Goal: Task Accomplishment & Management: Manage account settings

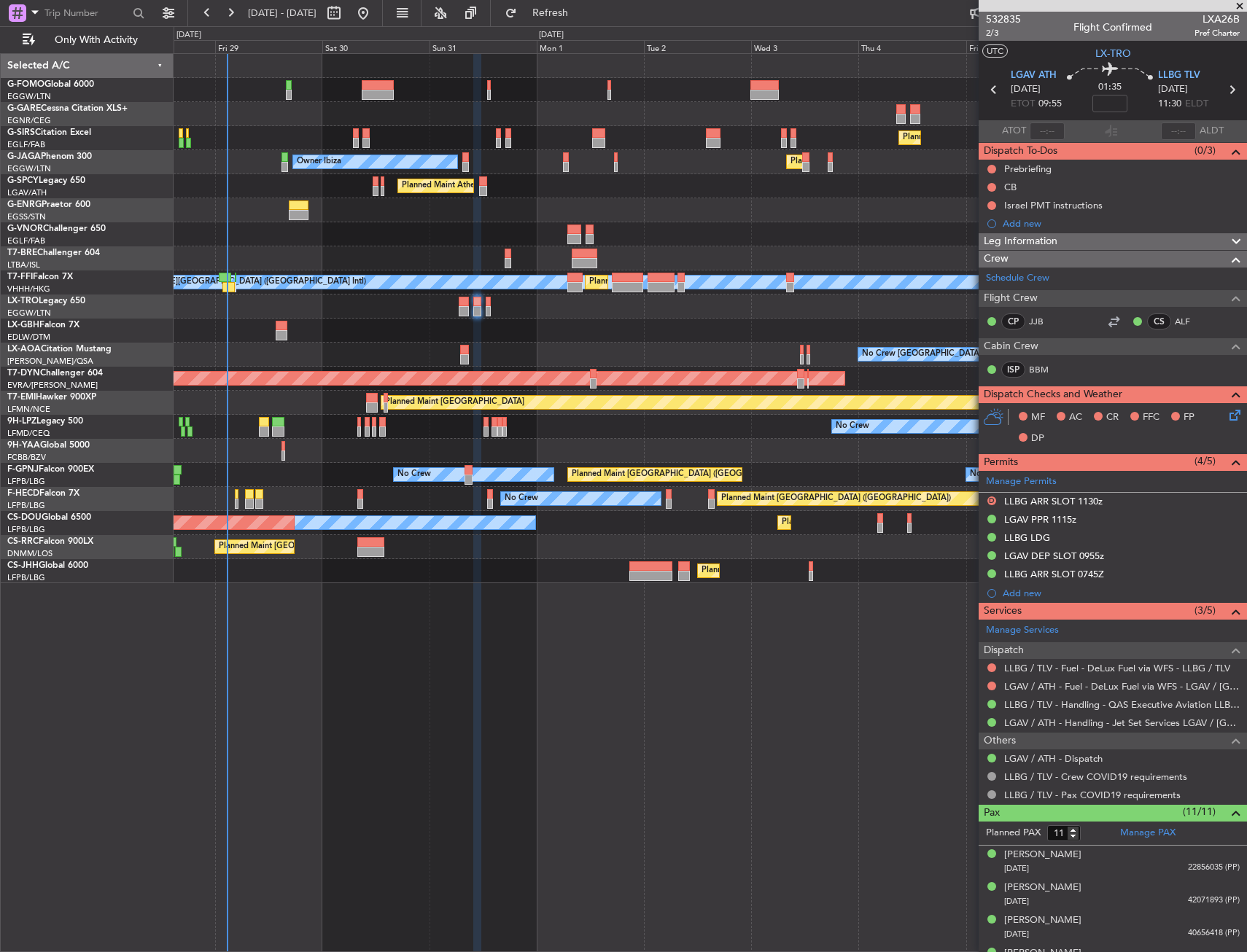
click at [376, 612] on div "Planned Maint [GEOGRAPHIC_DATA] ([GEOGRAPHIC_DATA]) Planned Maint [GEOGRAPHIC_D…" at bounding box center [710, 502] width 1073 height 899
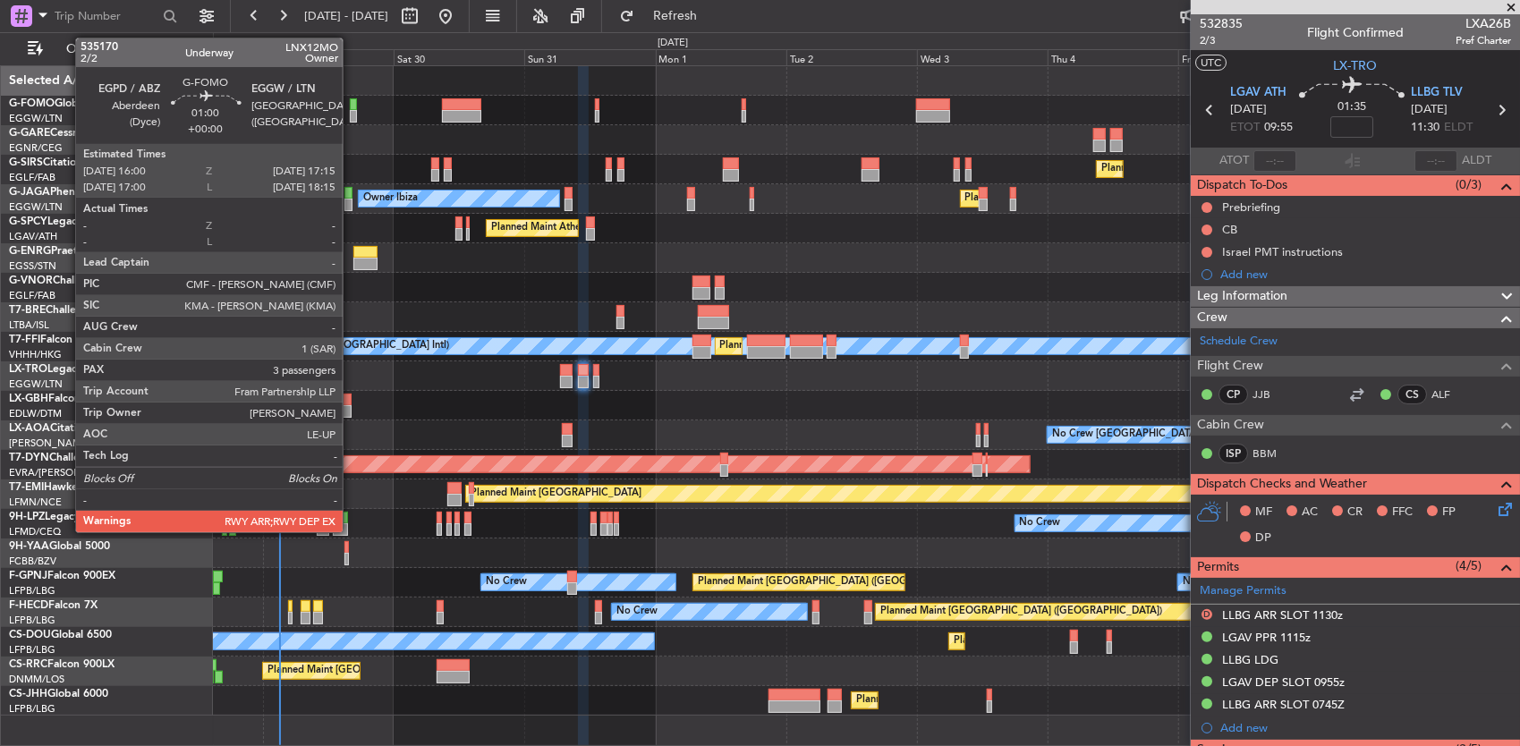
click at [352, 111] on div at bounding box center [353, 116] width 7 height 13
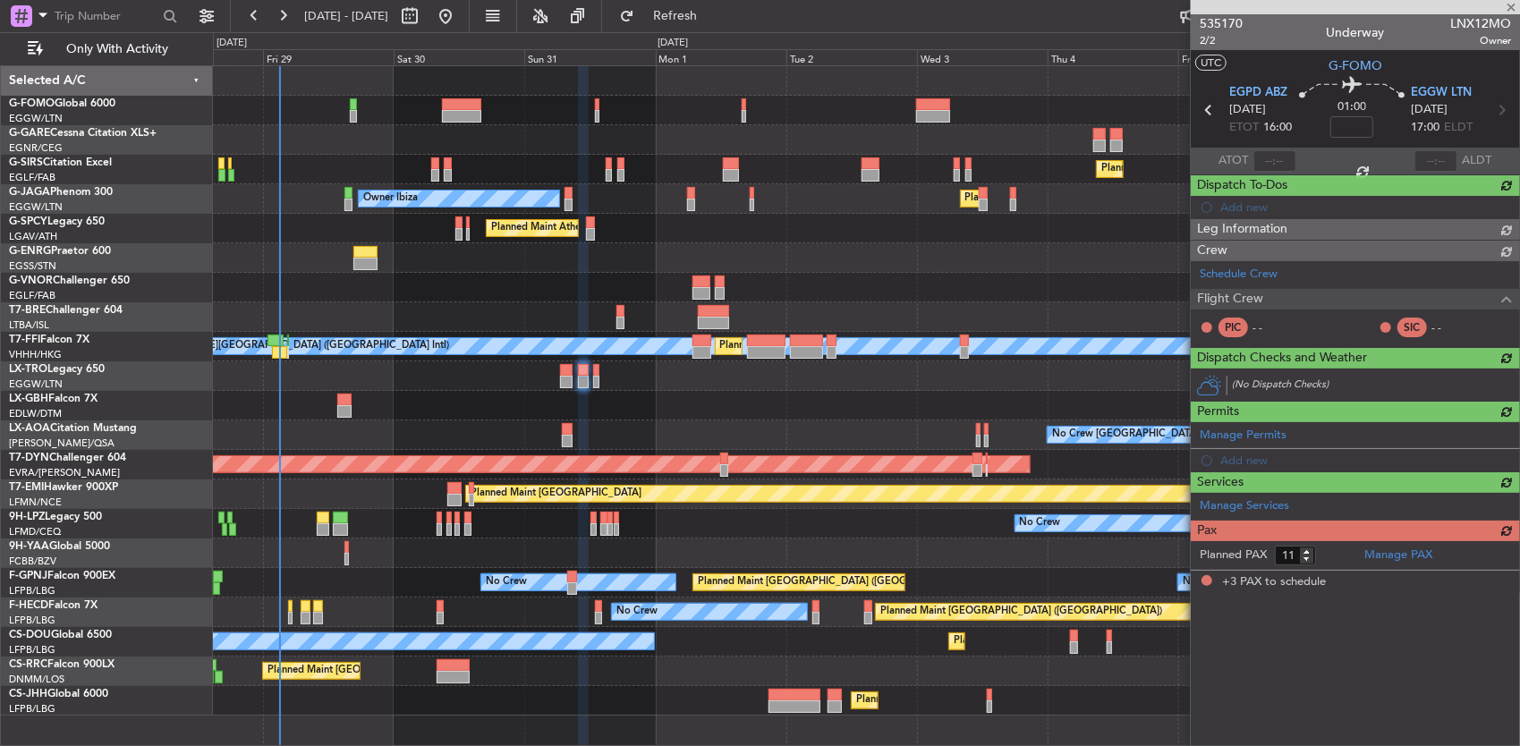
type input "3"
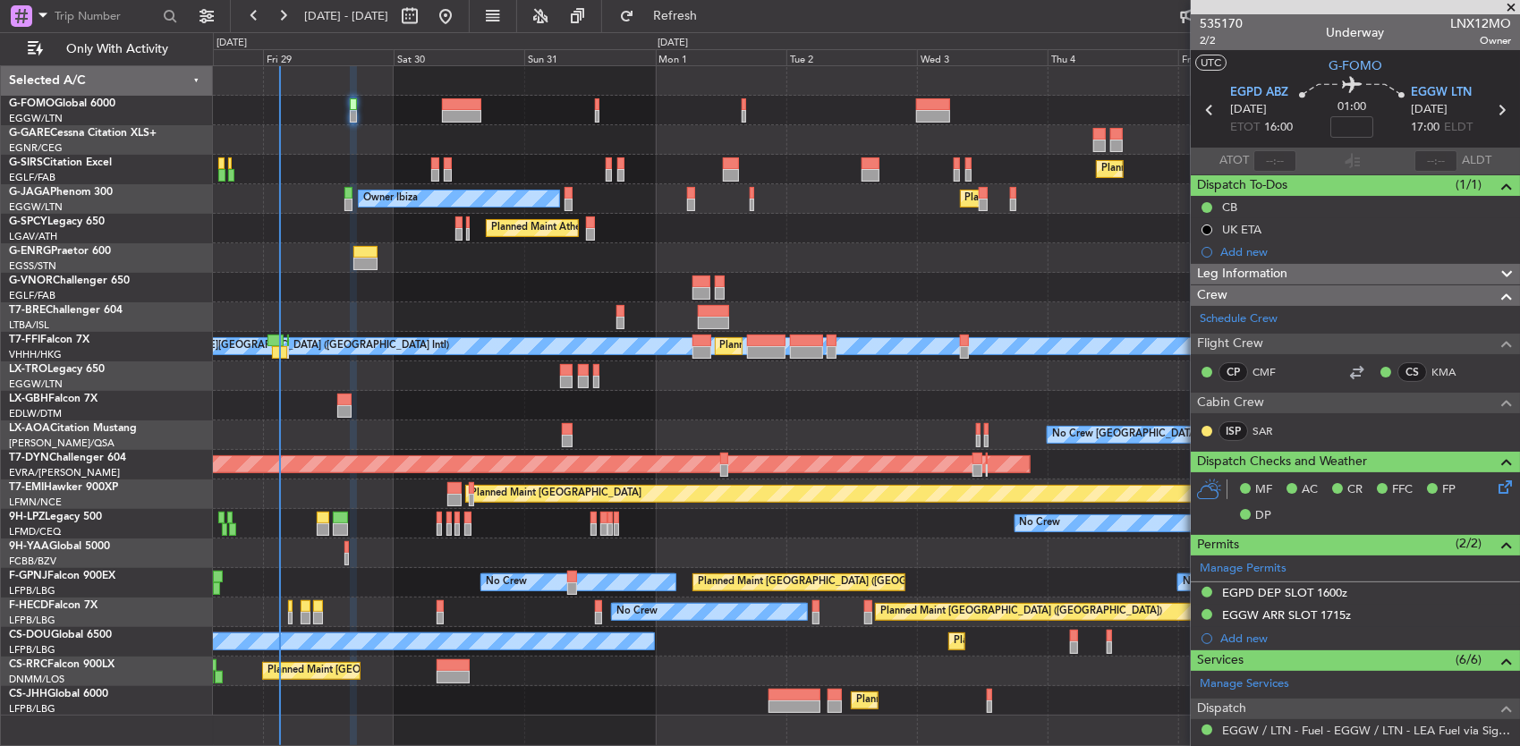
scroll to position [268, 0]
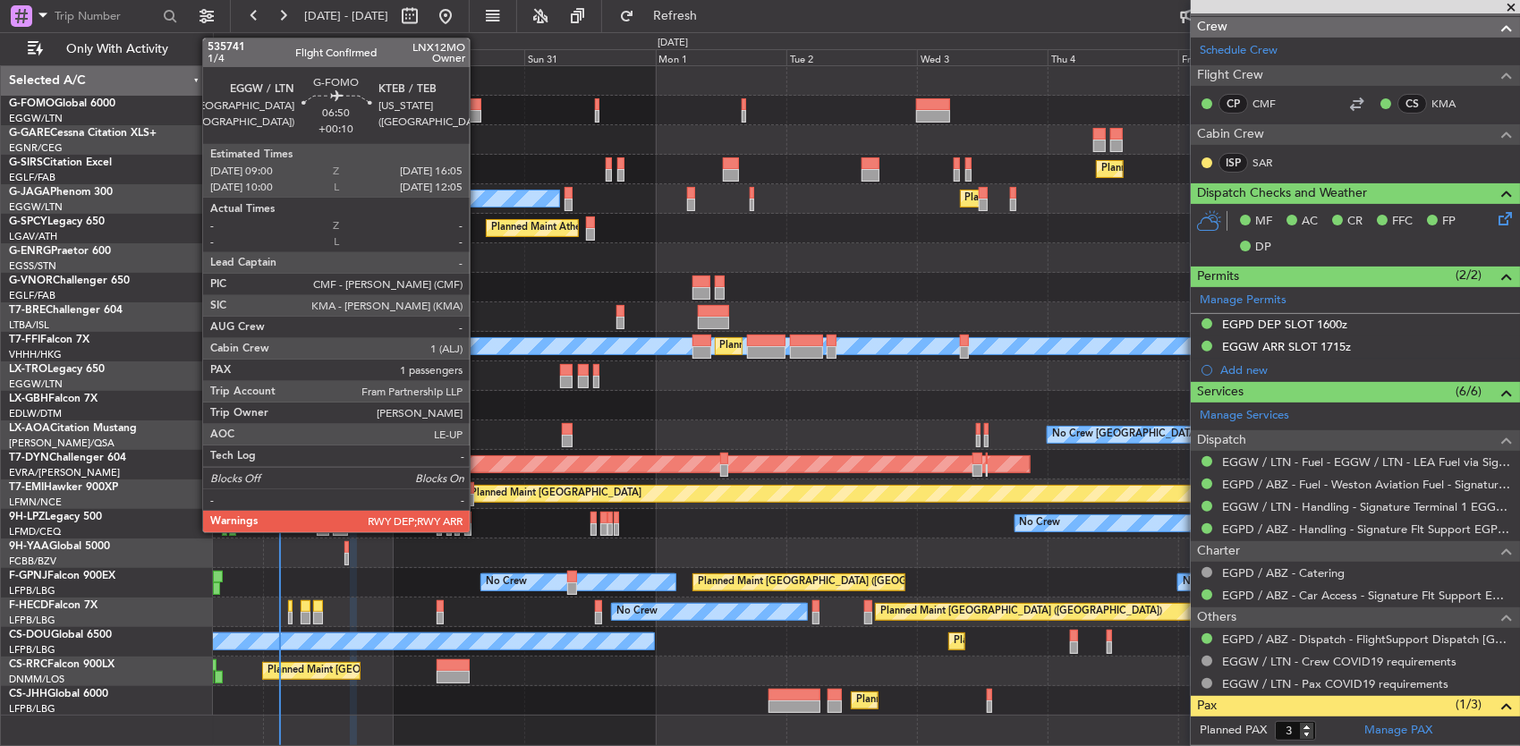
click at [479, 106] on div at bounding box center [461, 104] width 39 height 13
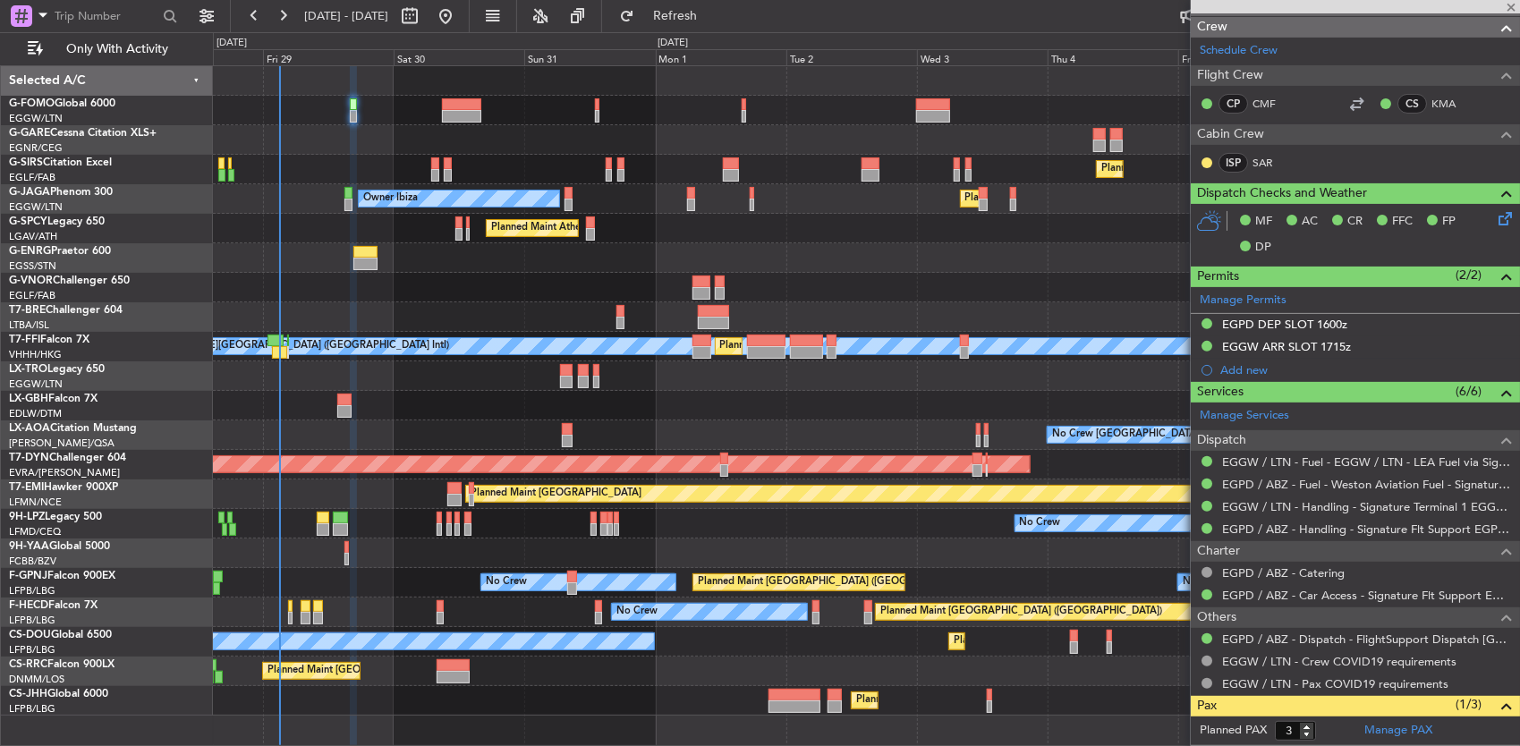
type input "+00:10"
type input "1"
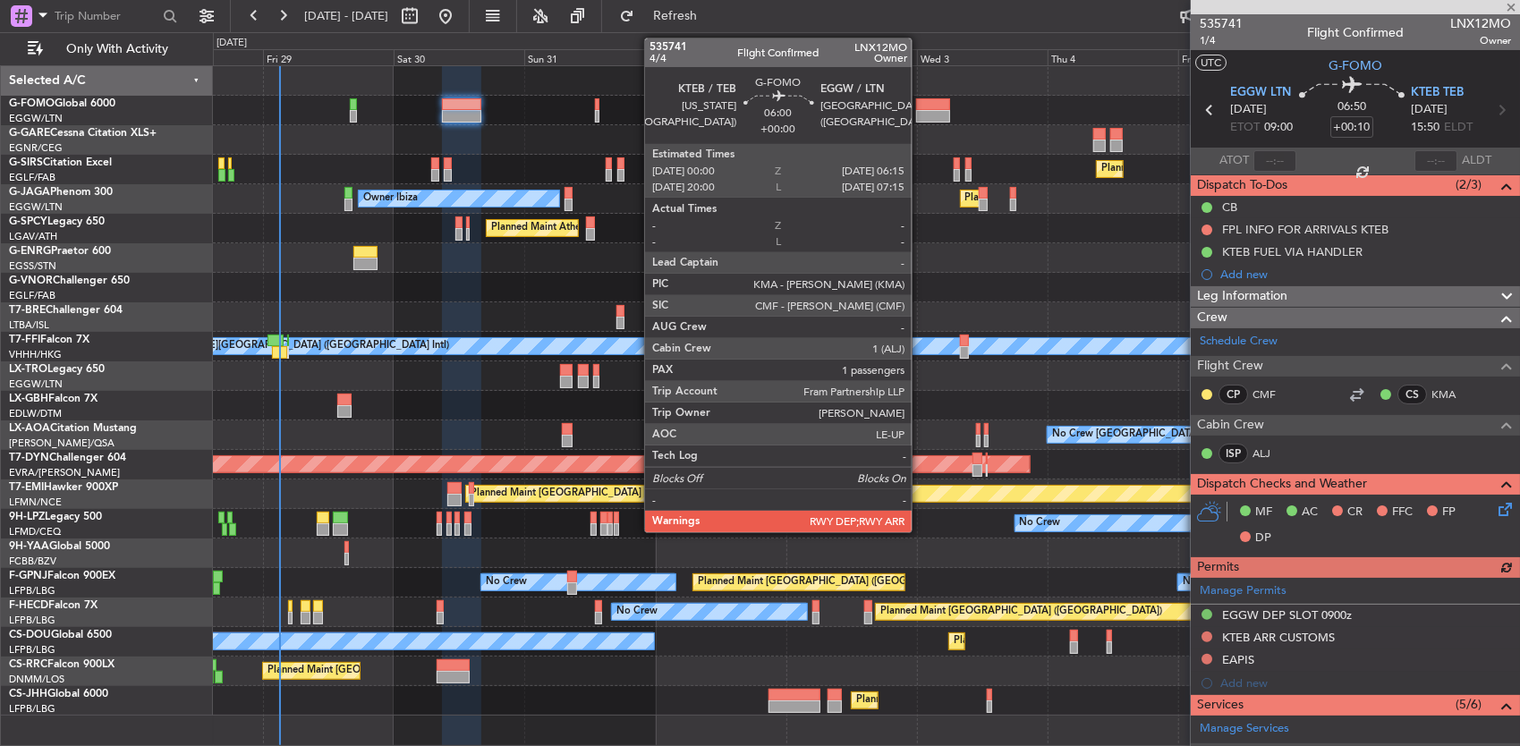
click at [920, 105] on div at bounding box center [933, 104] width 35 height 13
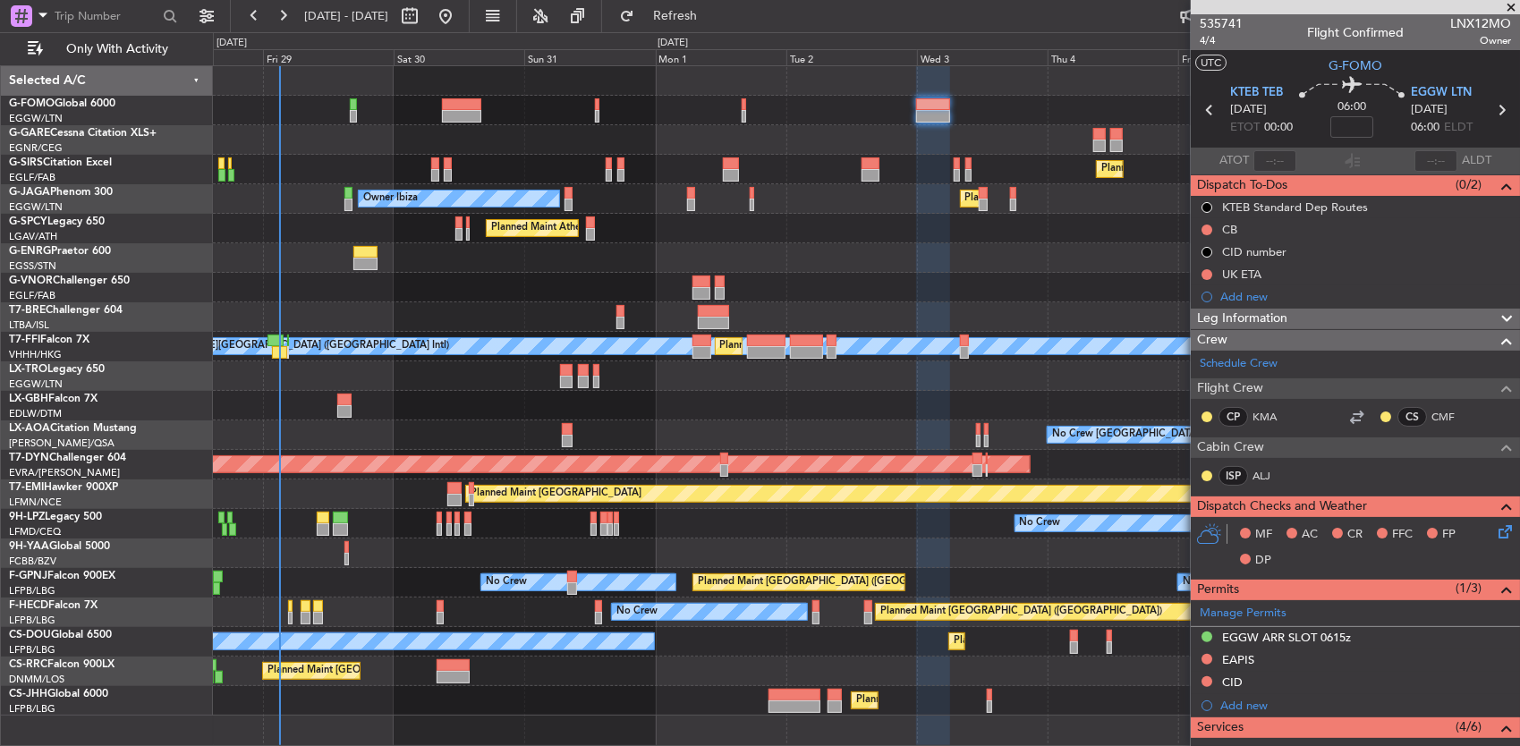
click at [1056, 142] on div at bounding box center [866, 140] width 1307 height 30
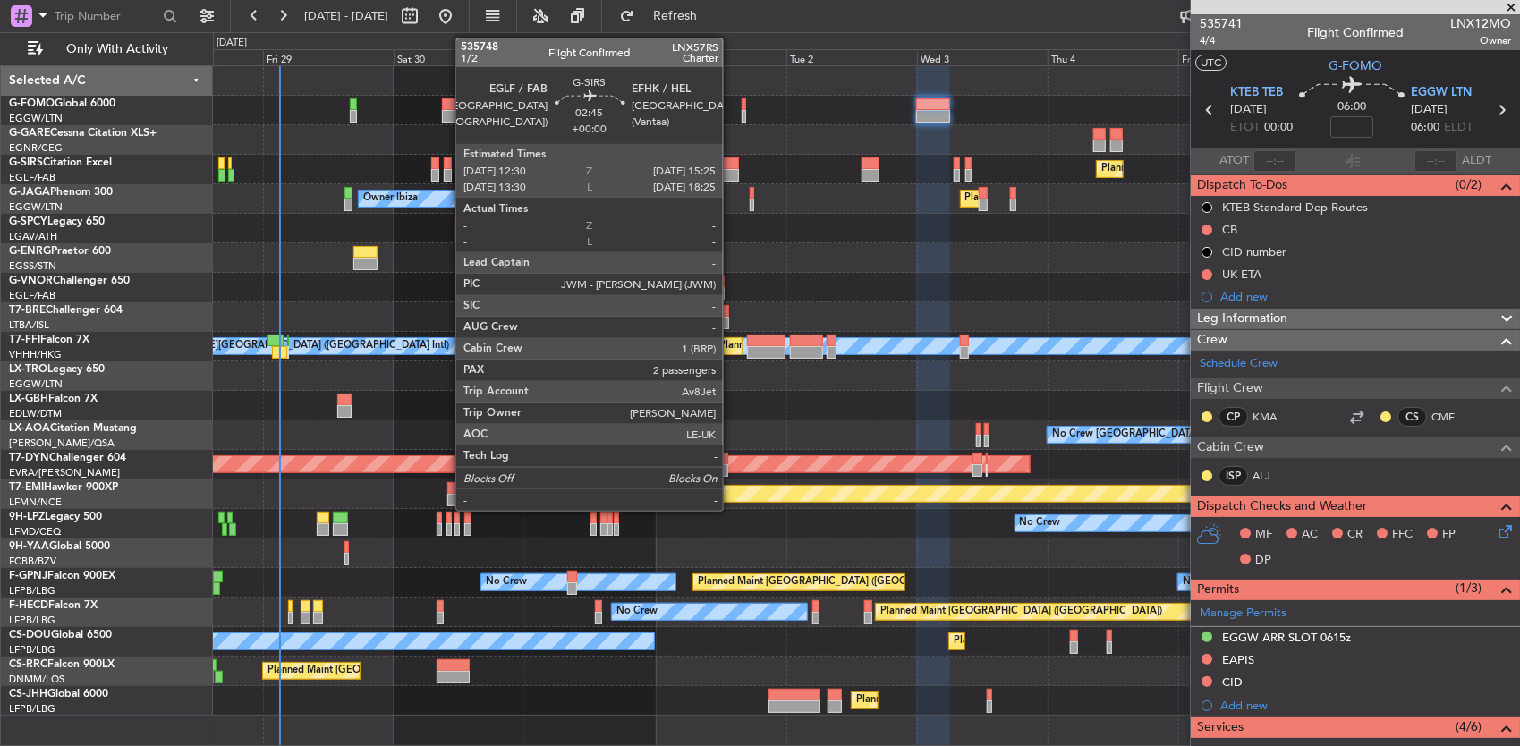
click at [732, 169] on div at bounding box center [731, 175] width 16 height 13
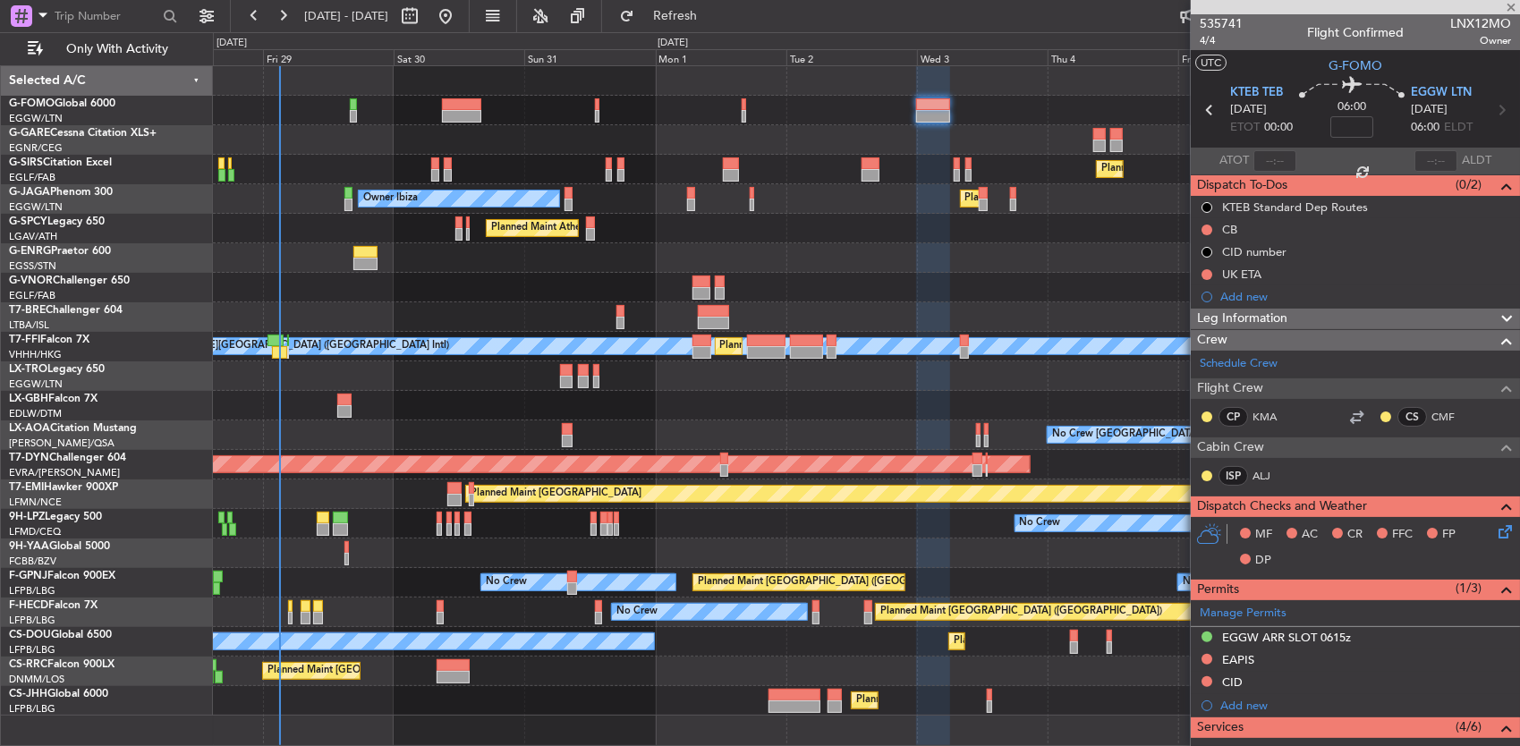
type input "2"
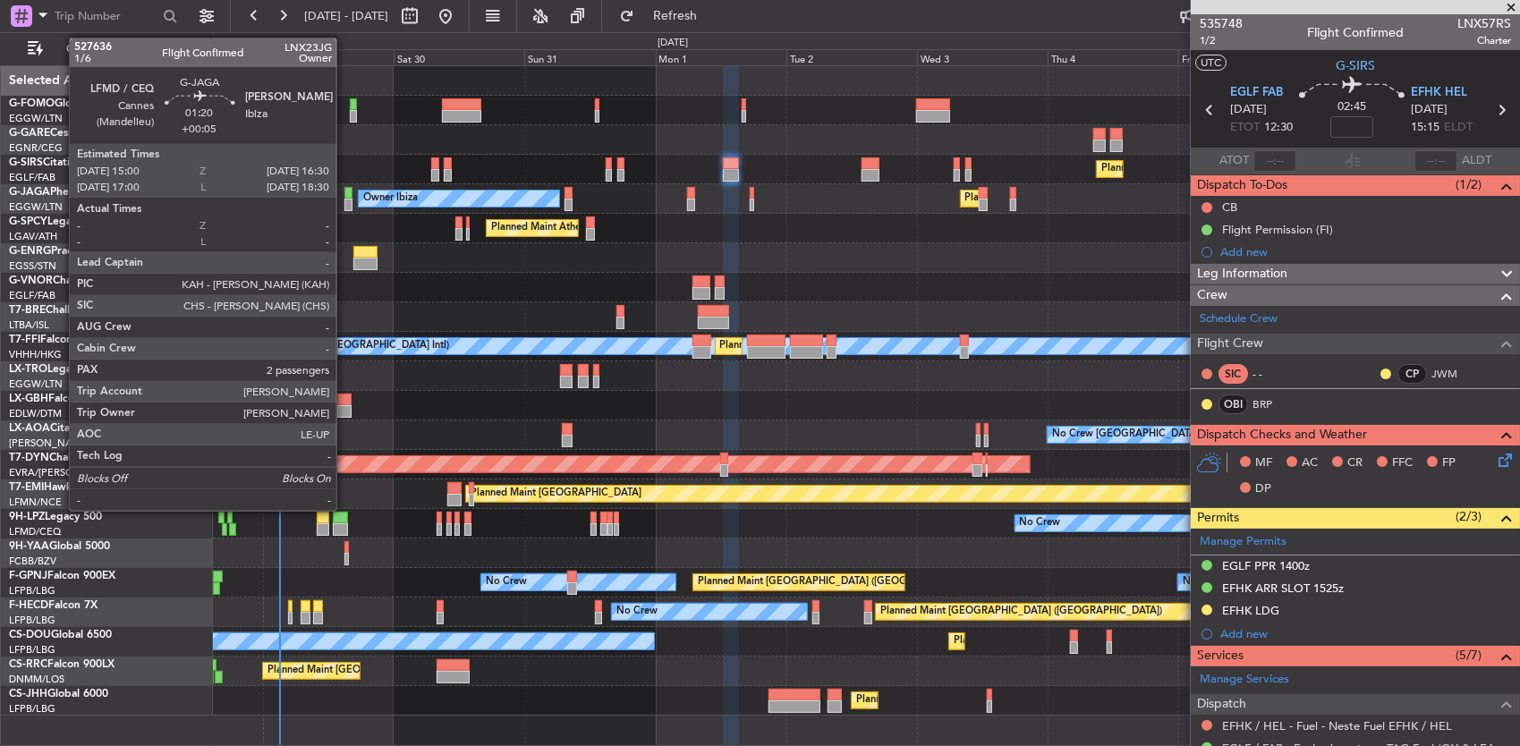
click at [345, 197] on div at bounding box center [348, 193] width 9 height 13
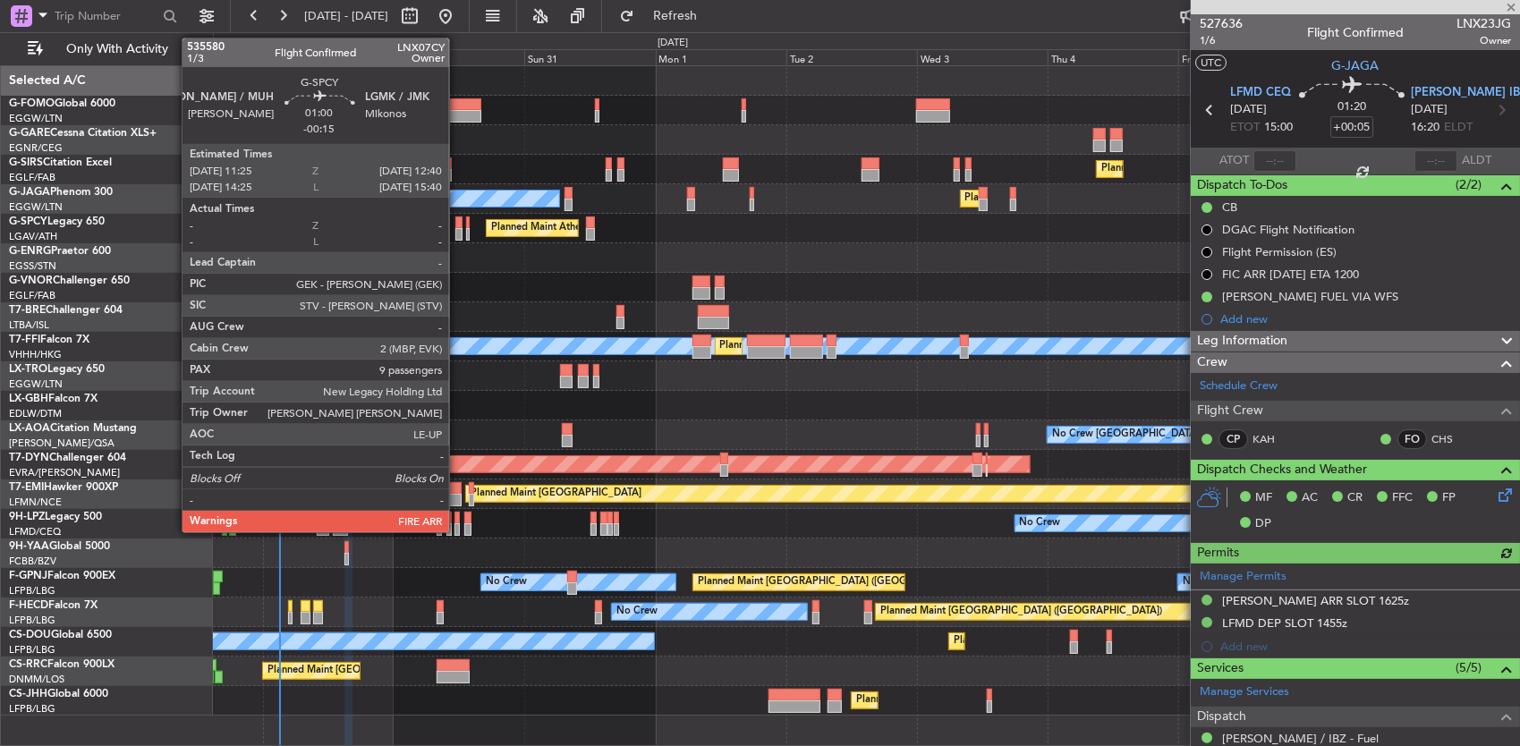
click at [458, 222] on div at bounding box center [458, 222] width 7 height 13
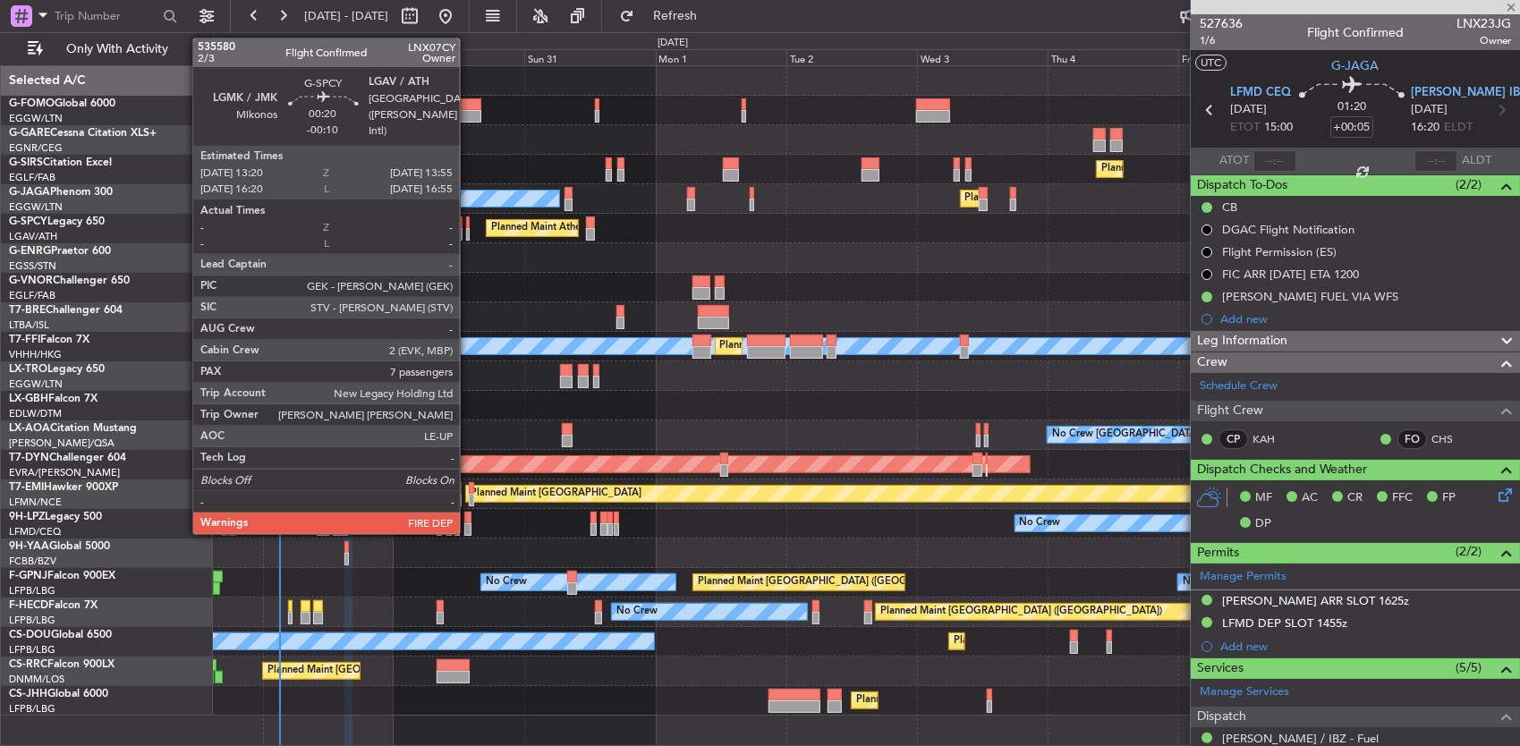
type input "-00:15"
type input "9"
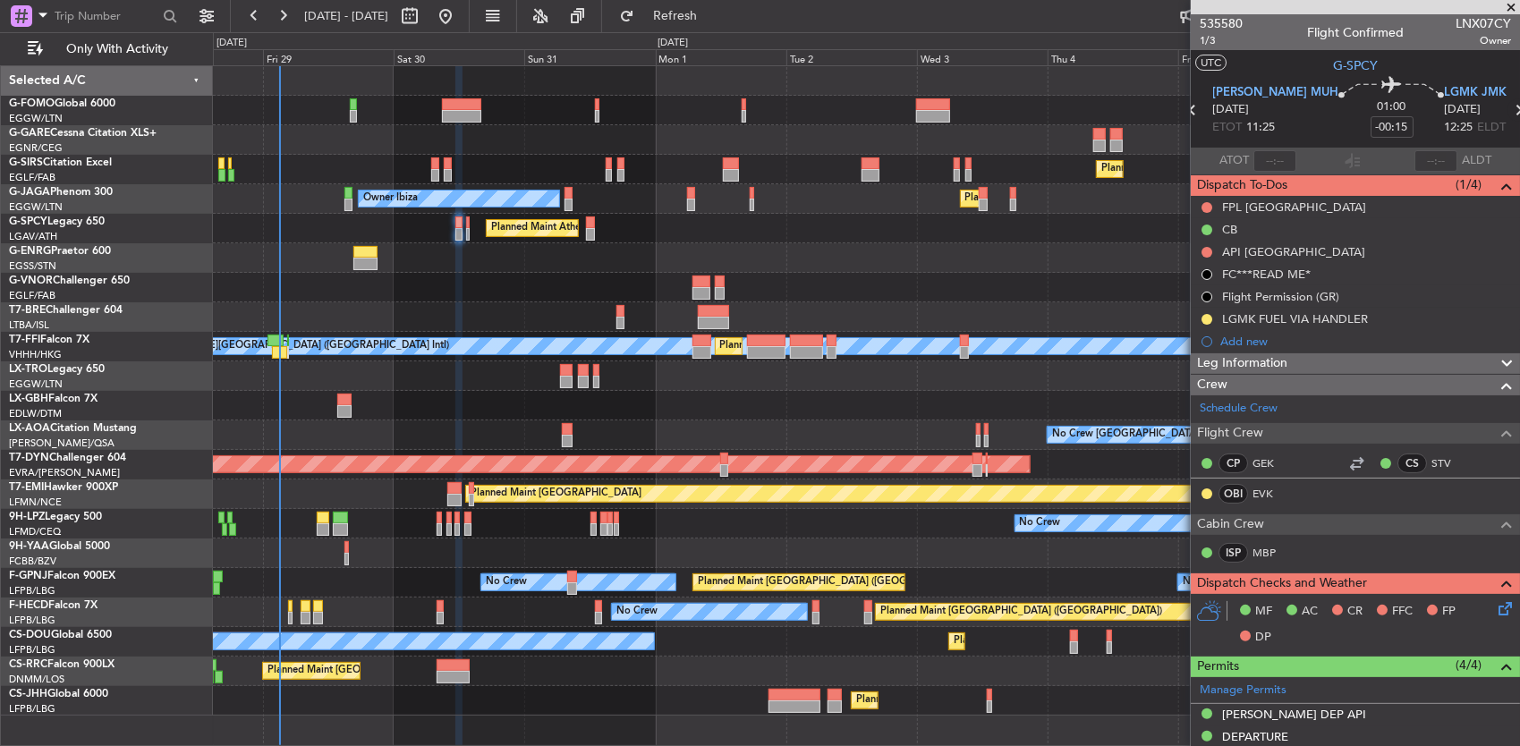
click at [1507, 114] on icon at bounding box center [1518, 109] width 23 height 23
type input "-00:10"
type input "7"
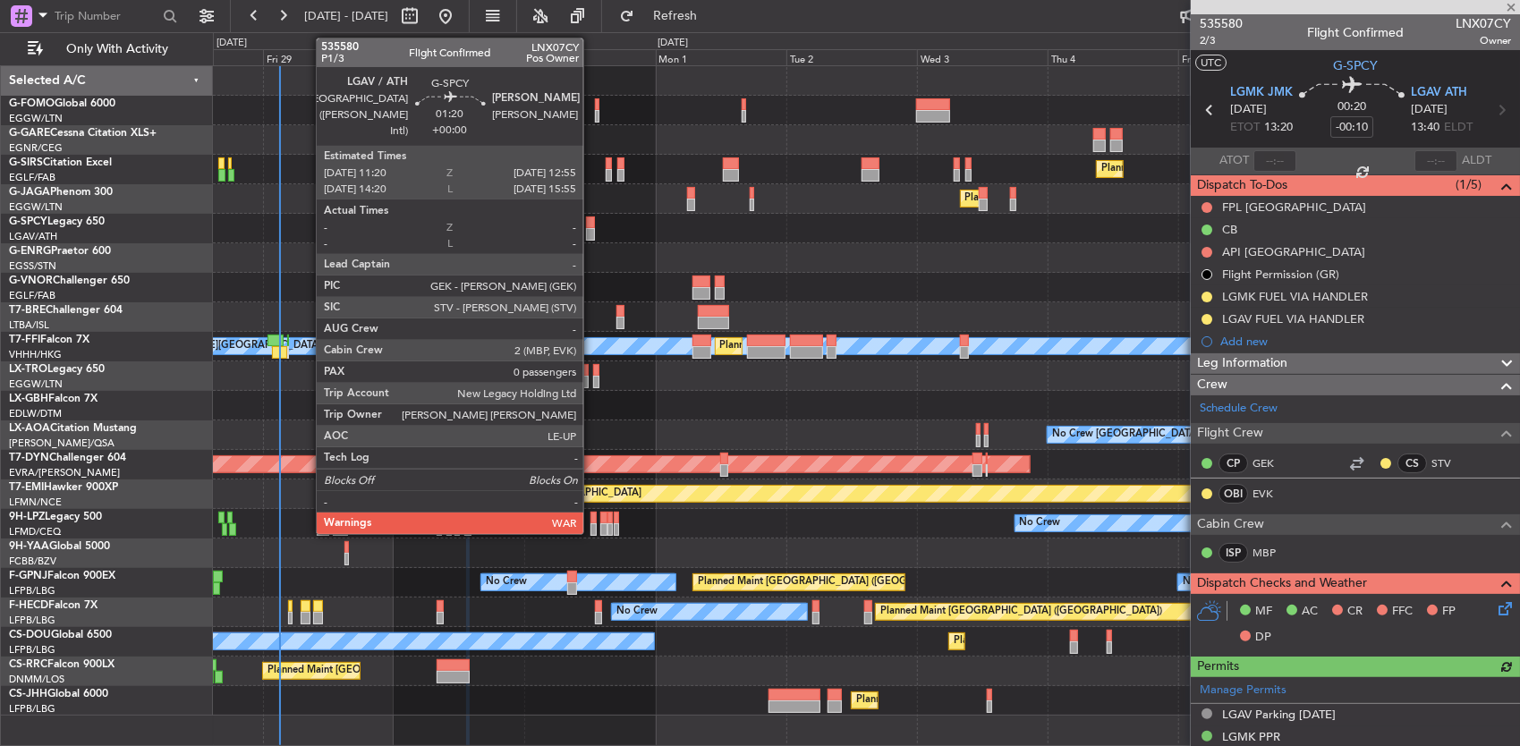
click at [592, 223] on div at bounding box center [590, 222] width 9 height 13
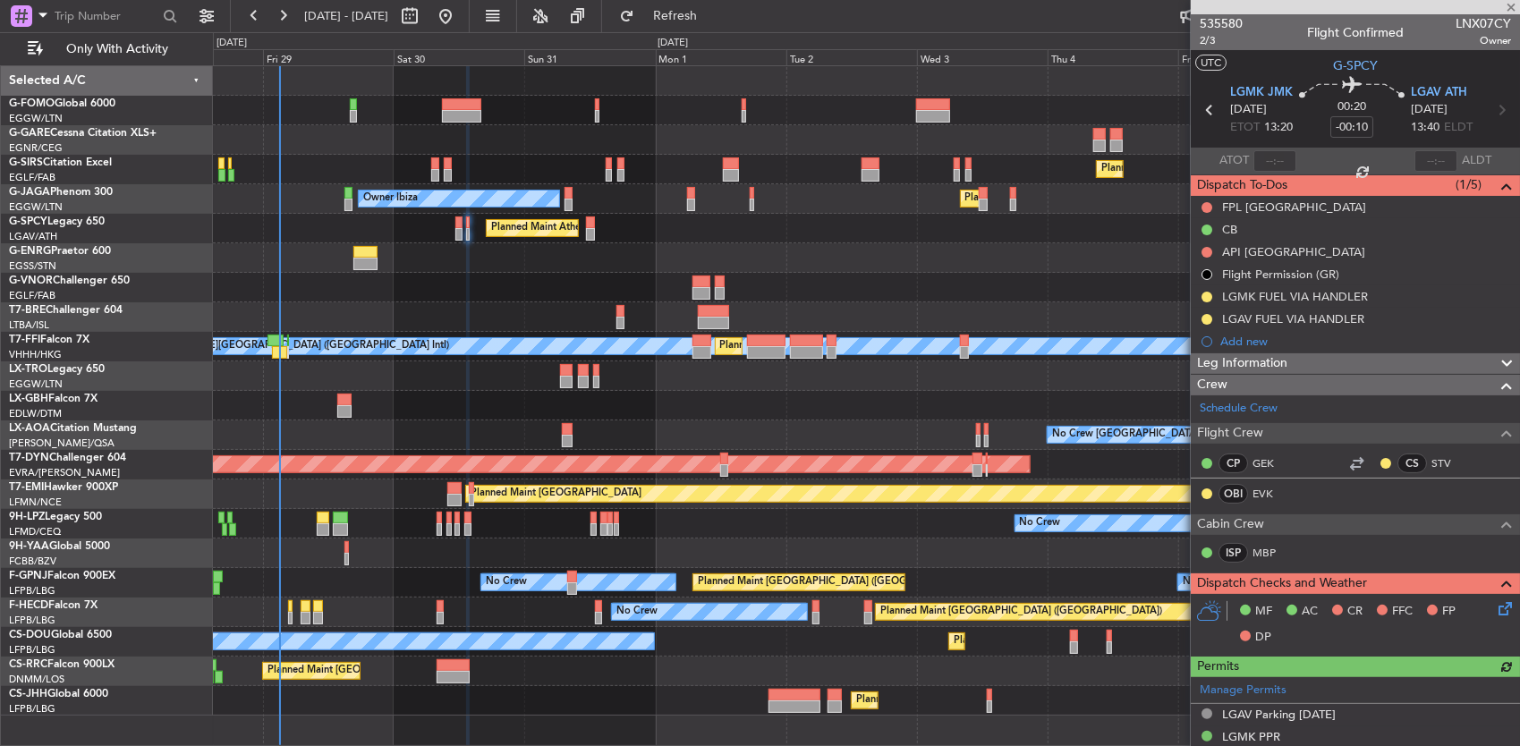
scroll to position [179, 0]
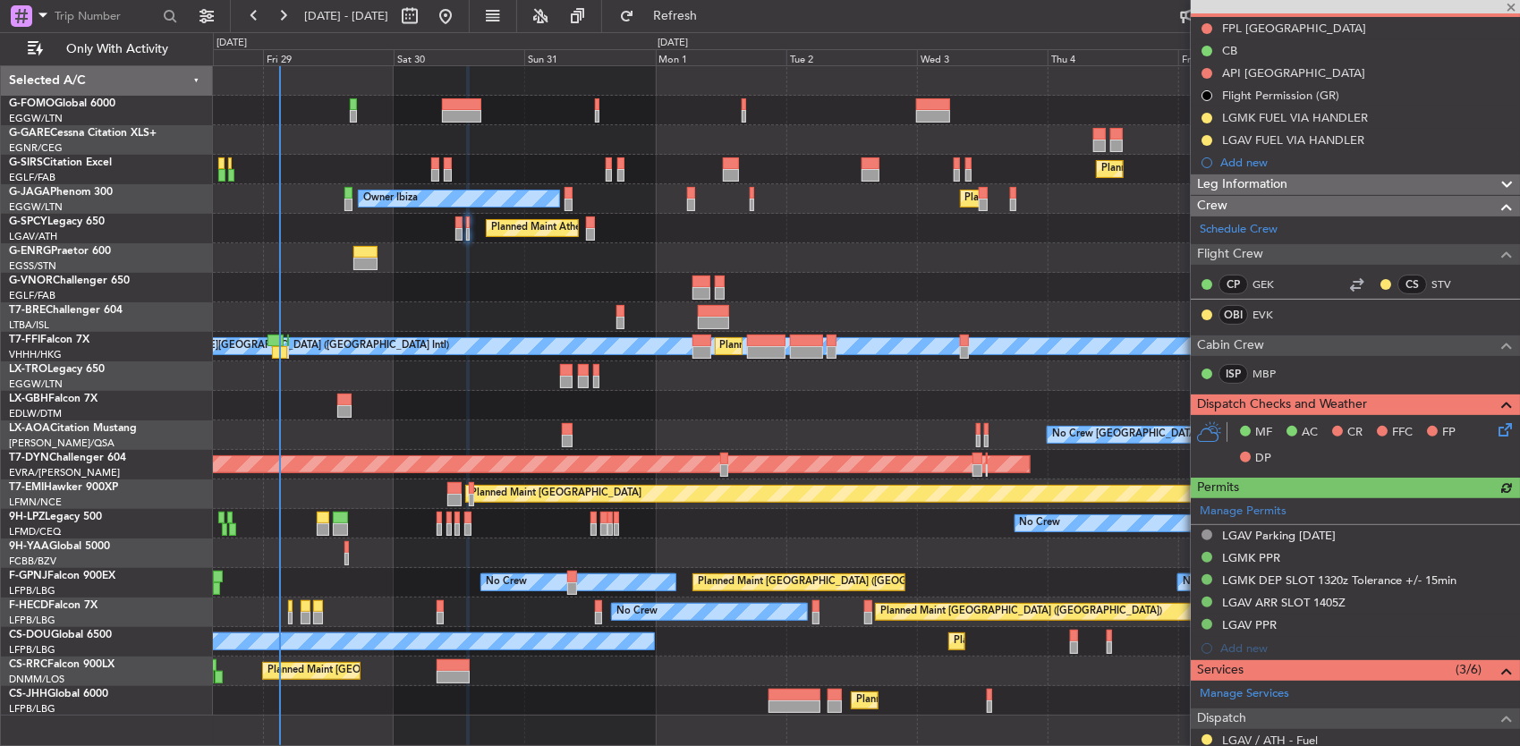
type input "0"
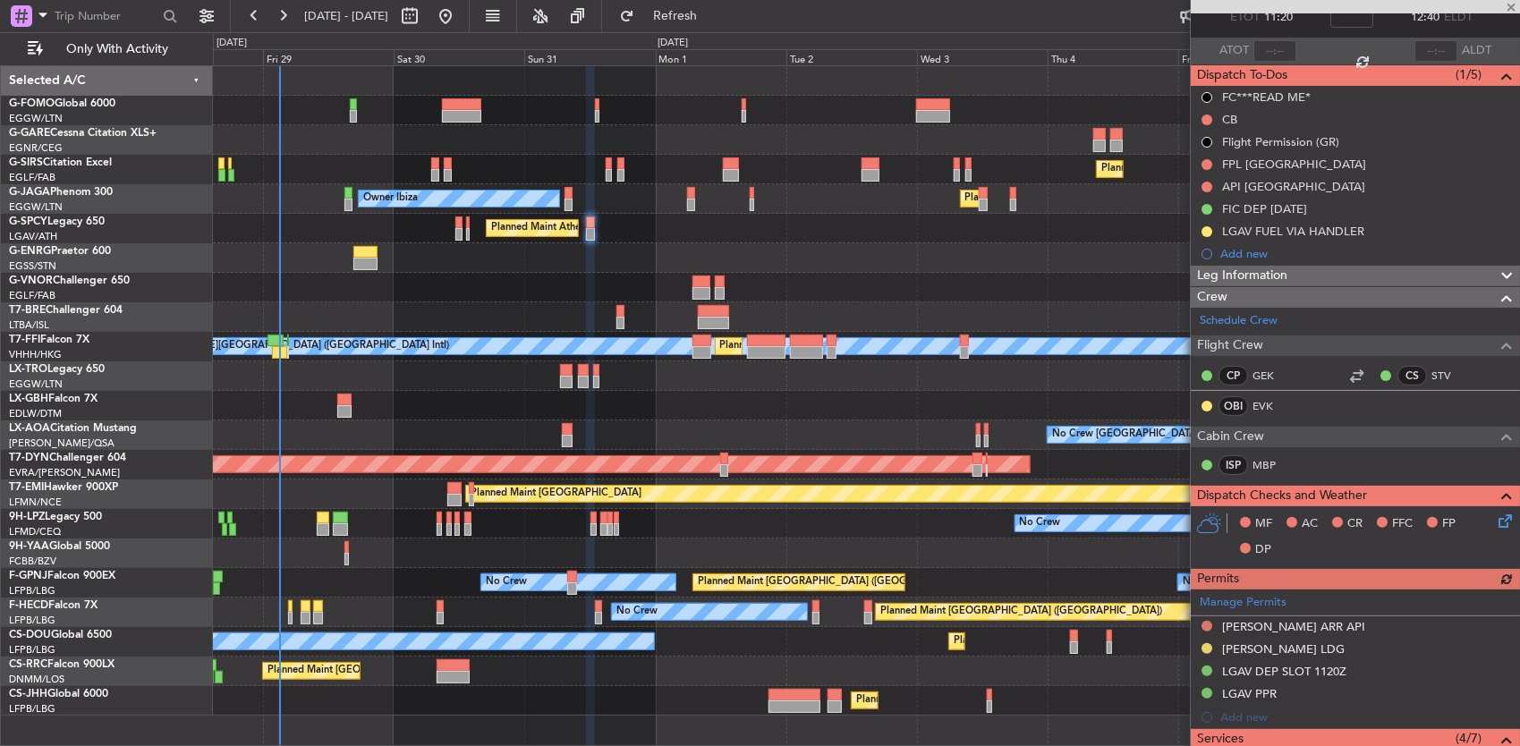
scroll to position [0, 0]
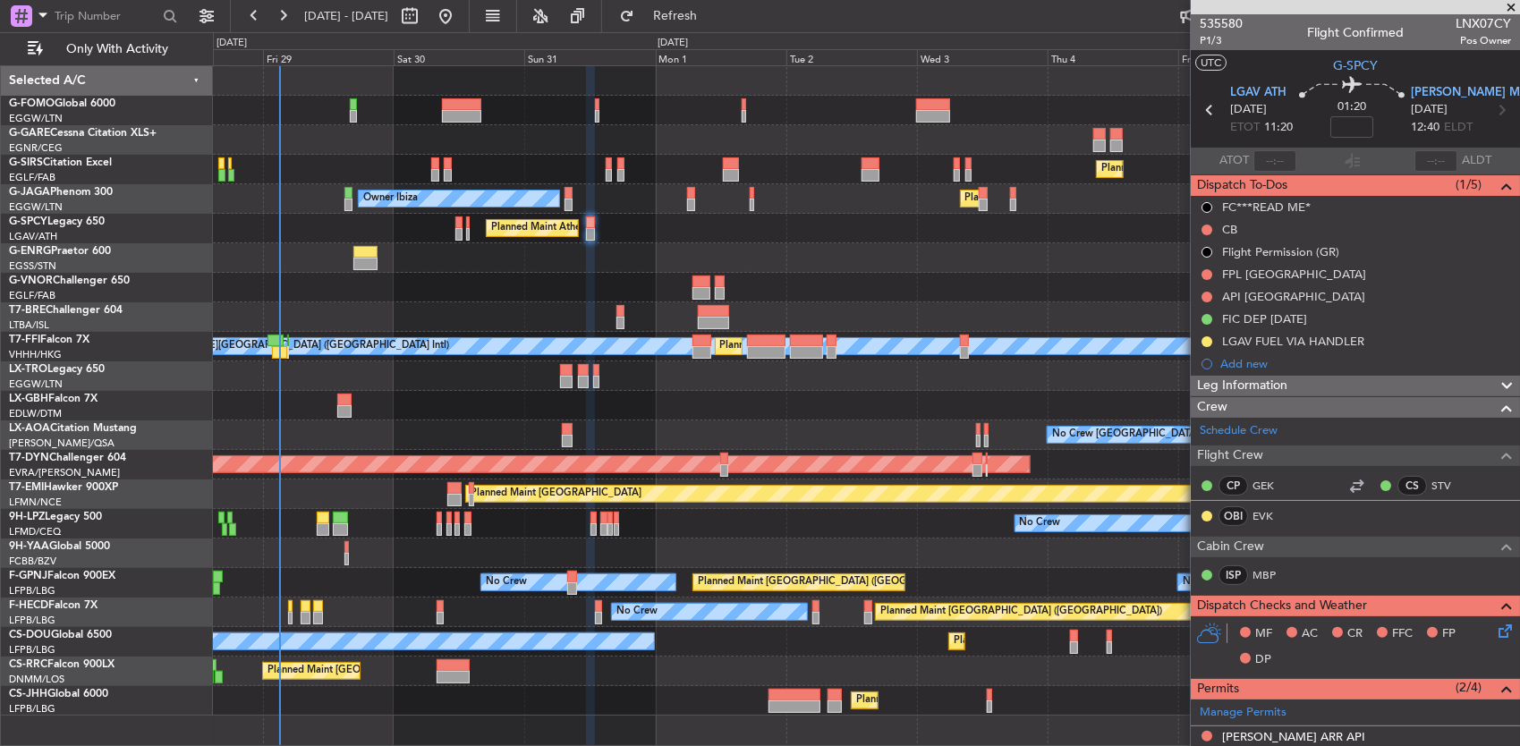
click at [345, 252] on div at bounding box center [866, 258] width 1307 height 30
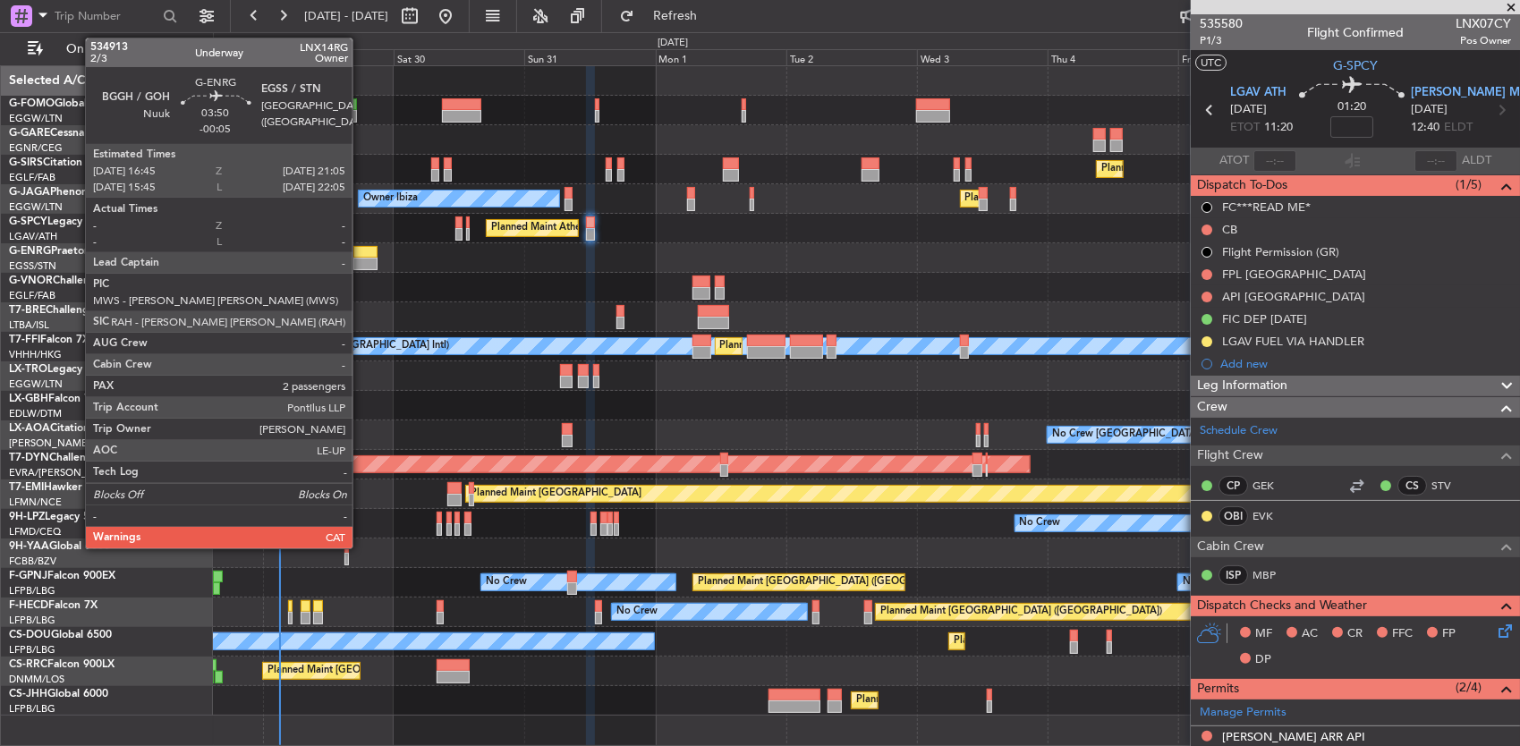
click at [361, 260] on div at bounding box center [365, 264] width 24 height 13
type input "-00:05"
type input "2"
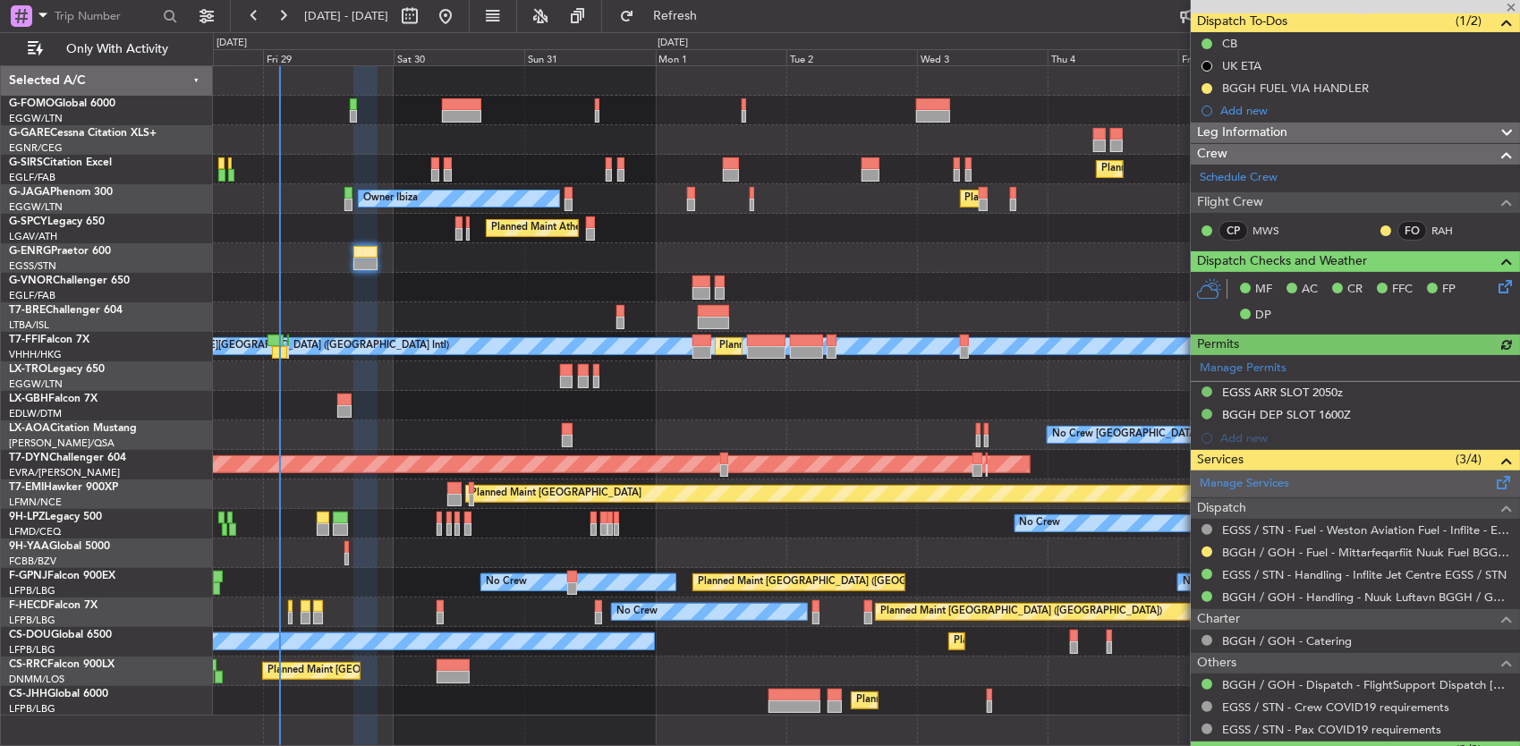
scroll to position [179, 0]
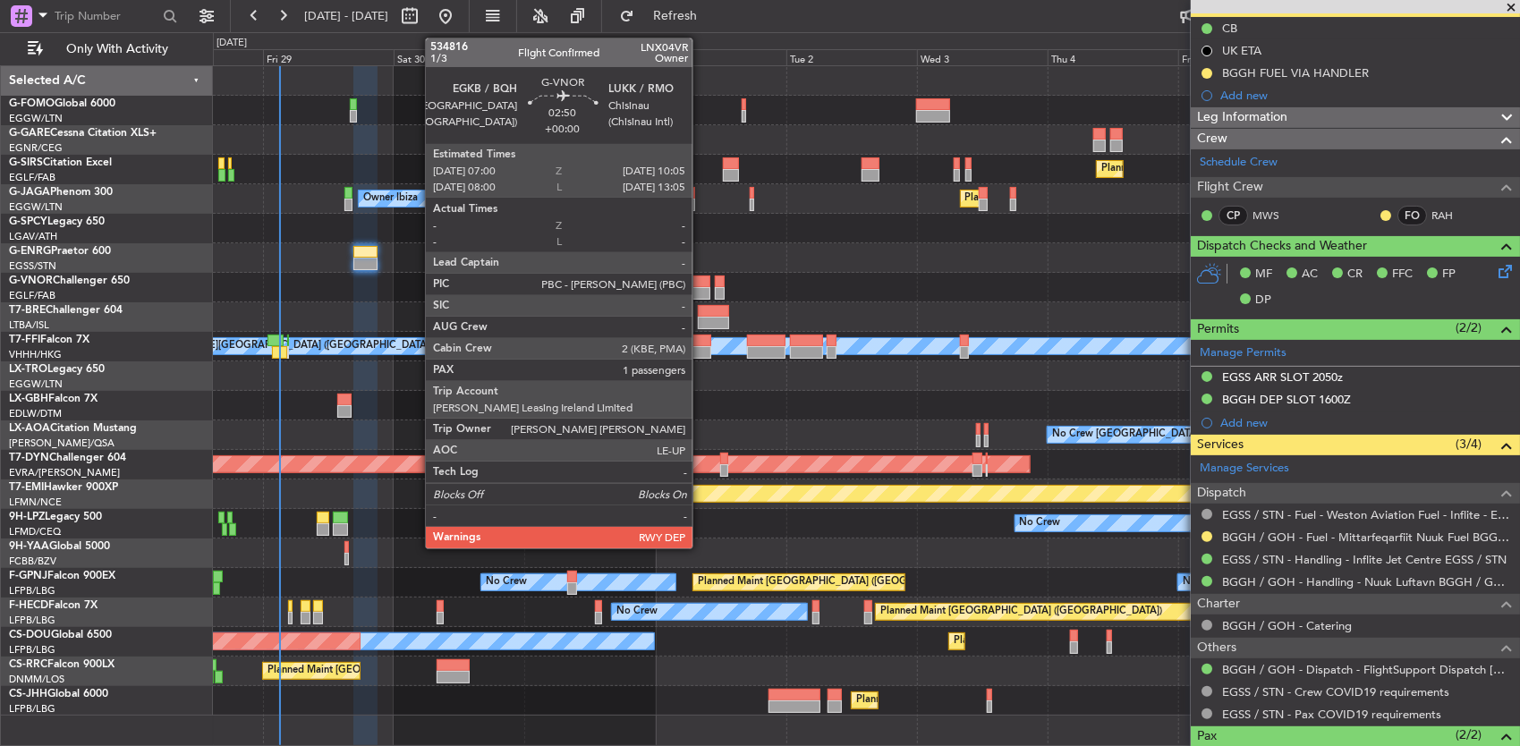
click at [701, 288] on div at bounding box center [700, 293] width 17 height 13
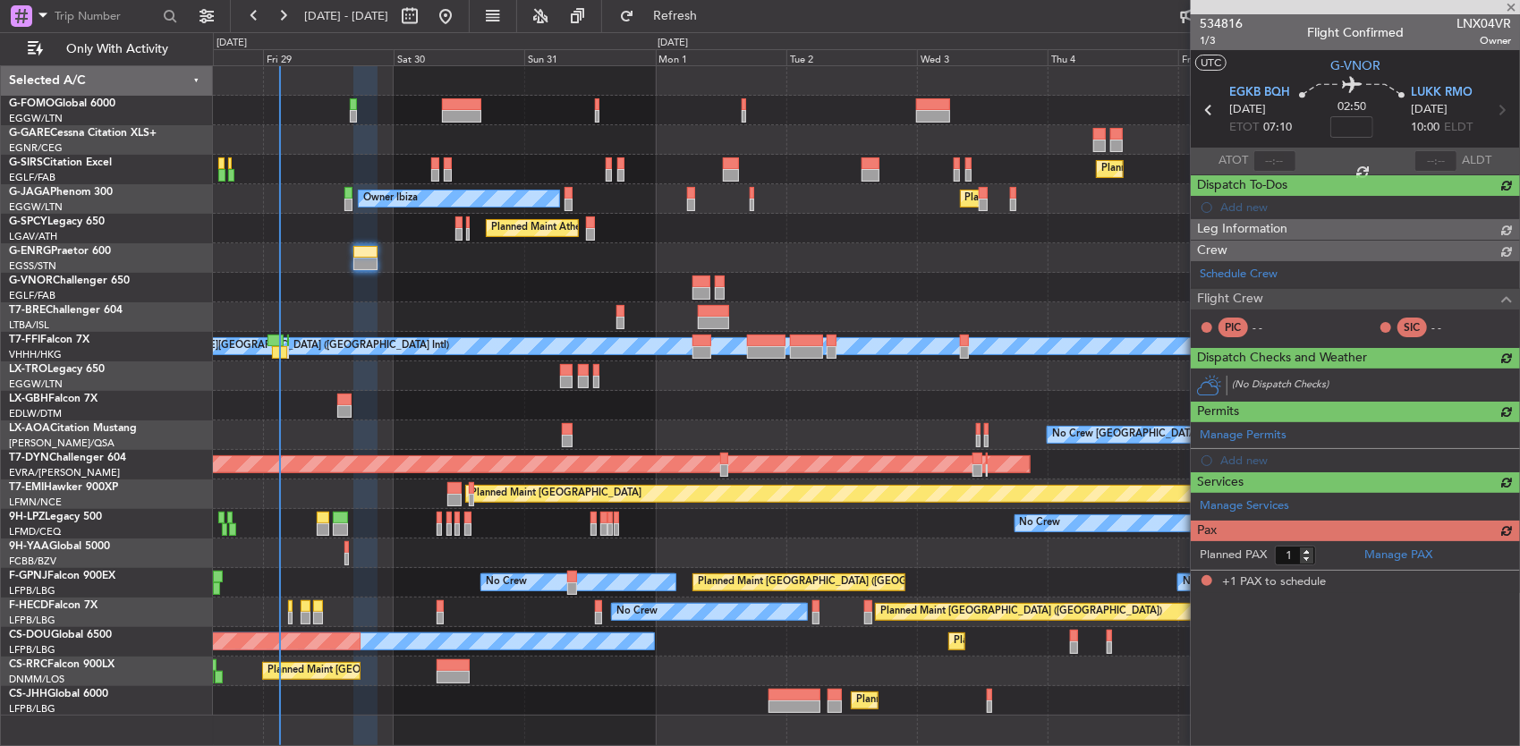
scroll to position [0, 0]
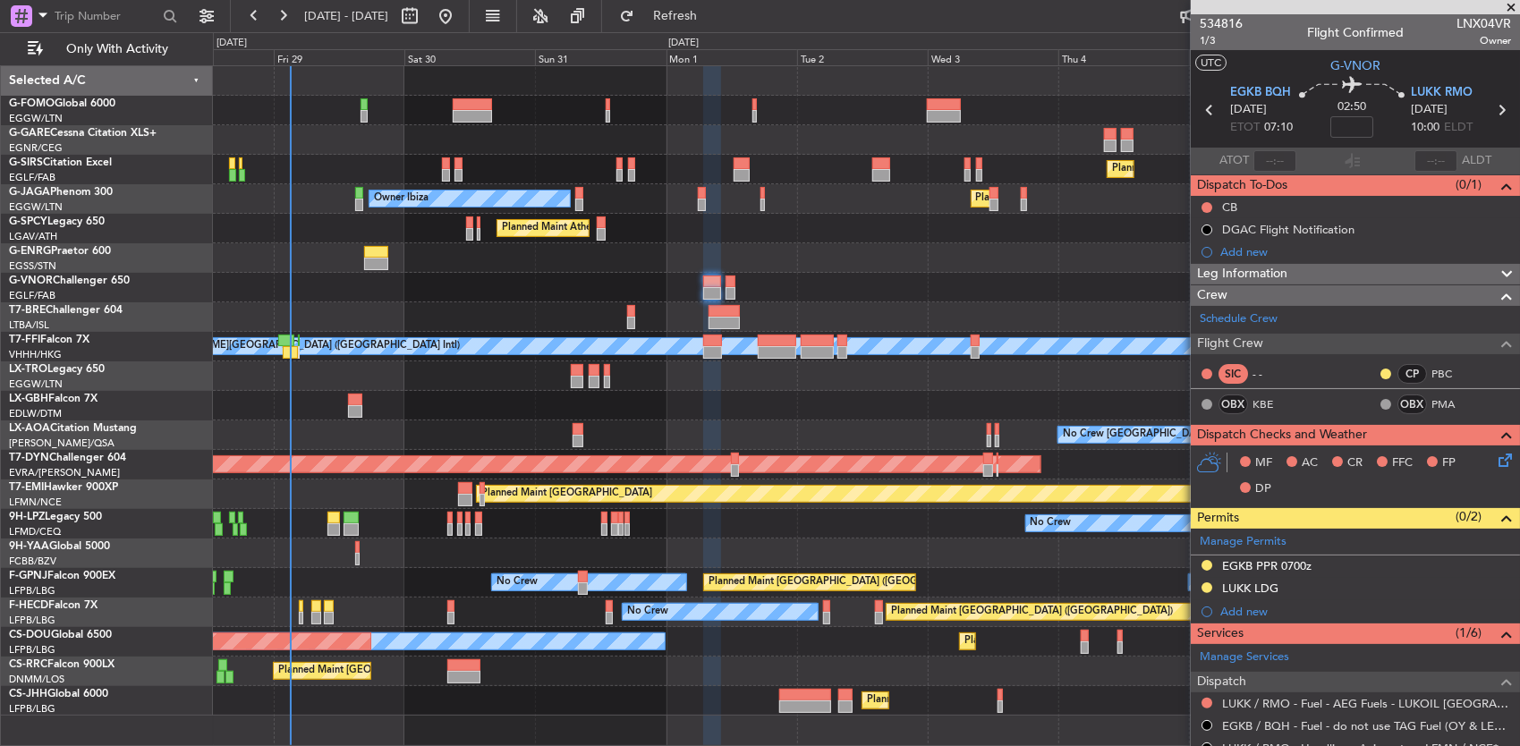
click at [730, 299] on div at bounding box center [866, 288] width 1307 height 30
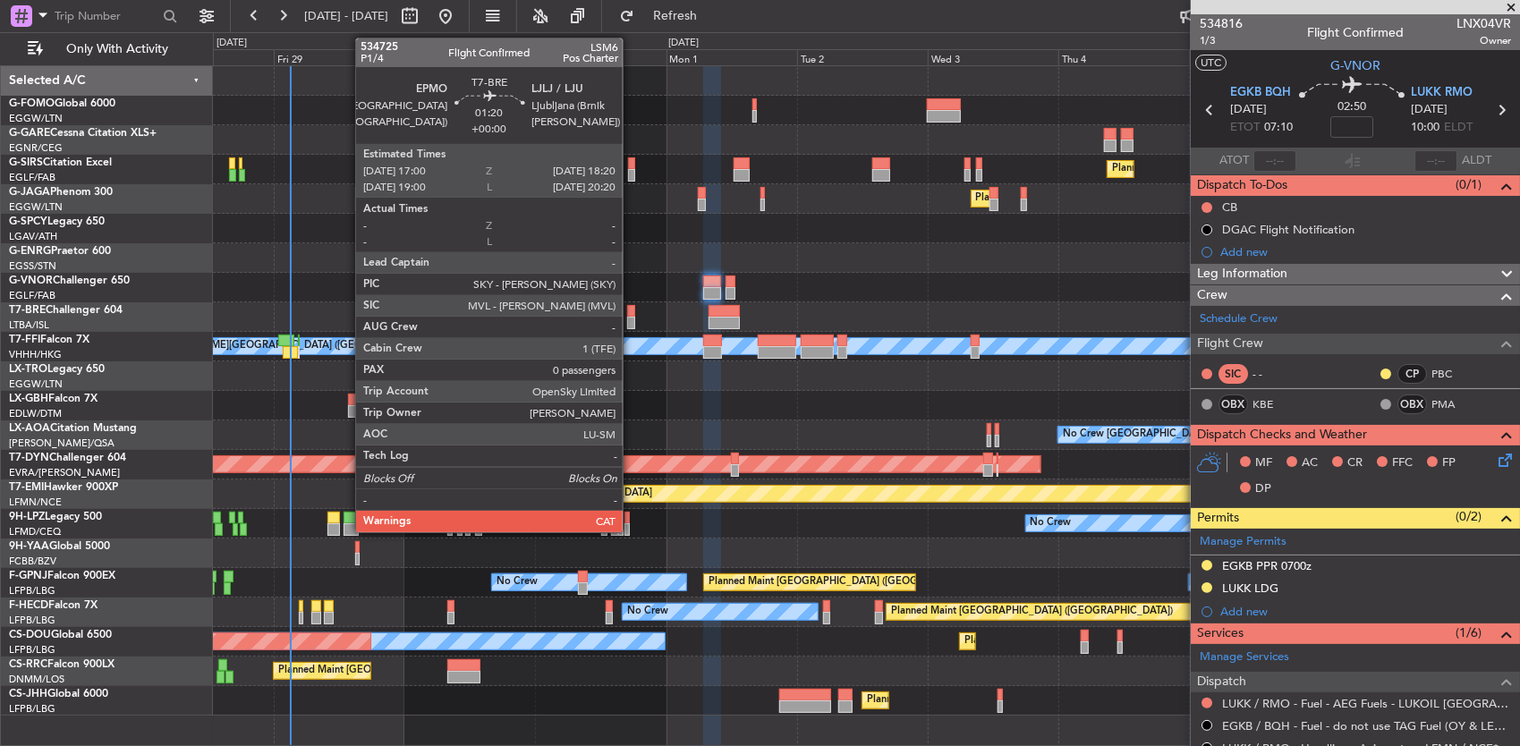
click at [632, 310] on div at bounding box center [631, 311] width 8 height 13
type input "0"
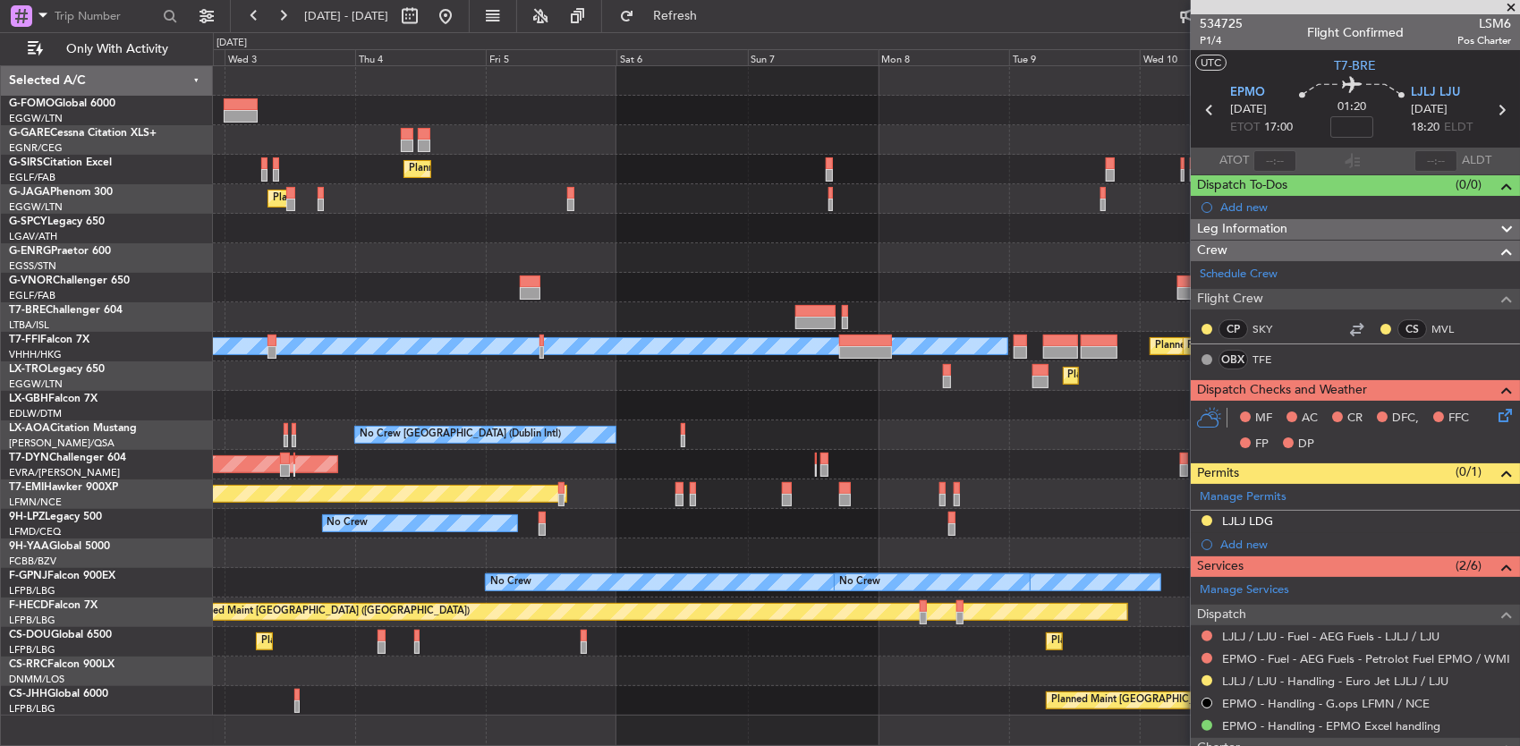
click at [182, 298] on div "Planned Maint [GEOGRAPHIC_DATA] ([GEOGRAPHIC_DATA]) Planned Maint [GEOGRAPHIC_D…" at bounding box center [760, 389] width 1520 height 714
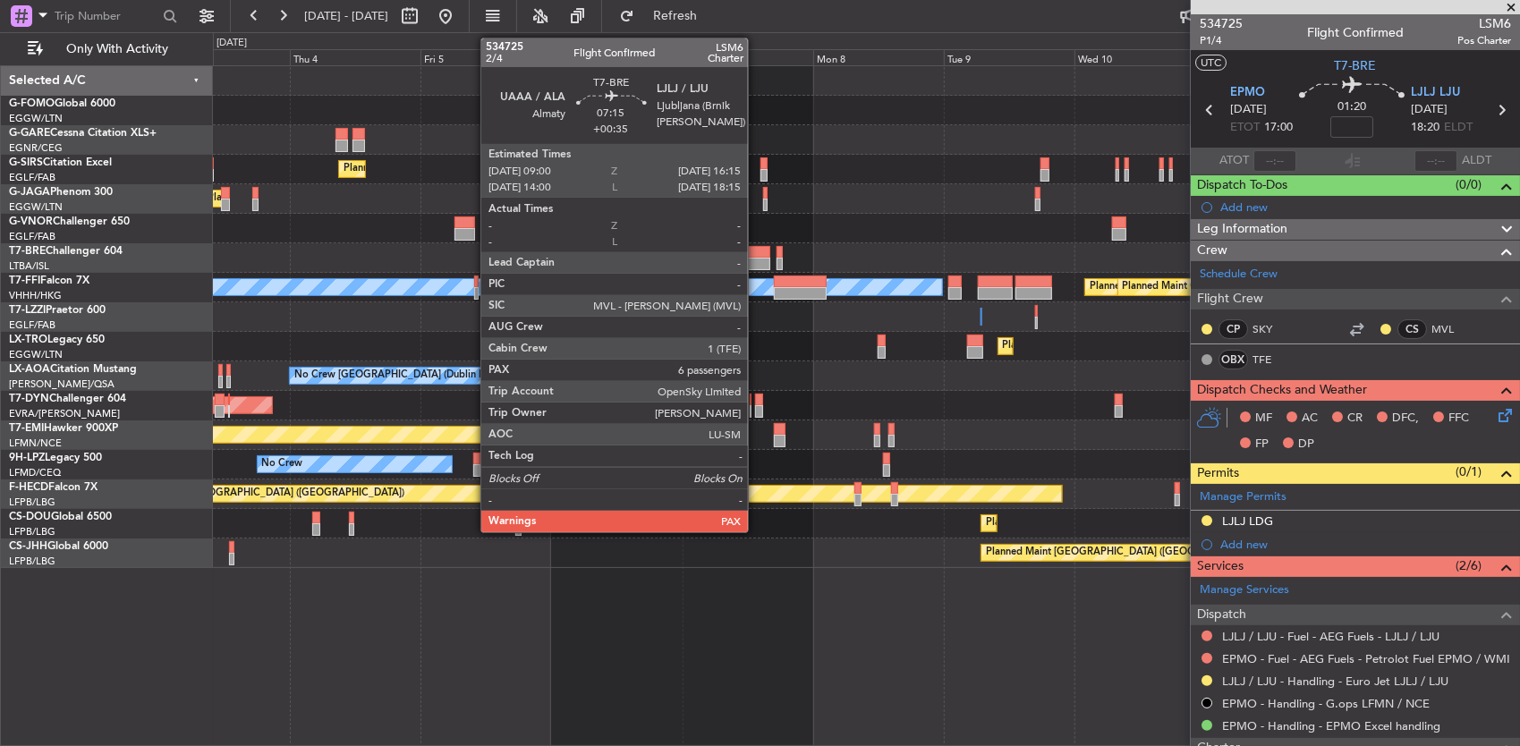
click at [757, 259] on div at bounding box center [750, 264] width 40 height 13
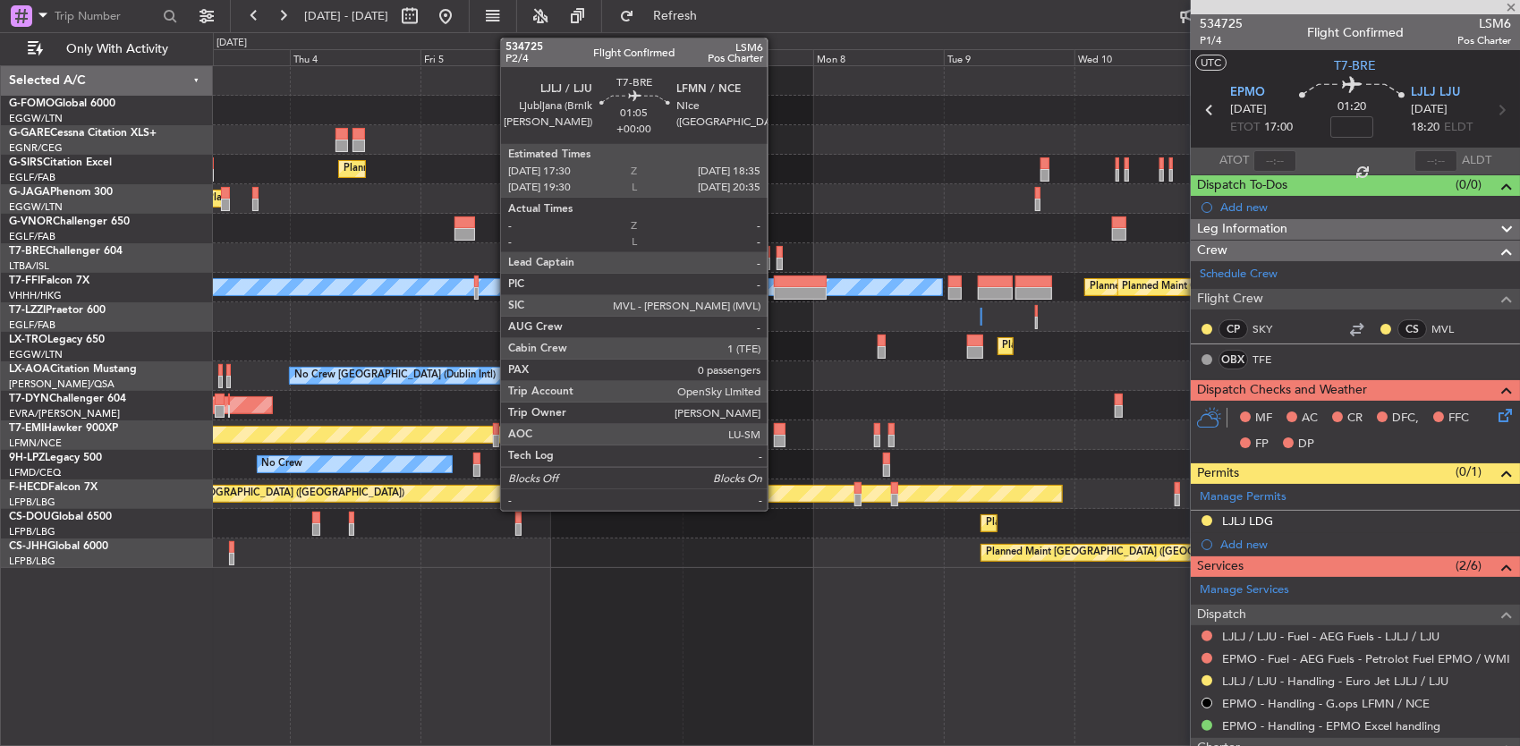
type input "+00:35"
type input "7"
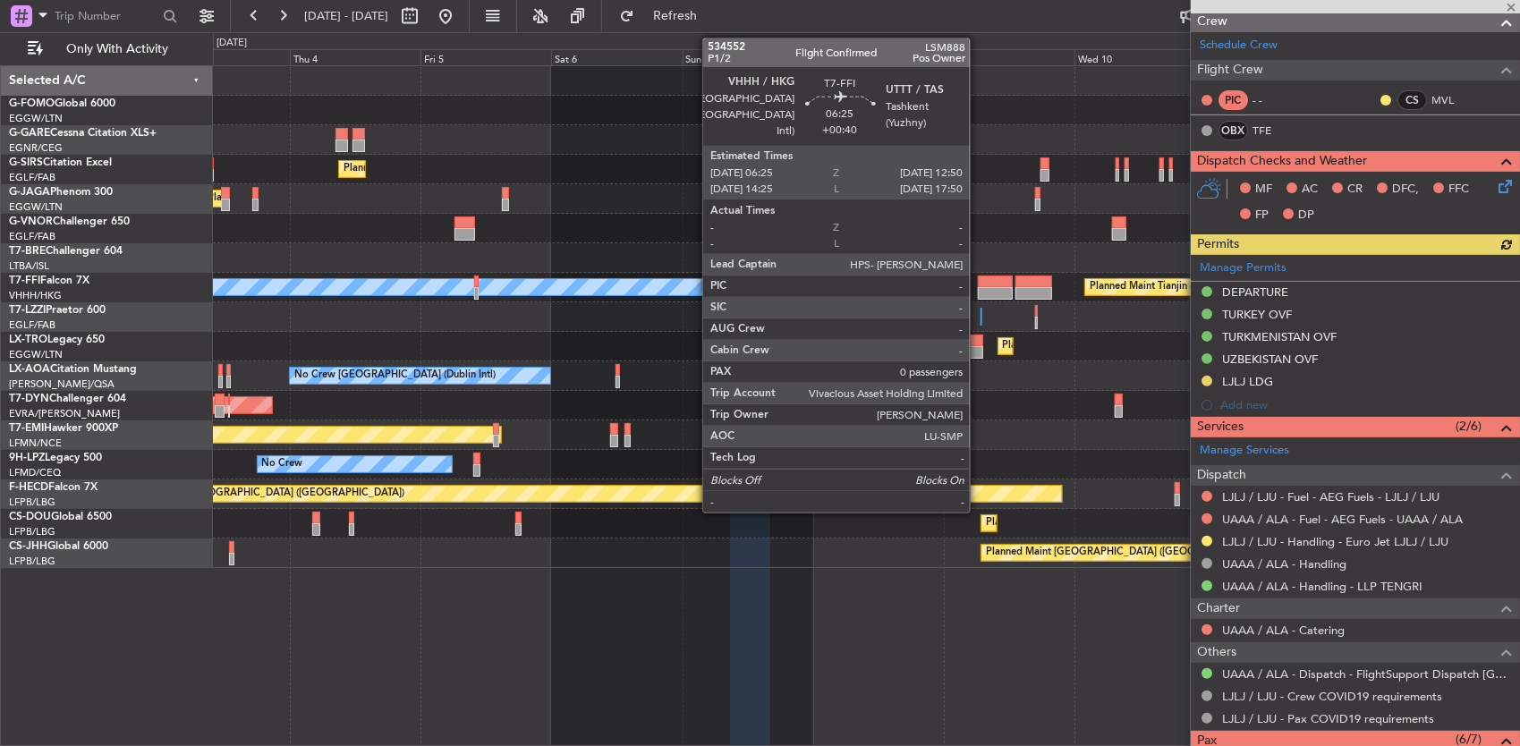
scroll to position [358, 0]
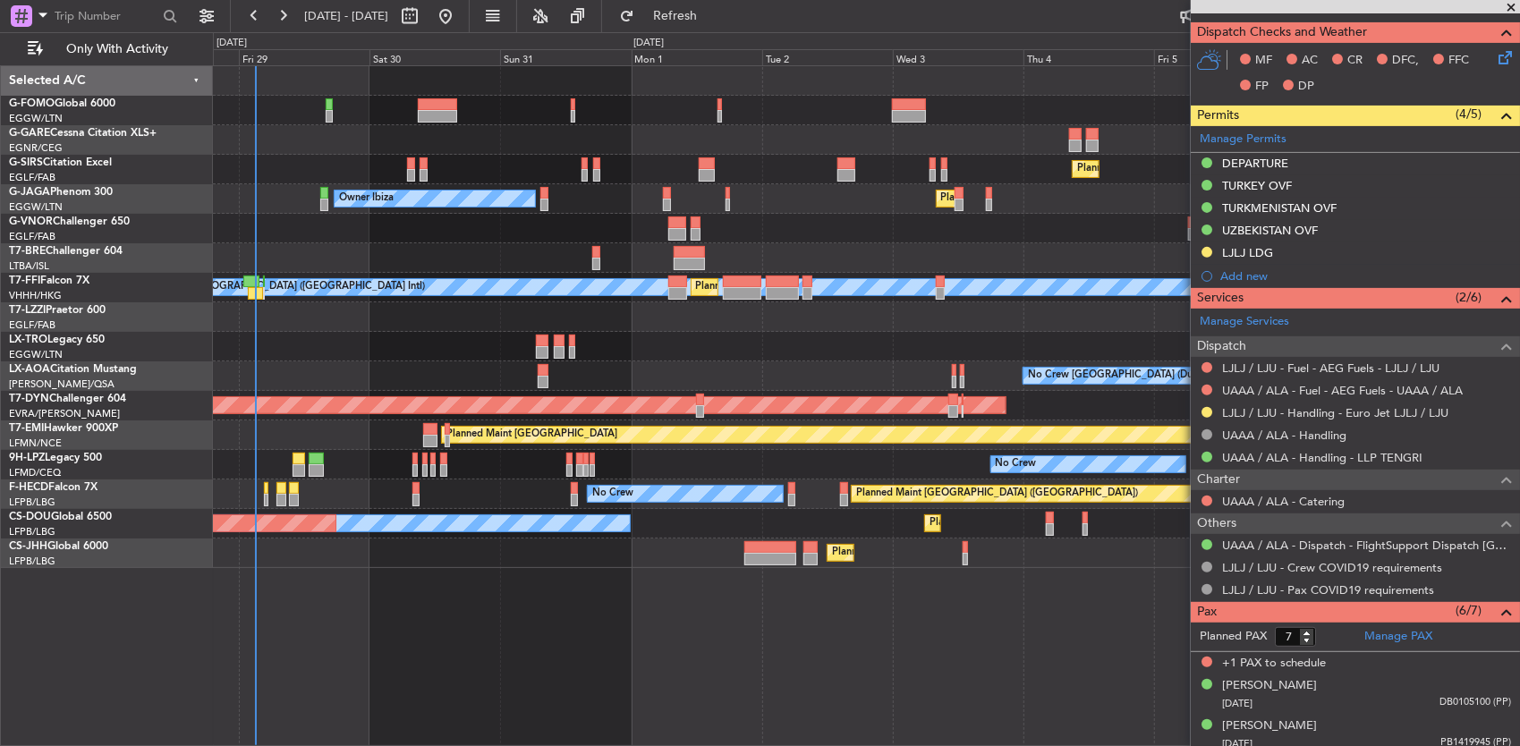
click at [1267, 256] on fb-app "[DATE] - [DATE] Refresh Quick Links Only With Activity Planned Maint [GEOGRAPHI…" at bounding box center [760, 379] width 1520 height 733
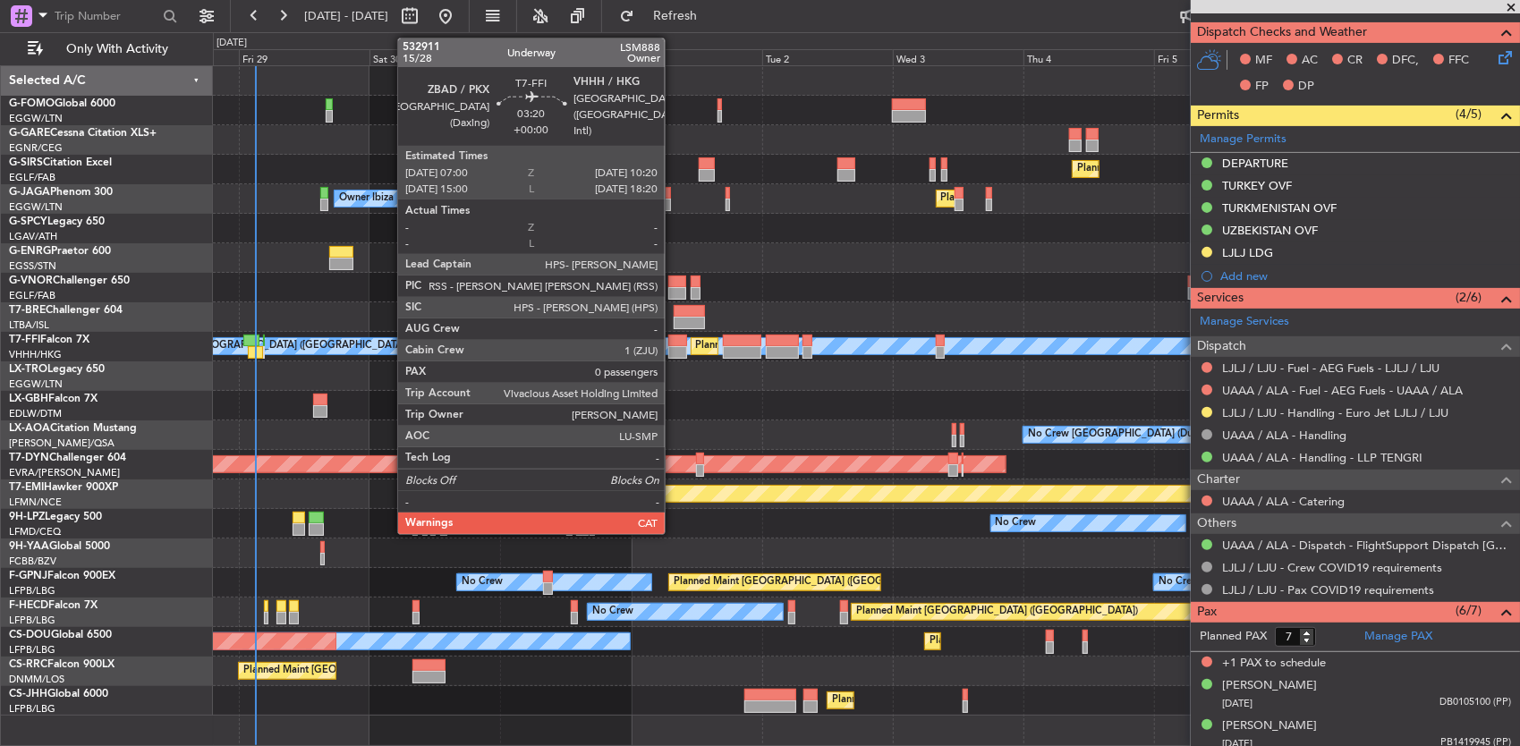
click at [674, 346] on div at bounding box center [677, 352] width 19 height 13
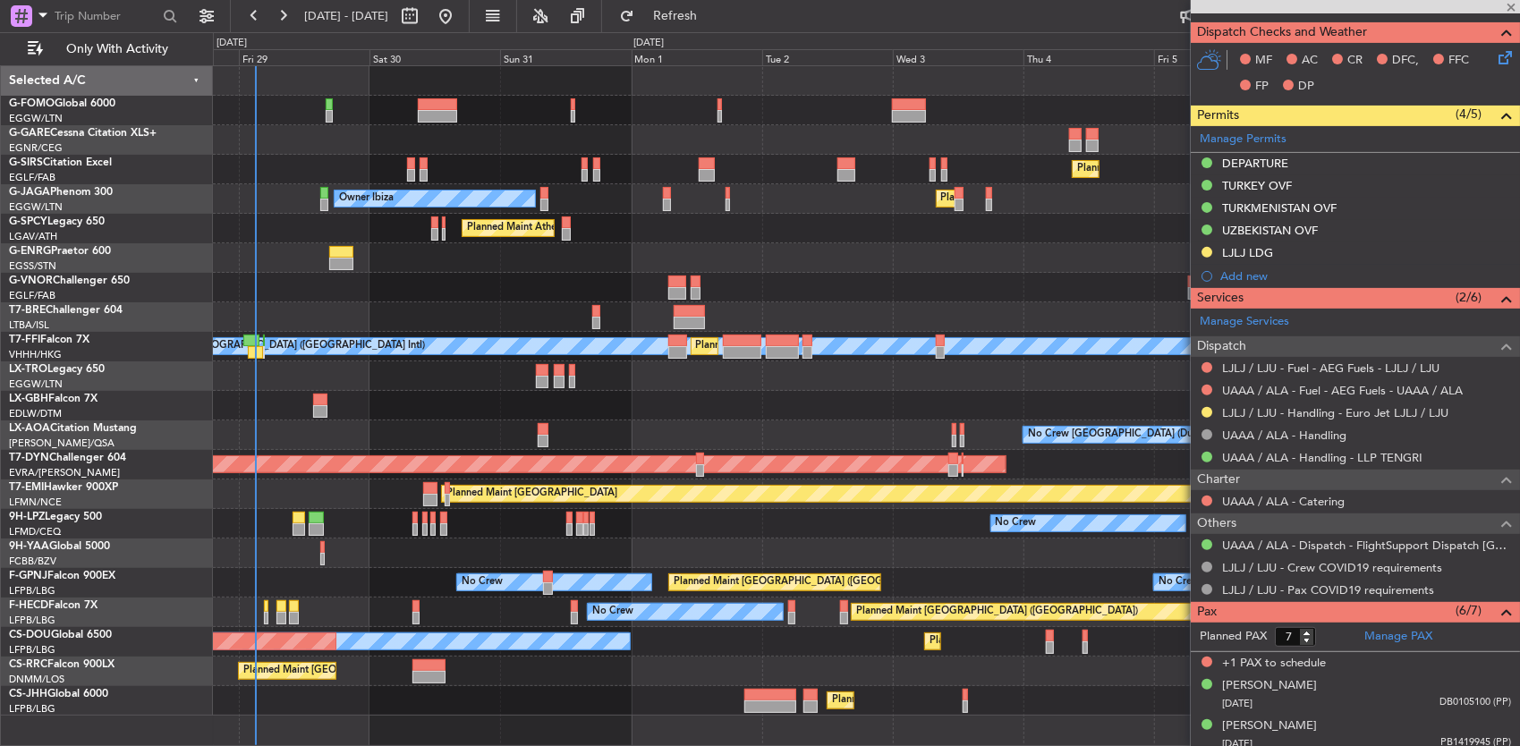
type input "0"
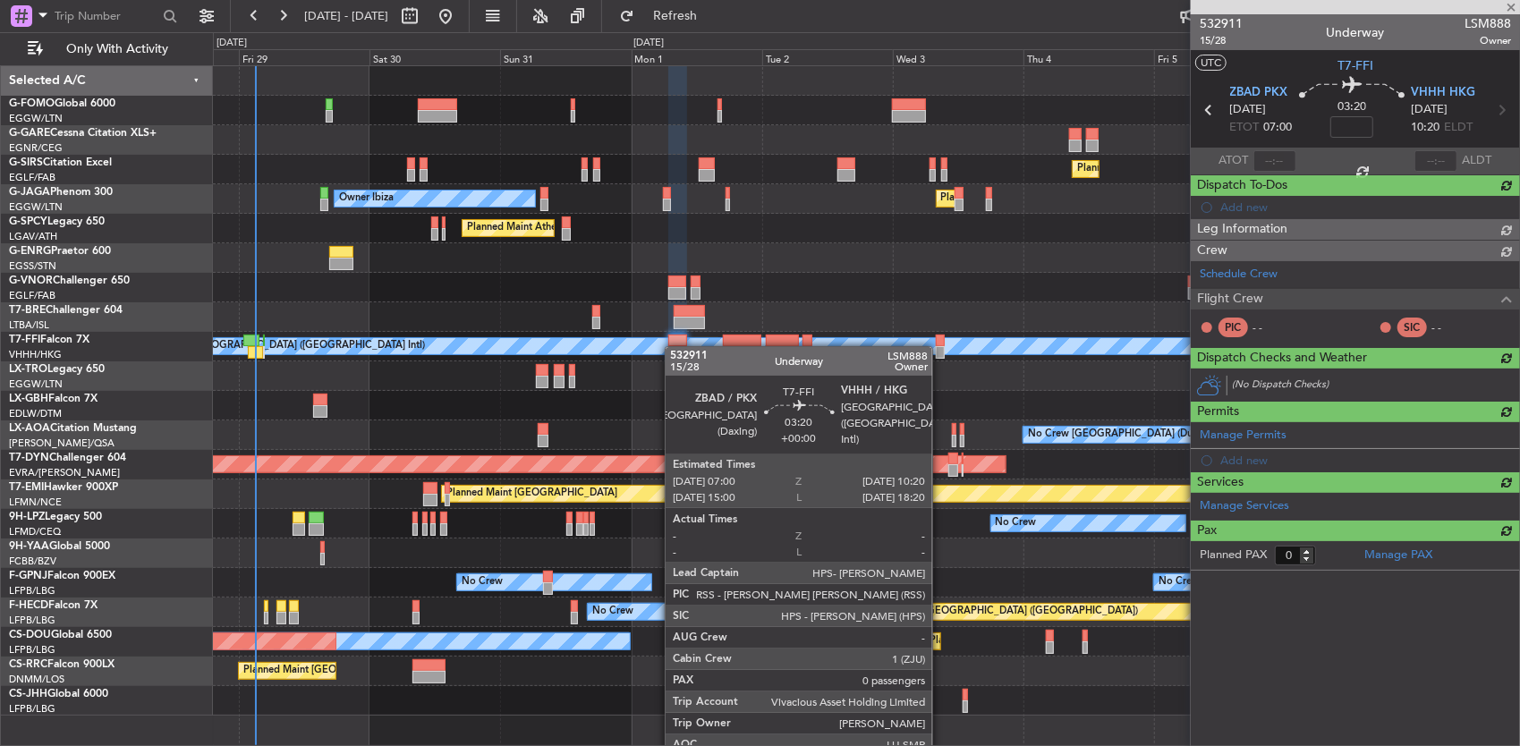
scroll to position [0, 0]
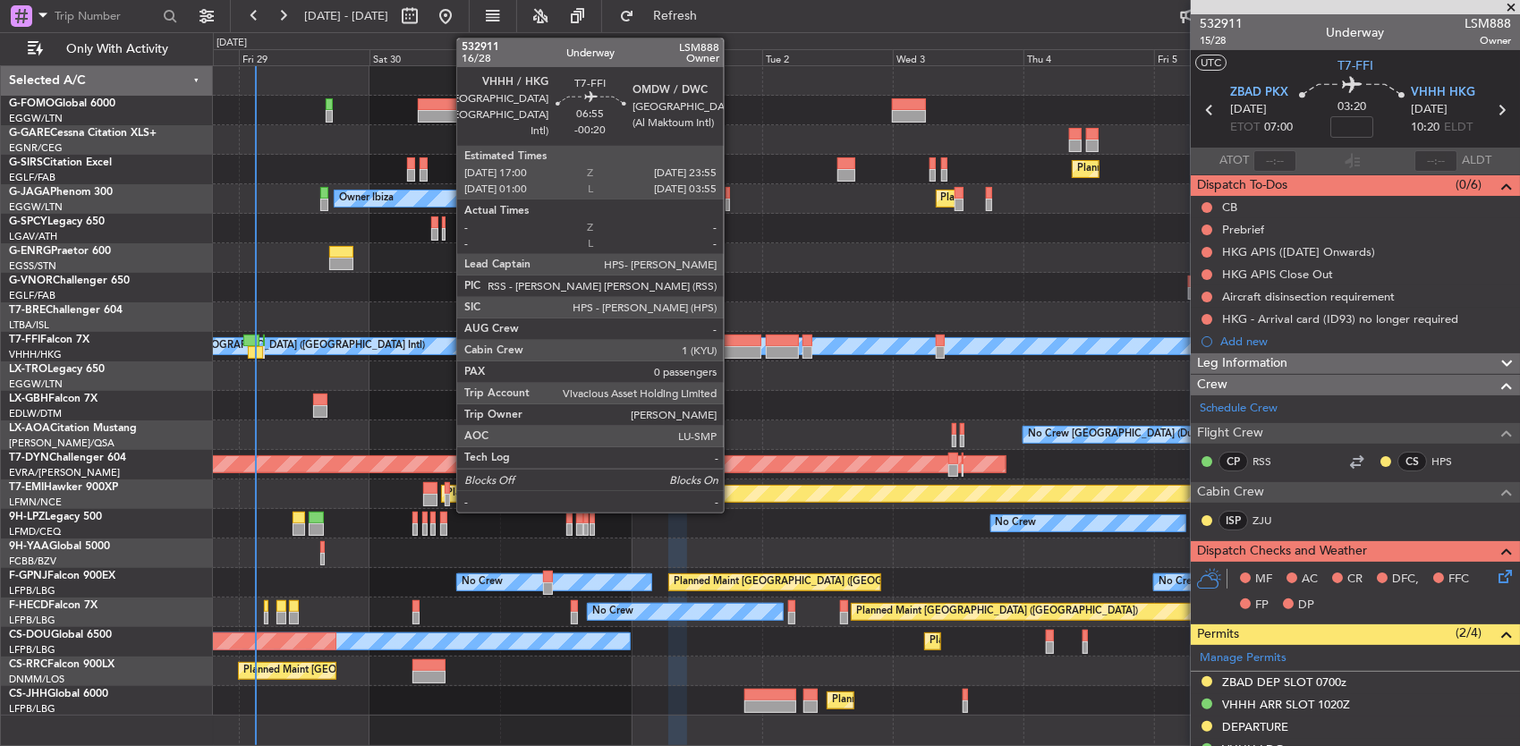
click at [733, 344] on div at bounding box center [742, 341] width 38 height 13
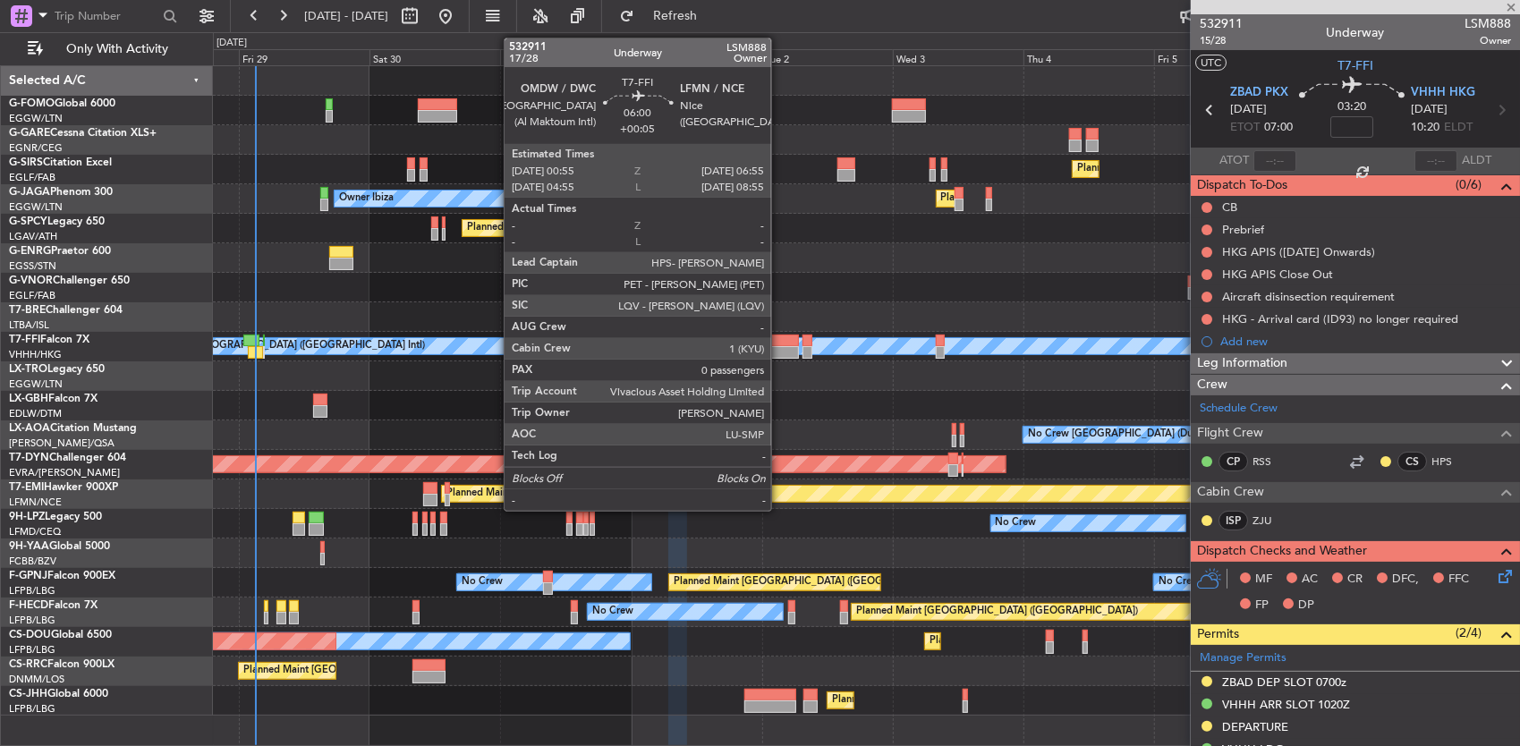
type input "-00:20"
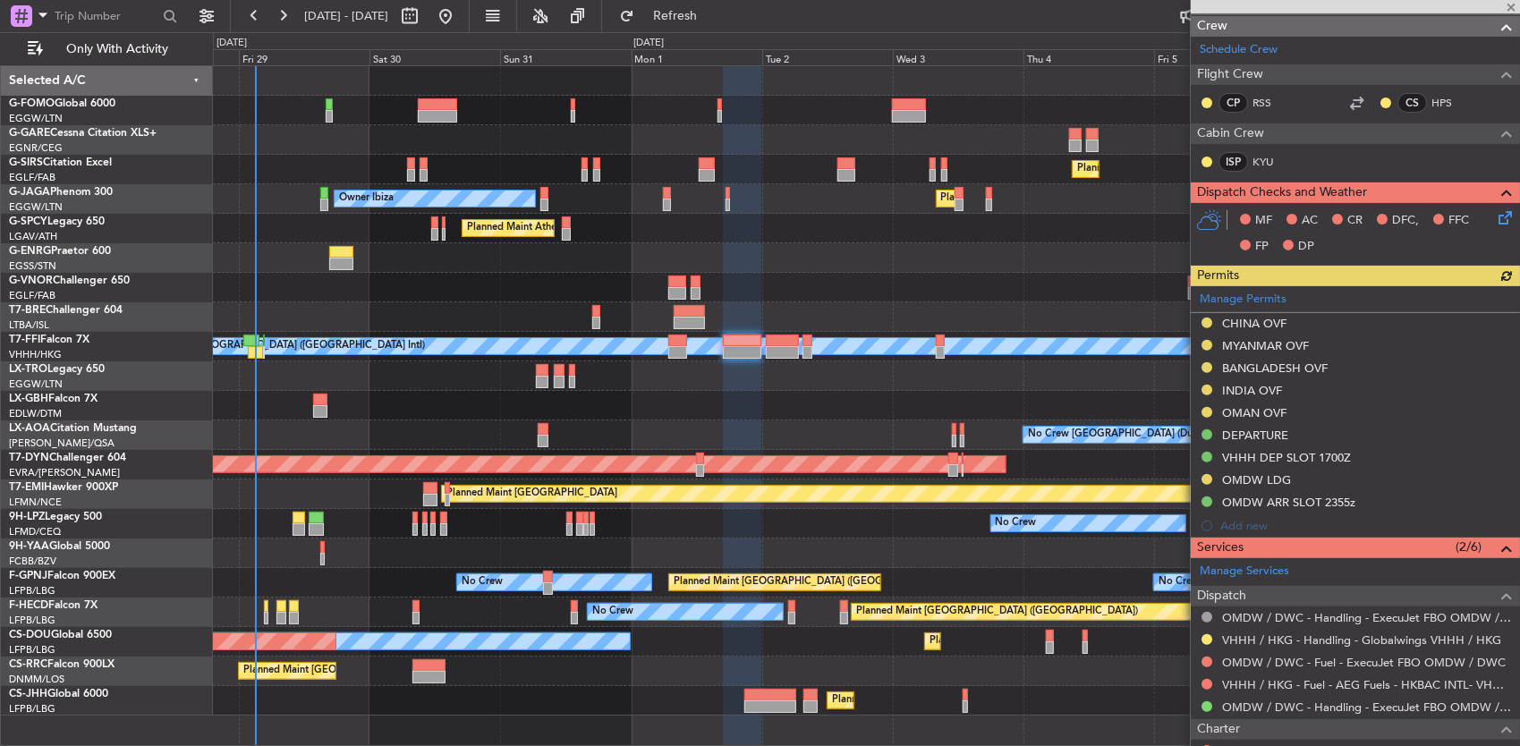
scroll to position [447, 0]
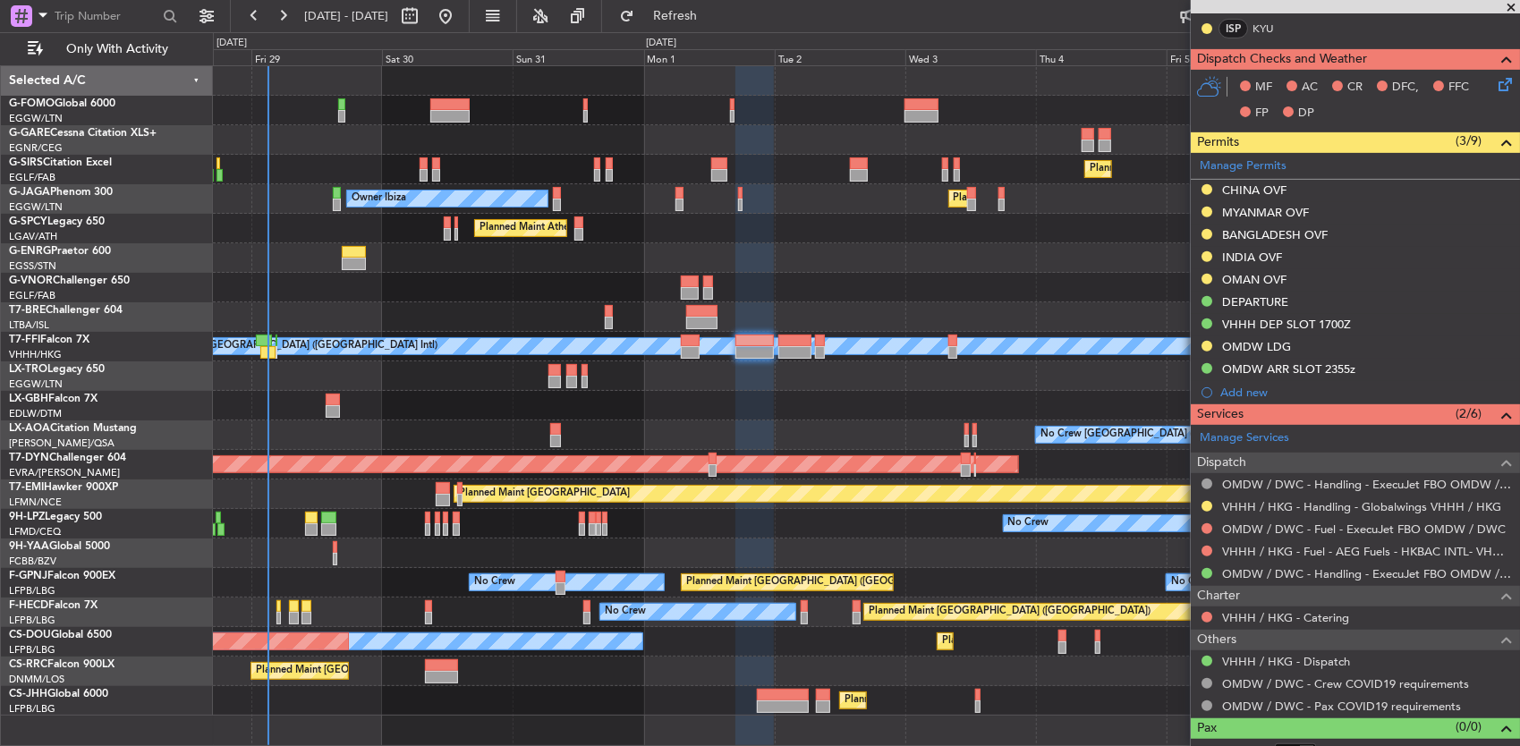
click at [981, 312] on div "Planned Maint [GEOGRAPHIC_DATA] ([GEOGRAPHIC_DATA]) Planned Maint [GEOGRAPHIC_D…" at bounding box center [866, 390] width 1307 height 649
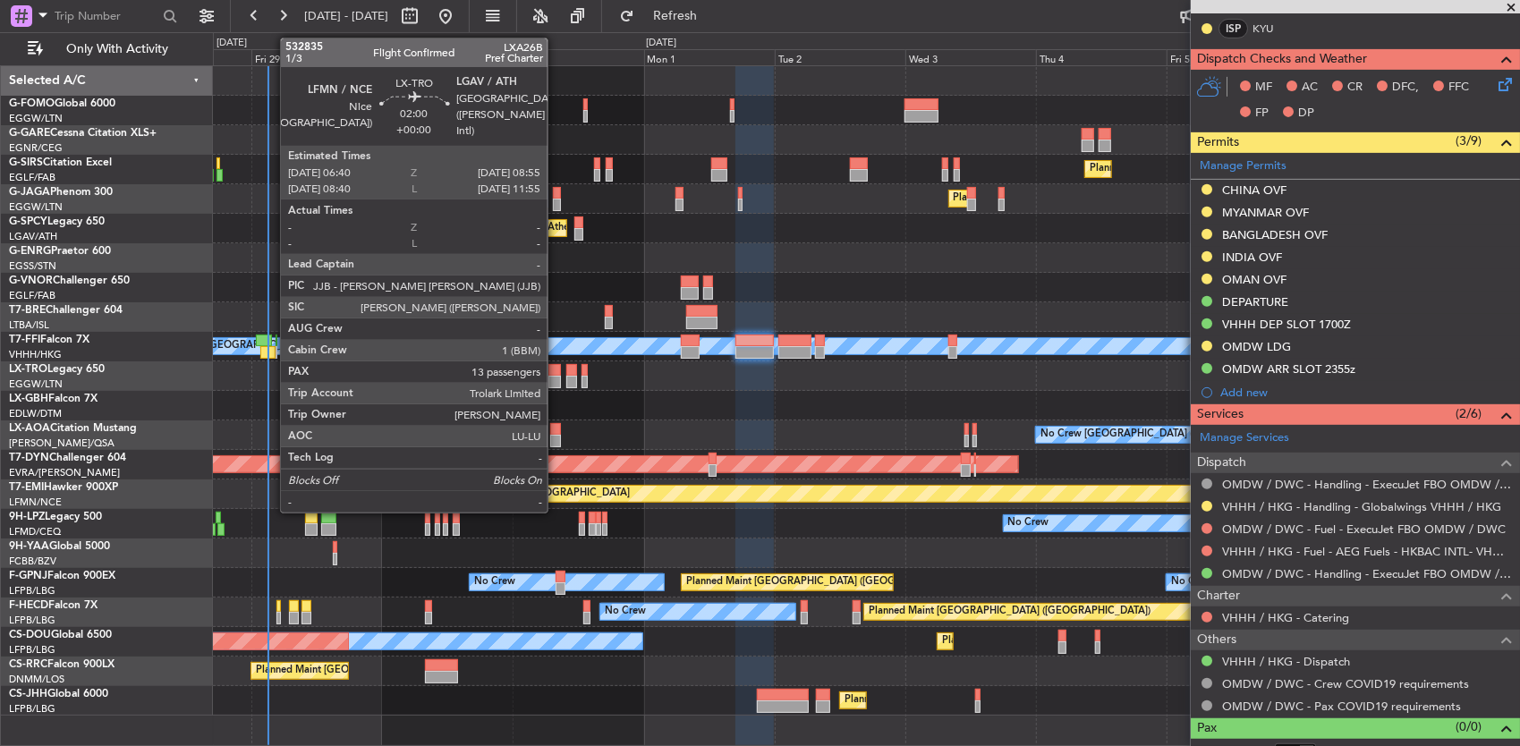
click at [556, 371] on div at bounding box center [554, 370] width 13 height 13
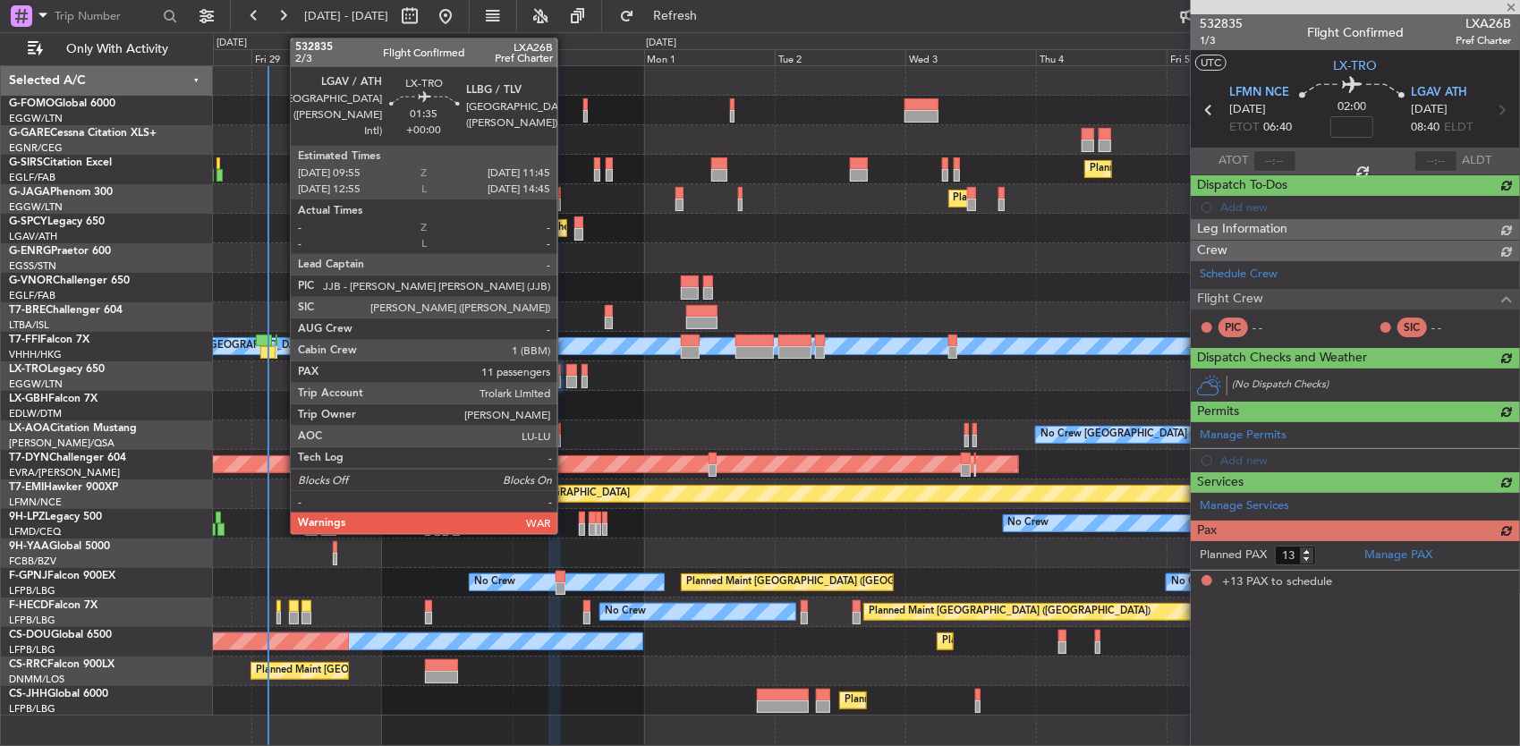
scroll to position [0, 0]
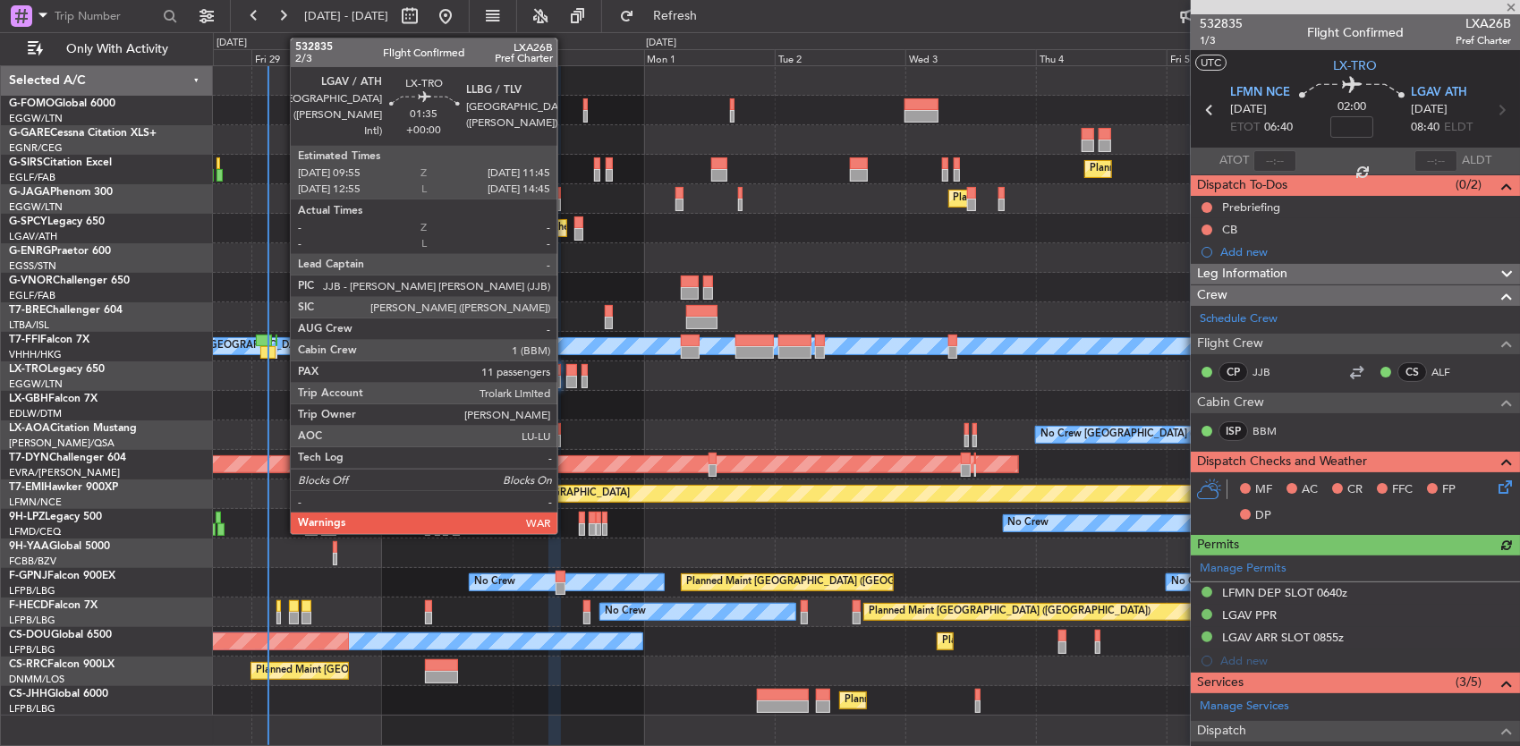
click at [566, 370] on div at bounding box center [571, 370] width 11 height 13
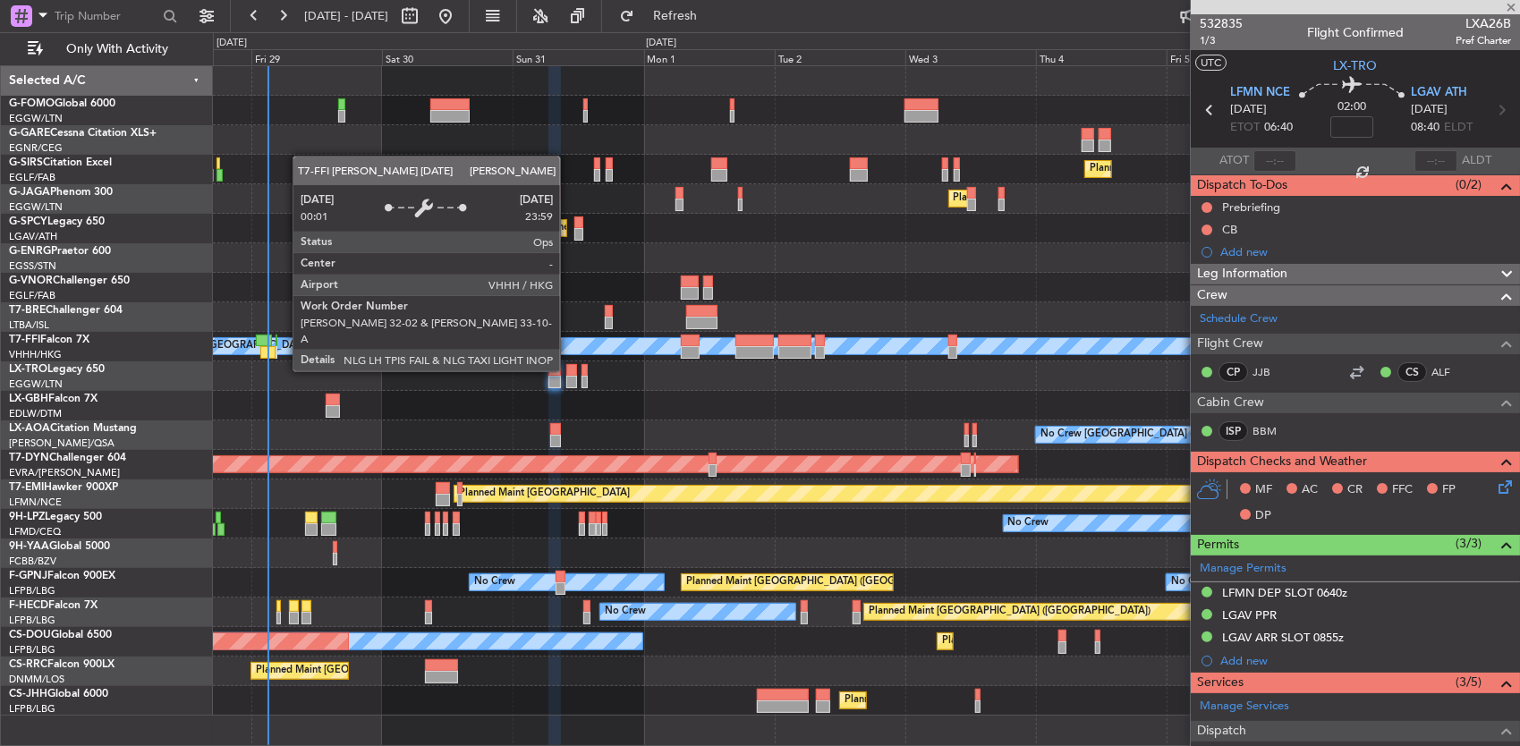
type input "11"
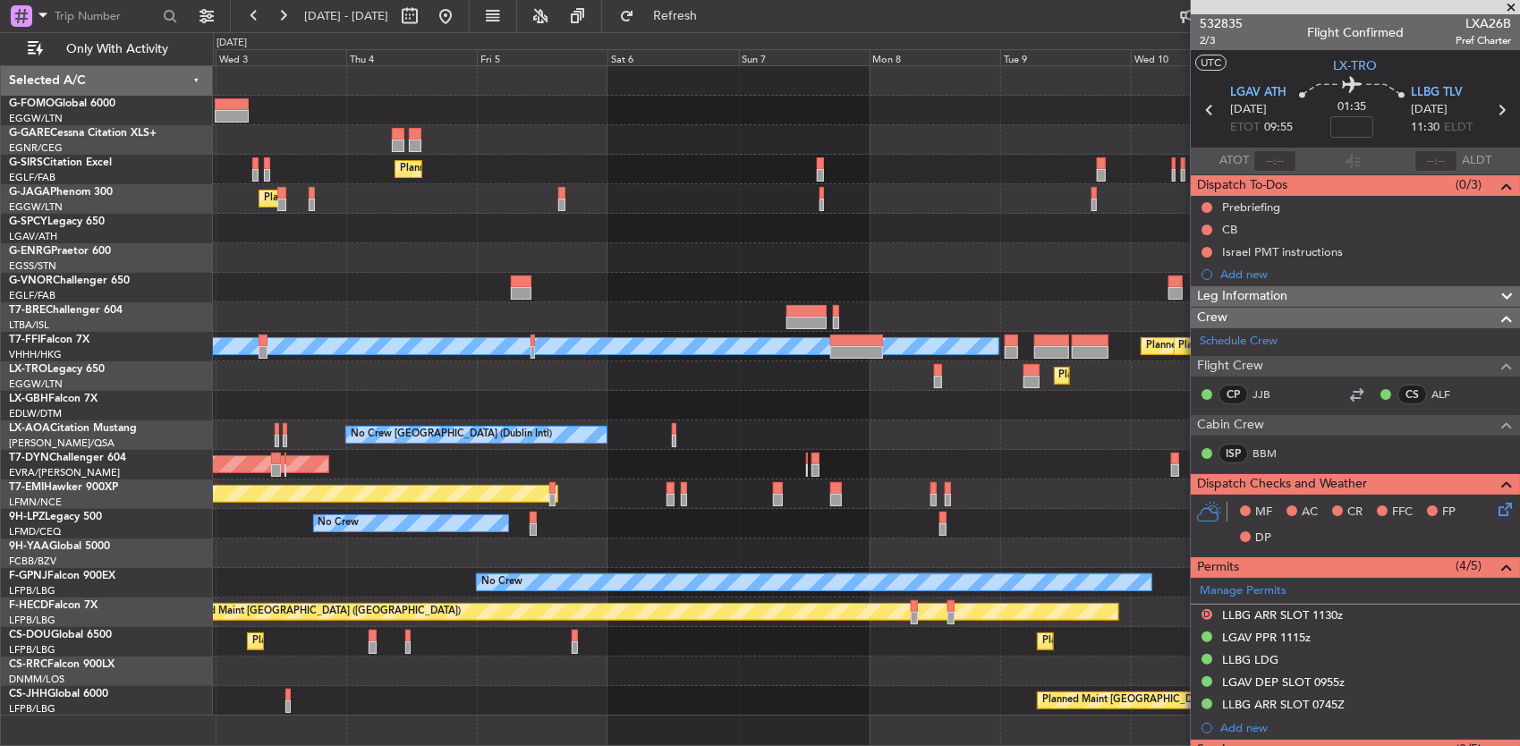
click at [0, 372] on html "[DATE] - [DATE] Refresh Quick Links Only With Activity Planned Maint [GEOGRAPHI…" at bounding box center [760, 373] width 1520 height 746
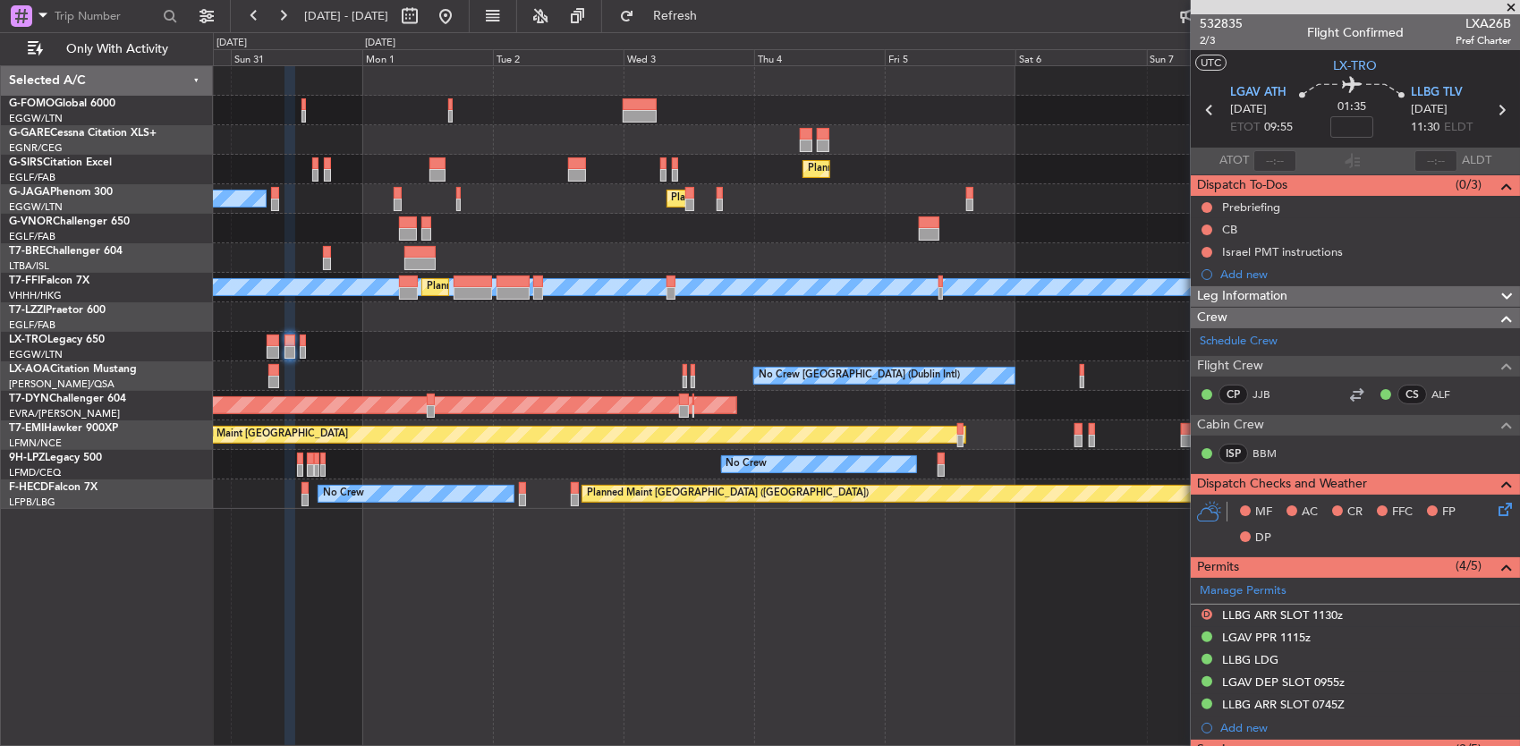
click at [1349, 386] on fb-app "[DATE] - [DATE] Refresh Quick Links Only With Activity Planned Maint [GEOGRAPHI…" at bounding box center [760, 379] width 1520 height 733
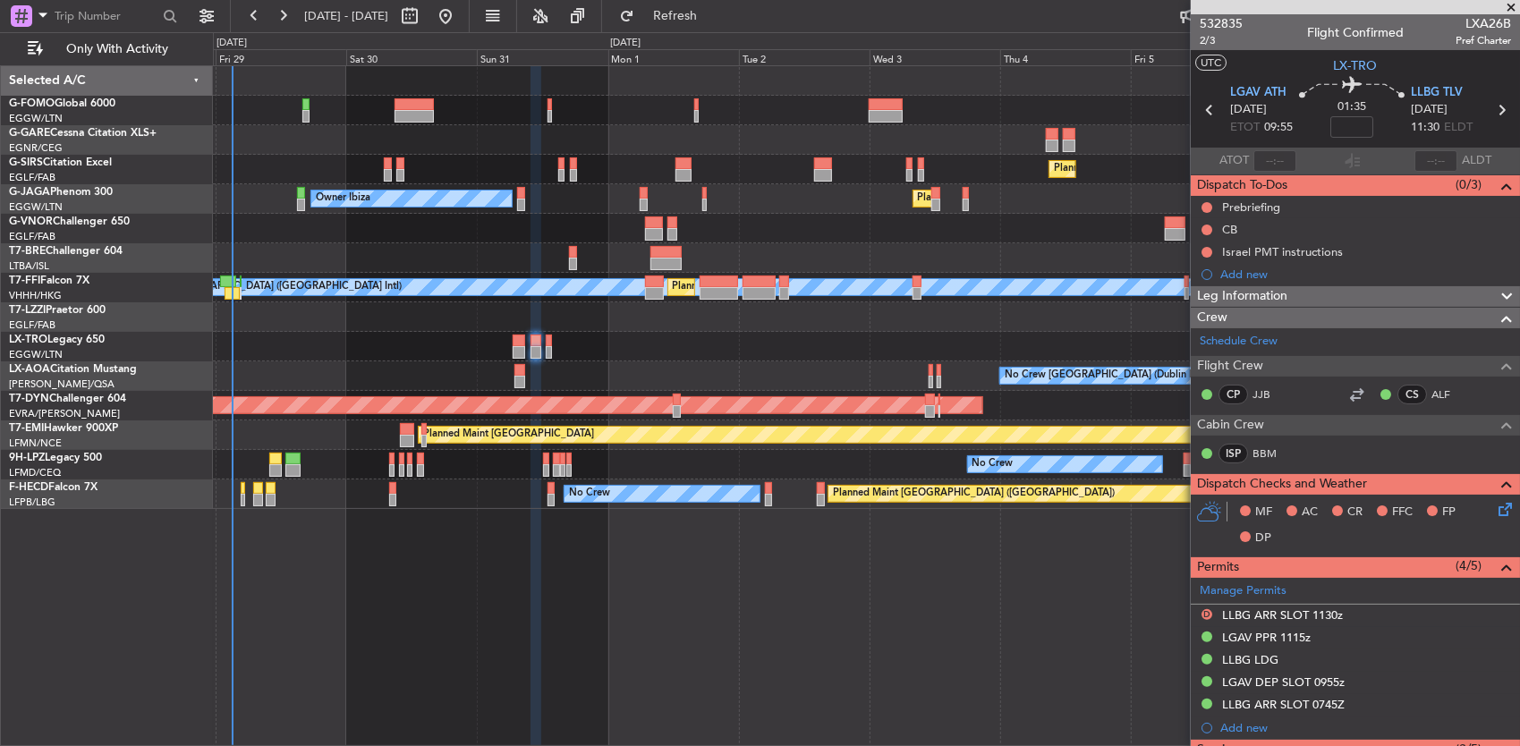
click at [1018, 267] on div at bounding box center [866, 258] width 1307 height 30
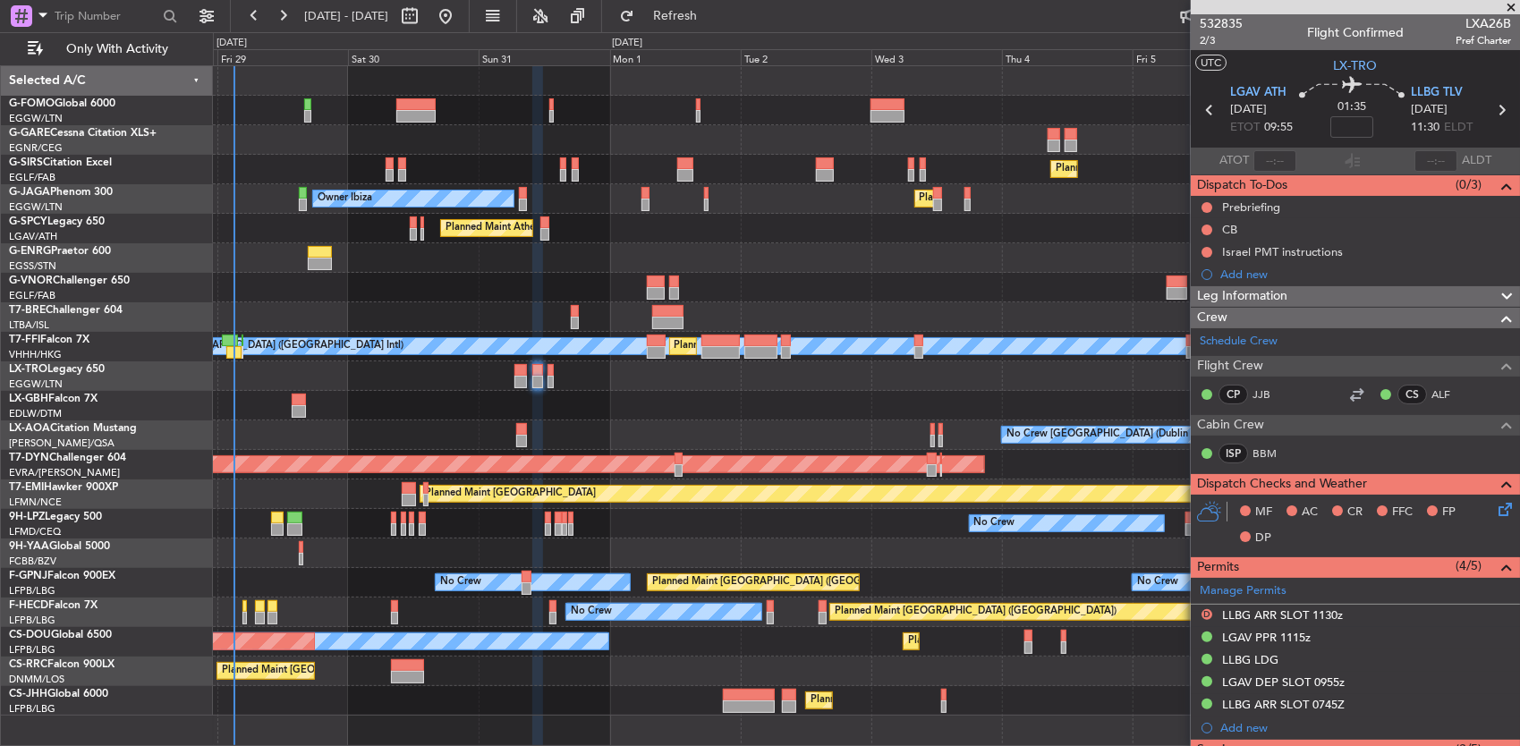
click at [285, 400] on div "Planned Maint Nice ([GEOGRAPHIC_DATA])" at bounding box center [866, 406] width 1307 height 30
click at [293, 398] on div at bounding box center [299, 400] width 14 height 13
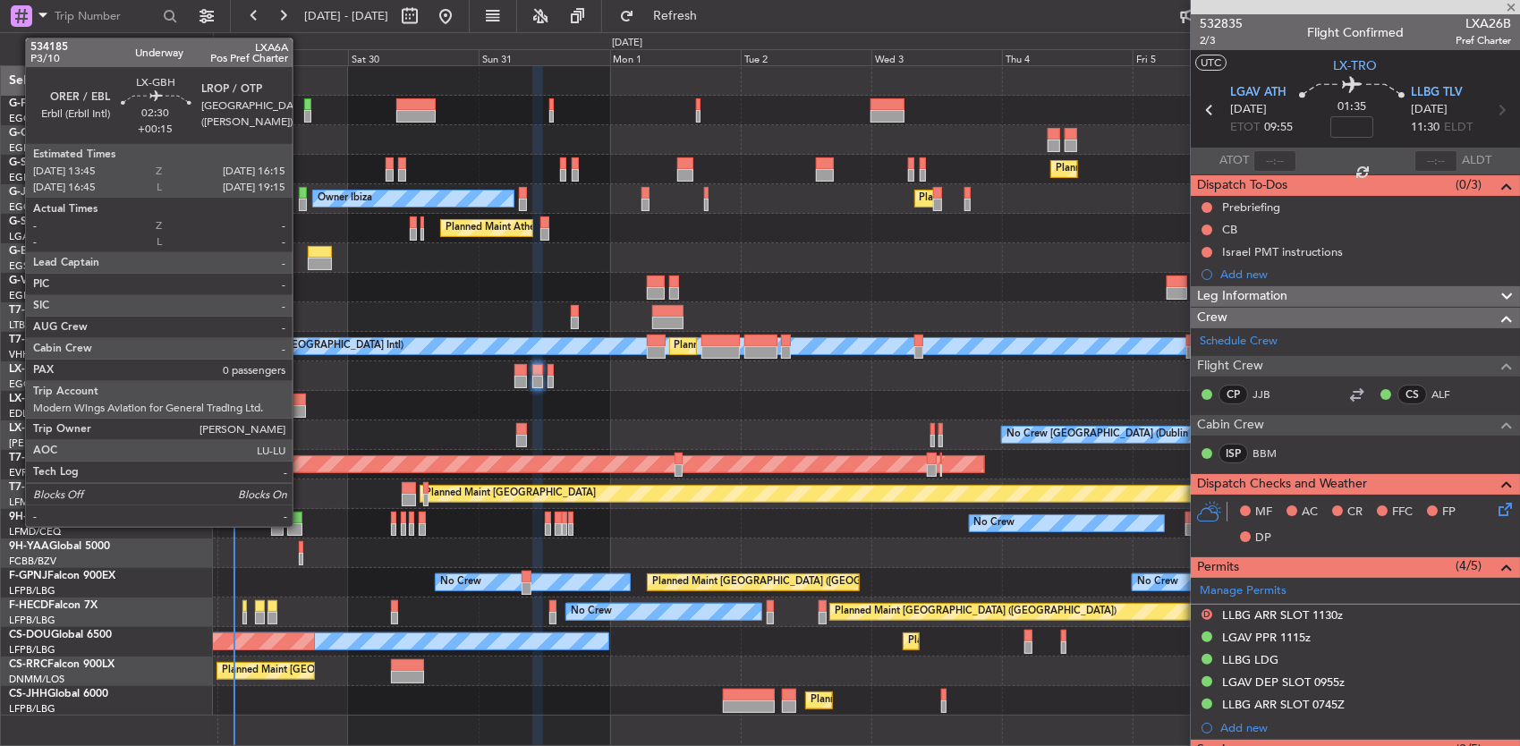
type input "+00:15"
type input "0"
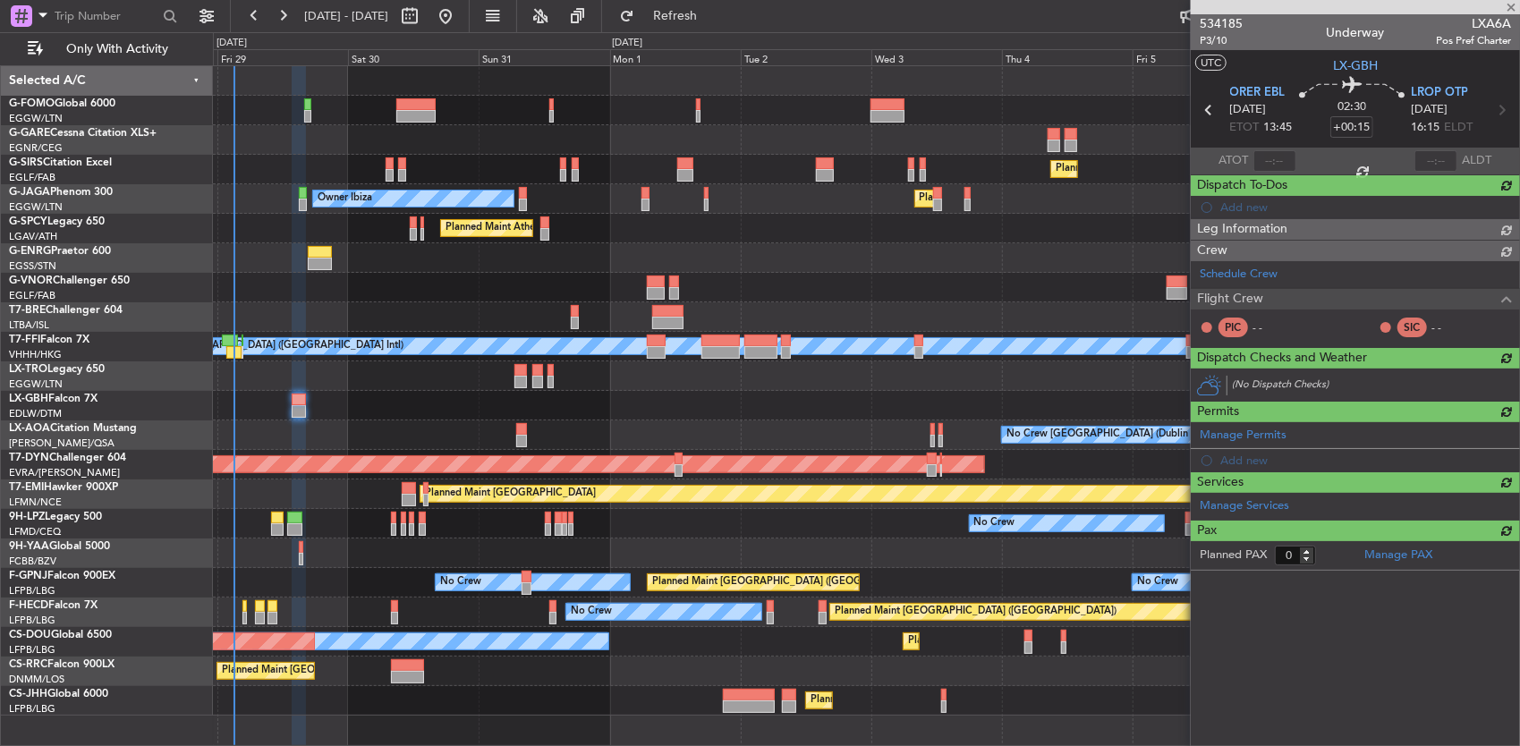
click at [408, 399] on div "Planned Maint Nice ([GEOGRAPHIC_DATA])" at bounding box center [866, 406] width 1307 height 30
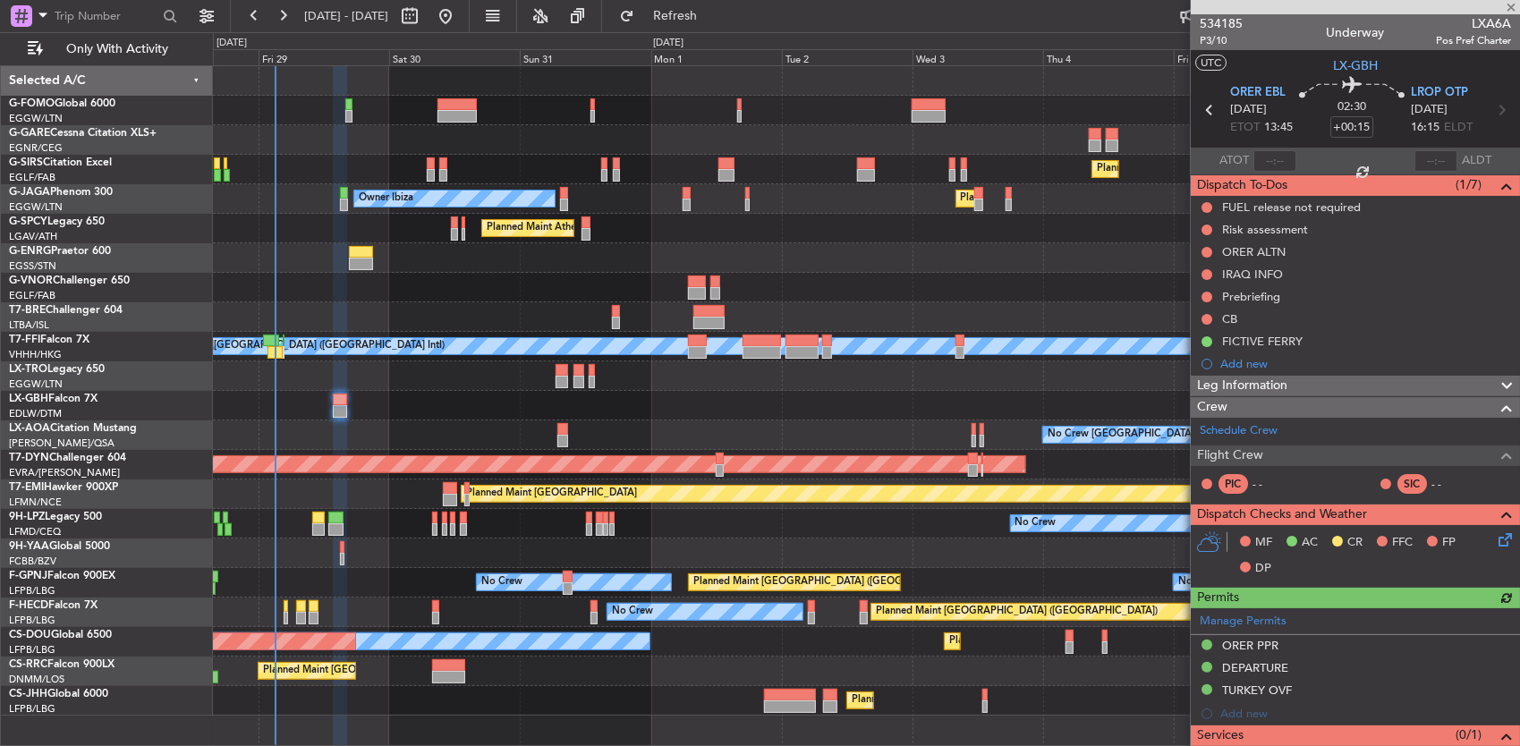
click at [565, 429] on div at bounding box center [562, 429] width 11 height 13
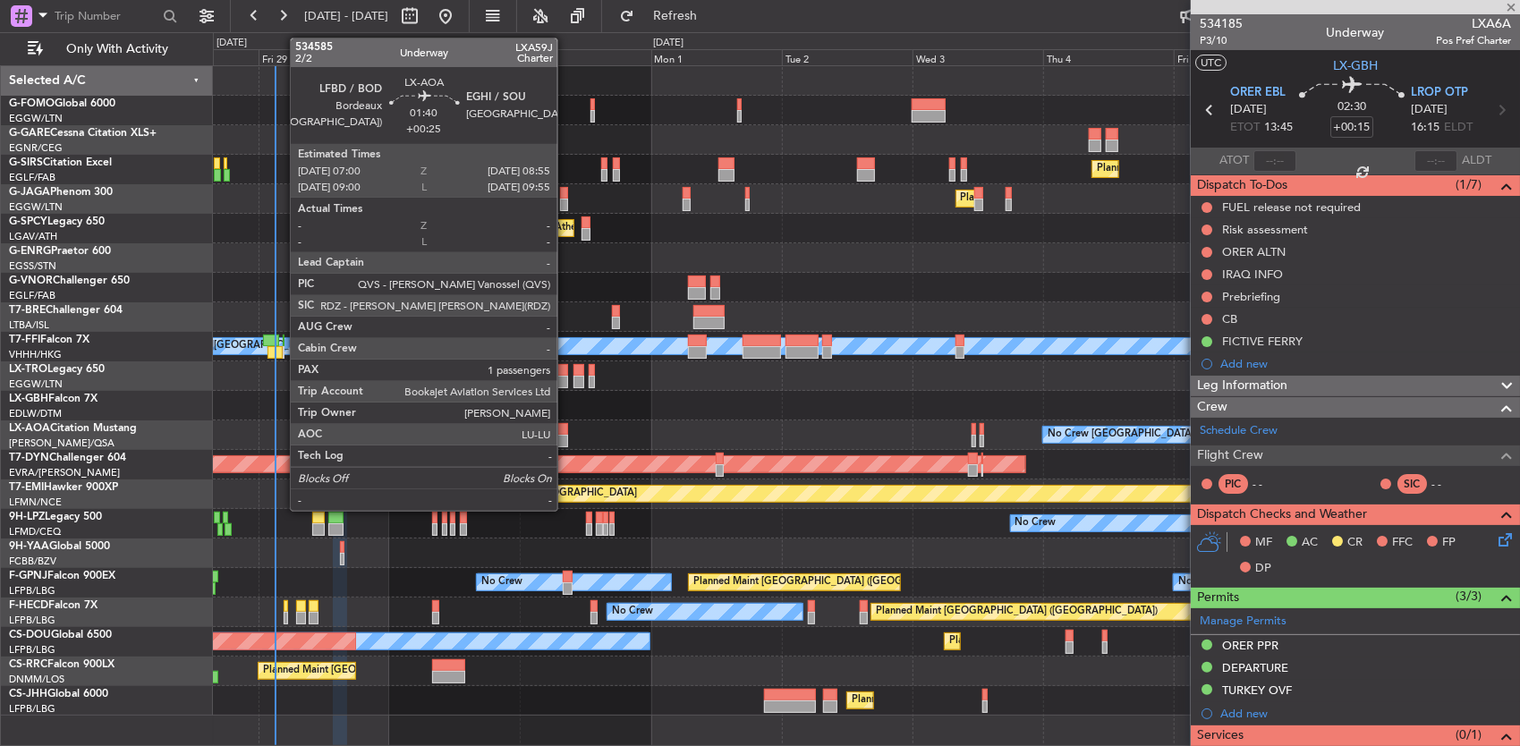
type input "+00:25"
type input "1"
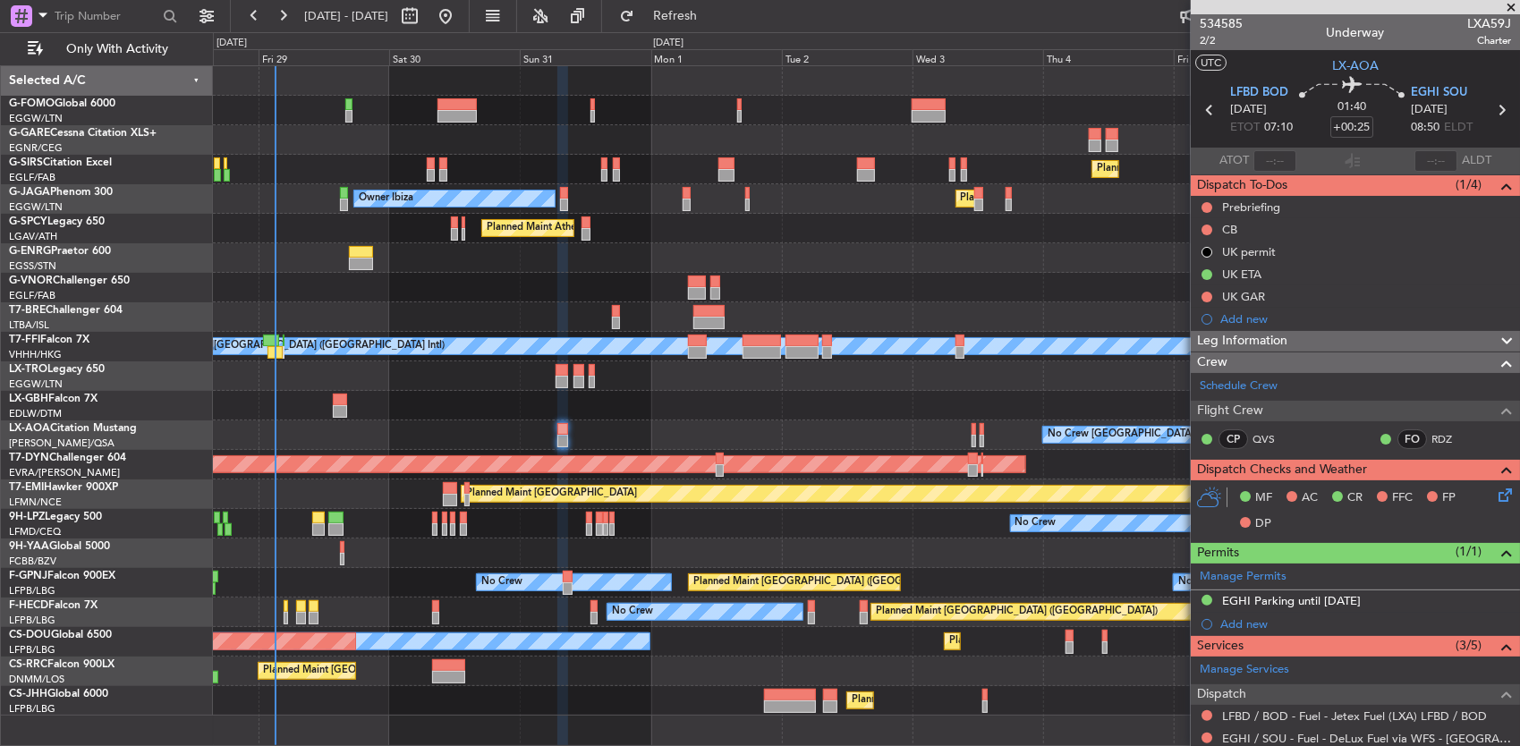
scroll to position [244, 0]
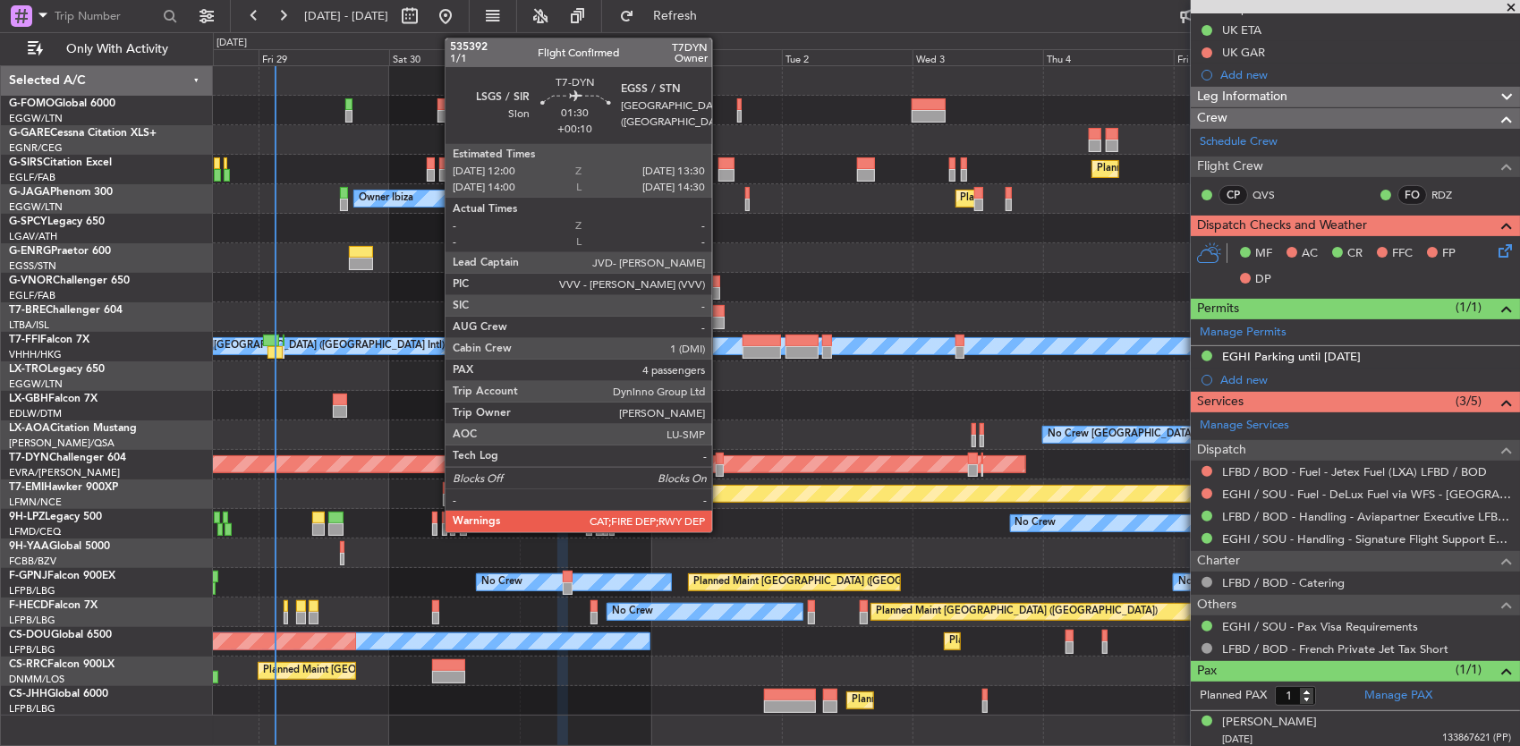
click at [721, 467] on div at bounding box center [720, 470] width 9 height 13
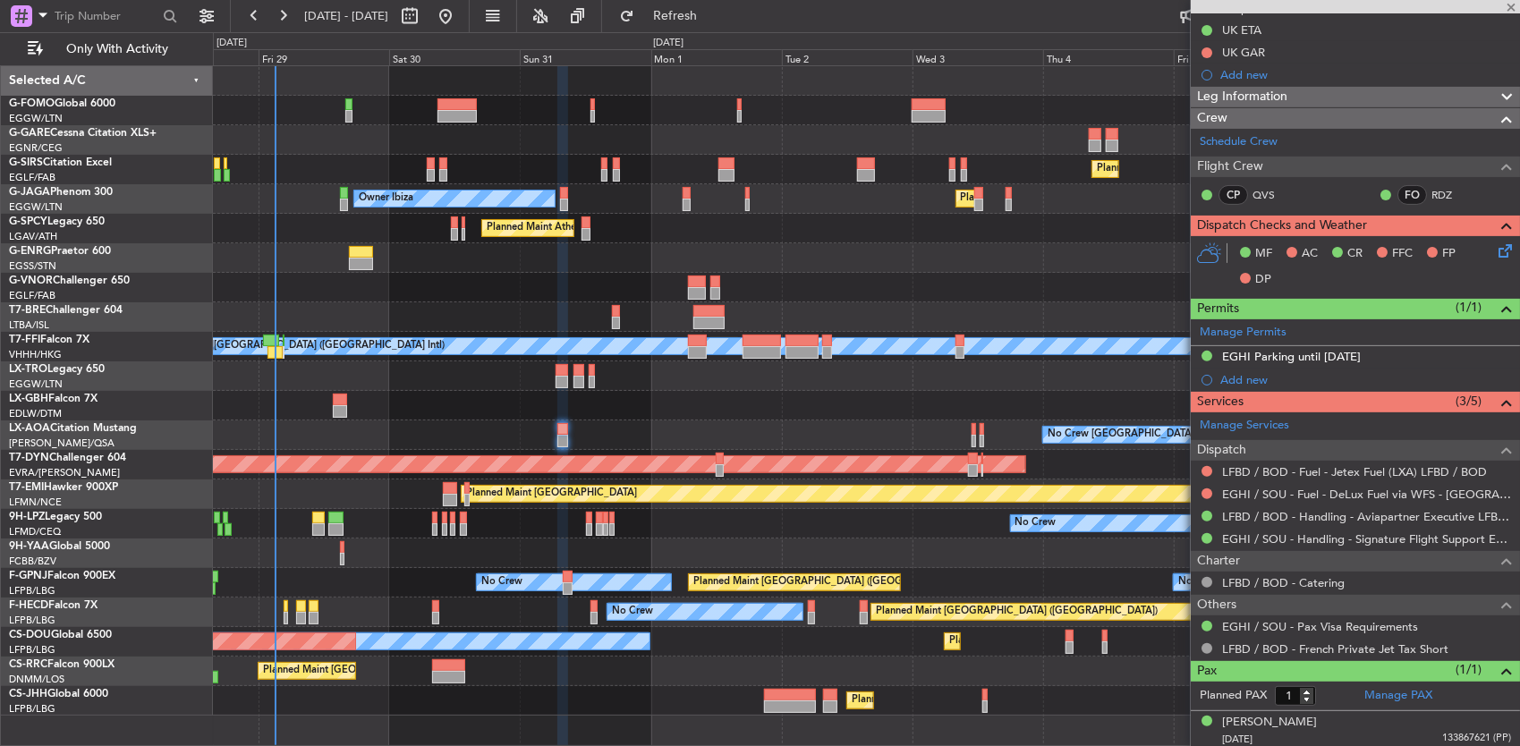
type input "+00:10"
type input "4"
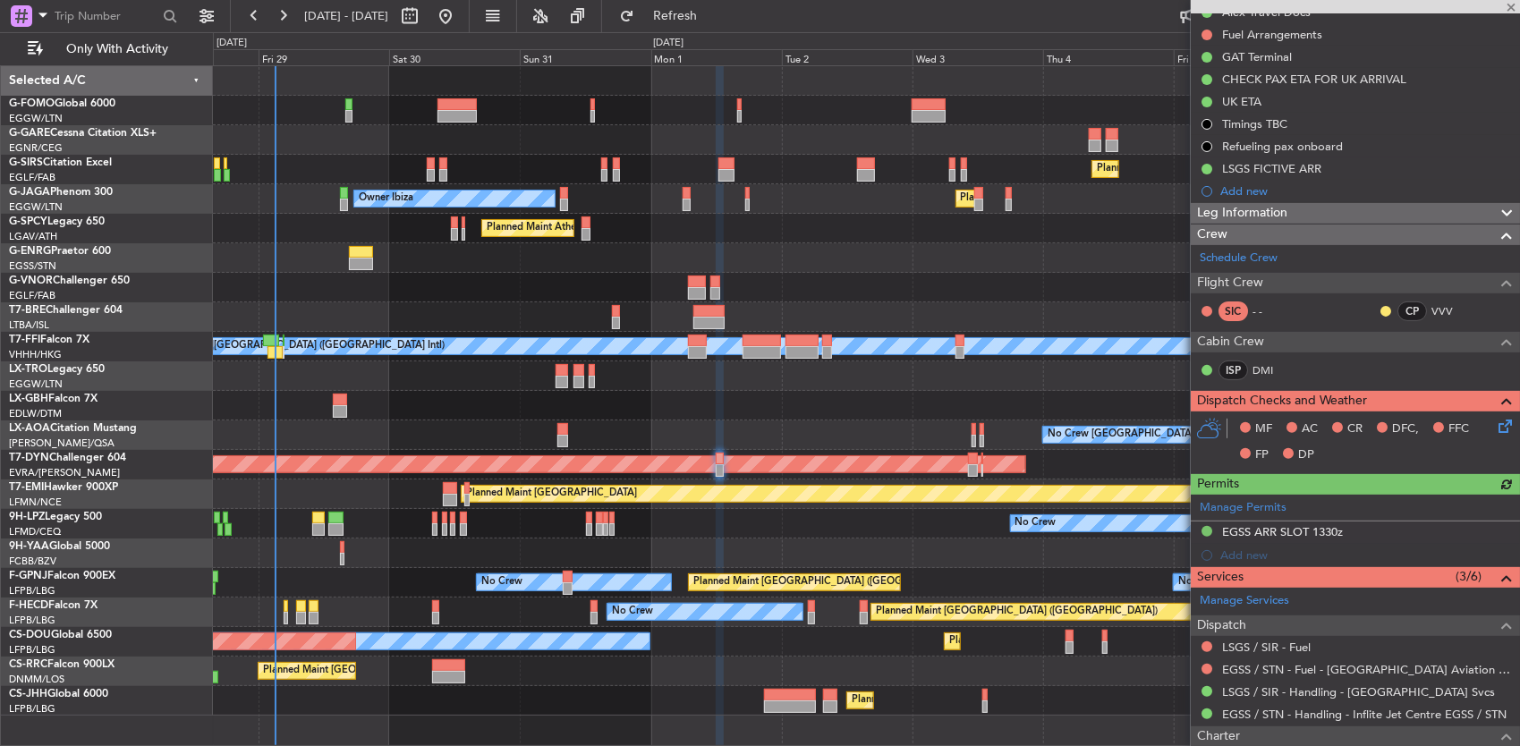
scroll to position [535, 0]
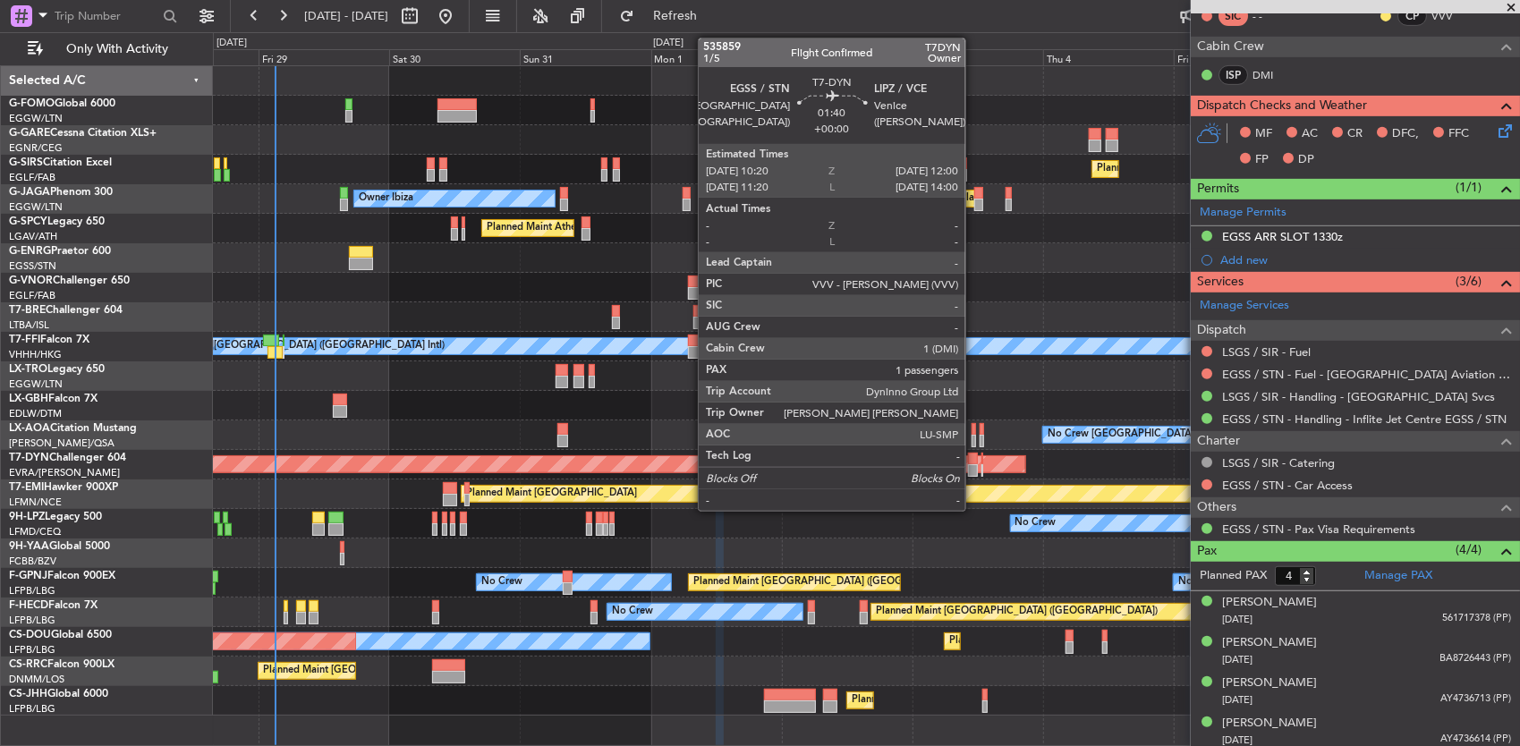
click at [974, 466] on div at bounding box center [973, 470] width 10 height 13
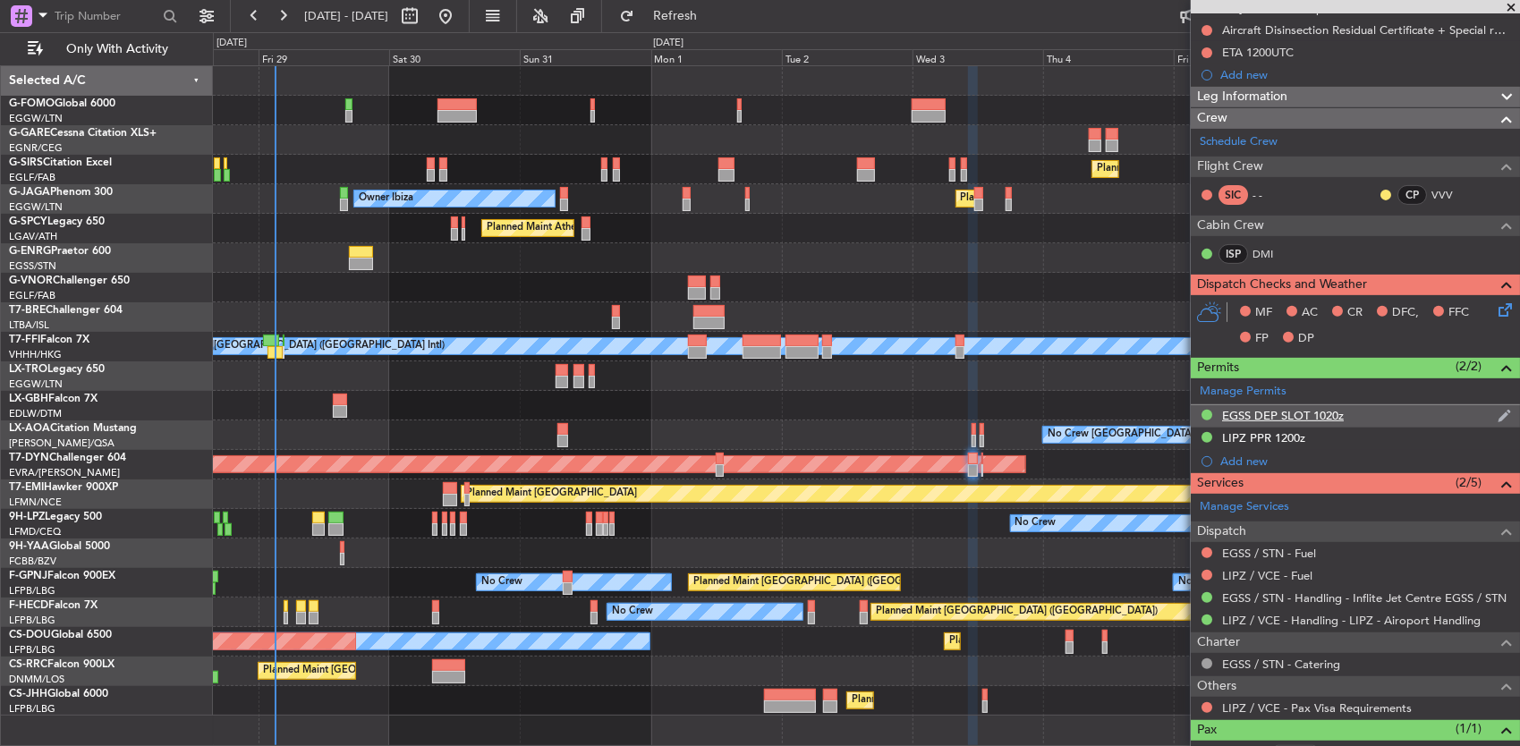
scroll to position [358, 0]
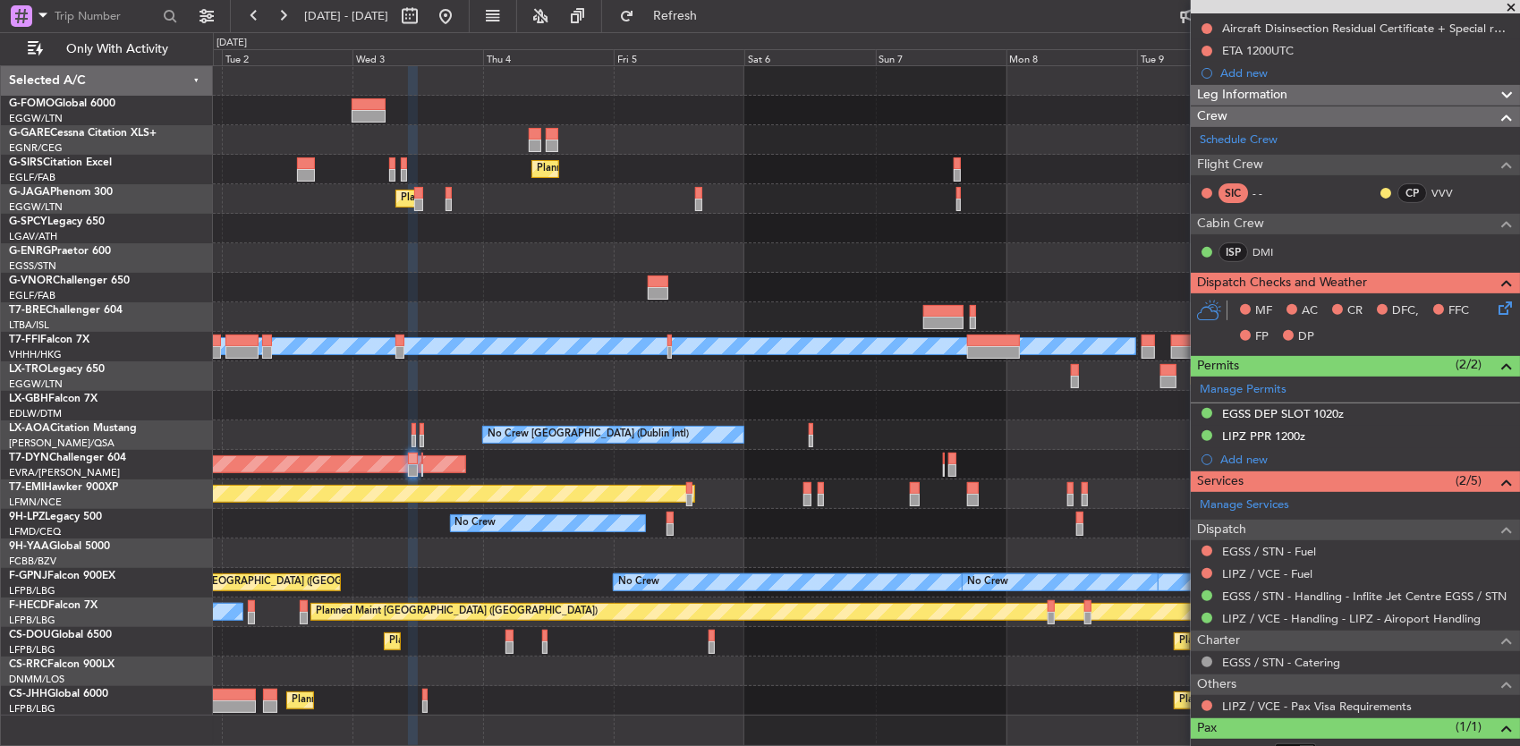
click at [544, 386] on div "Planned Maint [GEOGRAPHIC_DATA] ([GEOGRAPHIC_DATA]) Planned Maint [GEOGRAPHIC_D…" at bounding box center [866, 390] width 1307 height 649
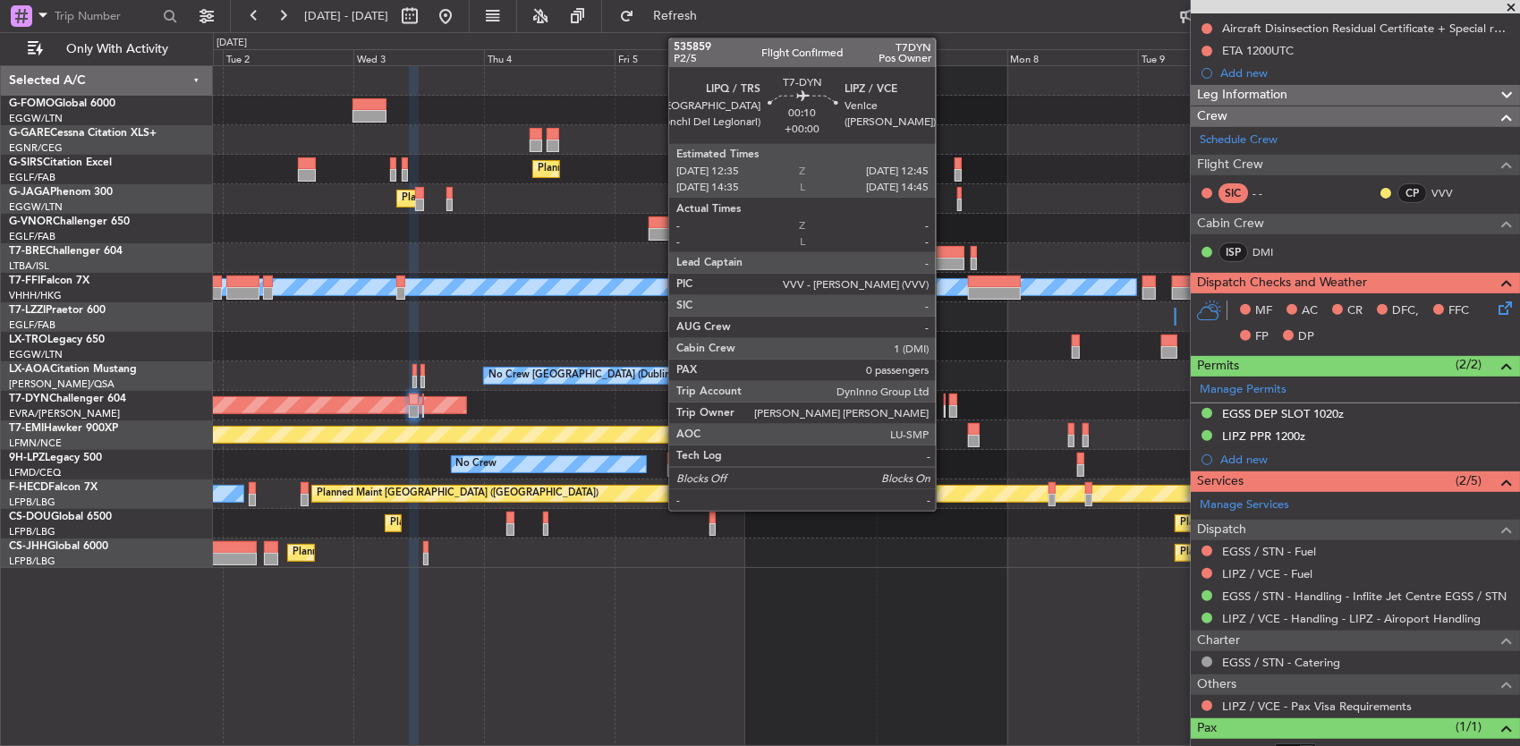
click at [945, 405] on div at bounding box center [945, 411] width 2 height 13
type input "0"
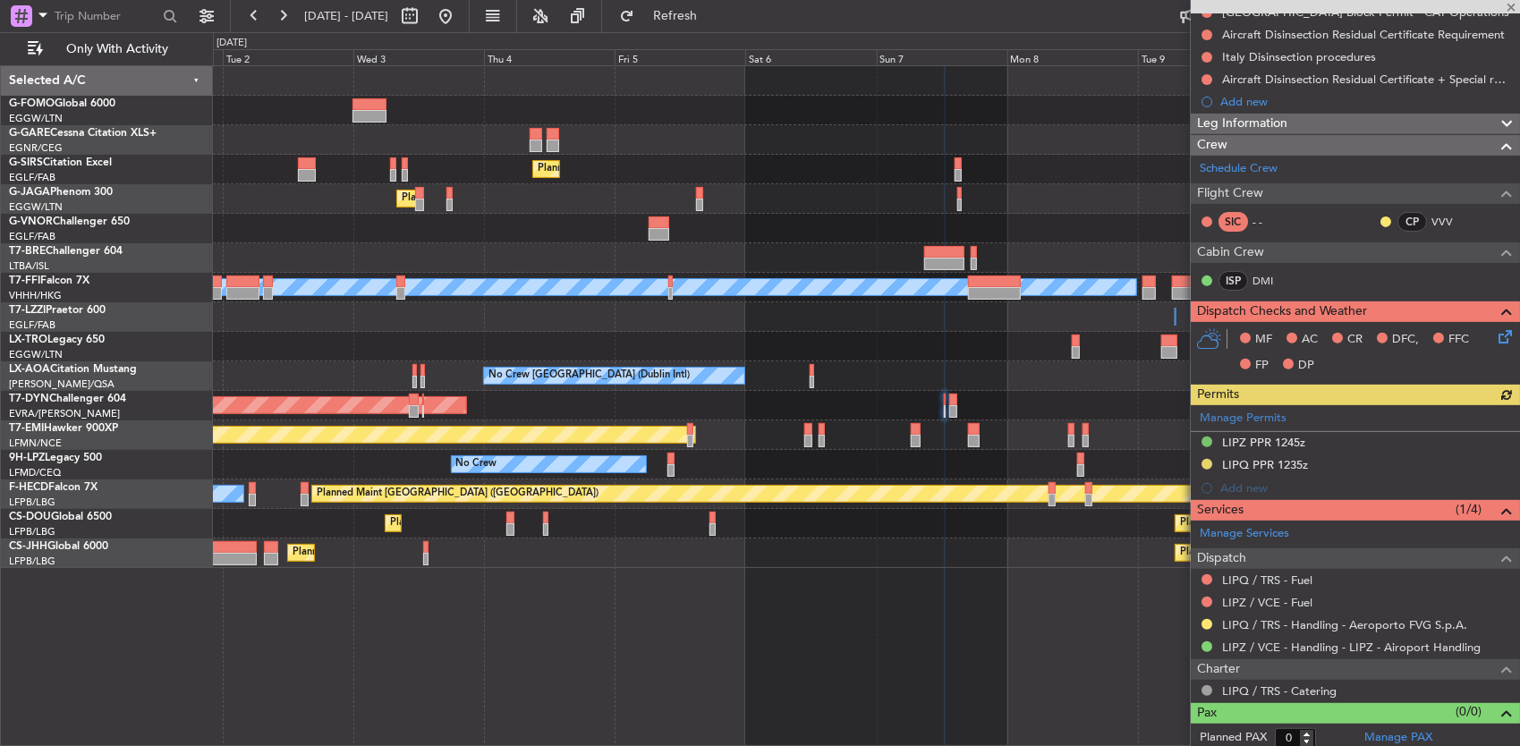
scroll to position [331, 0]
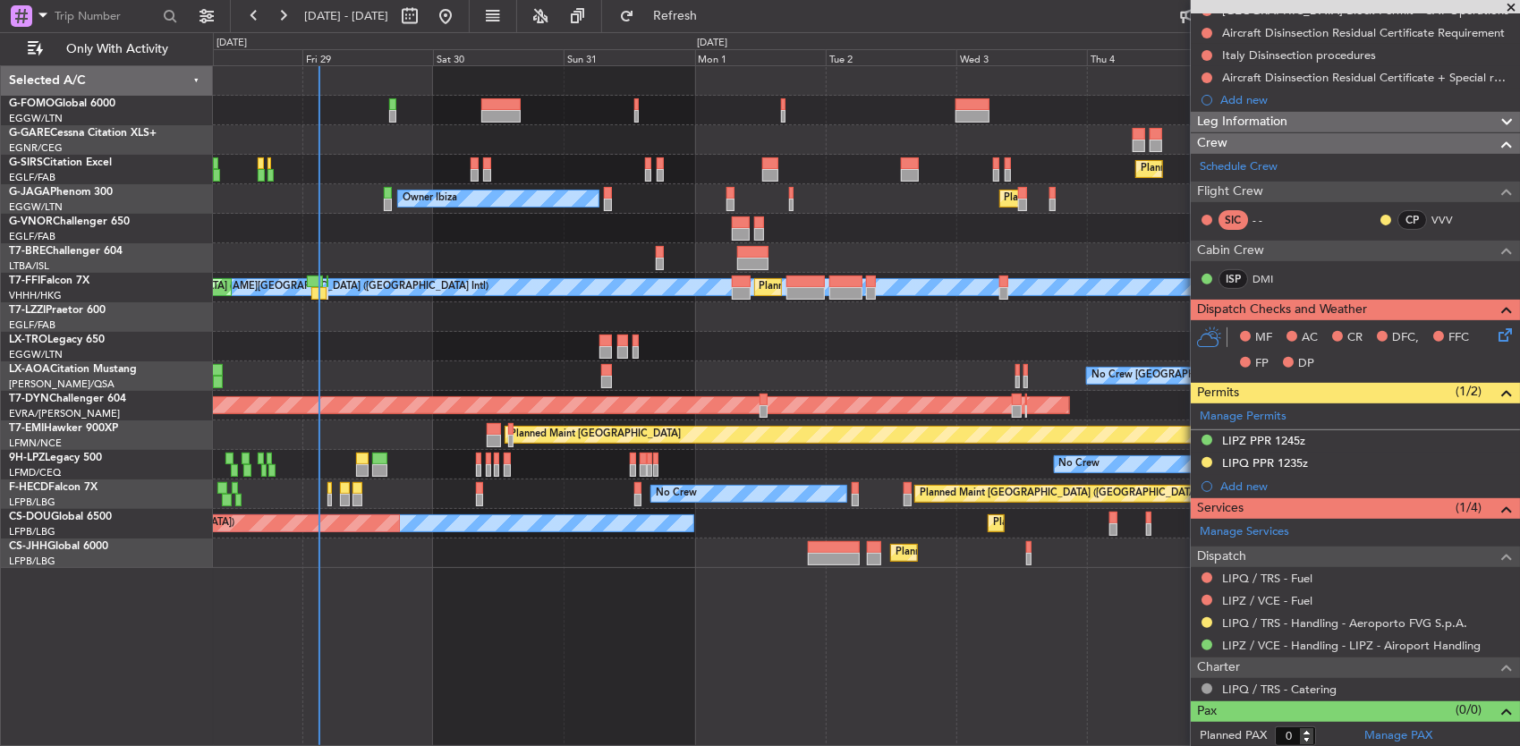
click at [946, 216] on div "Planned Maint [GEOGRAPHIC_DATA] ([GEOGRAPHIC_DATA]) Planned Maint [GEOGRAPHIC_D…" at bounding box center [866, 317] width 1307 height 502
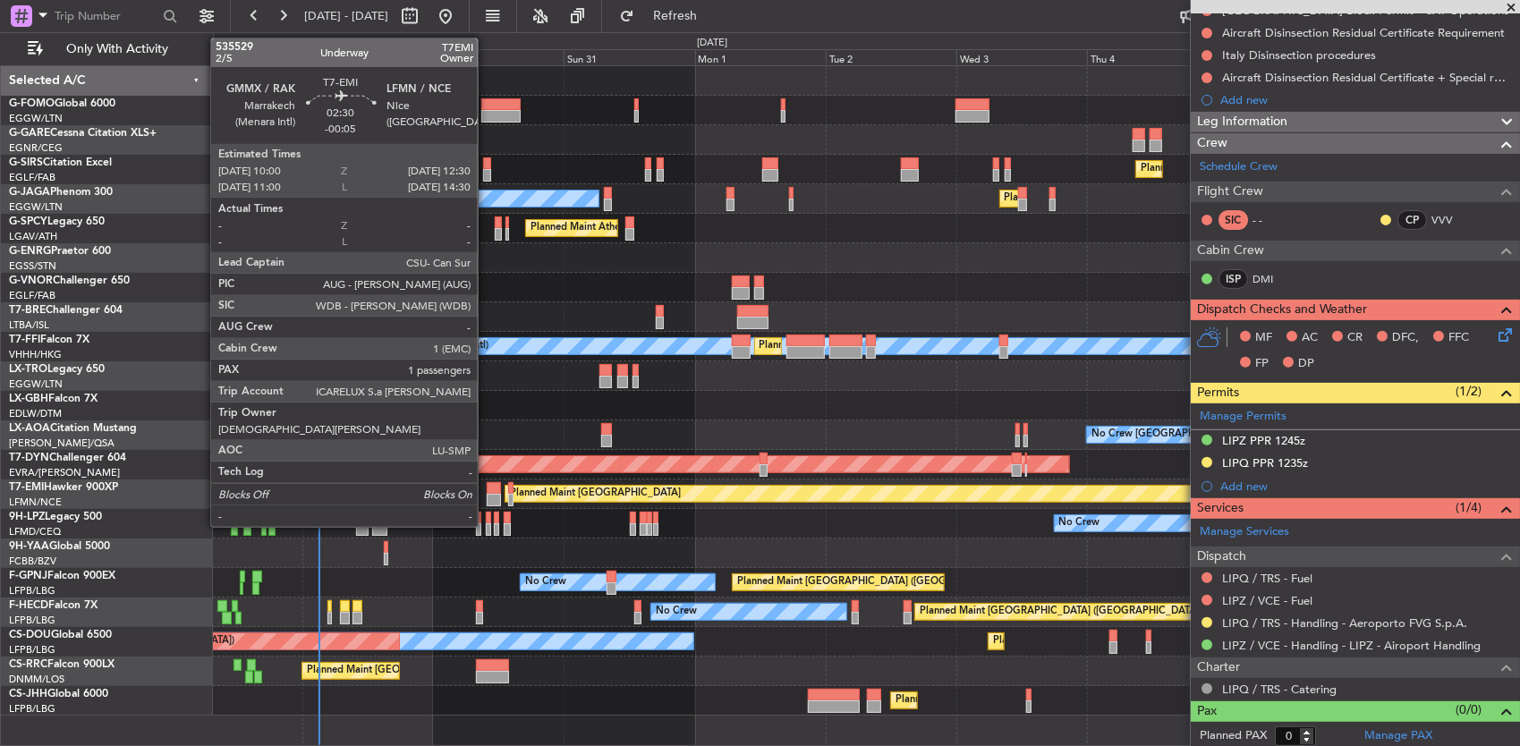
click at [488, 488] on div at bounding box center [494, 488] width 14 height 13
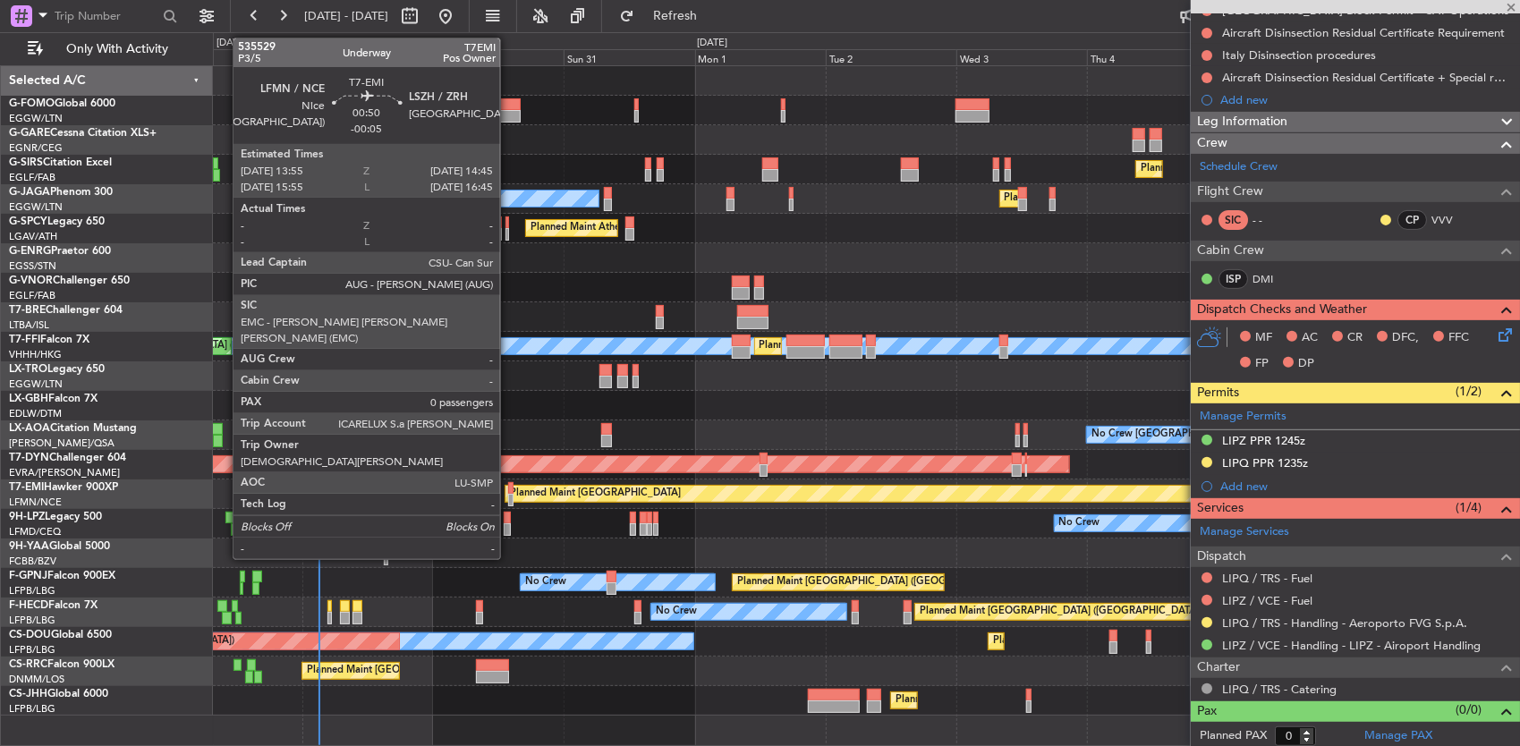
type input "-00:05"
type input "1"
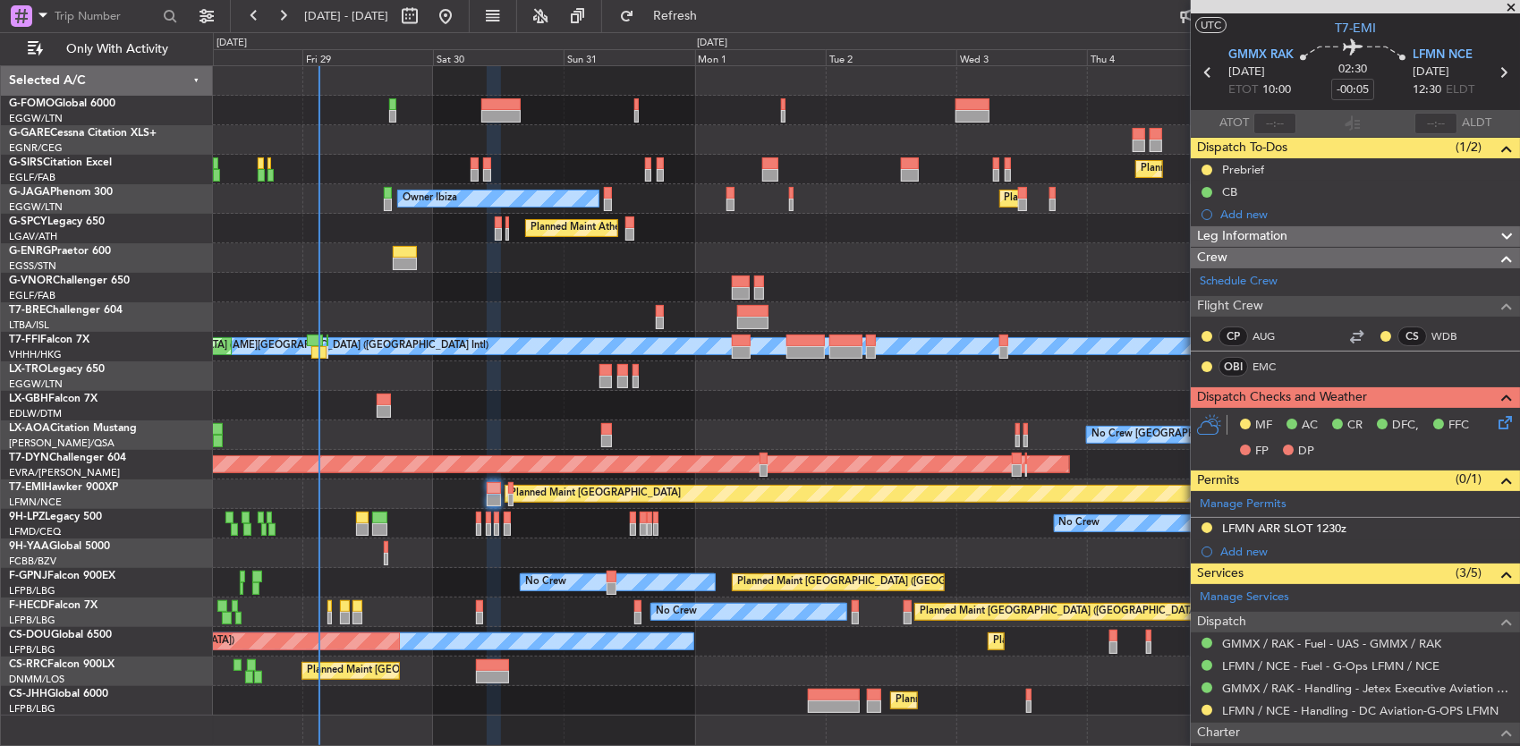
scroll to position [0, 0]
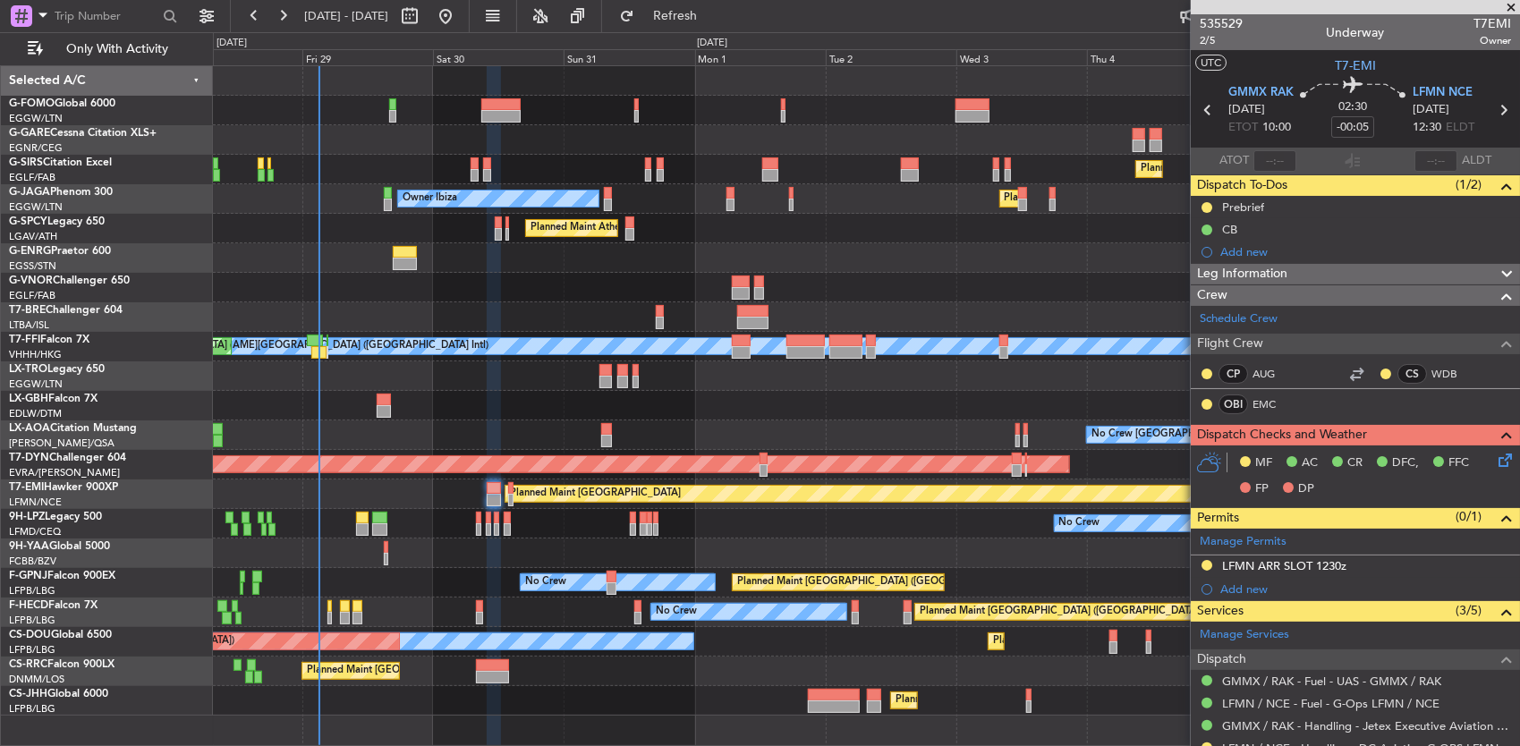
click at [360, 517] on div at bounding box center [362, 518] width 13 height 13
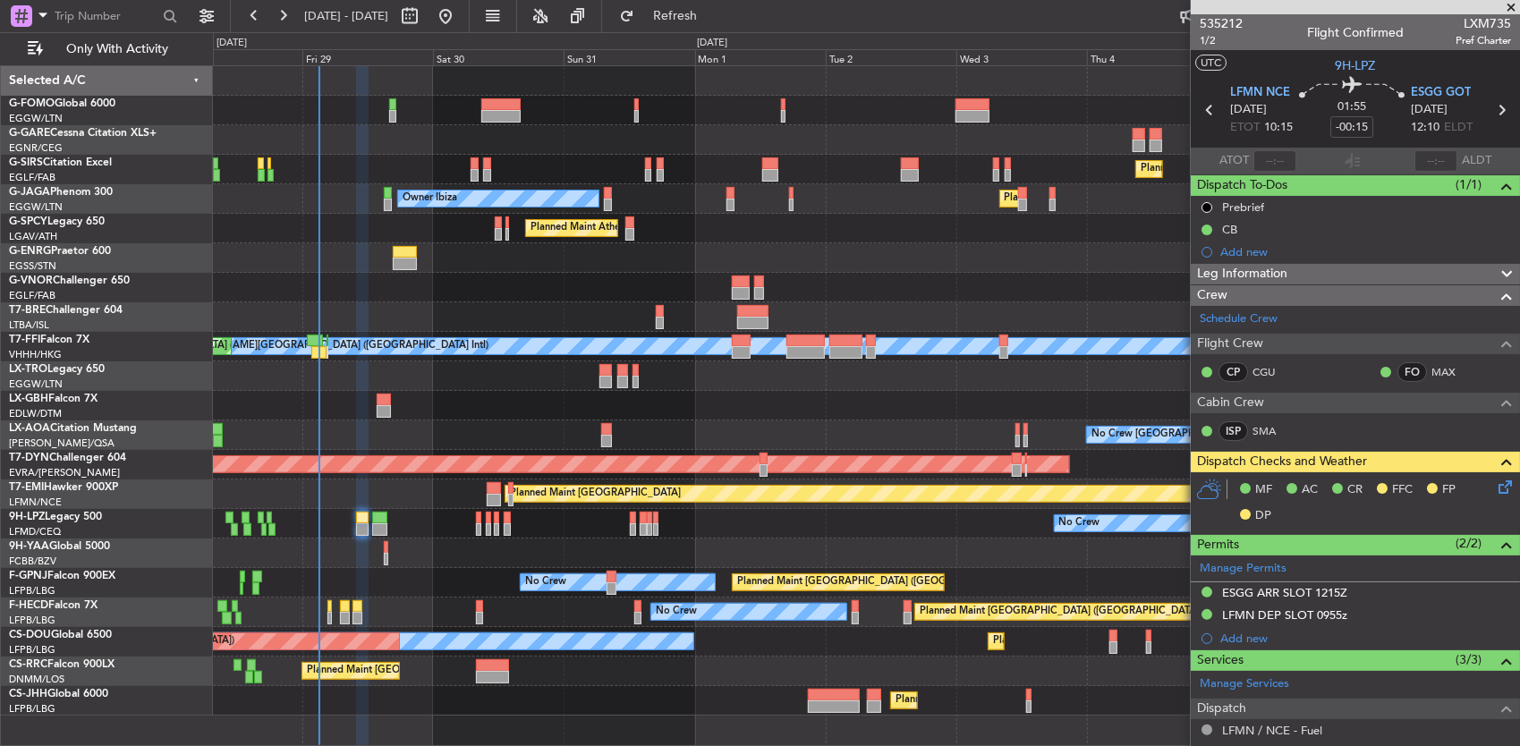
click at [1495, 490] on icon at bounding box center [1502, 484] width 14 height 14
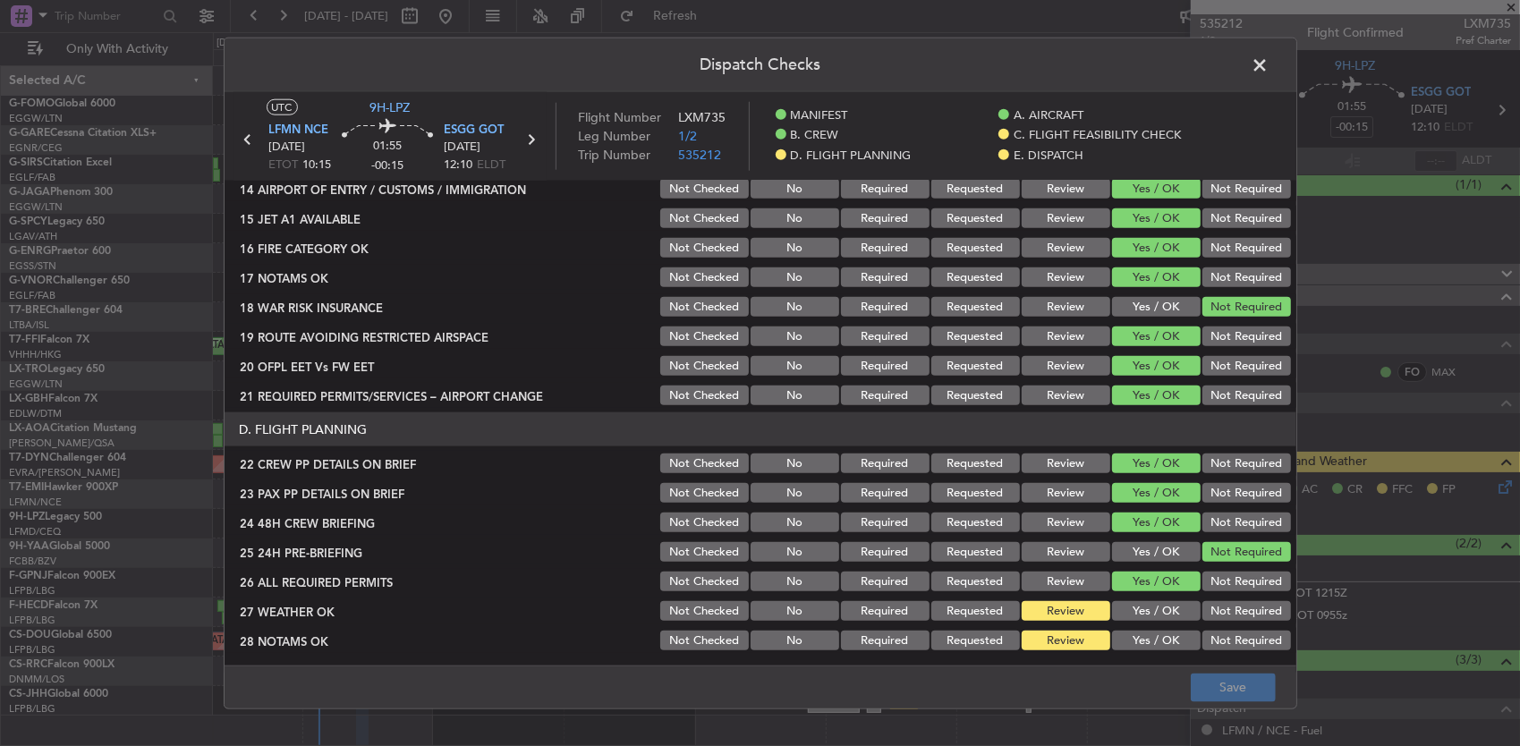
scroll to position [626, 0]
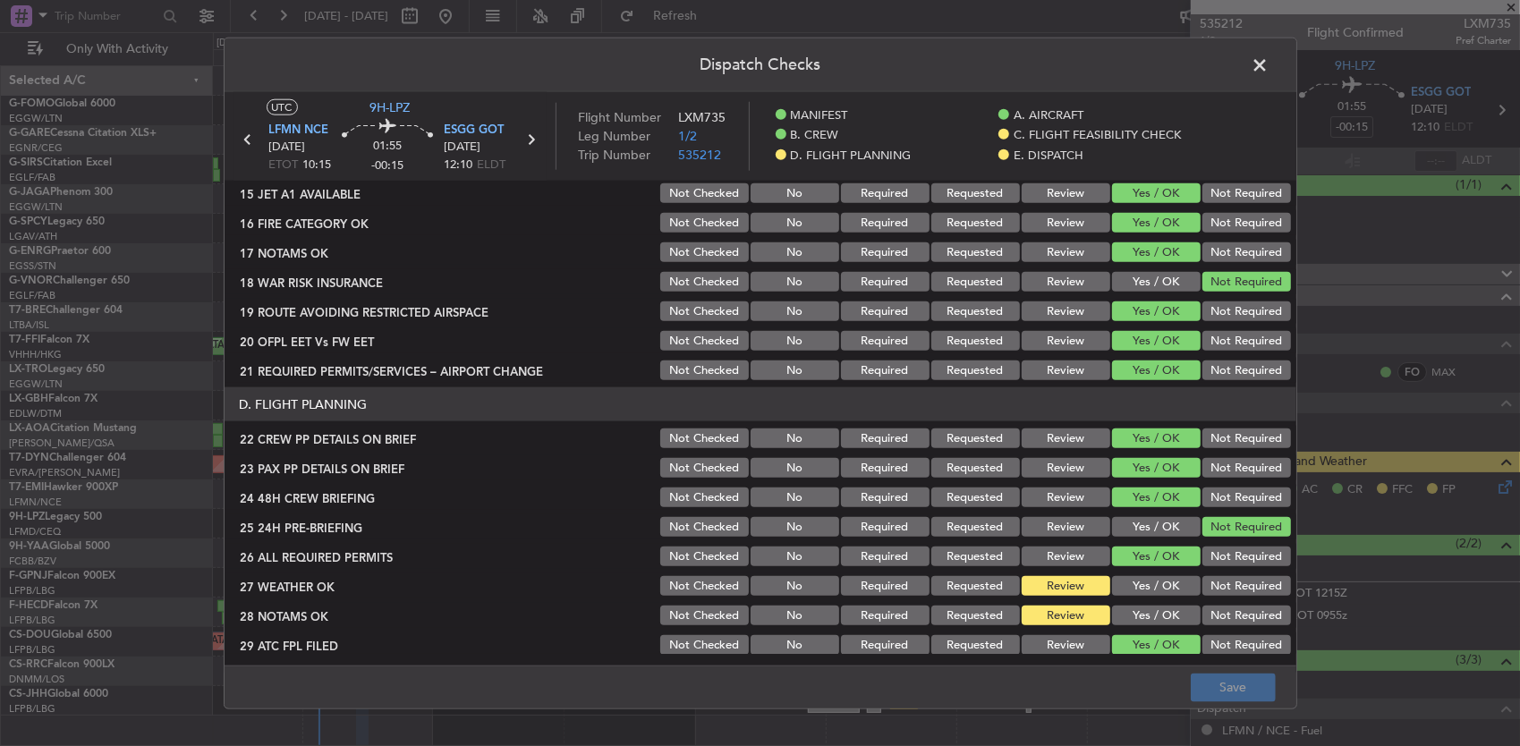
click at [1250, 87] on header "Dispatch Checks" at bounding box center [761, 65] width 1072 height 54
click at [1269, 70] on span at bounding box center [1269, 70] width 0 height 36
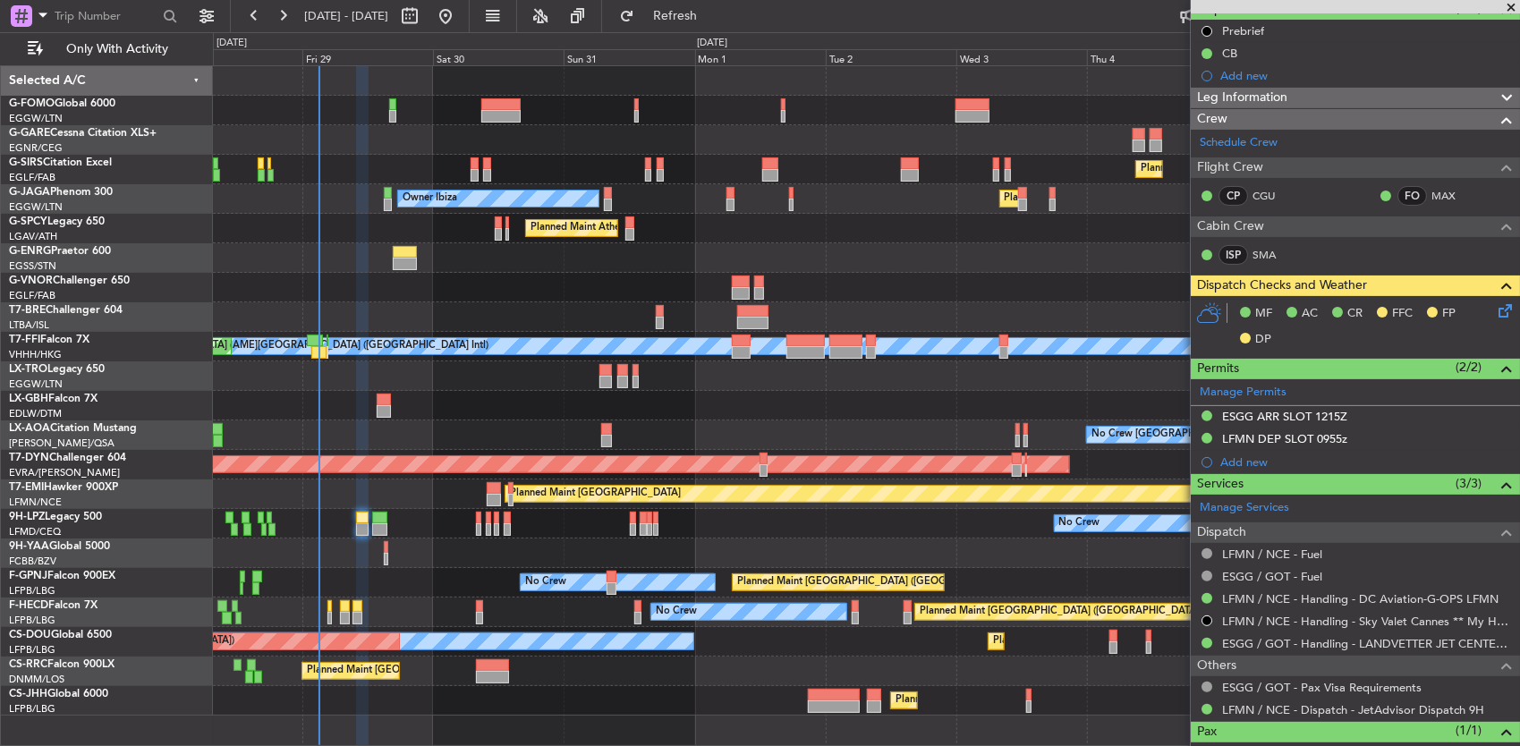
scroll to position [237, 0]
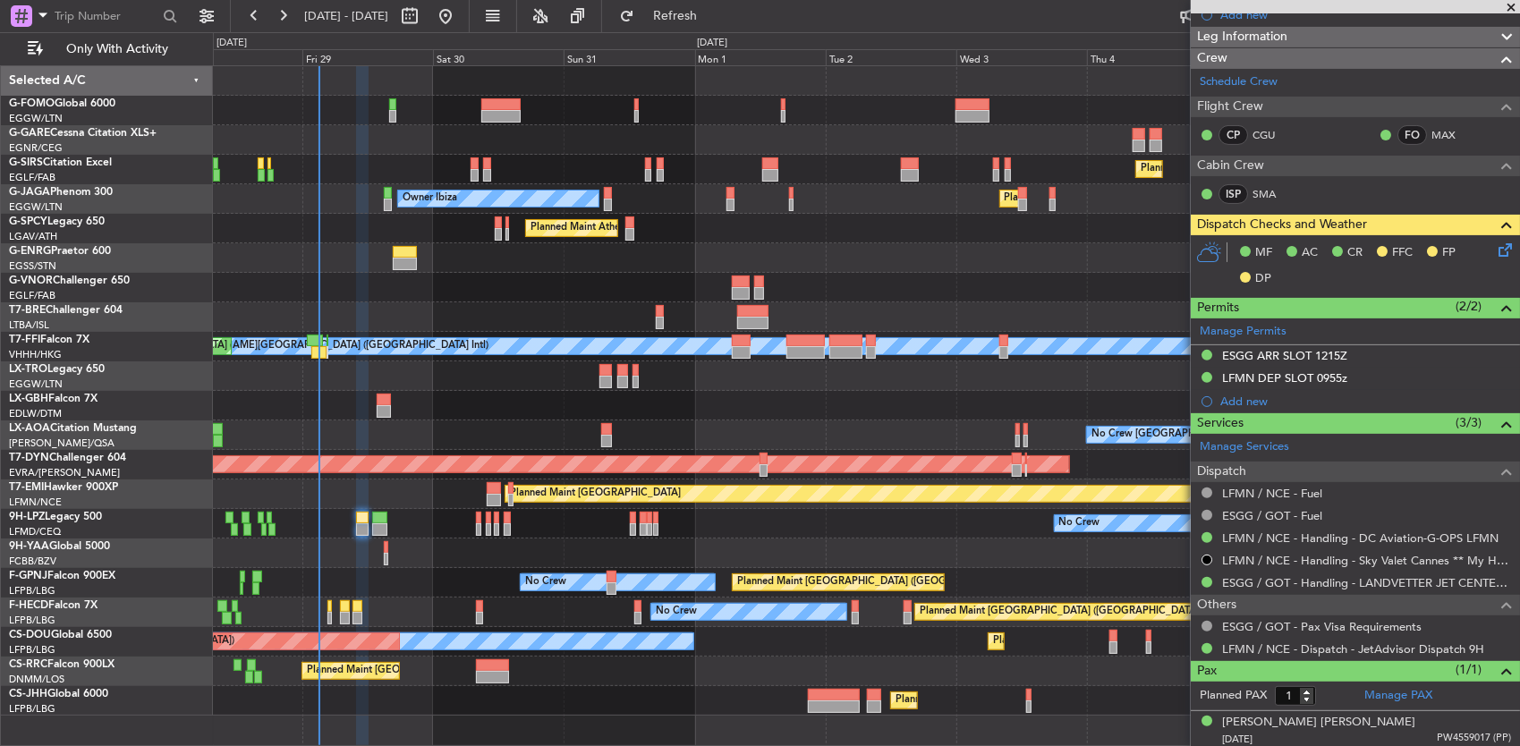
click at [1481, 248] on div "MF AC CR FFC FP DP" at bounding box center [1355, 266] width 329 height 62
click at [1495, 248] on icon at bounding box center [1502, 247] width 14 height 14
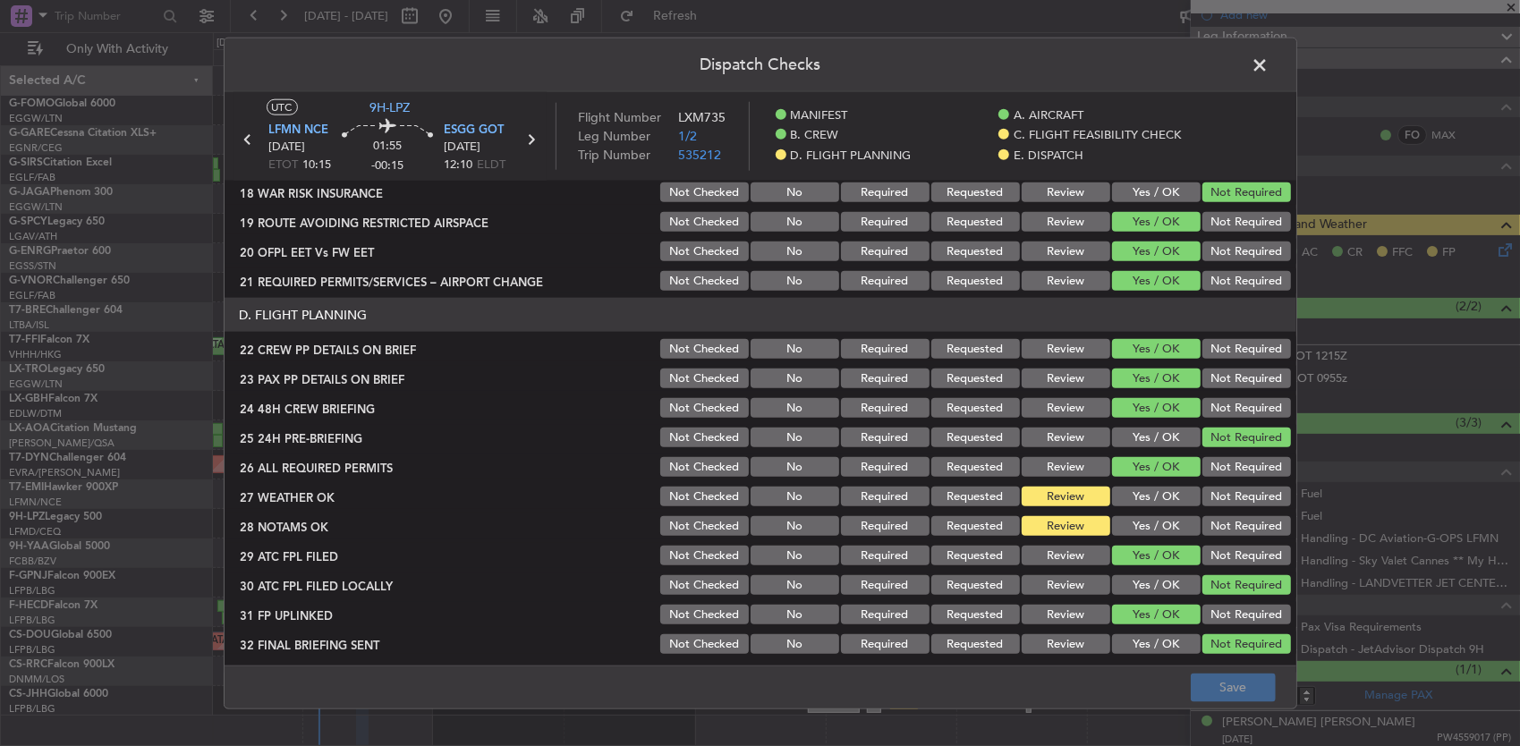
scroll to position [1115, 0]
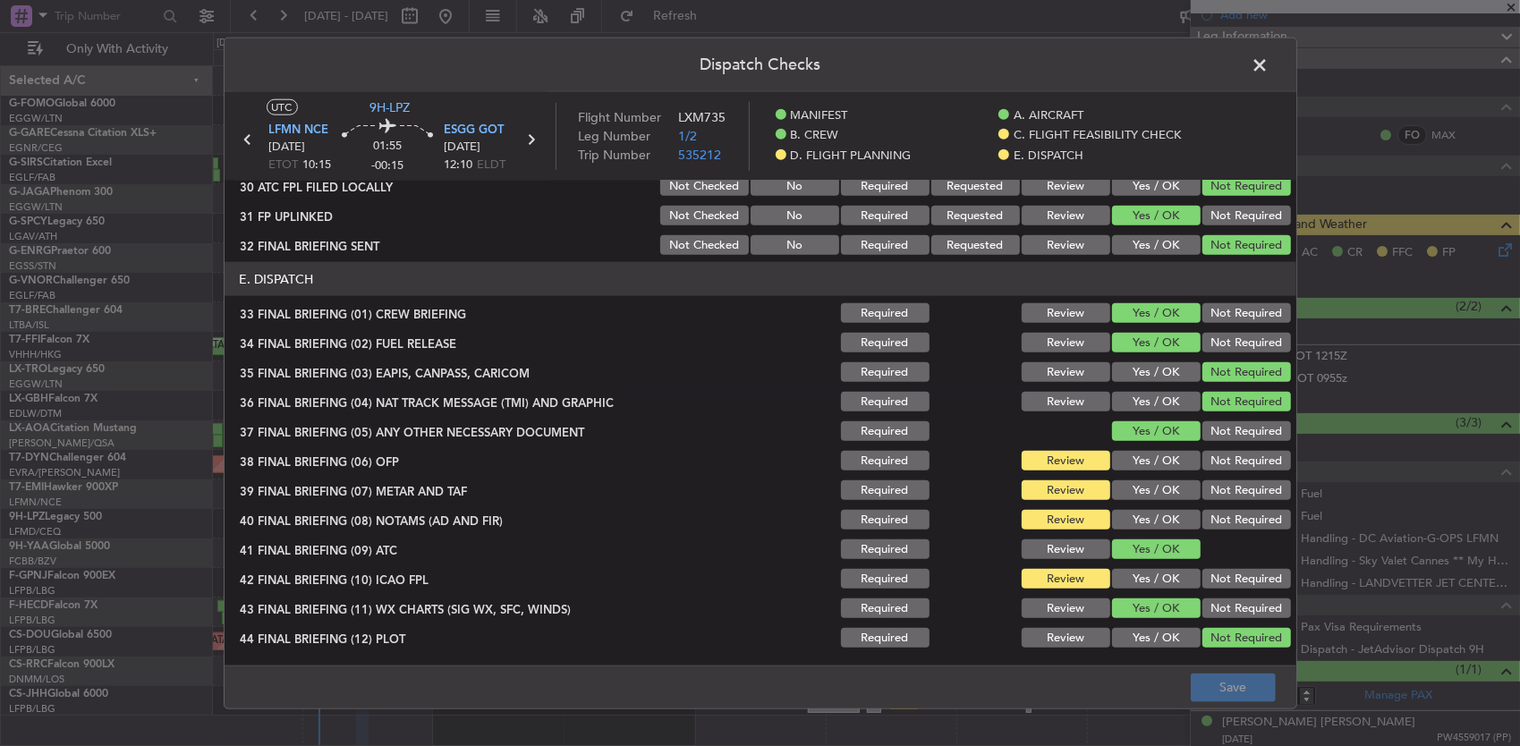
click at [1122, 453] on button "Yes / OK" at bounding box center [1156, 461] width 89 height 20
drag, startPoint x: 1138, startPoint y: 492, endPoint x: 1138, endPoint y: 506, distance: 14.3
click at [1138, 493] on button "Yes / OK" at bounding box center [1156, 490] width 89 height 20
drag, startPoint x: 1138, startPoint y: 509, endPoint x: 1138, endPoint y: 520, distance: 10.7
click at [1138, 512] on button "Yes / OK" at bounding box center [1156, 520] width 89 height 20
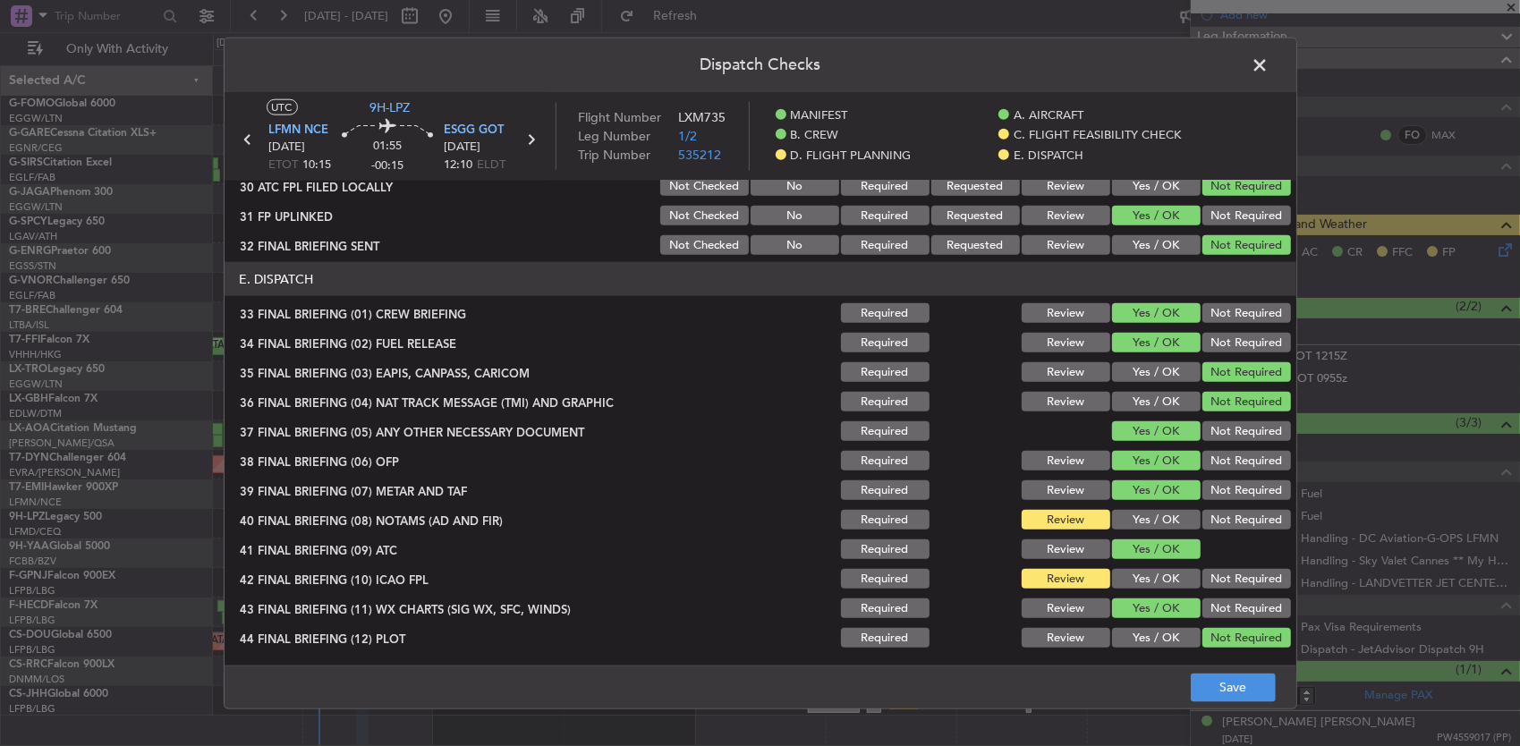
click at [1138, 520] on button "Yes / OK" at bounding box center [1156, 520] width 89 height 20
click at [1145, 562] on section "E. DISPATCH 33 FINAL BRIEFING (01) CREW BRIEFING Required Review Yes / OK Not R…" at bounding box center [761, 456] width 1072 height 388
click at [1145, 569] on div "Yes / OK" at bounding box center [1154, 578] width 90 height 25
click at [1145, 572] on button "Yes / OK" at bounding box center [1156, 579] width 89 height 20
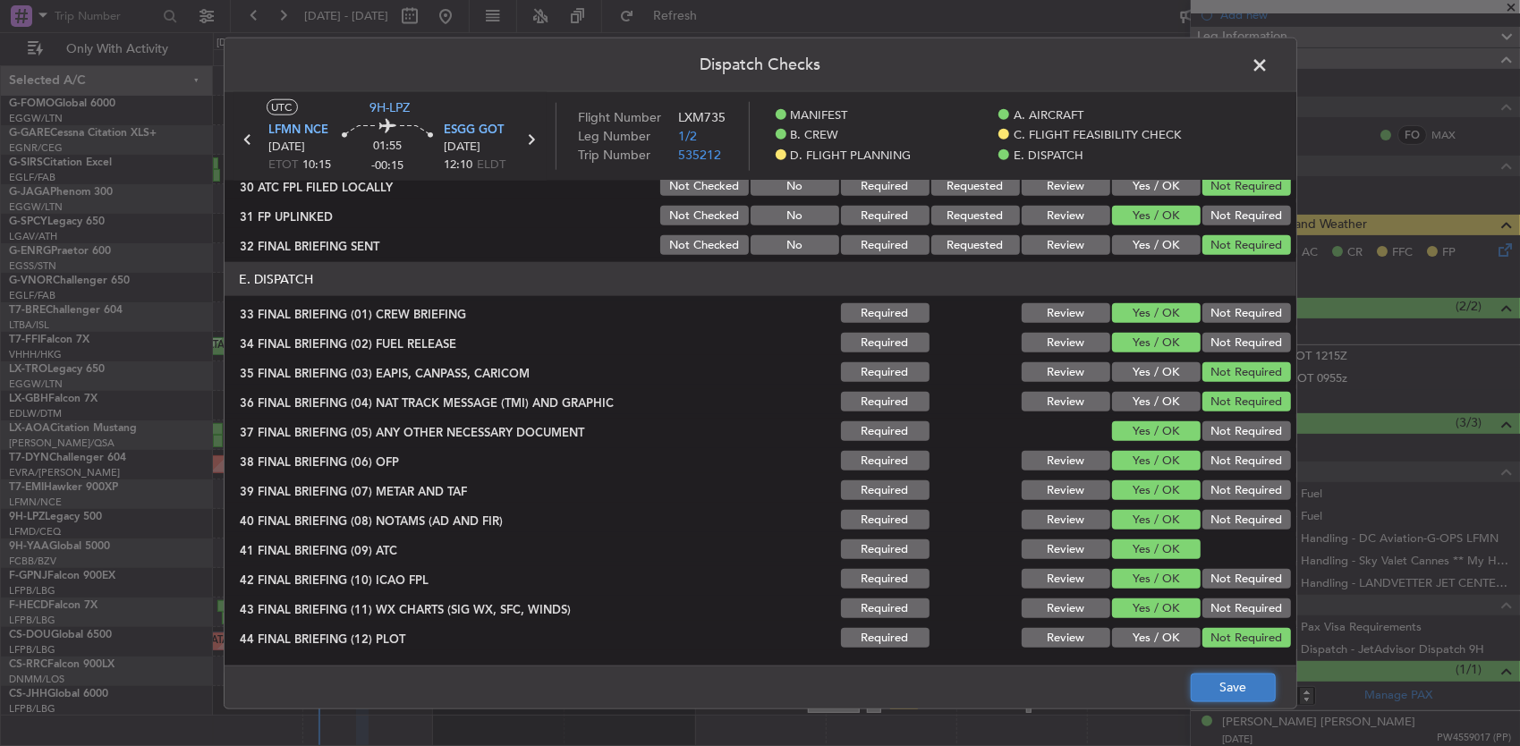
click at [1216, 678] on button "Save" at bounding box center [1233, 687] width 85 height 29
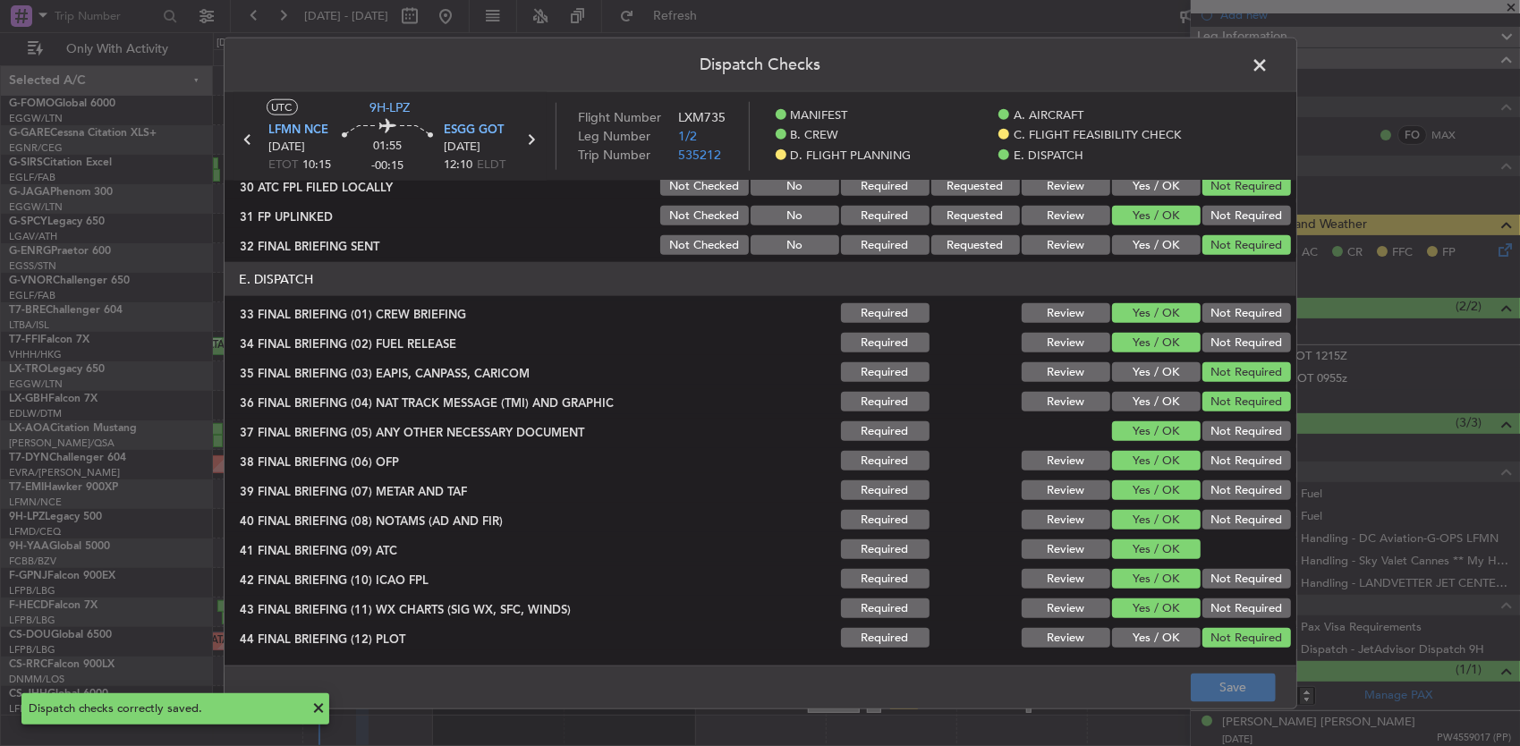
click at [1269, 73] on span at bounding box center [1269, 70] width 0 height 36
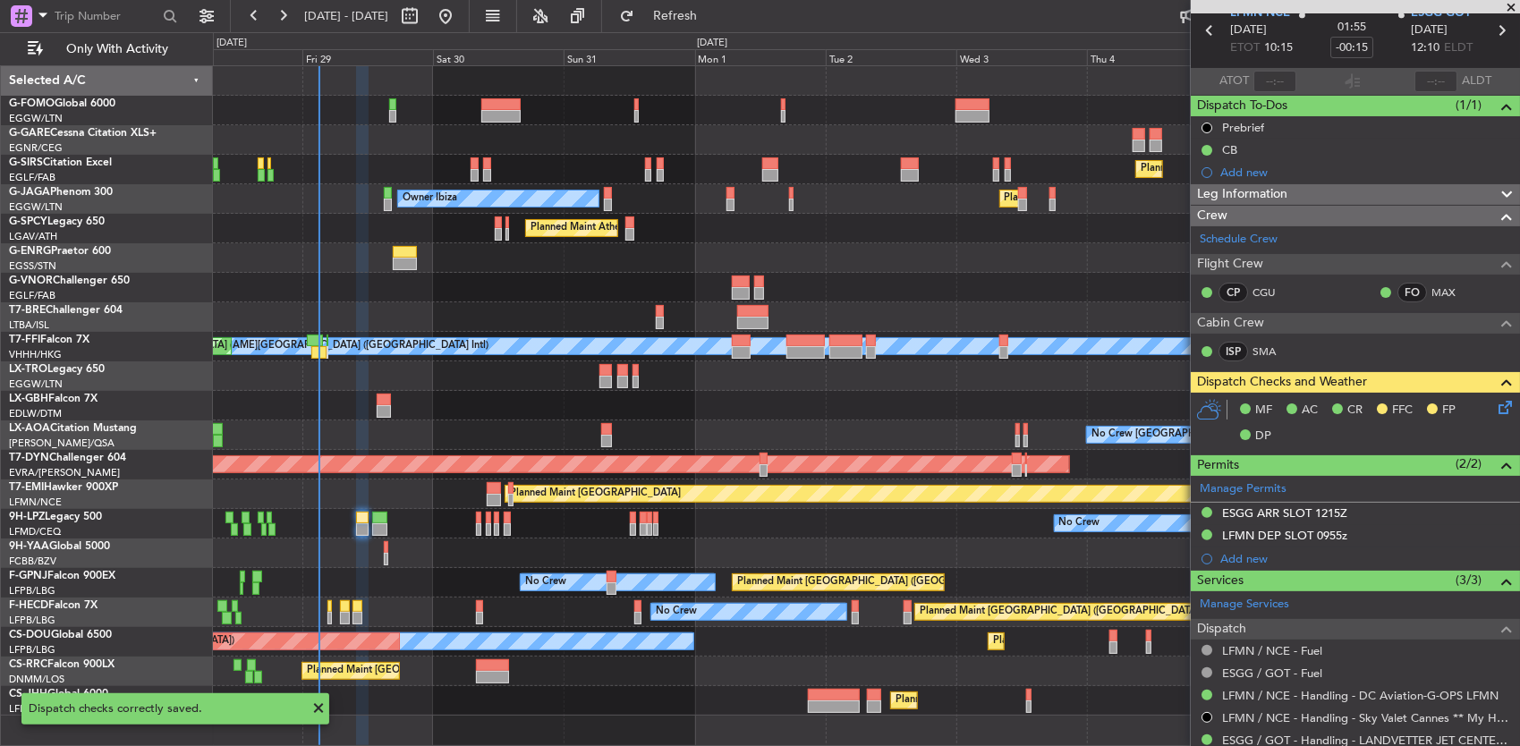
scroll to position [0, 0]
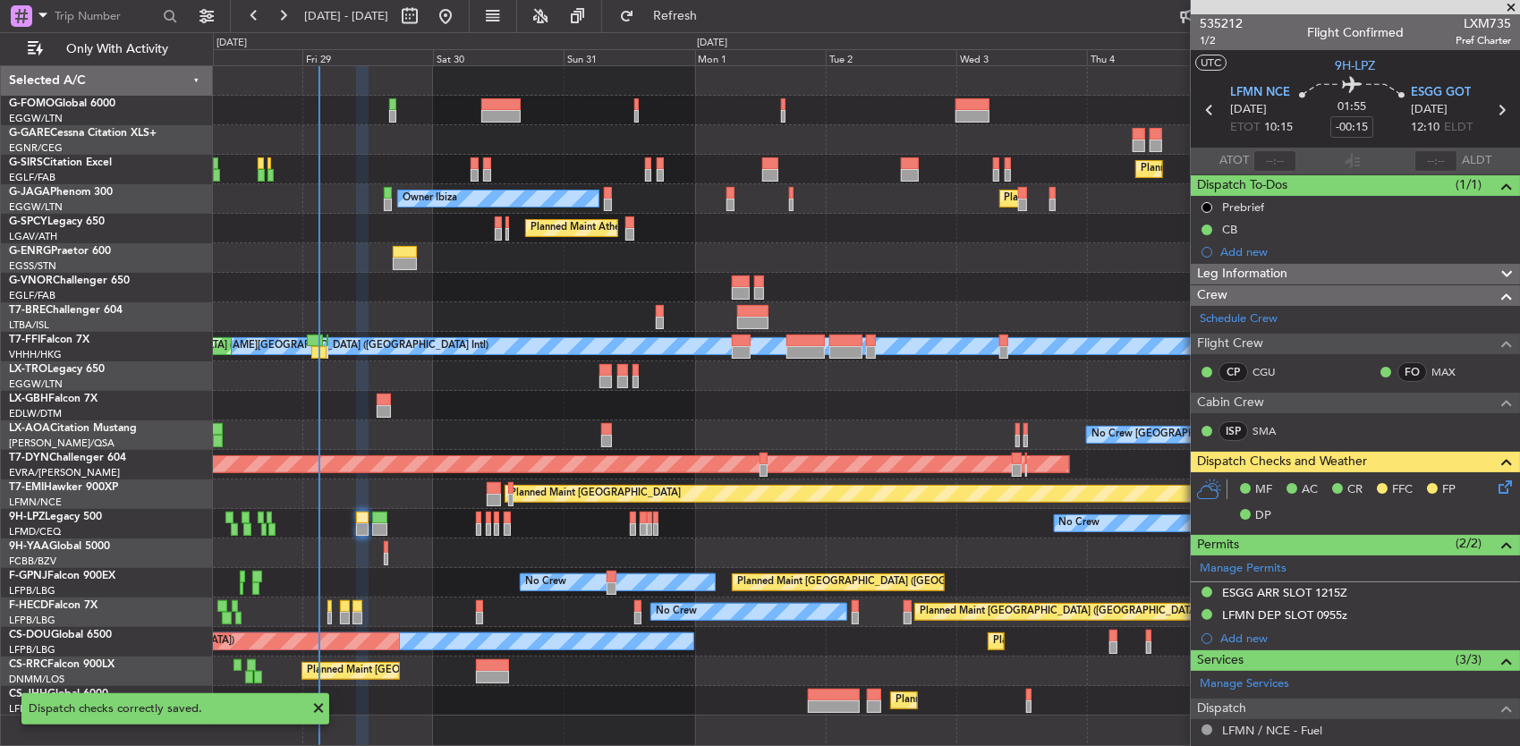
click at [1490, 113] on icon at bounding box center [1500, 109] width 23 height 23
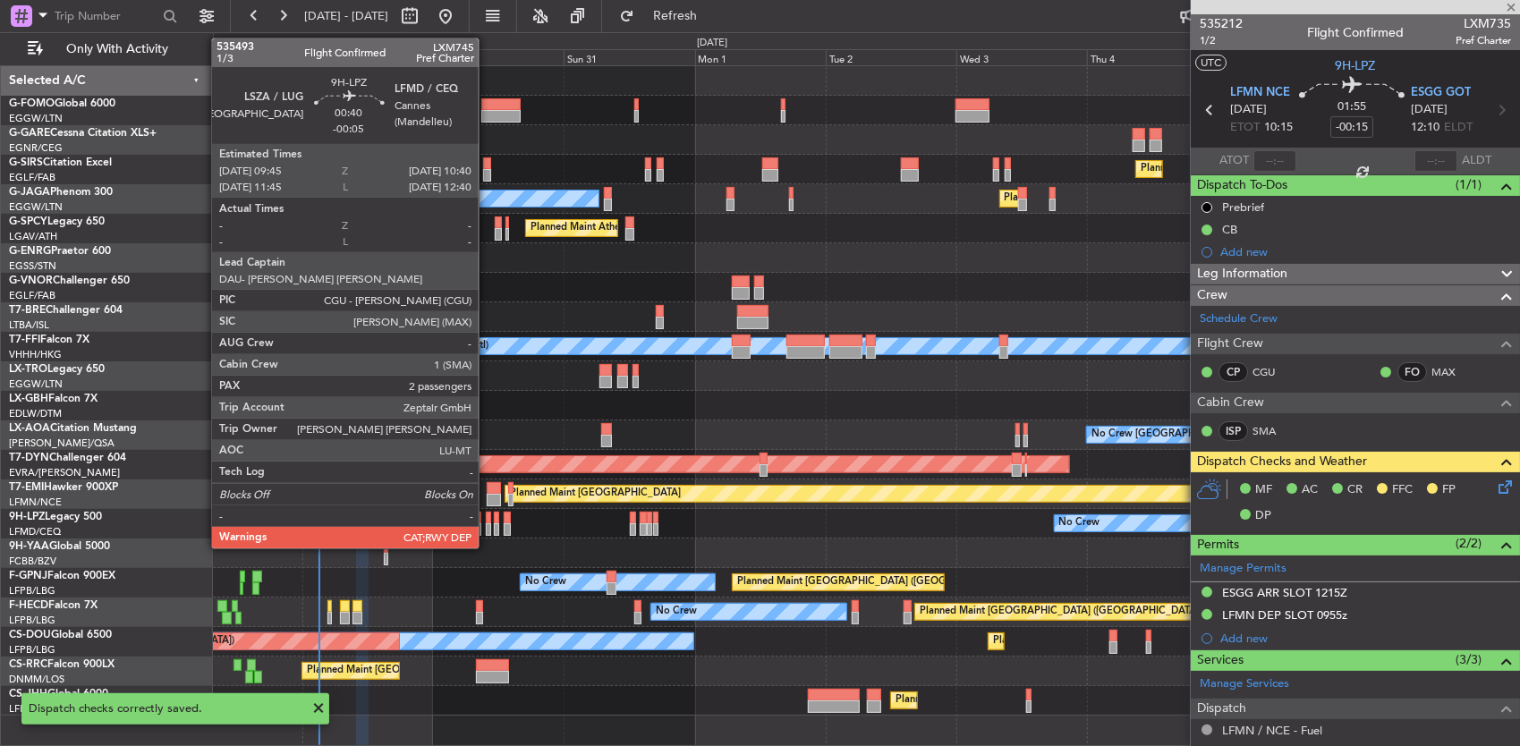
type input "+00:20"
type input "2"
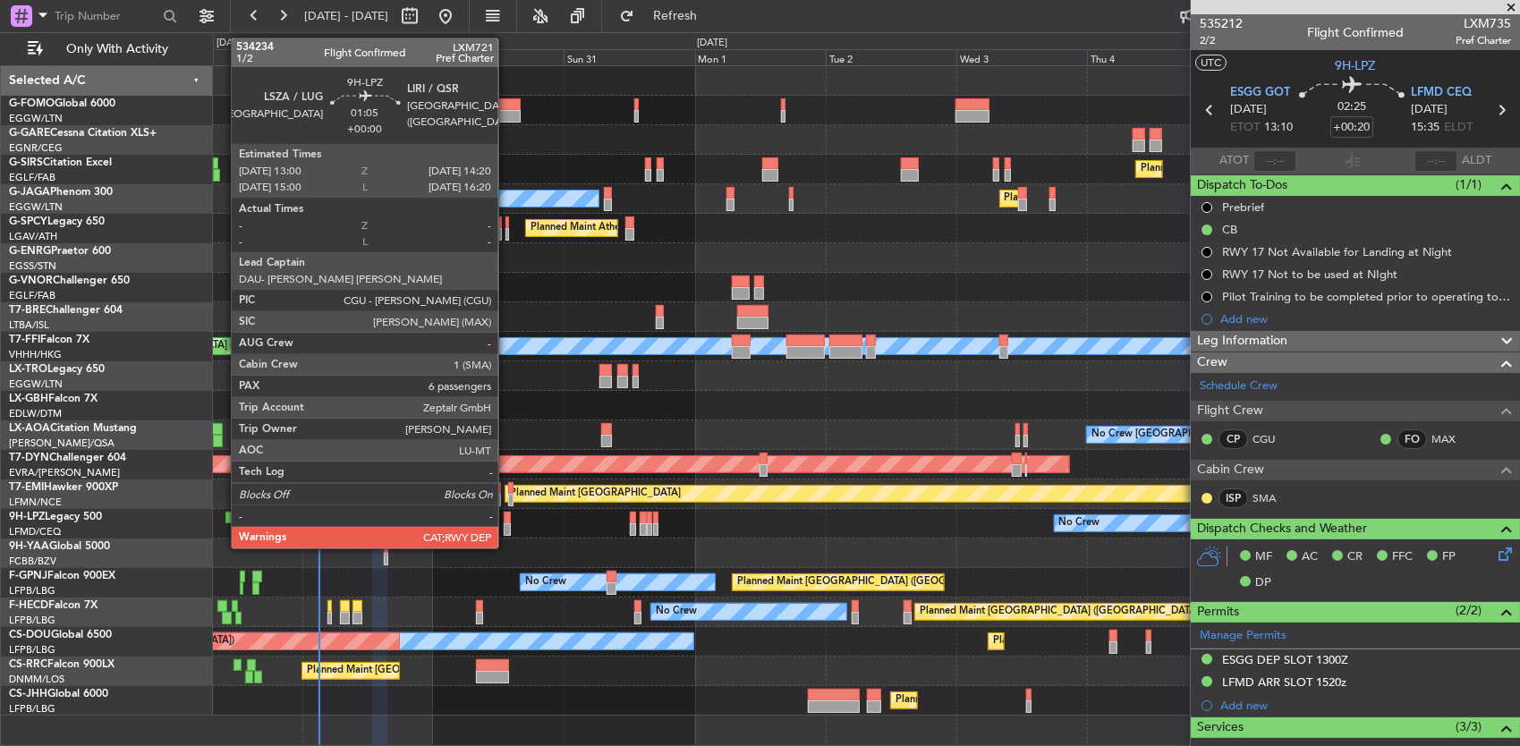
click at [508, 521] on div at bounding box center [508, 518] width 8 height 13
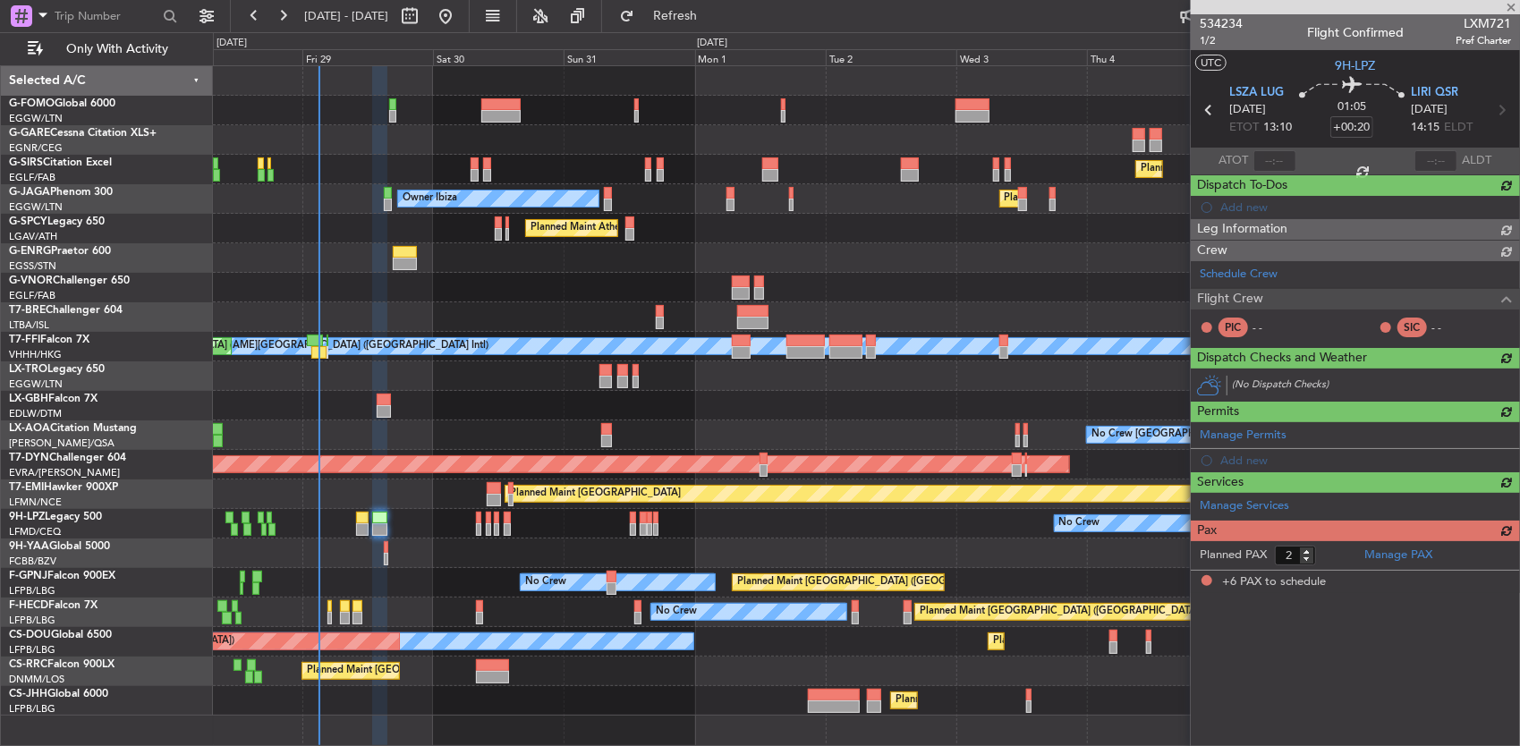
type input "6"
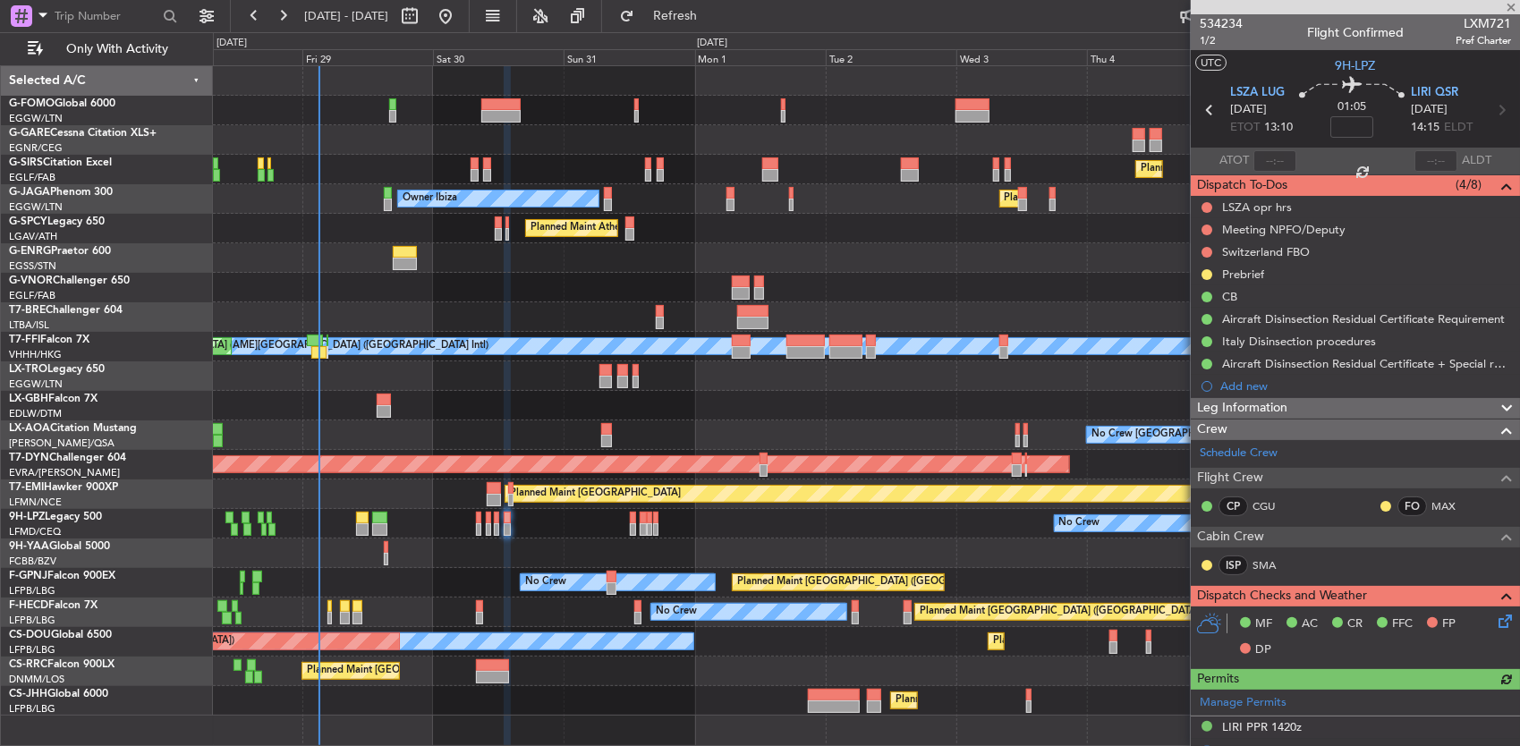
click at [414, 554] on div at bounding box center [866, 554] width 1307 height 30
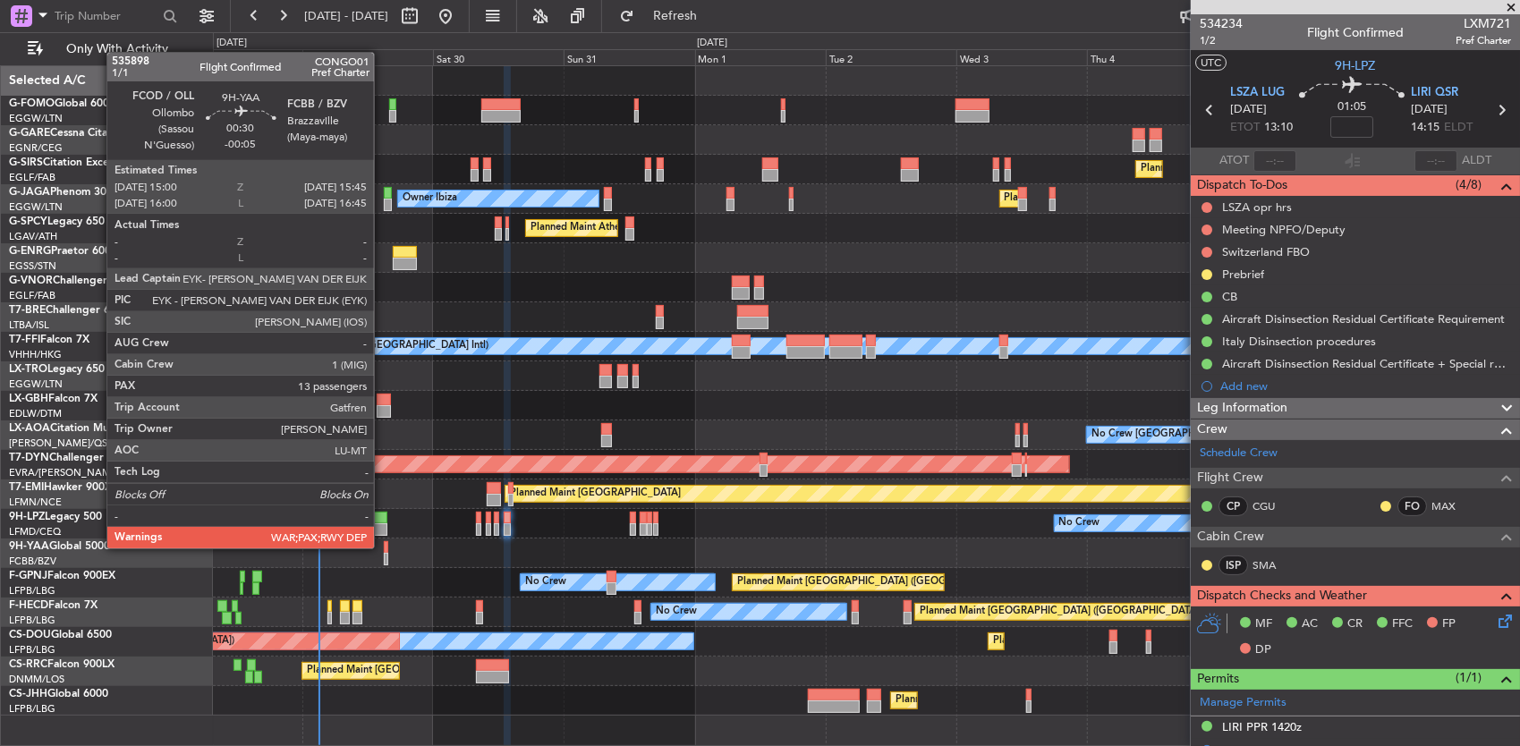
click at [384, 547] on div at bounding box center [386, 547] width 4 height 13
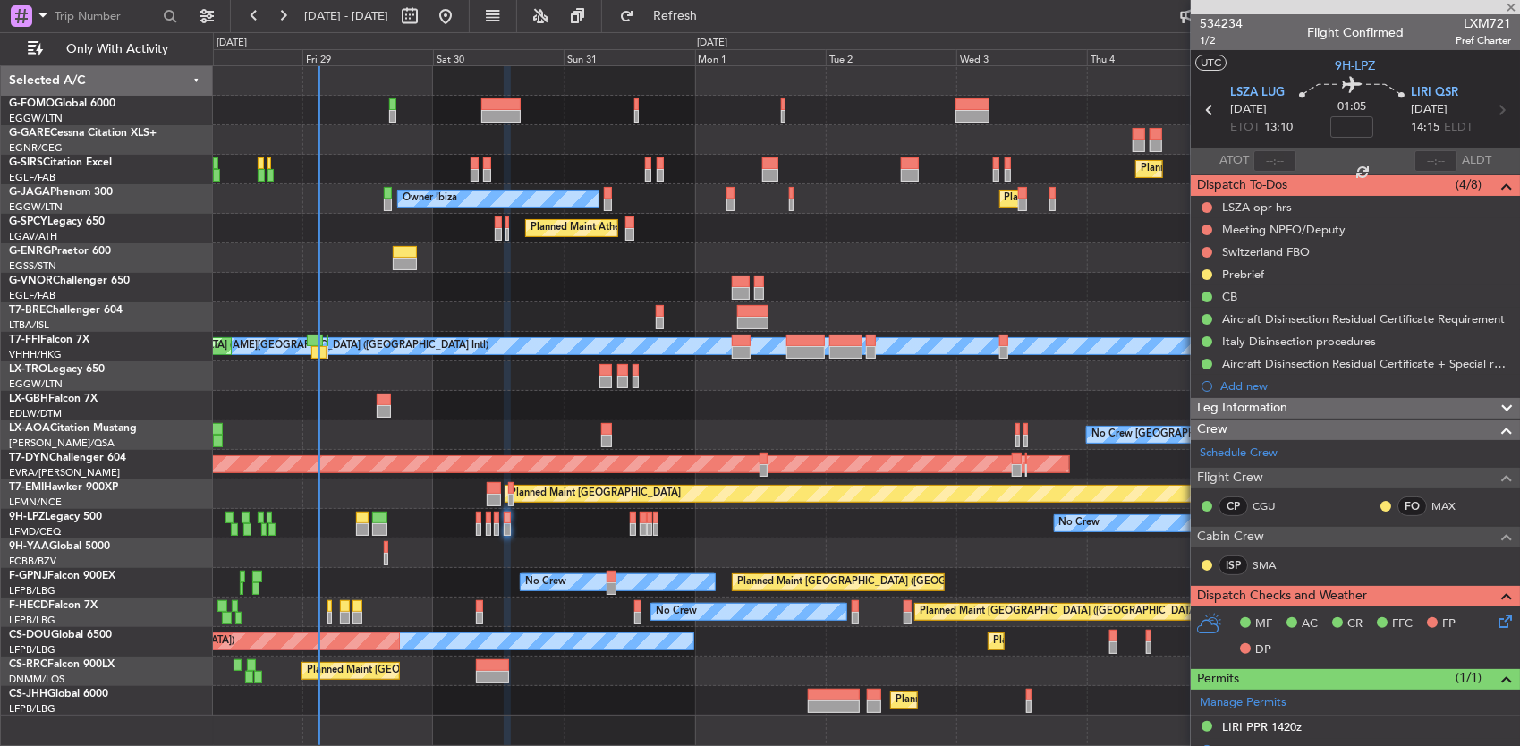
type input "-00:05"
type input "13"
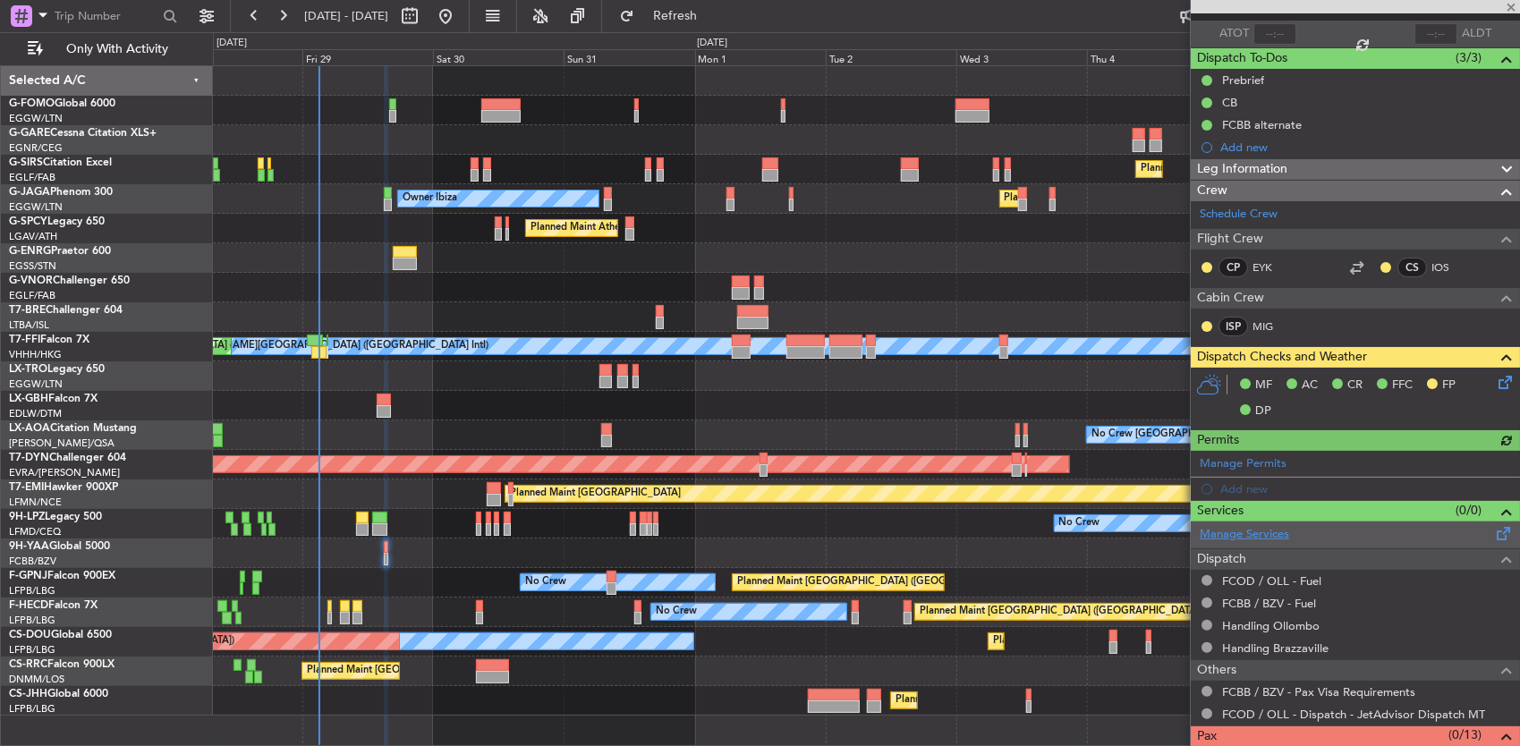
scroll to position [175, 0]
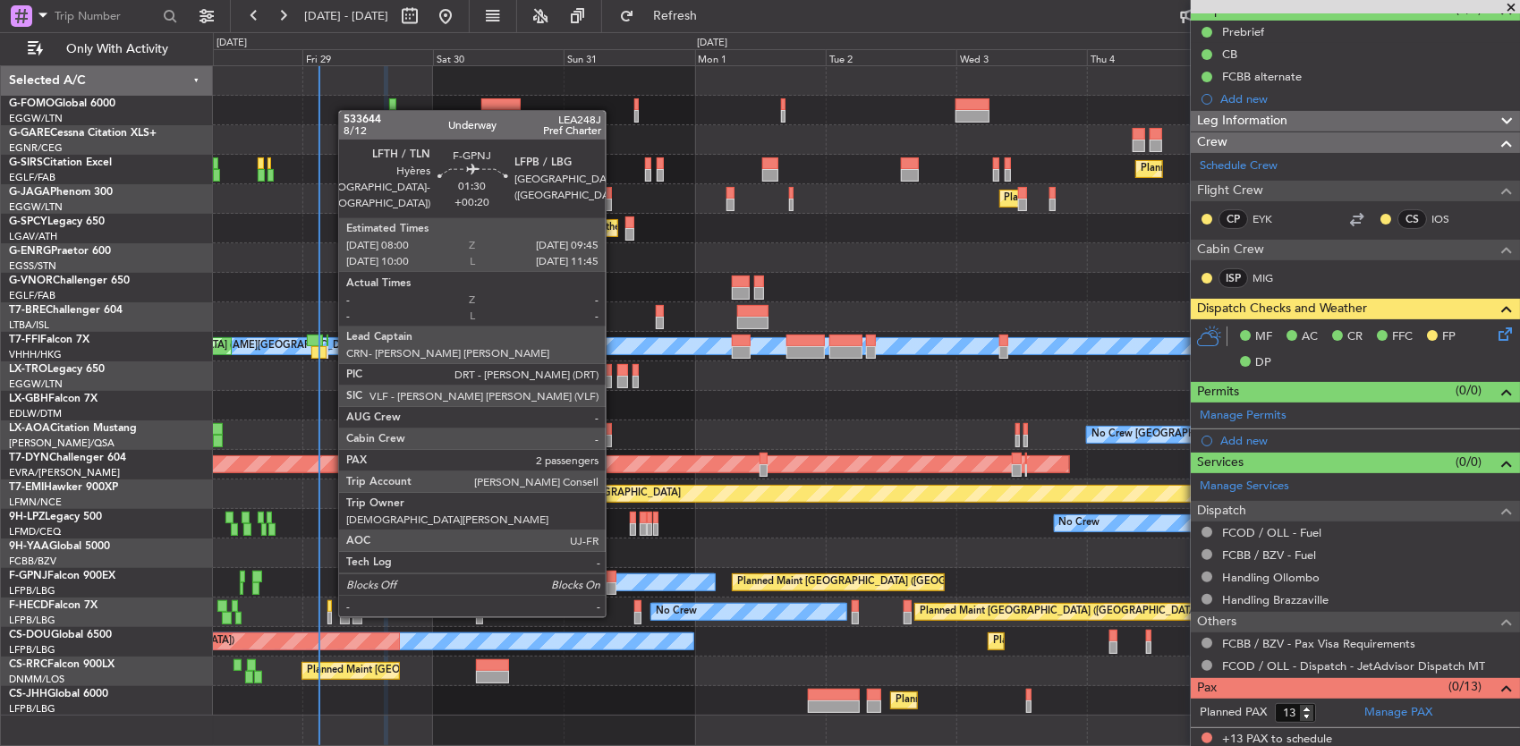
click at [615, 582] on div at bounding box center [611, 588] width 10 height 13
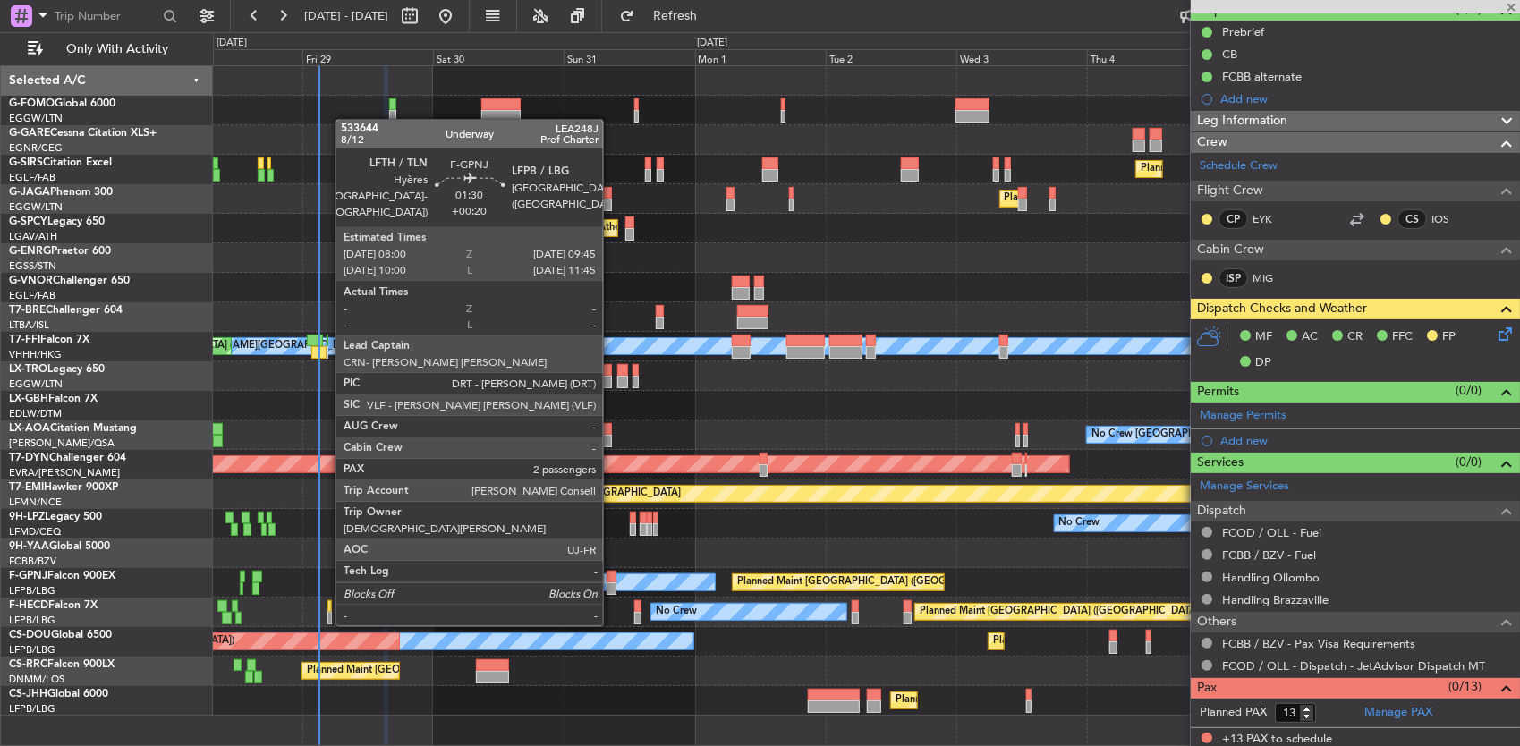
type input "+00:20"
type input "2"
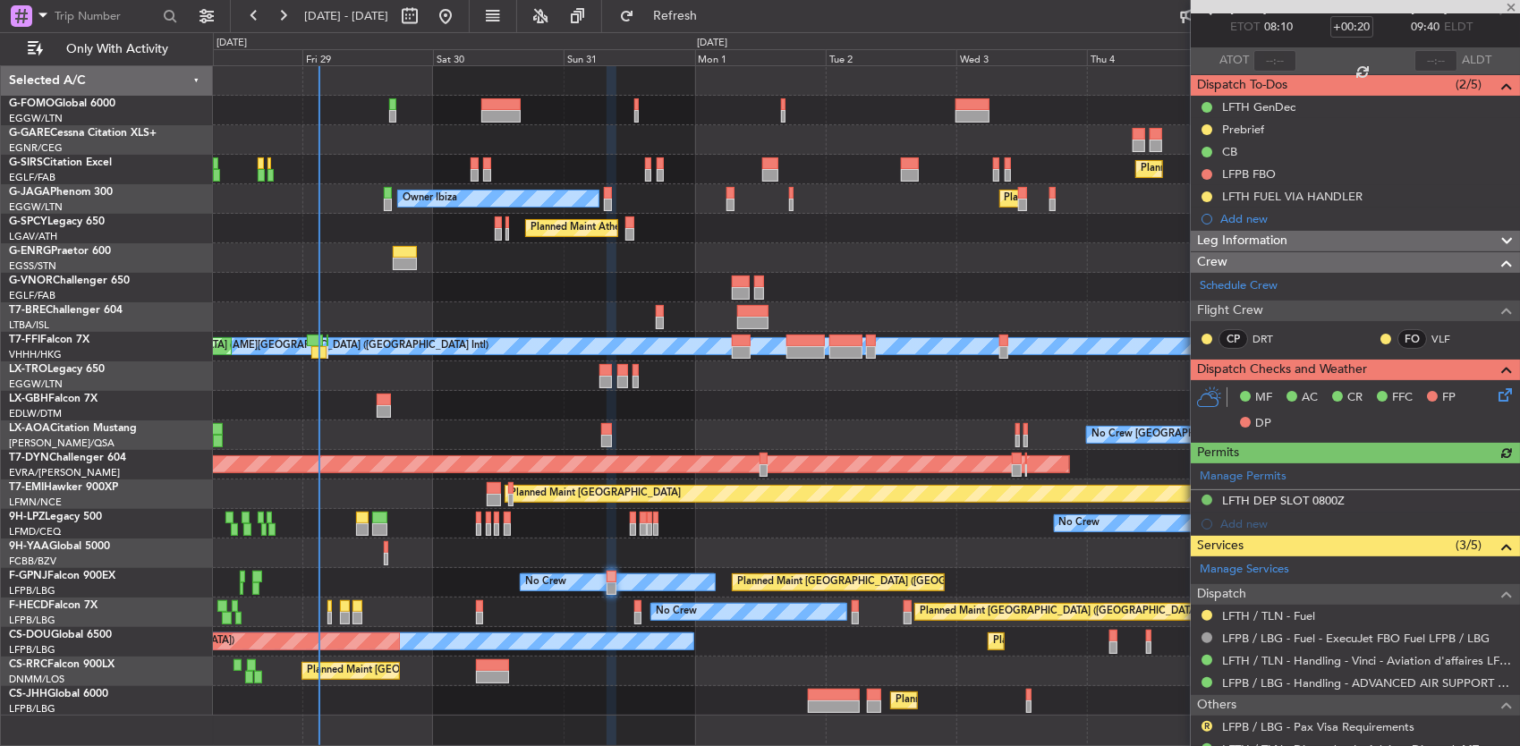
scroll to position [0, 0]
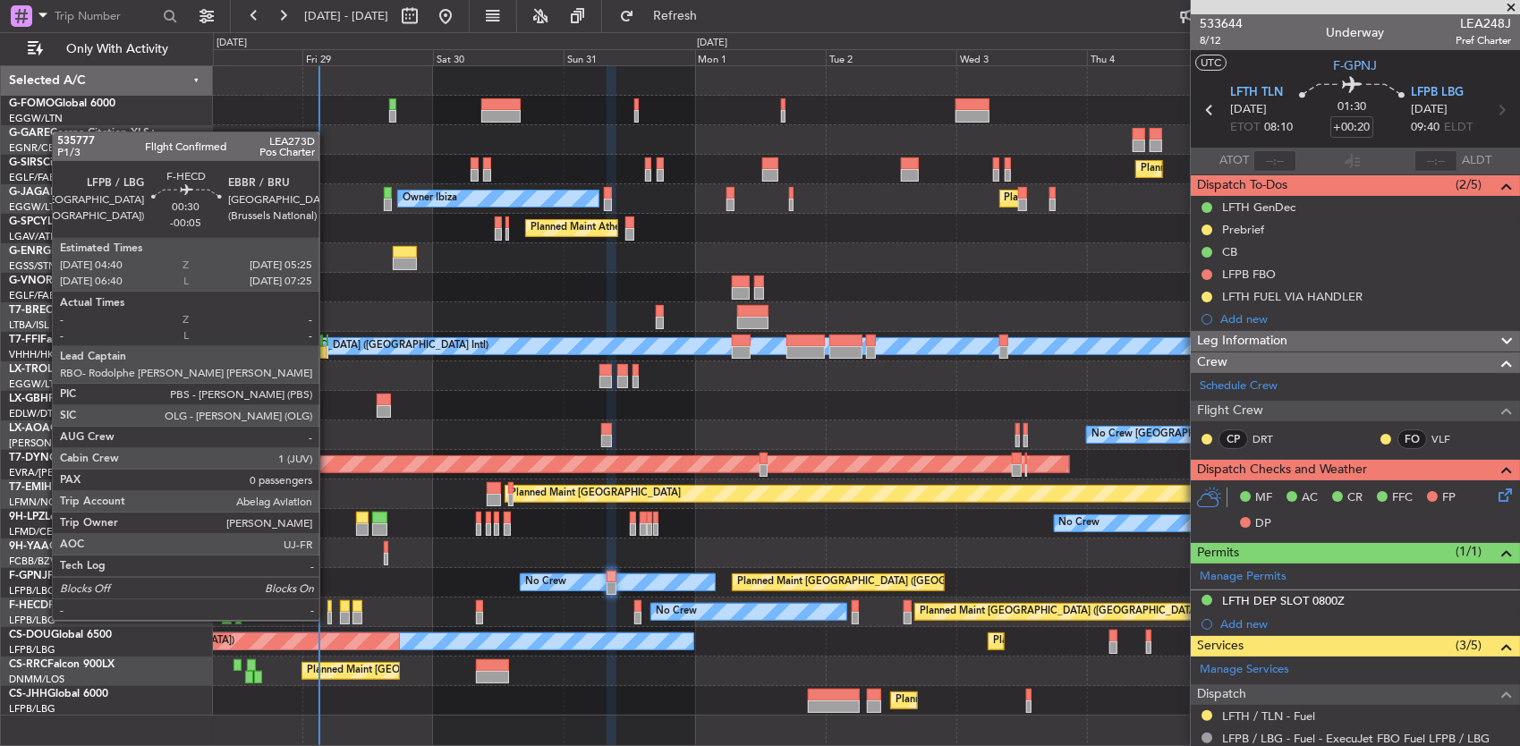
click at [329, 605] on div at bounding box center [329, 606] width 4 height 13
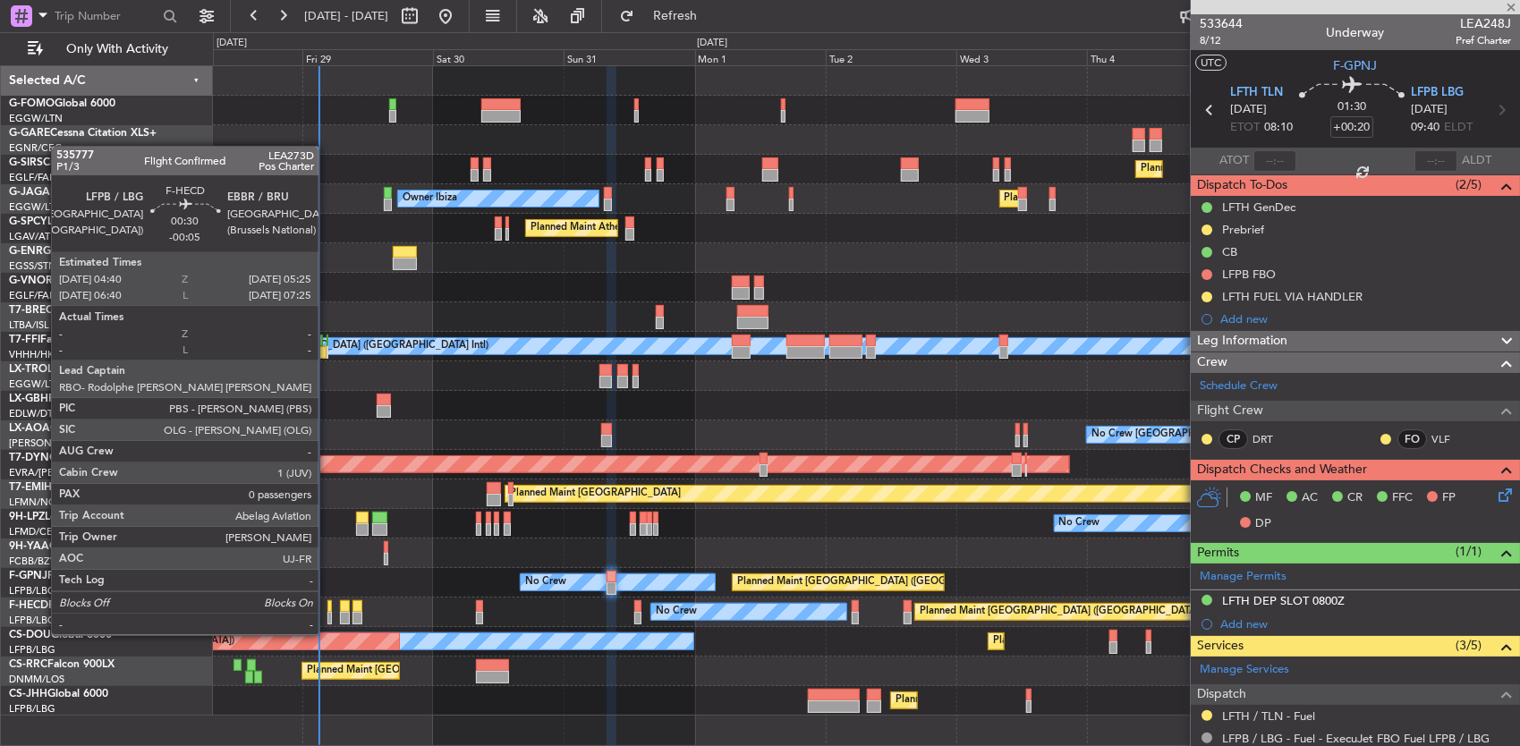
type input "-00:05"
type input "0"
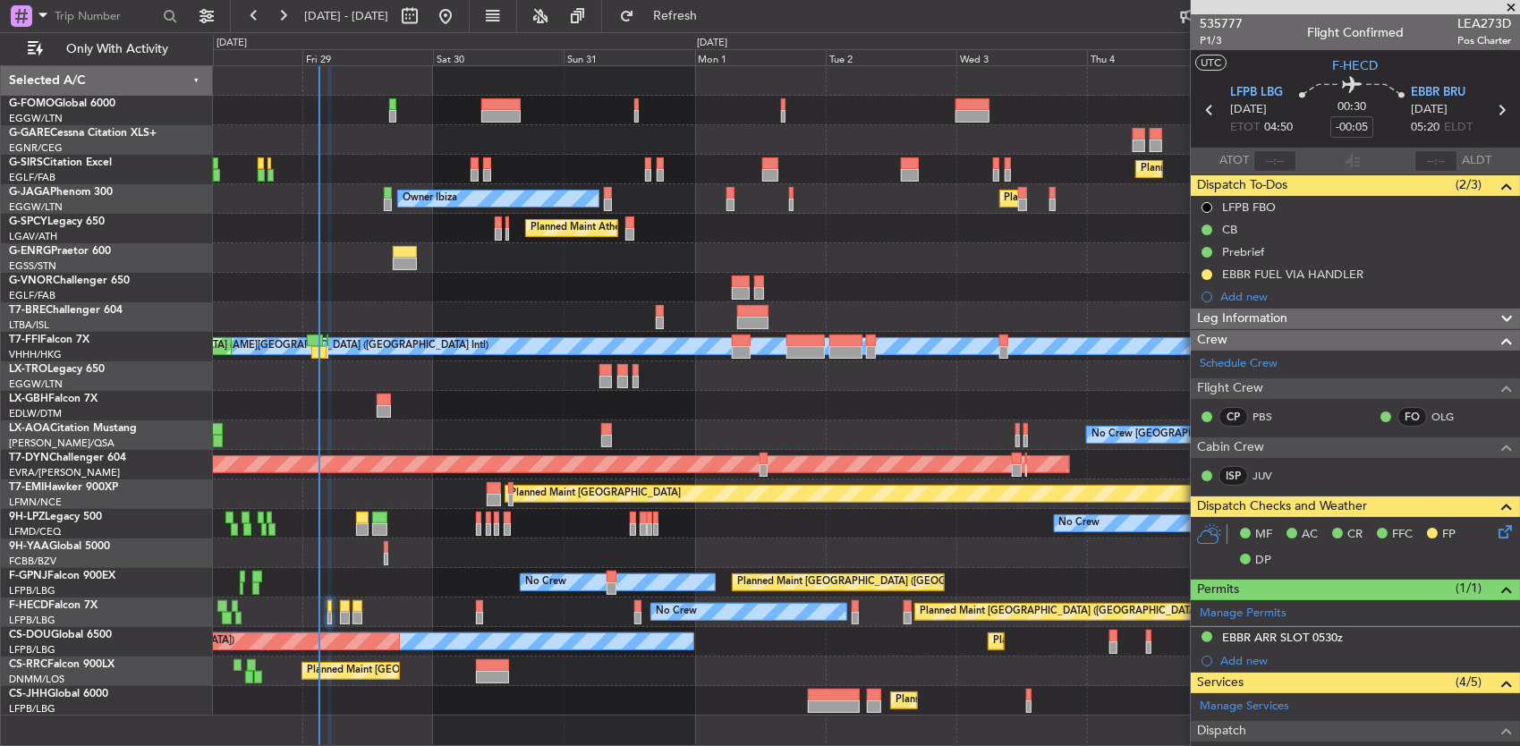
click at [1489, 106] on icon at bounding box center [1500, 109] width 23 height 23
type input "+00:10"
type input "3"
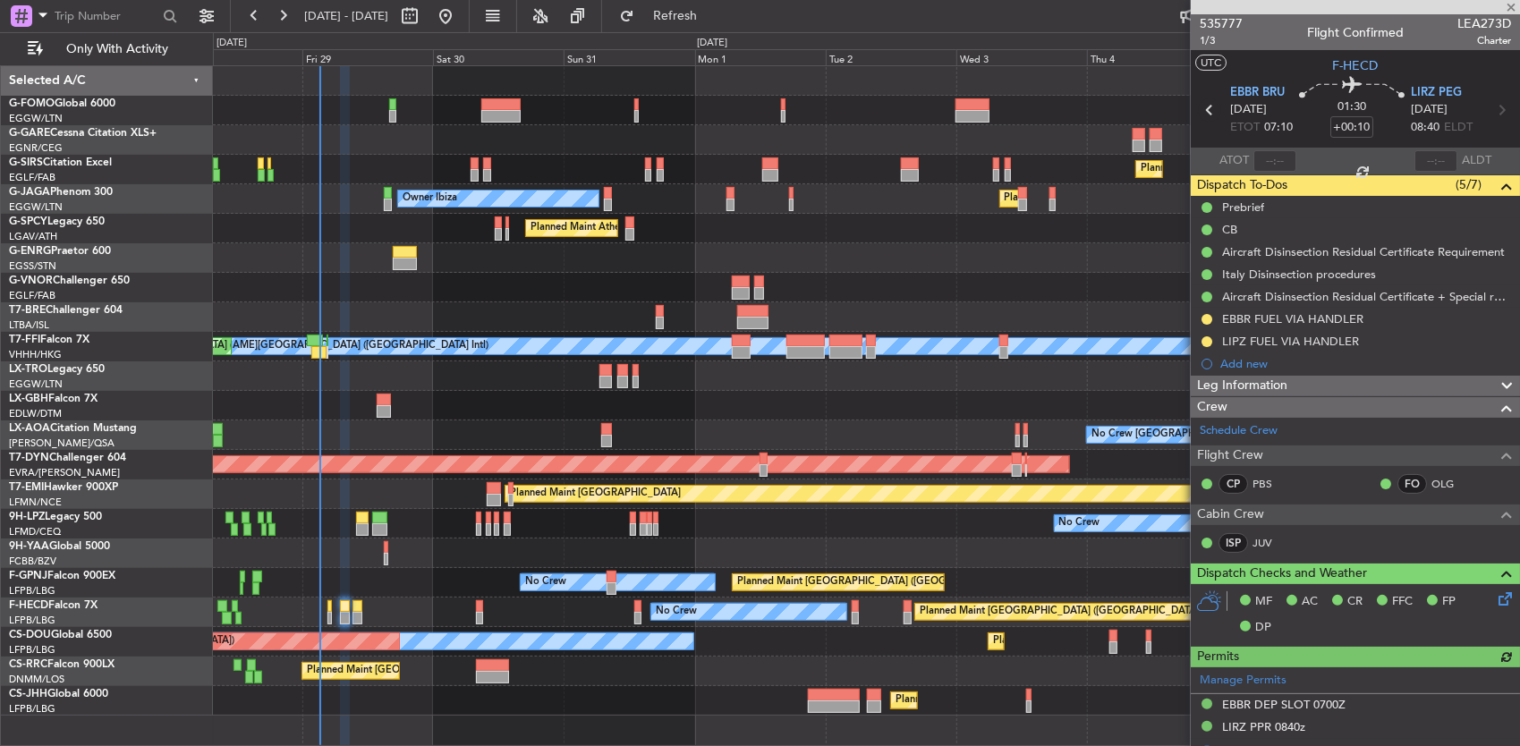
click at [1193, 106] on section "EBBR BRU [DATE] ETOT 07:10 01:30 +00:10 LIRZ PEG [DATE] 08:40 ELDT" at bounding box center [1355, 112] width 329 height 71
click at [1199, 106] on icon at bounding box center [1209, 109] width 23 height 23
type input "-00:05"
type input "0"
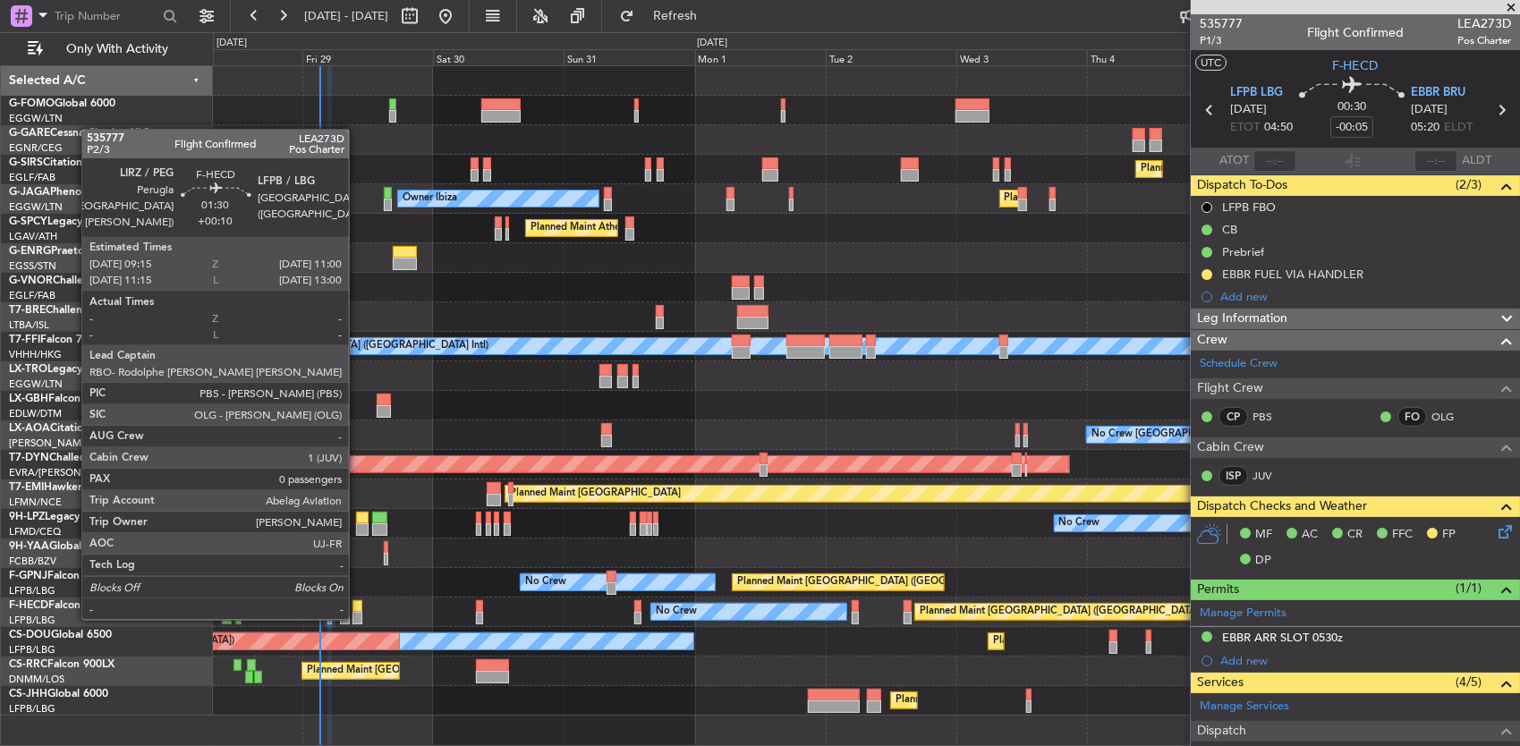
click at [358, 600] on div at bounding box center [357, 606] width 10 height 13
type input "+00:10"
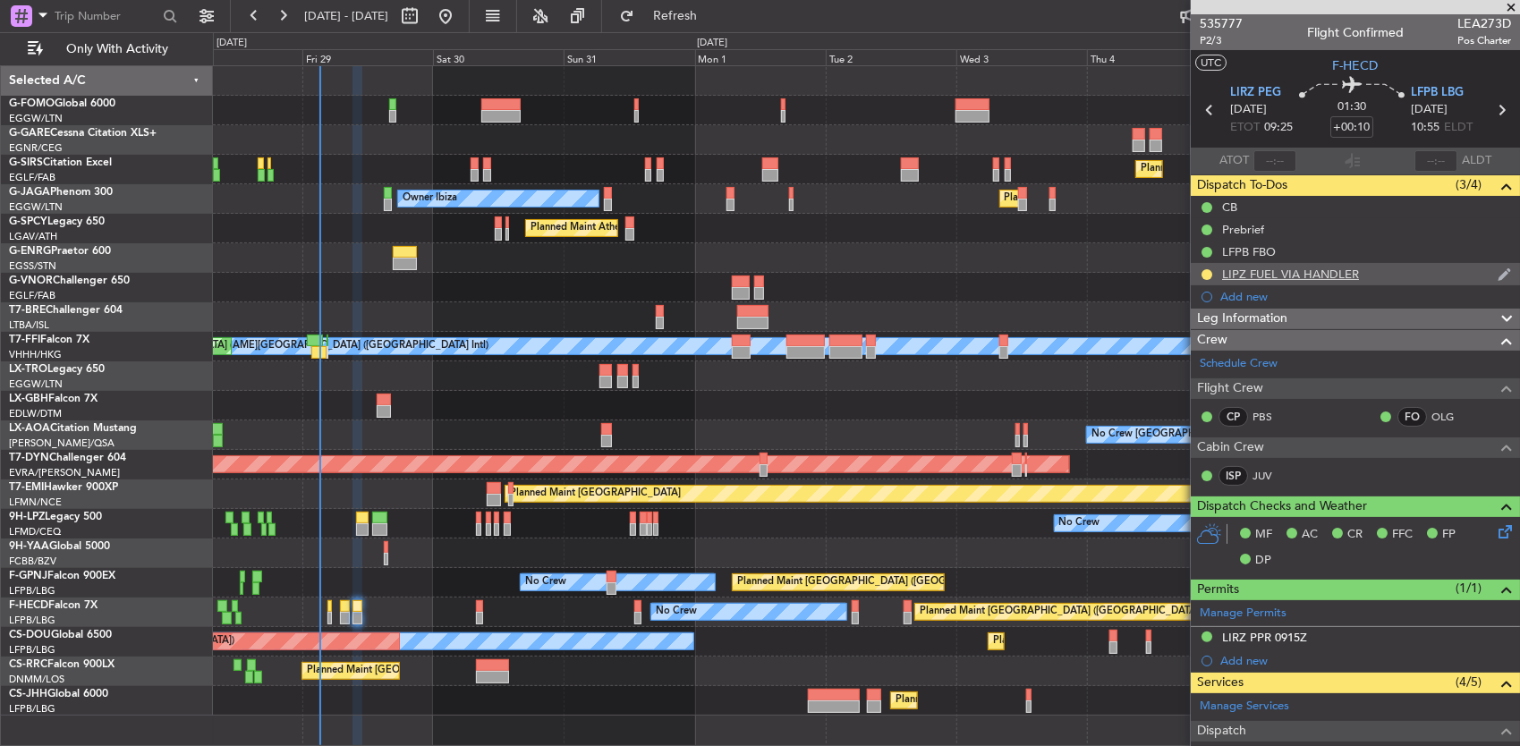
click at [1365, 264] on div "LIPZ FUEL VIA HANDLER" at bounding box center [1355, 274] width 329 height 22
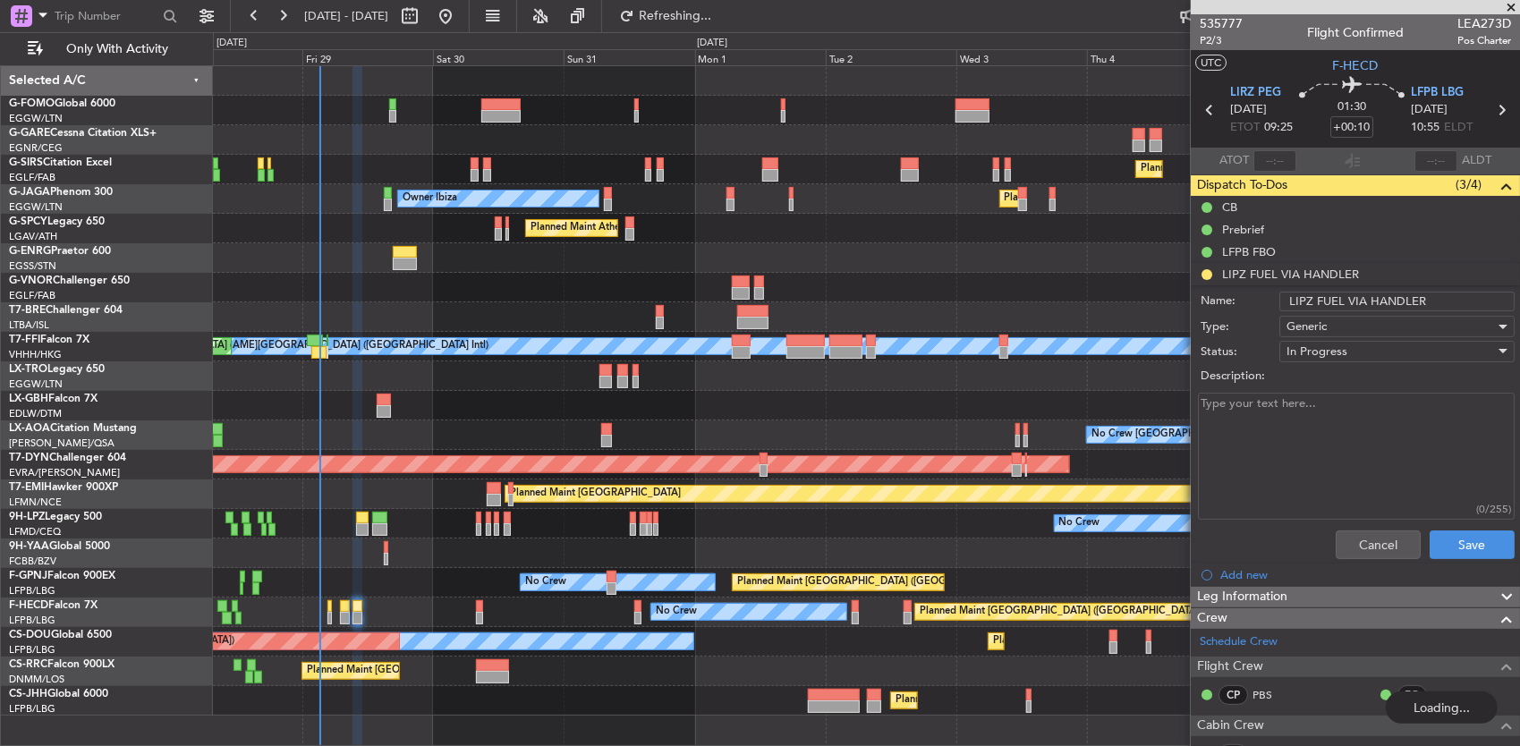
click at [1299, 298] on input "LIPZ FUEL VIA HANDLER" at bounding box center [1396, 302] width 235 height 20
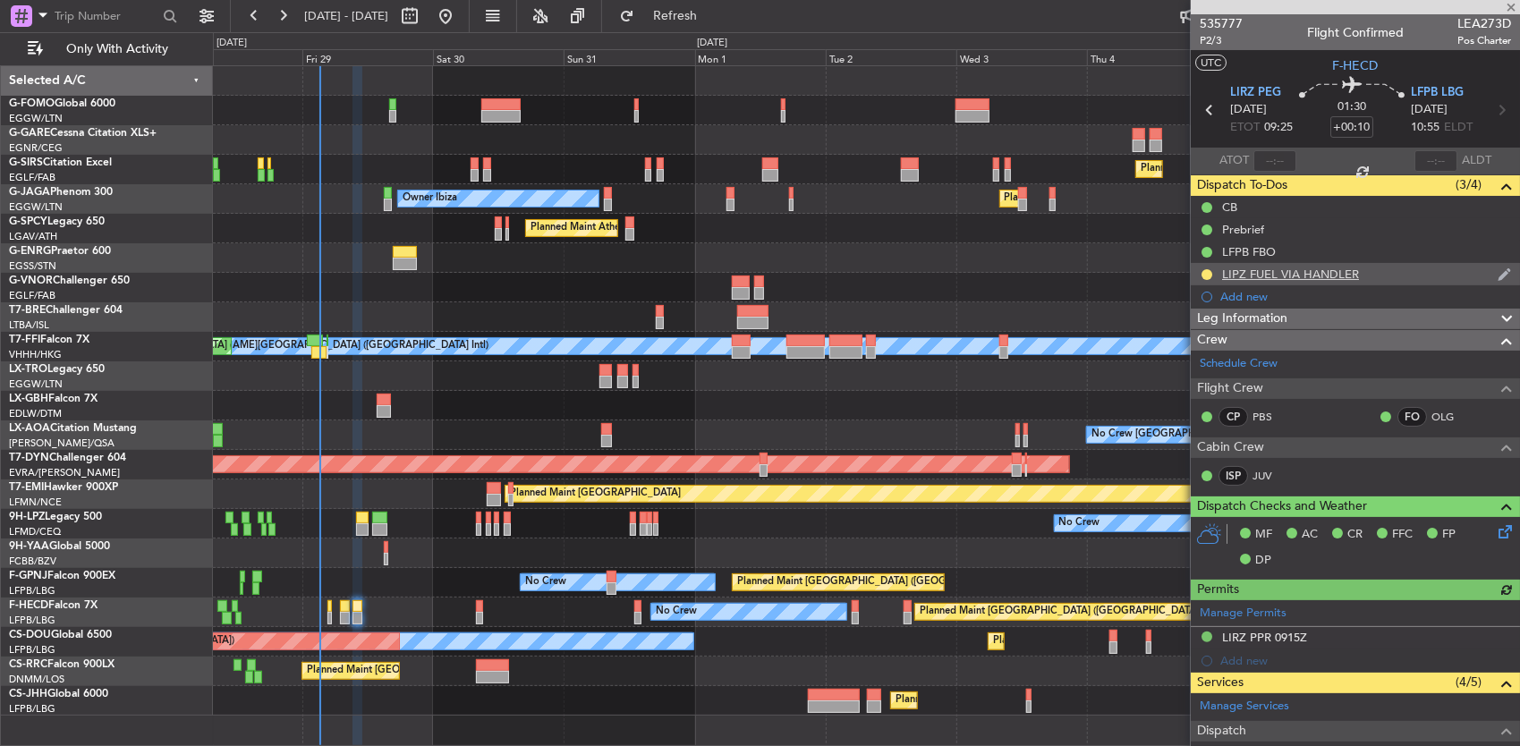
click at [1378, 279] on div "LIPZ FUEL VIA HANDLER" at bounding box center [1355, 274] width 329 height 22
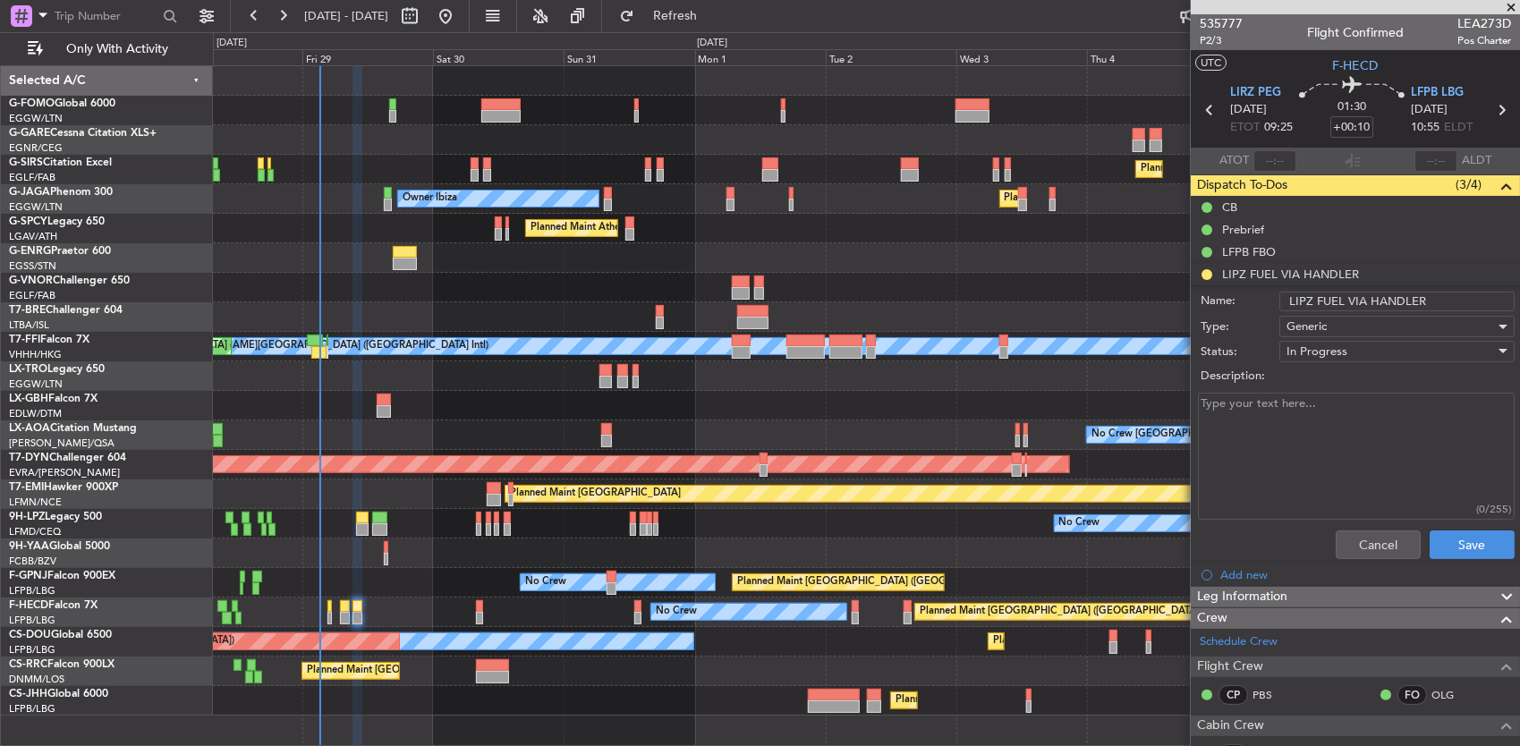
click at [1295, 301] on input "LIPZ FUEL VIA HANDLER" at bounding box center [1396, 302] width 235 height 20
type input "LIRZ FUEL VIA HANDLER"
click at [1432, 539] on button "Save" at bounding box center [1471, 544] width 85 height 29
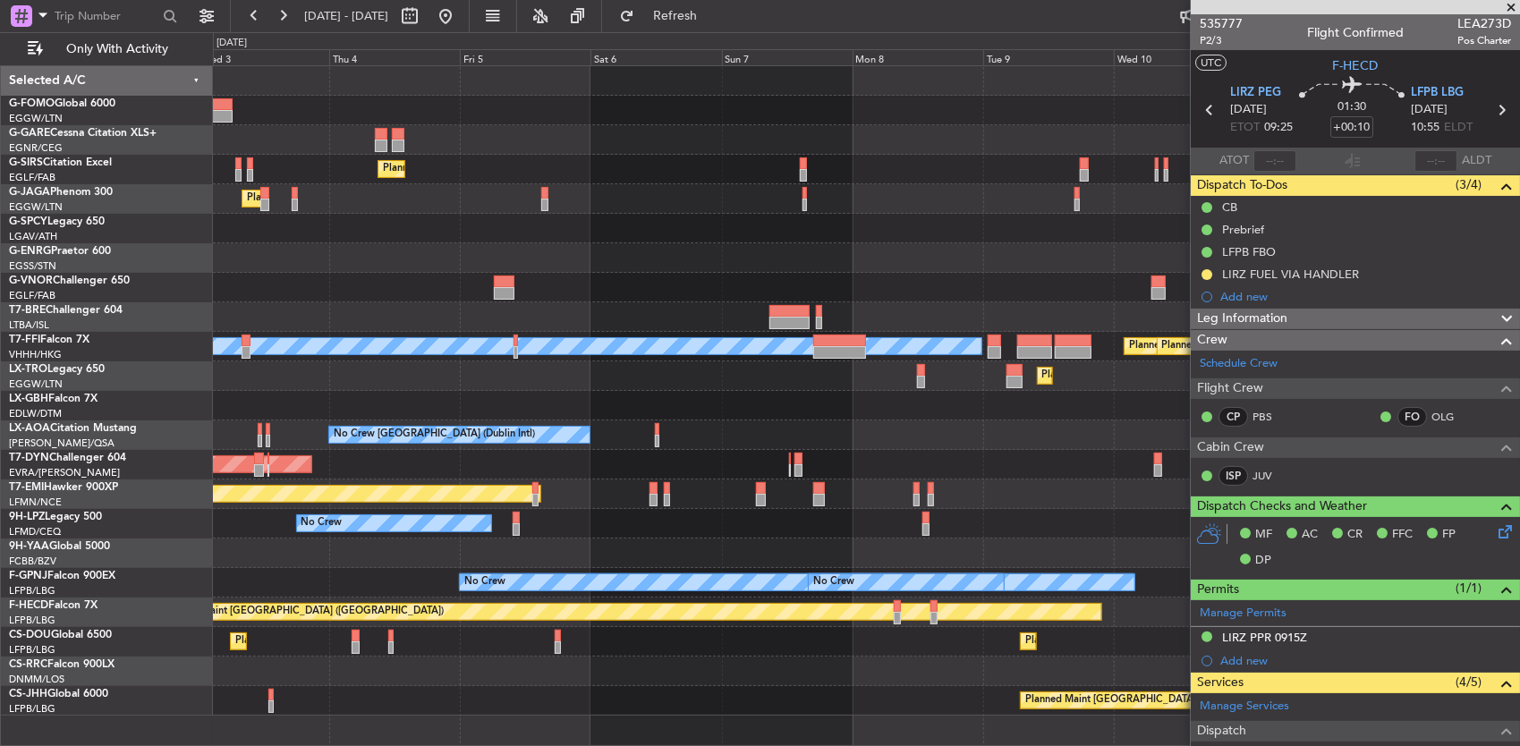
click at [212, 535] on div "Planned Maint [GEOGRAPHIC_DATA] ([GEOGRAPHIC_DATA]) Planned Maint [GEOGRAPHIC_D…" at bounding box center [760, 389] width 1520 height 714
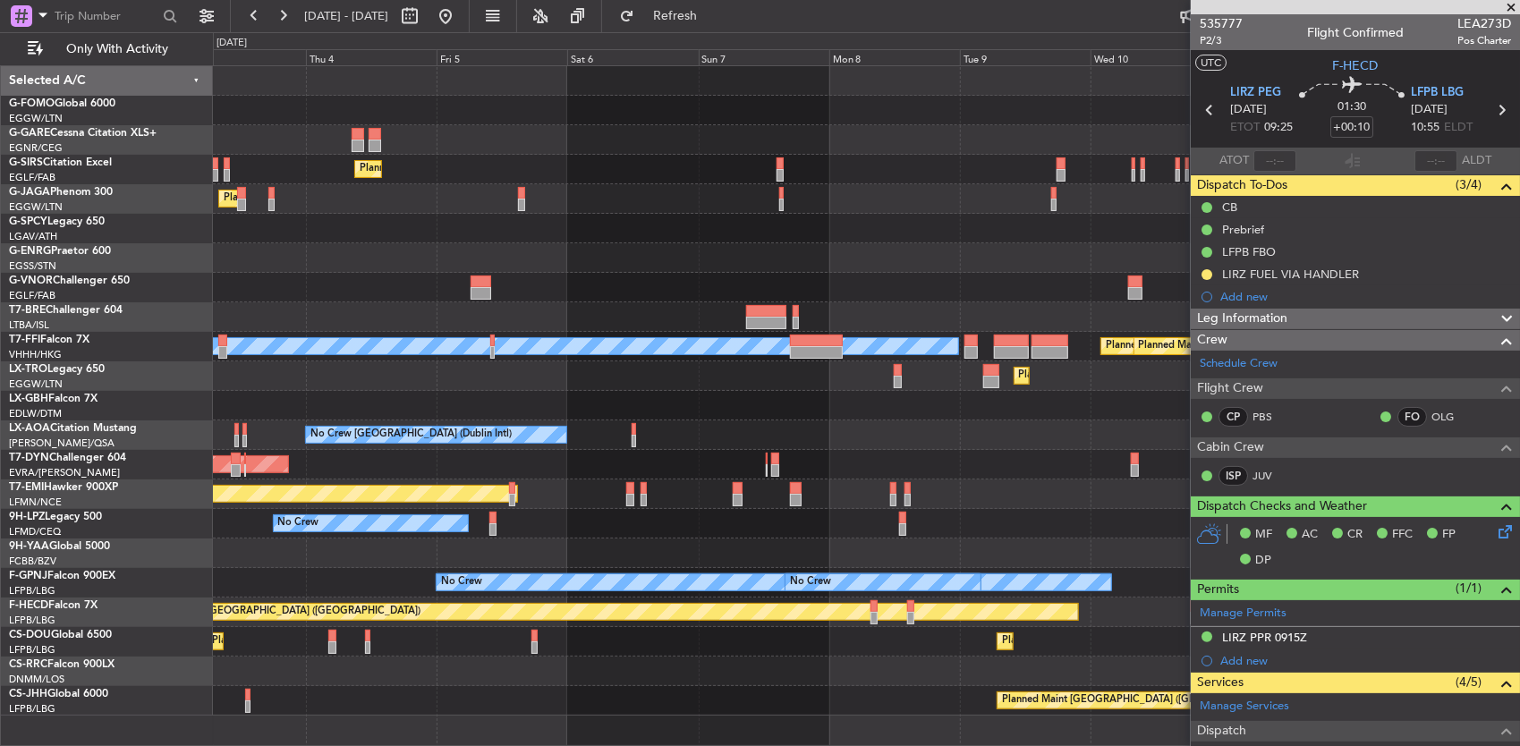
click at [310, 531] on div "No Crew No Crew" at bounding box center [866, 524] width 1307 height 30
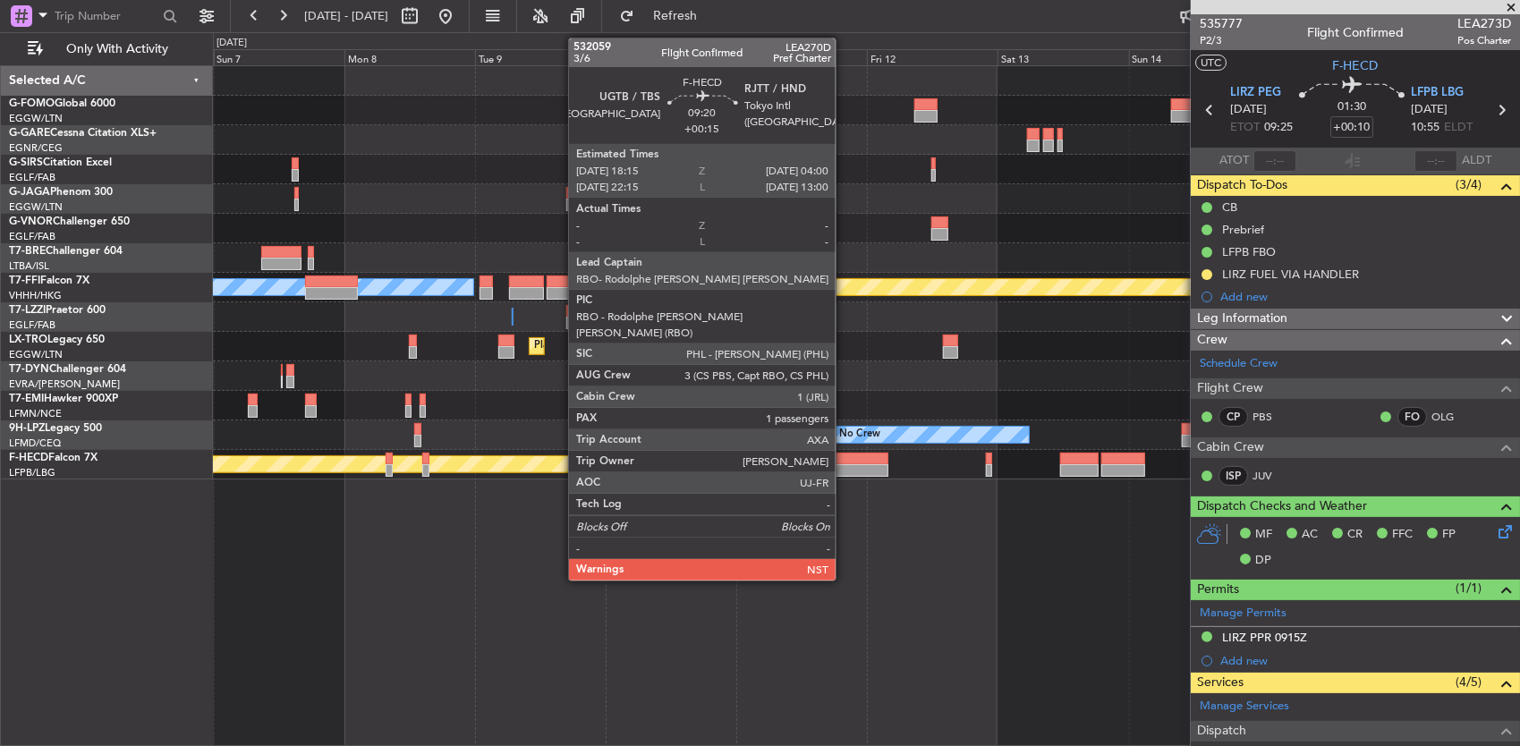
click at [845, 462] on div at bounding box center [862, 459] width 54 height 13
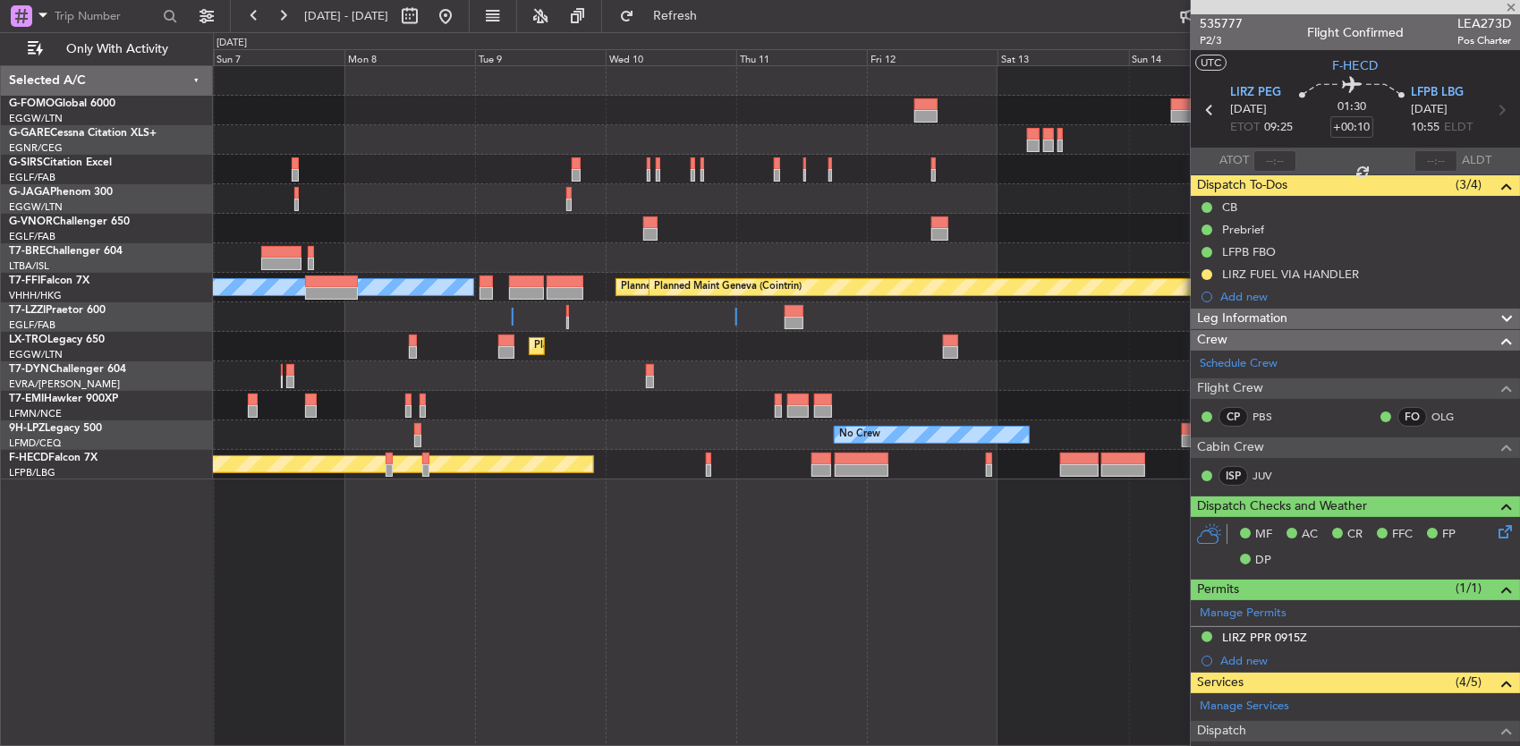
type input "+00:15"
type input "1"
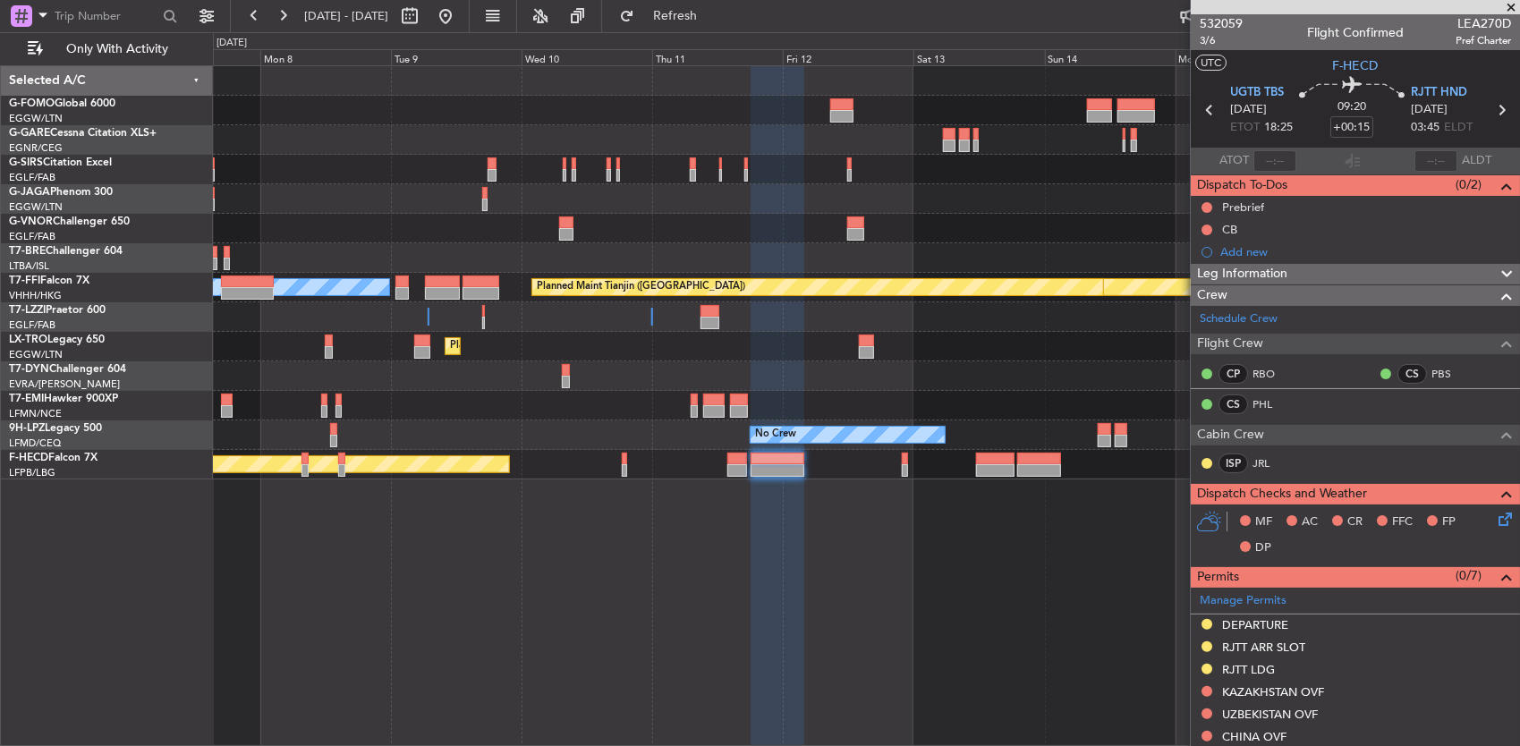
click at [849, 383] on div "Planned Maint Geneva (Cointrin) Planned Maint Tianjin ([GEOGRAPHIC_DATA]) [PERS…" at bounding box center [866, 272] width 1307 height 413
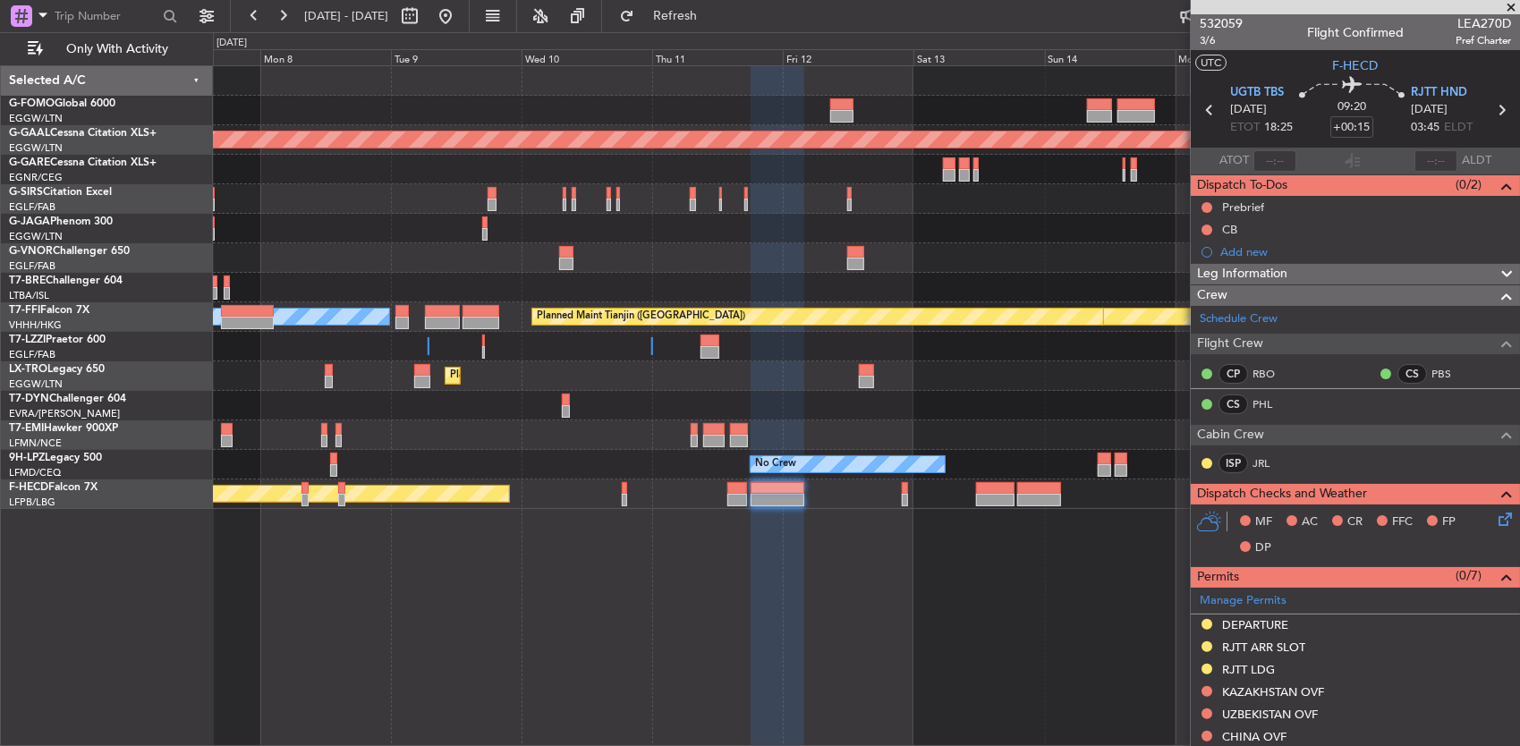
click at [1153, 476] on div "Planned Maint Dusseldorf Planned Maint Geneva ([GEOGRAPHIC_DATA]) Planned Maint…" at bounding box center [866, 287] width 1307 height 443
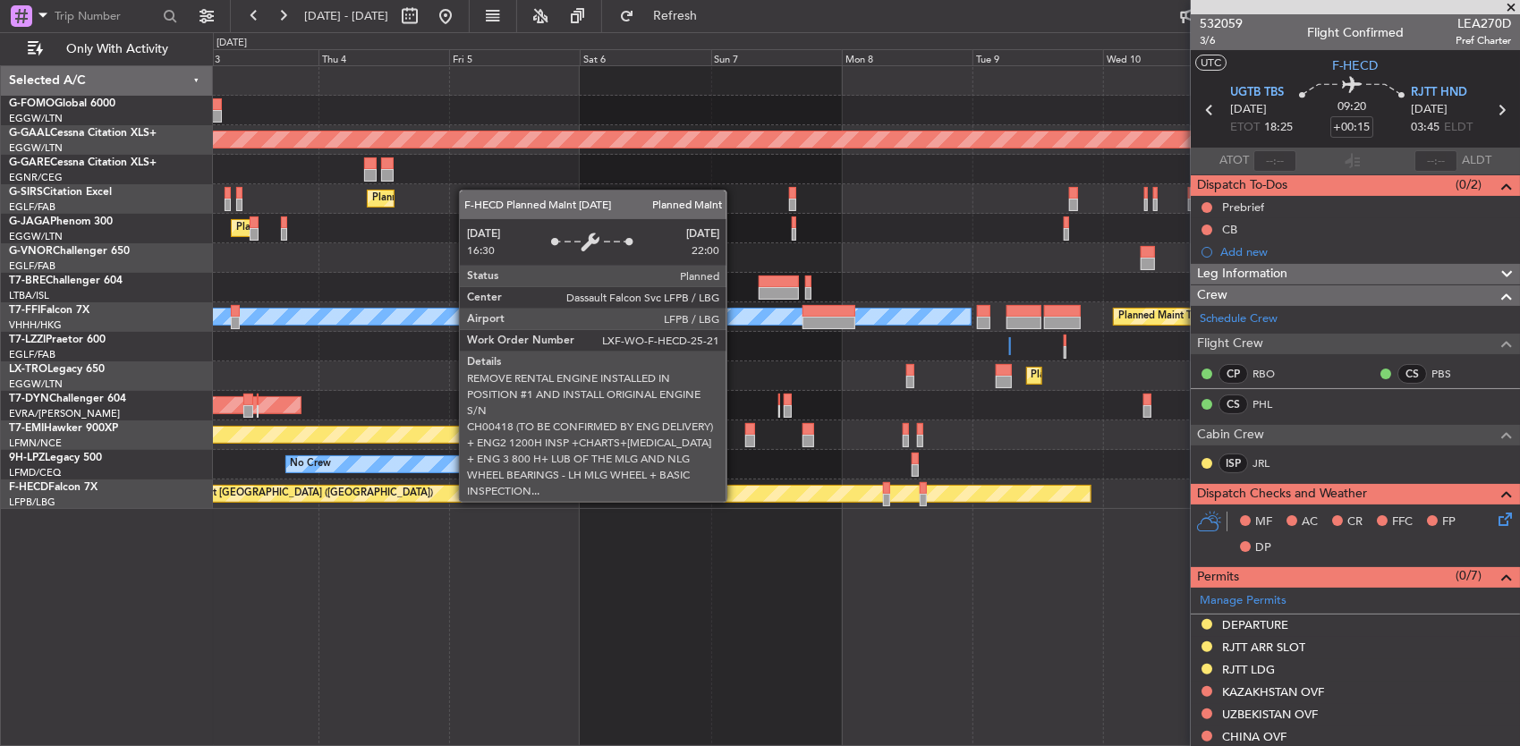
click at [1011, 499] on div "Planned Maint [GEOGRAPHIC_DATA] ([GEOGRAPHIC_DATA])" at bounding box center [619, 494] width 946 height 18
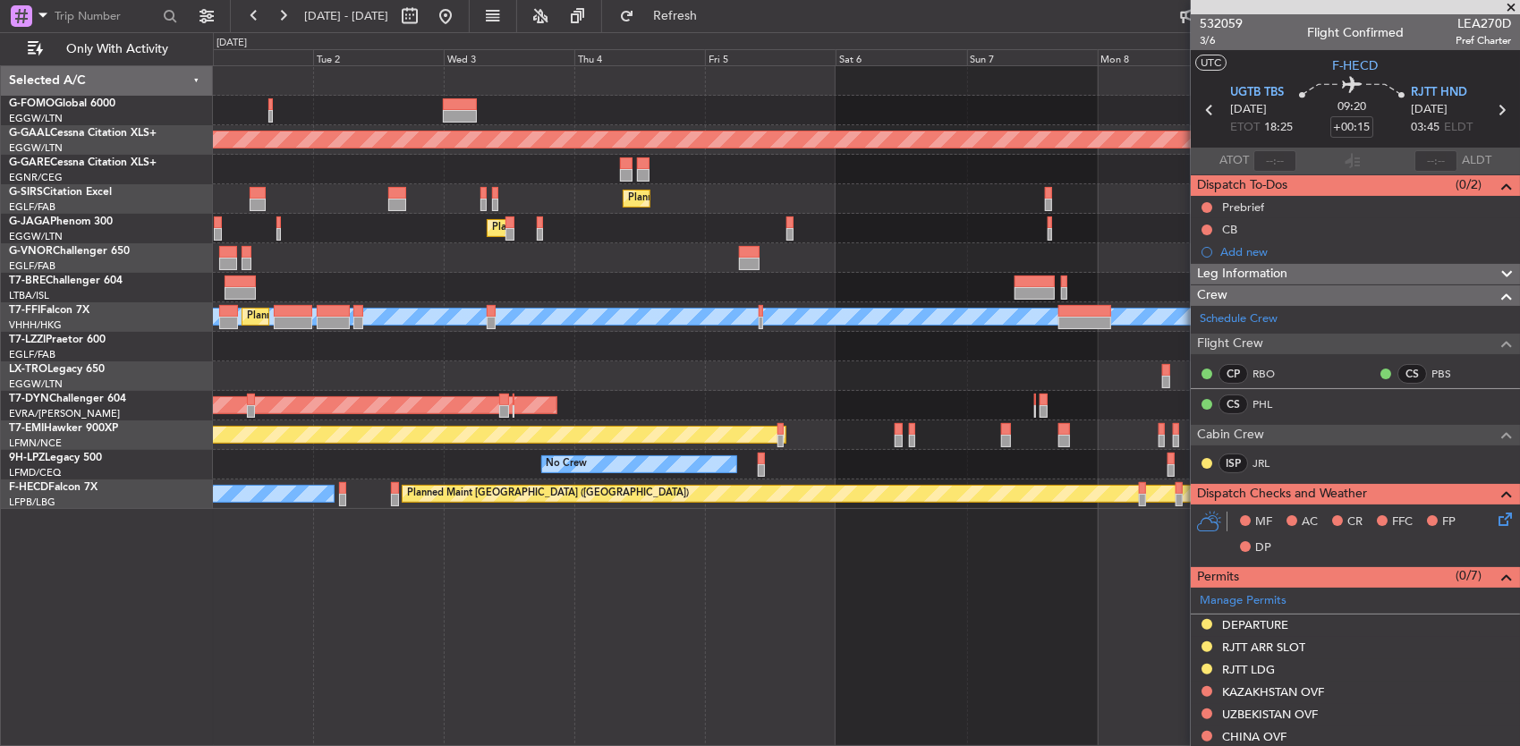
click at [927, 523] on div "Planned Maint Dusseldorf Planned Maint [GEOGRAPHIC_DATA] ([GEOGRAPHIC_DATA]) Pl…" at bounding box center [867, 406] width 1308 height 682
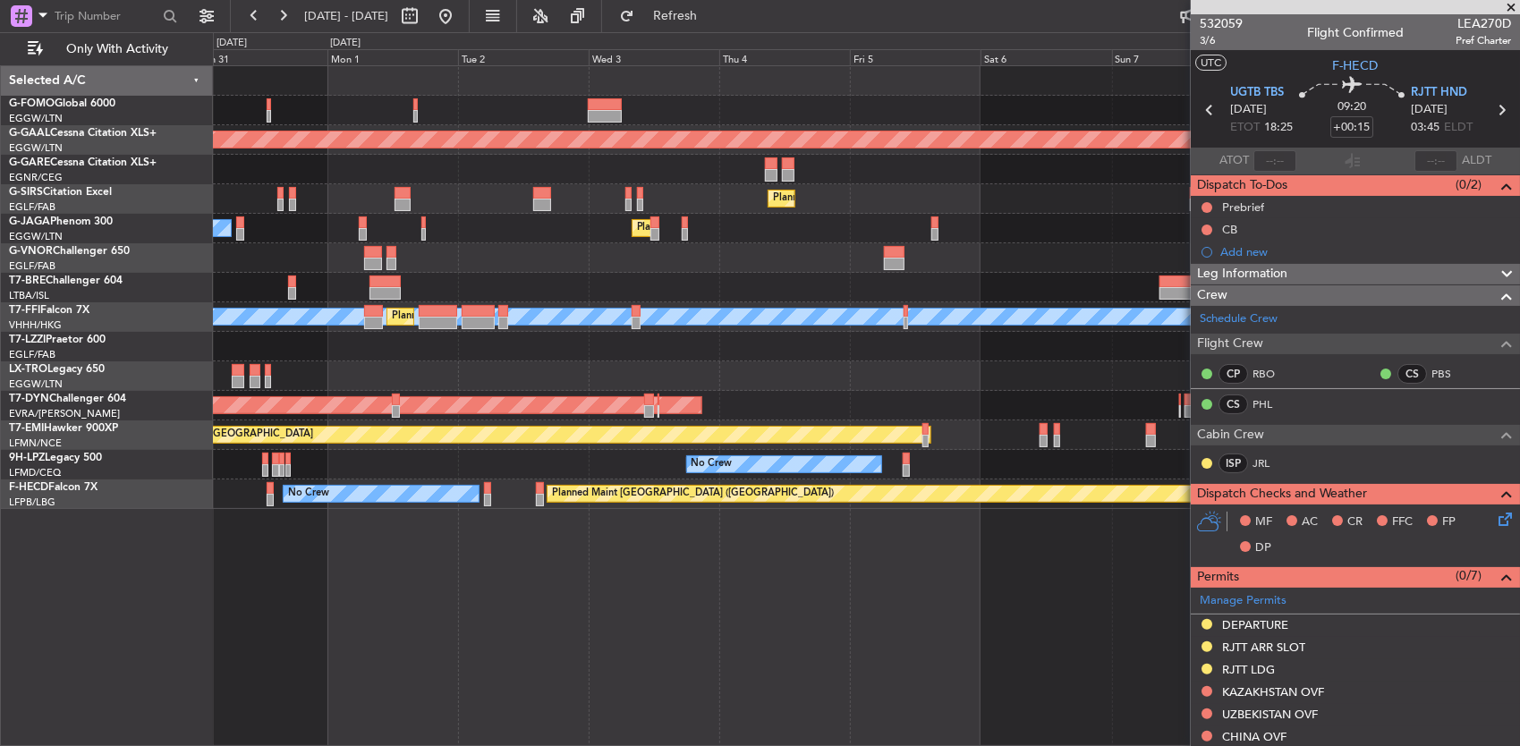
click at [936, 560] on div "Planned Maint Dusseldorf Planned Maint [GEOGRAPHIC_DATA] ([GEOGRAPHIC_DATA]) Pl…" at bounding box center [867, 406] width 1308 height 682
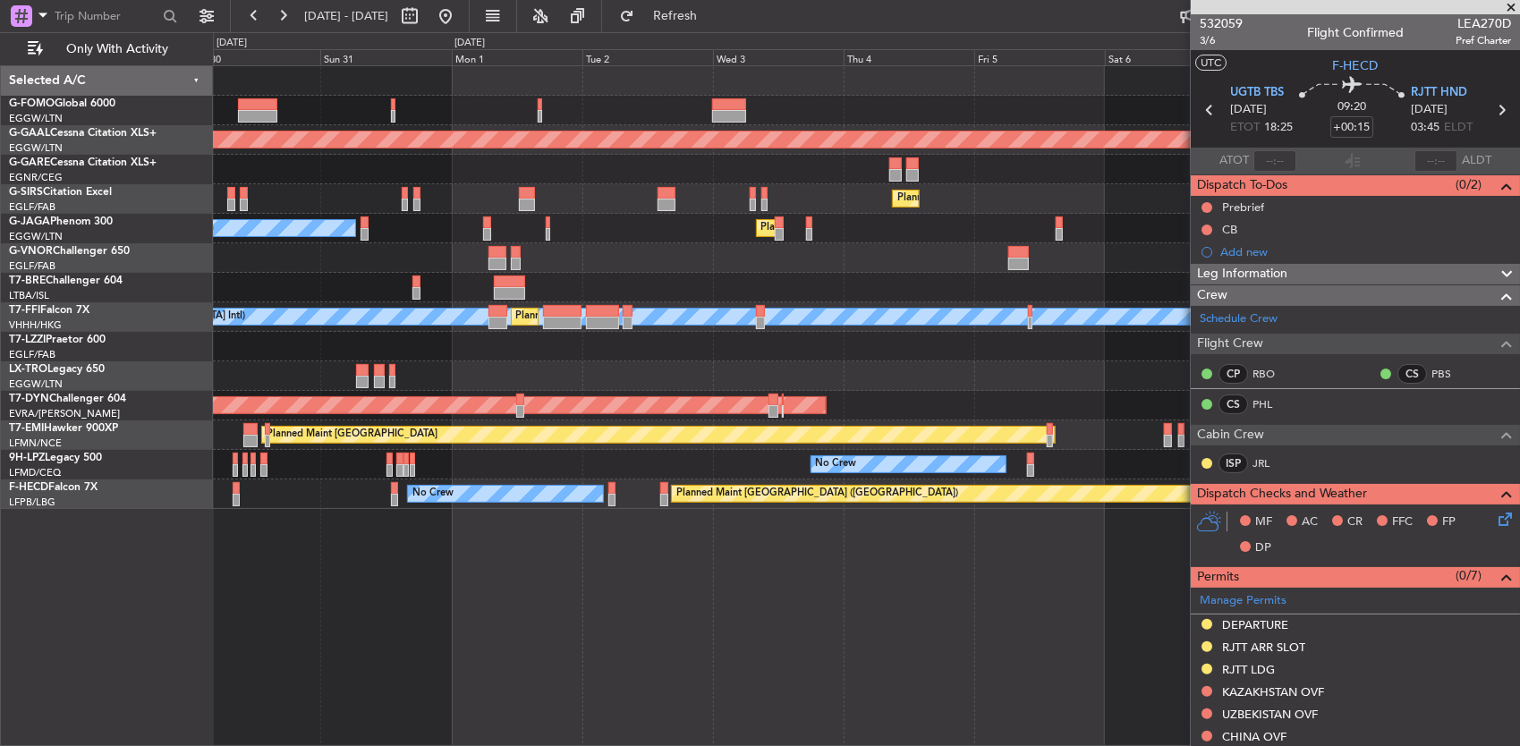
click at [979, 570] on div "Planned Maint Dusseldorf Planned Maint [GEOGRAPHIC_DATA] ([GEOGRAPHIC_DATA]) Pl…" at bounding box center [867, 406] width 1308 height 682
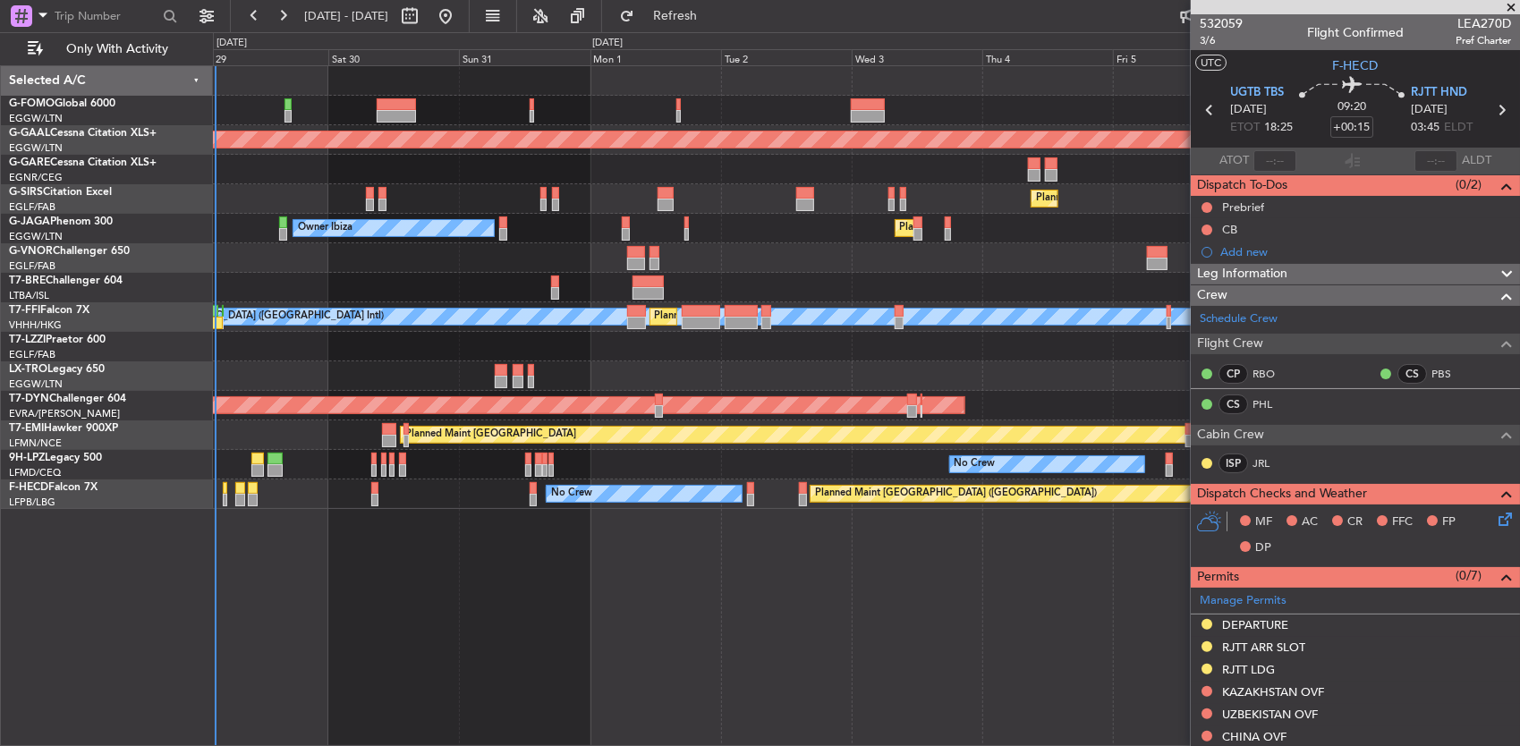
click at [948, 572] on div "Planned Maint Dusseldorf Planned Maint [GEOGRAPHIC_DATA] ([GEOGRAPHIC_DATA]) Pl…" at bounding box center [867, 406] width 1308 height 682
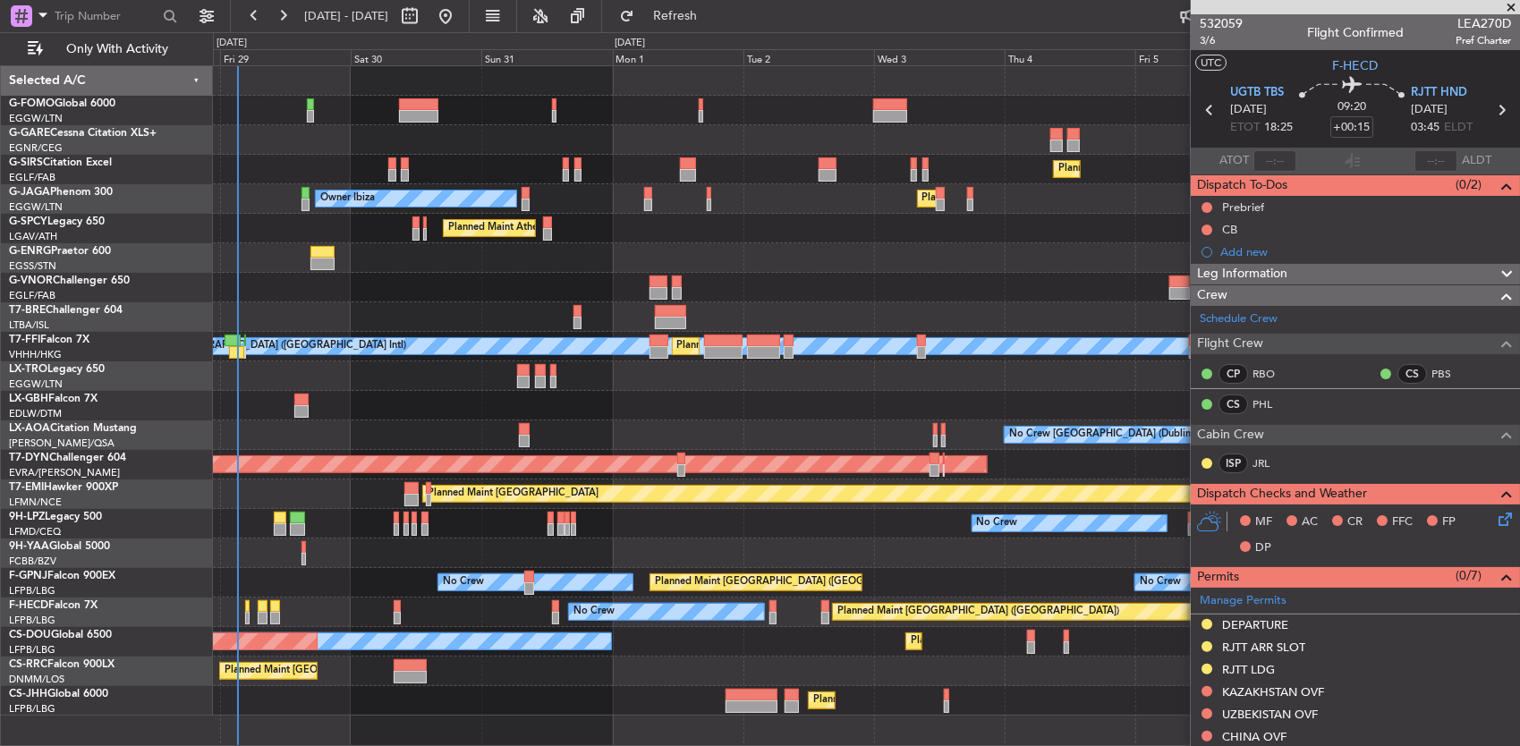
click at [979, 572] on div "No Crew No Crew Planned Maint [GEOGRAPHIC_DATA] ([GEOGRAPHIC_DATA]) No Crew" at bounding box center [866, 583] width 1307 height 30
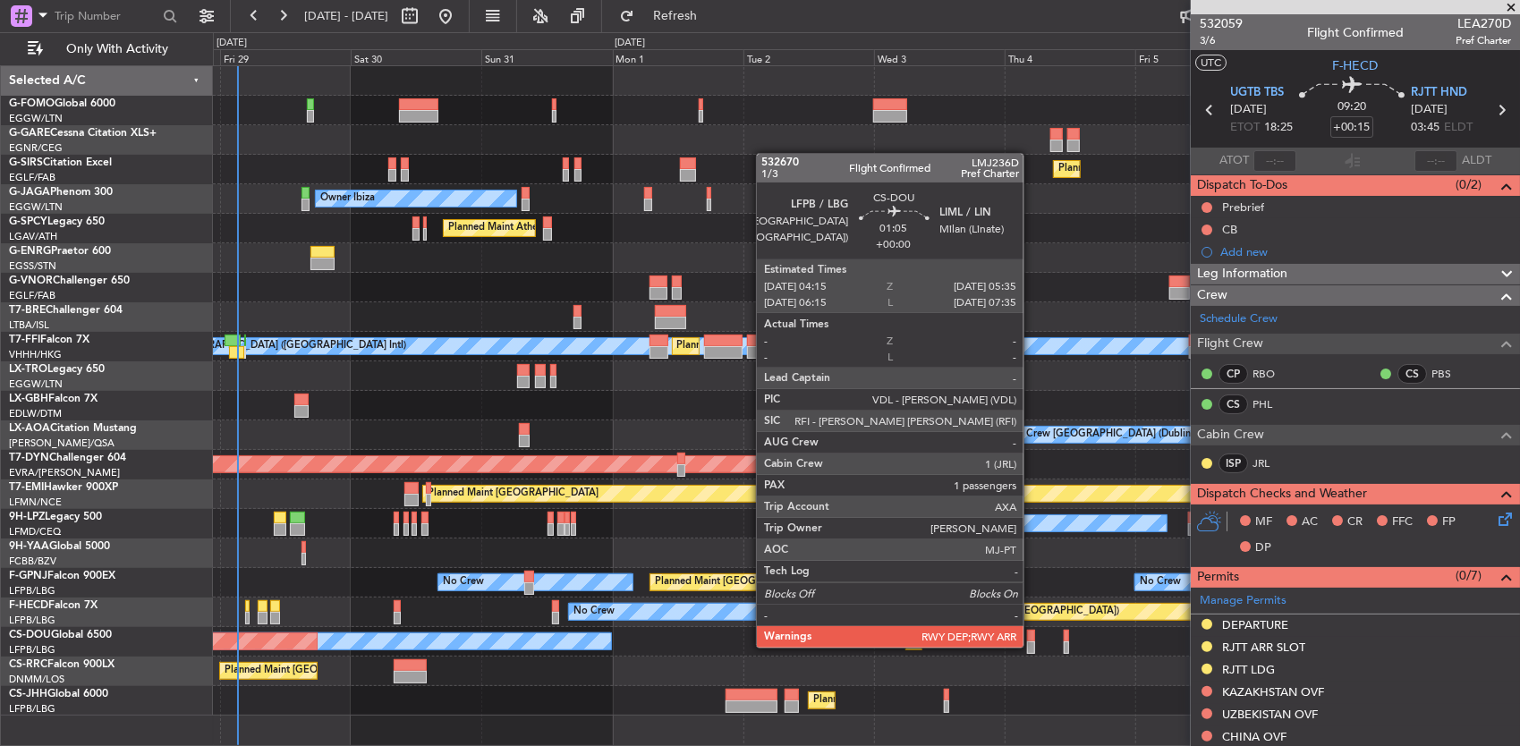
click at [1032, 646] on div at bounding box center [1031, 647] width 8 height 13
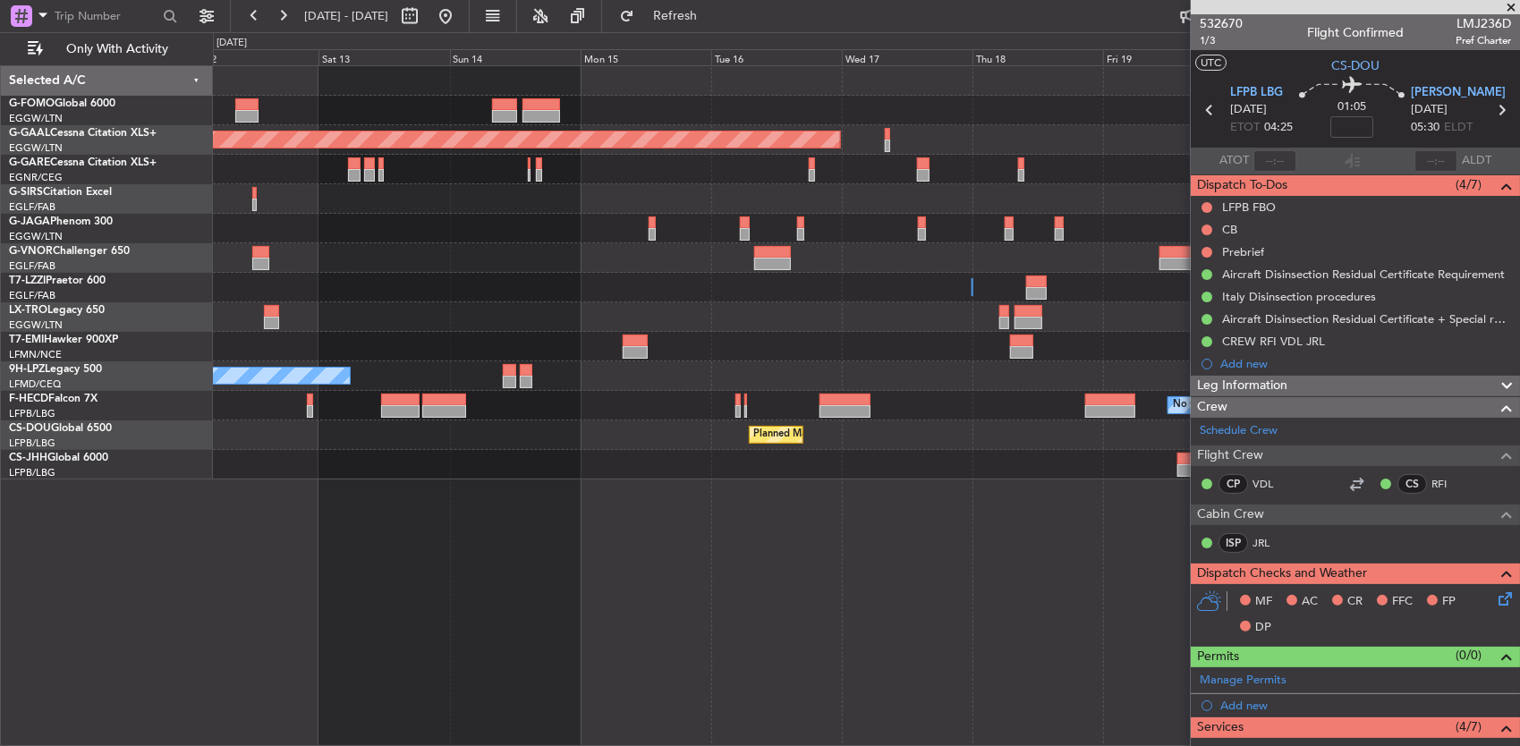
click at [89, 556] on div "Planned Maint Dusseldorf Owner Owner No Crew No Crew Planned Maint [GEOGRAPHIC_…" at bounding box center [760, 389] width 1520 height 714
click at [114, 428] on div "Planned Maint Dusseldorf Owner Owner No Crew No Crew Planned Maint [GEOGRAPHIC_…" at bounding box center [760, 389] width 1520 height 714
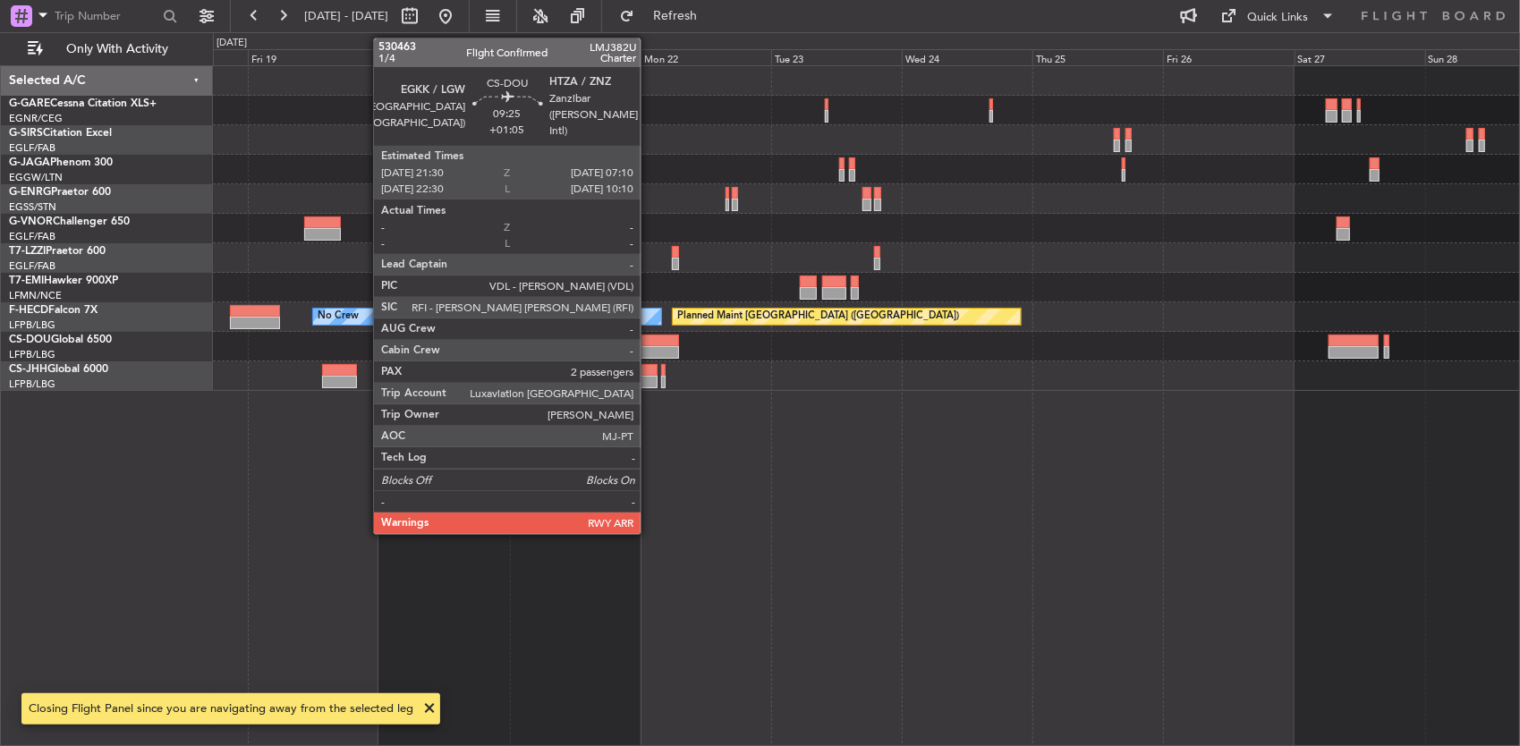
click at [649, 343] on div at bounding box center [652, 341] width 53 height 13
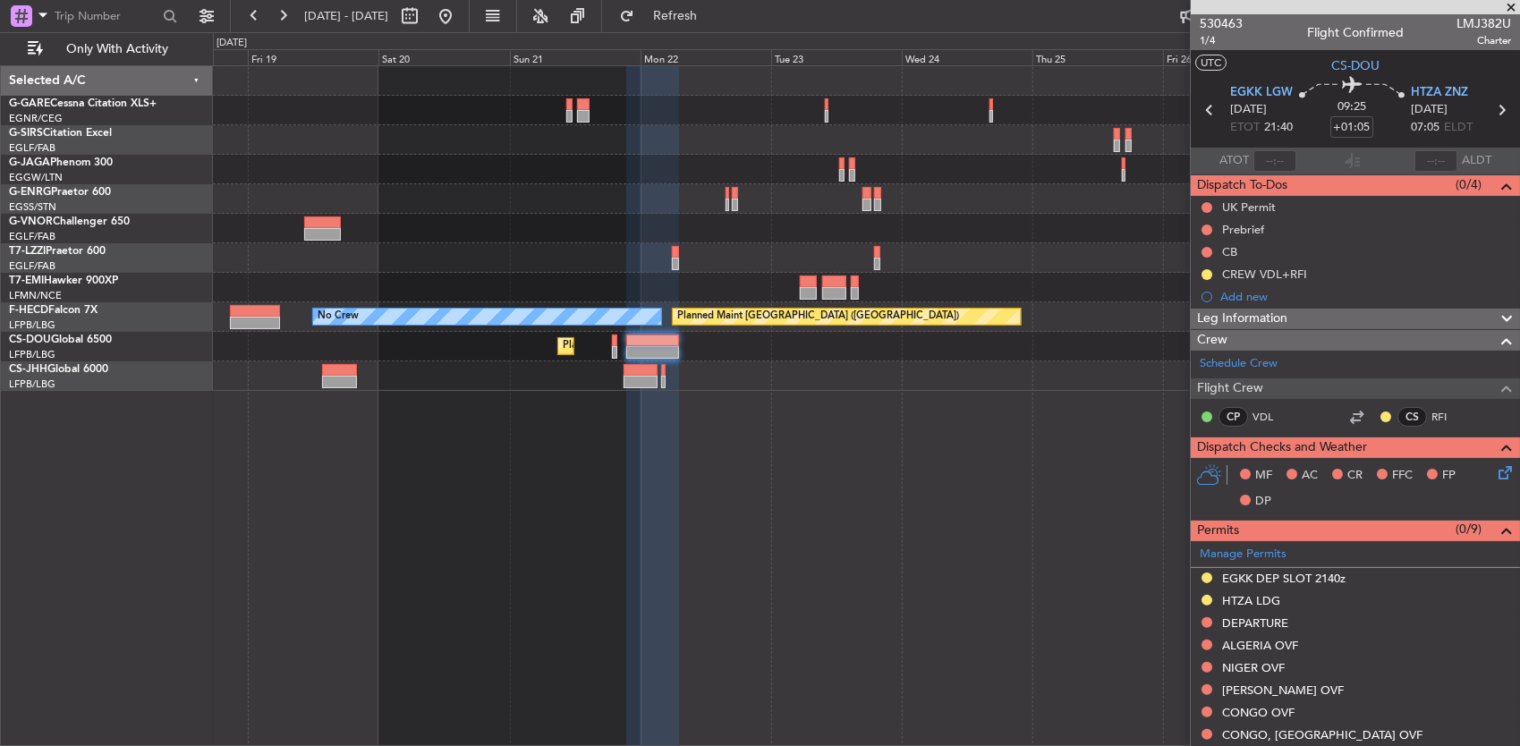
click at [844, 414] on div "Owner Planned Maint [GEOGRAPHIC_DATA] ([GEOGRAPHIC_DATA]) No Crew Planned Maint…" at bounding box center [867, 406] width 1308 height 682
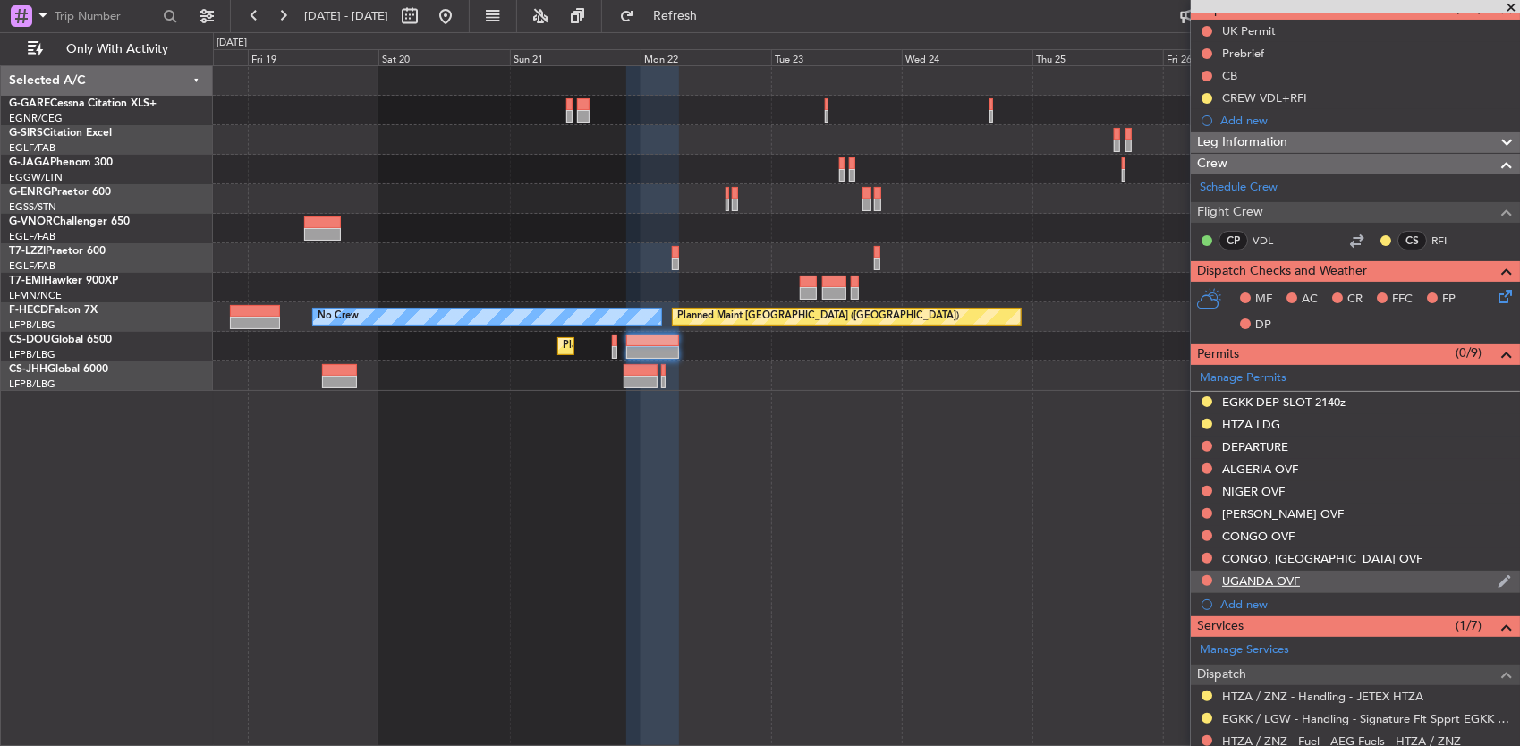
scroll to position [486, 0]
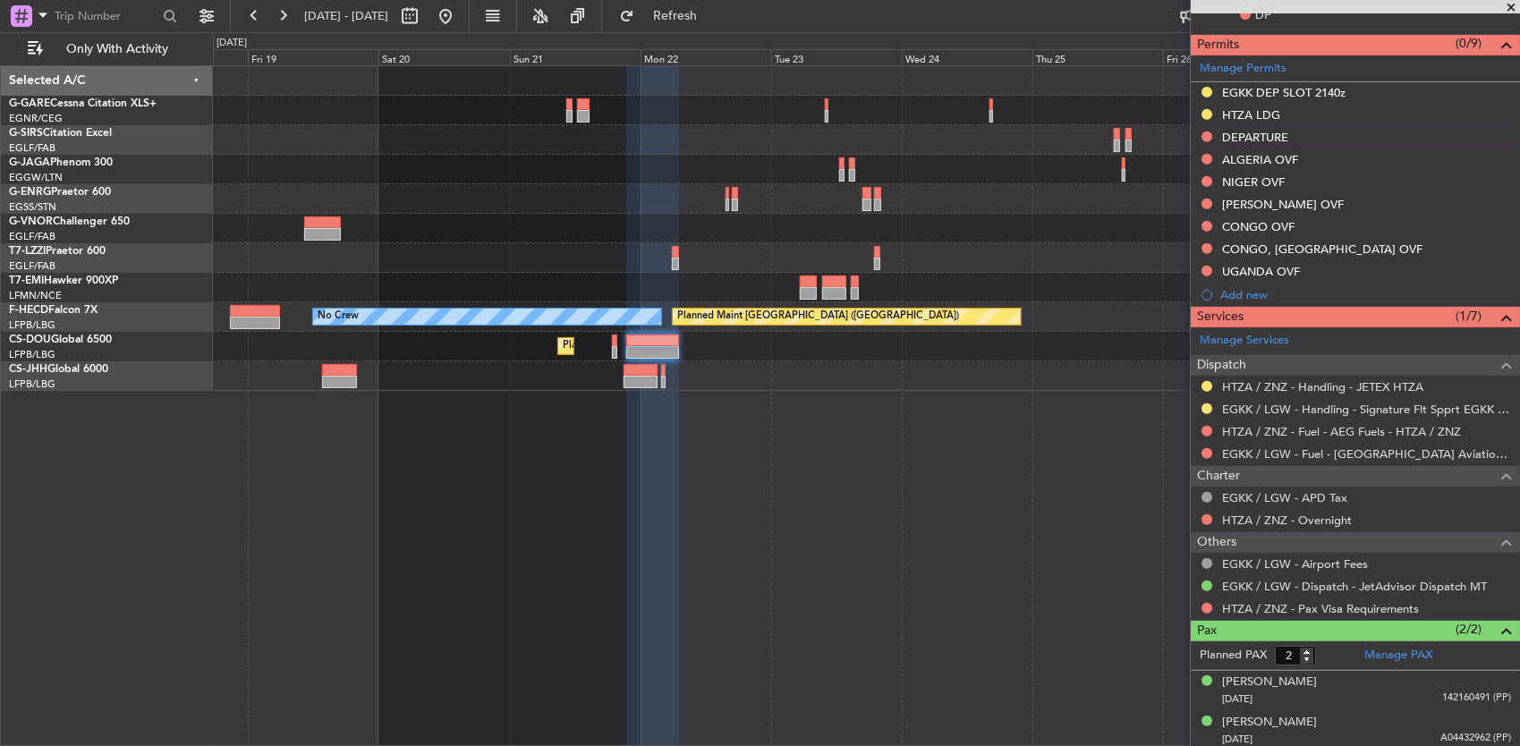
click at [992, 421] on div "Owner Planned Maint [GEOGRAPHIC_DATA] ([GEOGRAPHIC_DATA]) No Crew Planned Maint…" at bounding box center [867, 406] width 1308 height 682
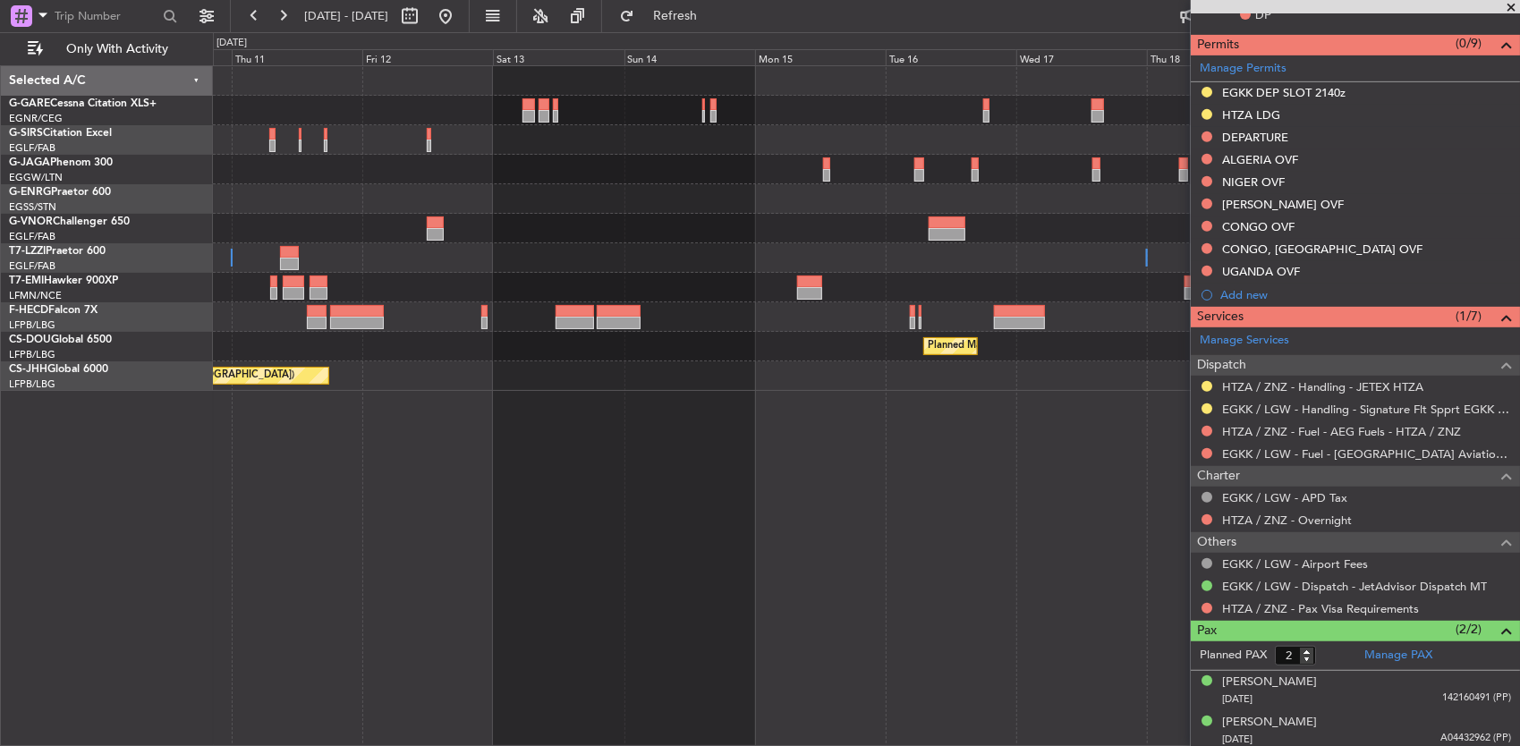
click at [1520, 364] on html "[DATE] - [DATE] Refresh Quick Links Only With Activity Owner Owner Owner No Cre…" at bounding box center [760, 373] width 1520 height 746
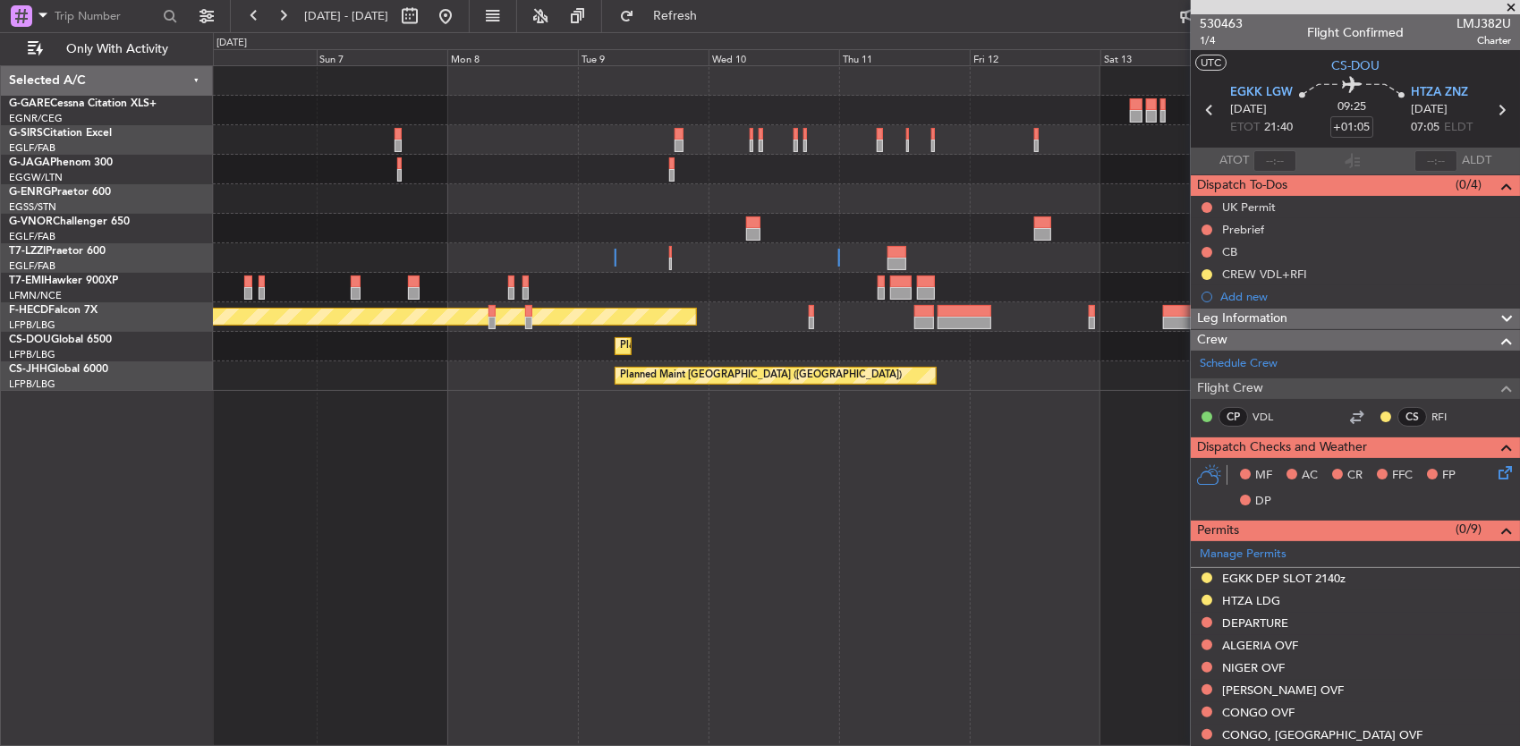
scroll to position [486, 0]
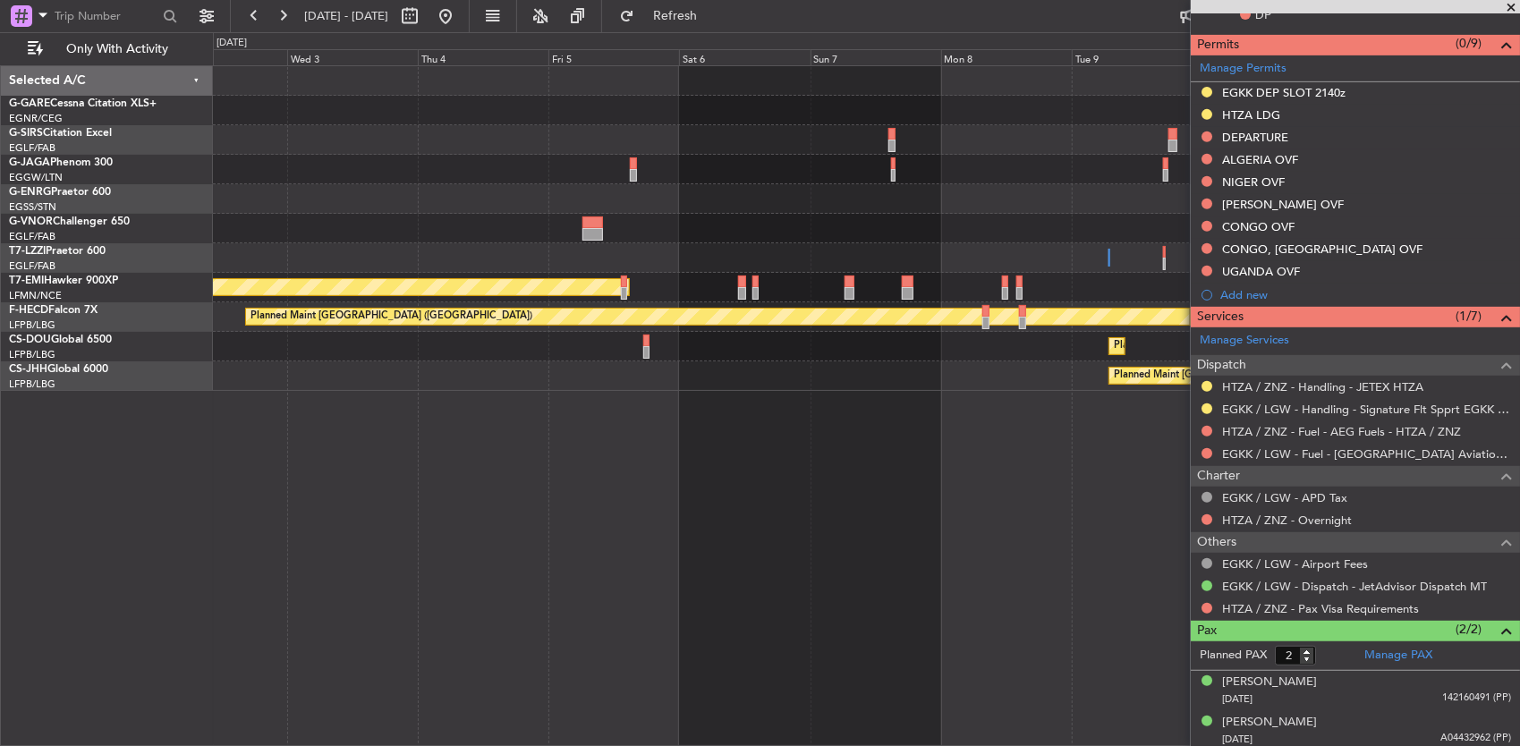
click at [1211, 410] on fb-app "[DATE] - [DATE] Refresh Quick Links Only With Activity Owner Ibiza Owner Owner …" at bounding box center [760, 379] width 1520 height 733
click at [1276, 422] on fb-app "[DATE] - [DATE] Refresh Quick Links Only With Activity Owner Ibiza Owner Owner …" at bounding box center [760, 379] width 1520 height 733
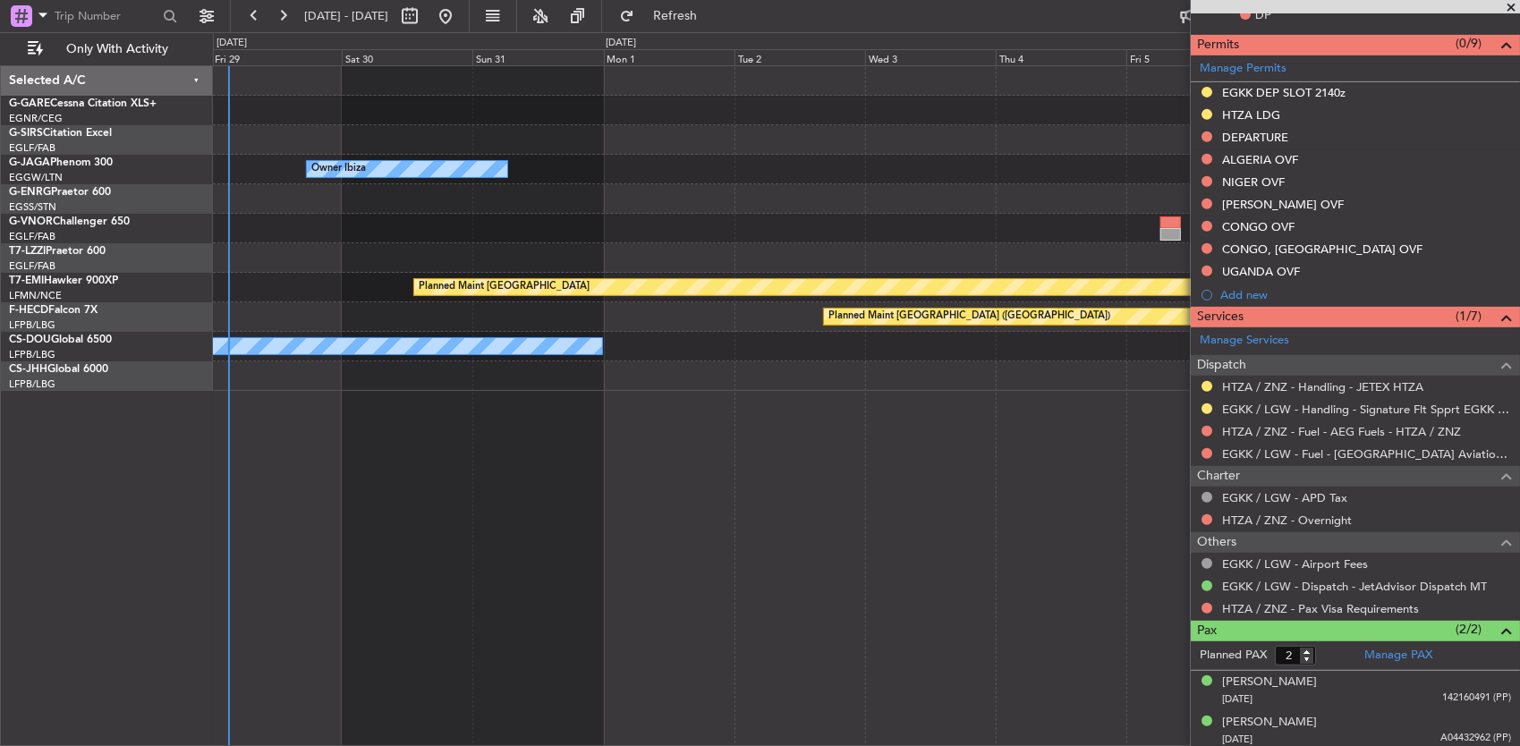
click at [1272, 411] on body "[DATE] - [DATE] Refresh Quick Links Only With Activity Owner Ibiza Owner Planne…" at bounding box center [760, 373] width 1520 height 746
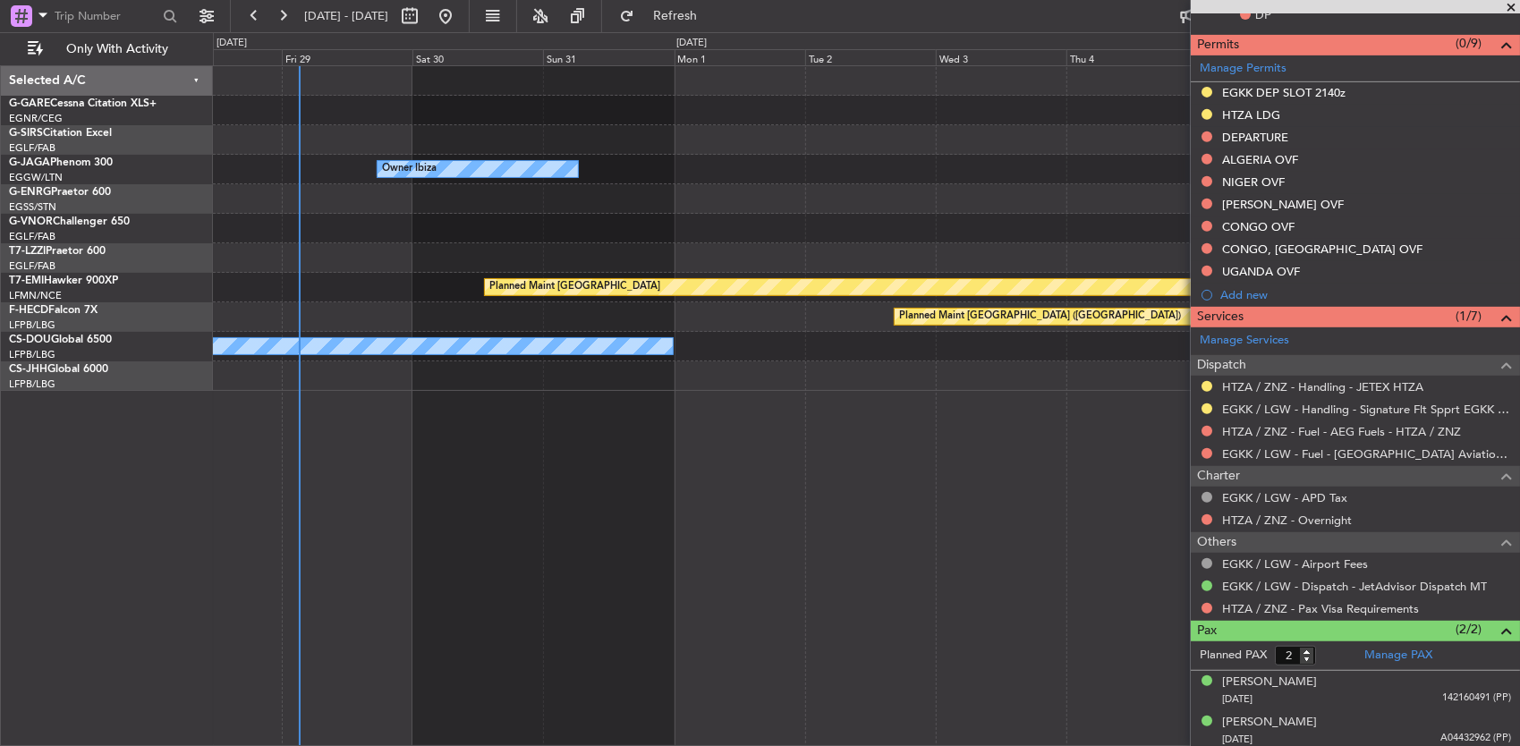
click at [424, 414] on div "Owner Ibiza Owner Planned Maint [GEOGRAPHIC_DATA] Planned Maint [GEOGRAPHIC_DAT…" at bounding box center [867, 406] width 1308 height 682
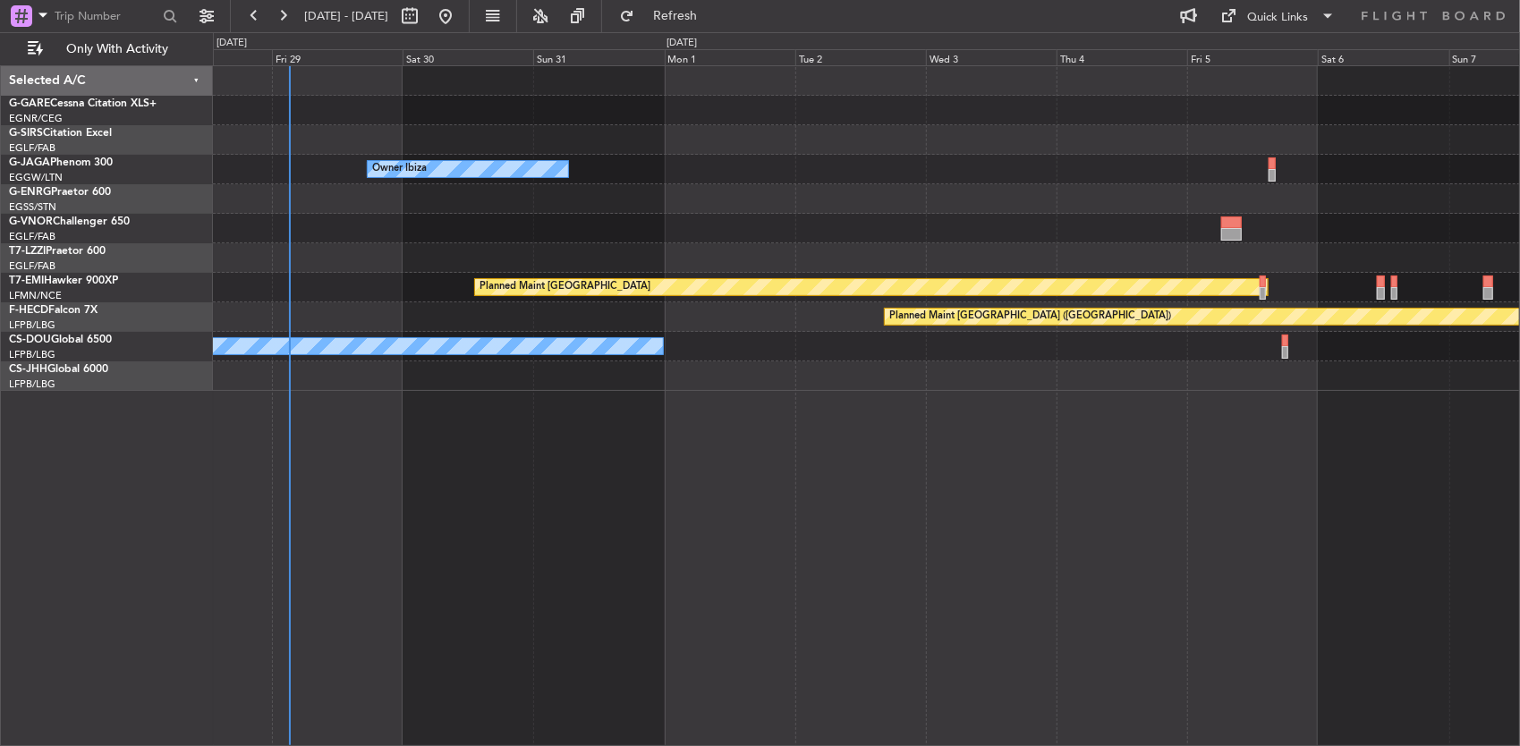
scroll to position [0, 0]
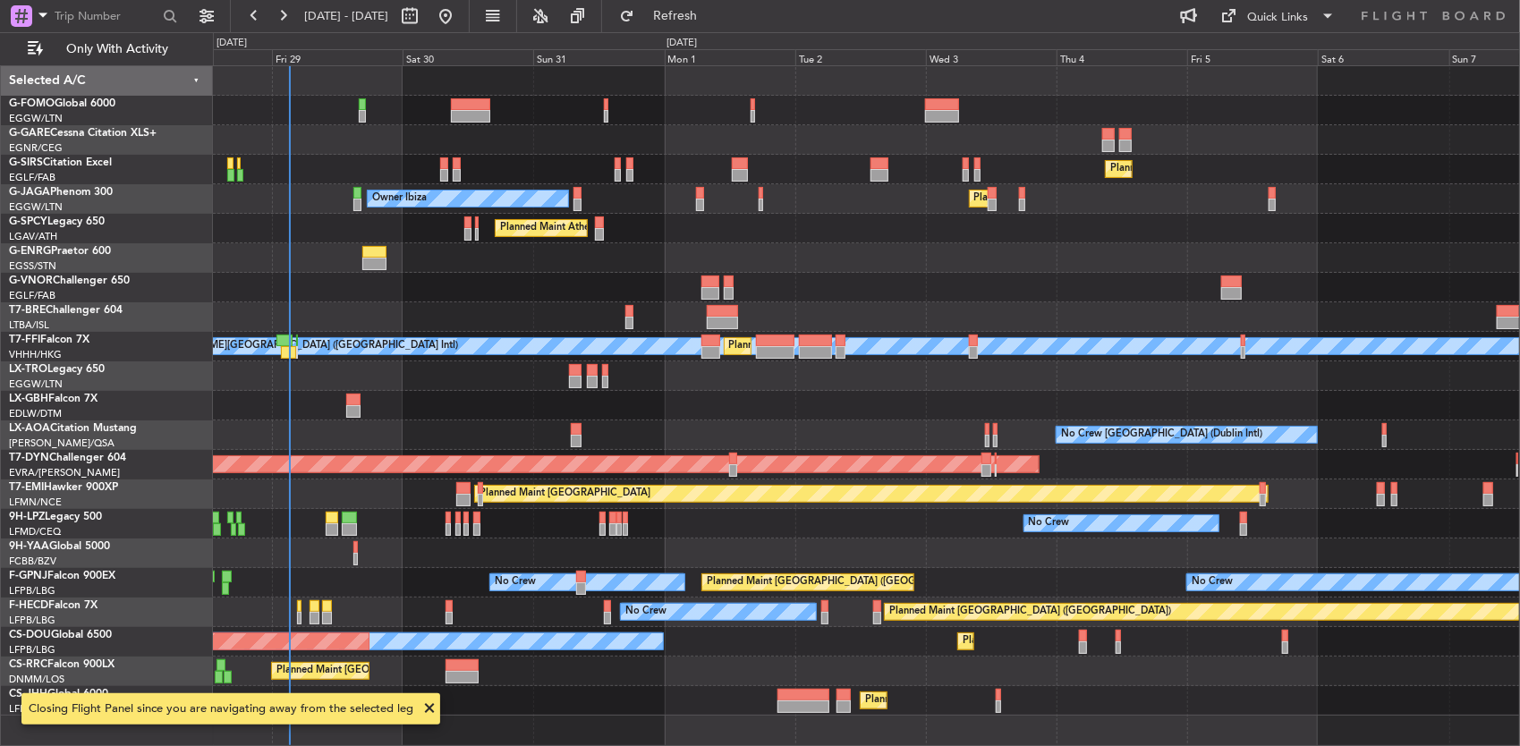
click at [431, 698] on span at bounding box center [429, 708] width 21 height 21
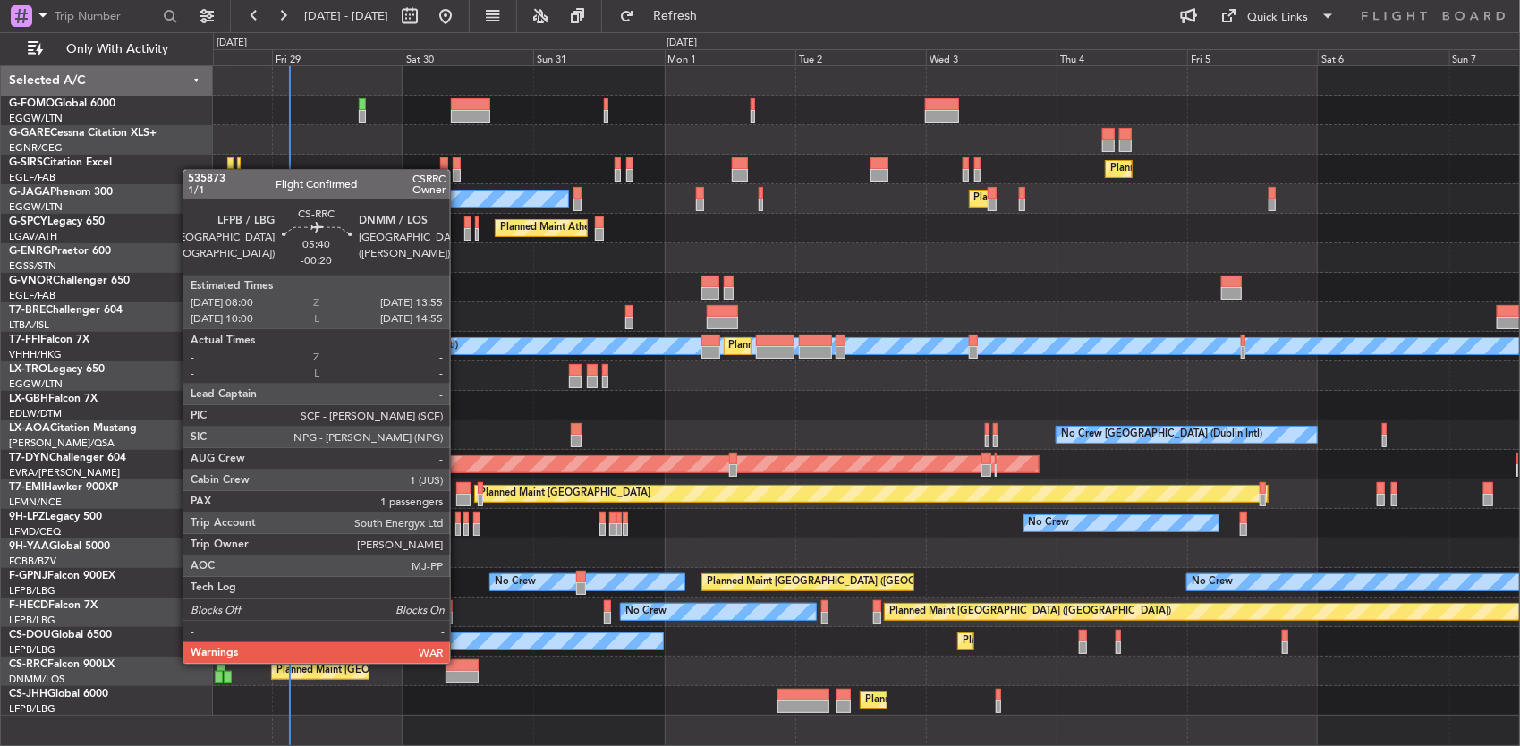
click at [459, 662] on div at bounding box center [461, 665] width 33 height 13
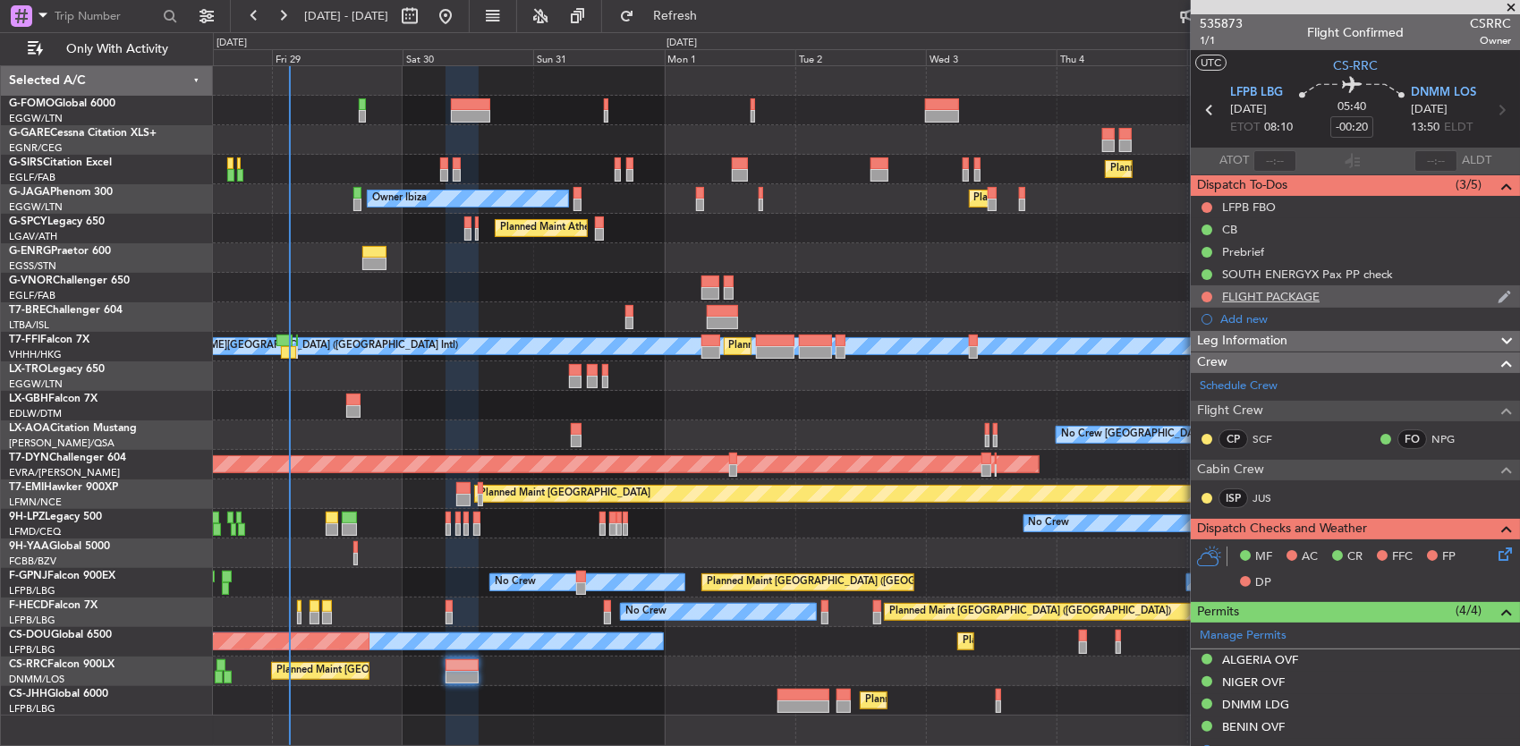
click at [1286, 290] on div "FLIGHT PACKAGE" at bounding box center [1271, 296] width 98 height 15
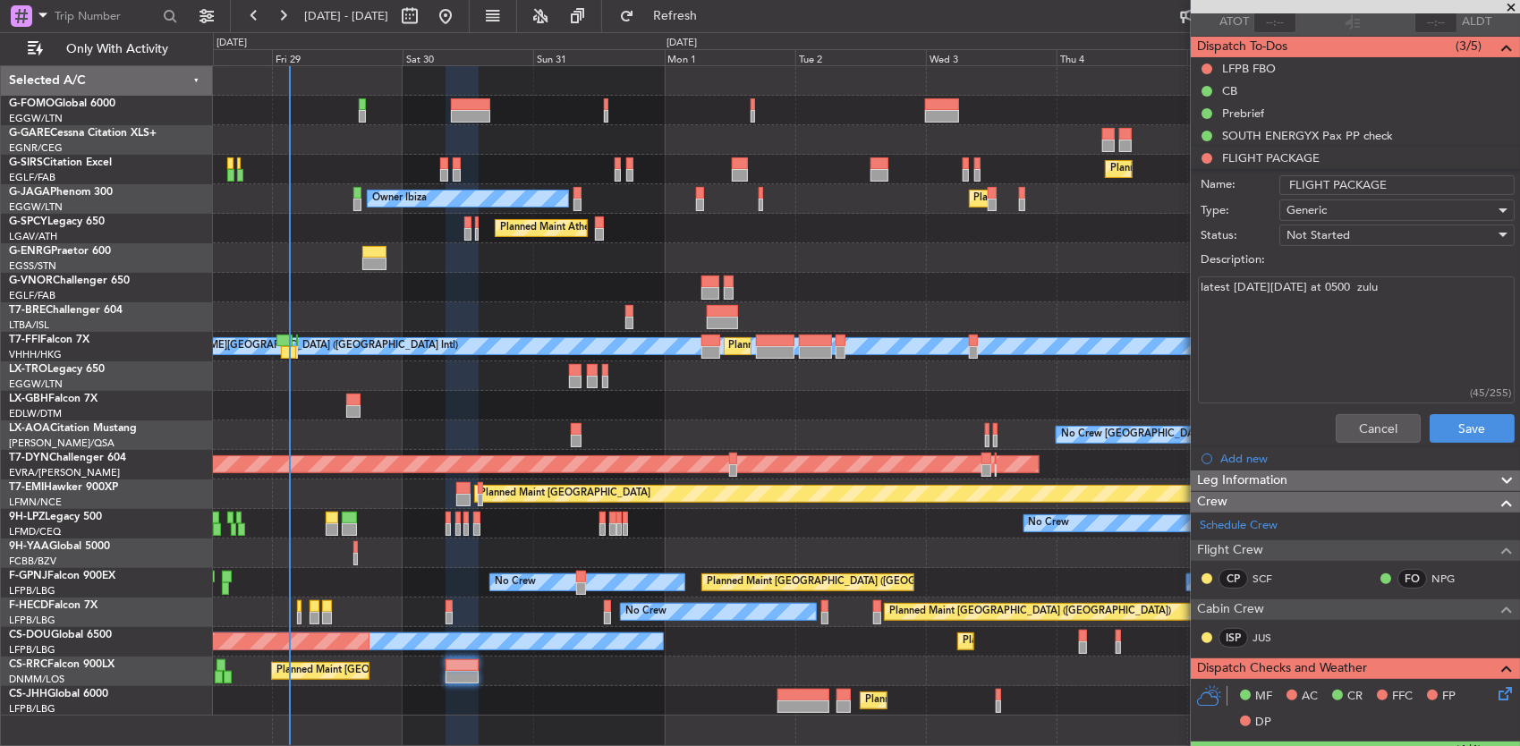
scroll to position [179, 0]
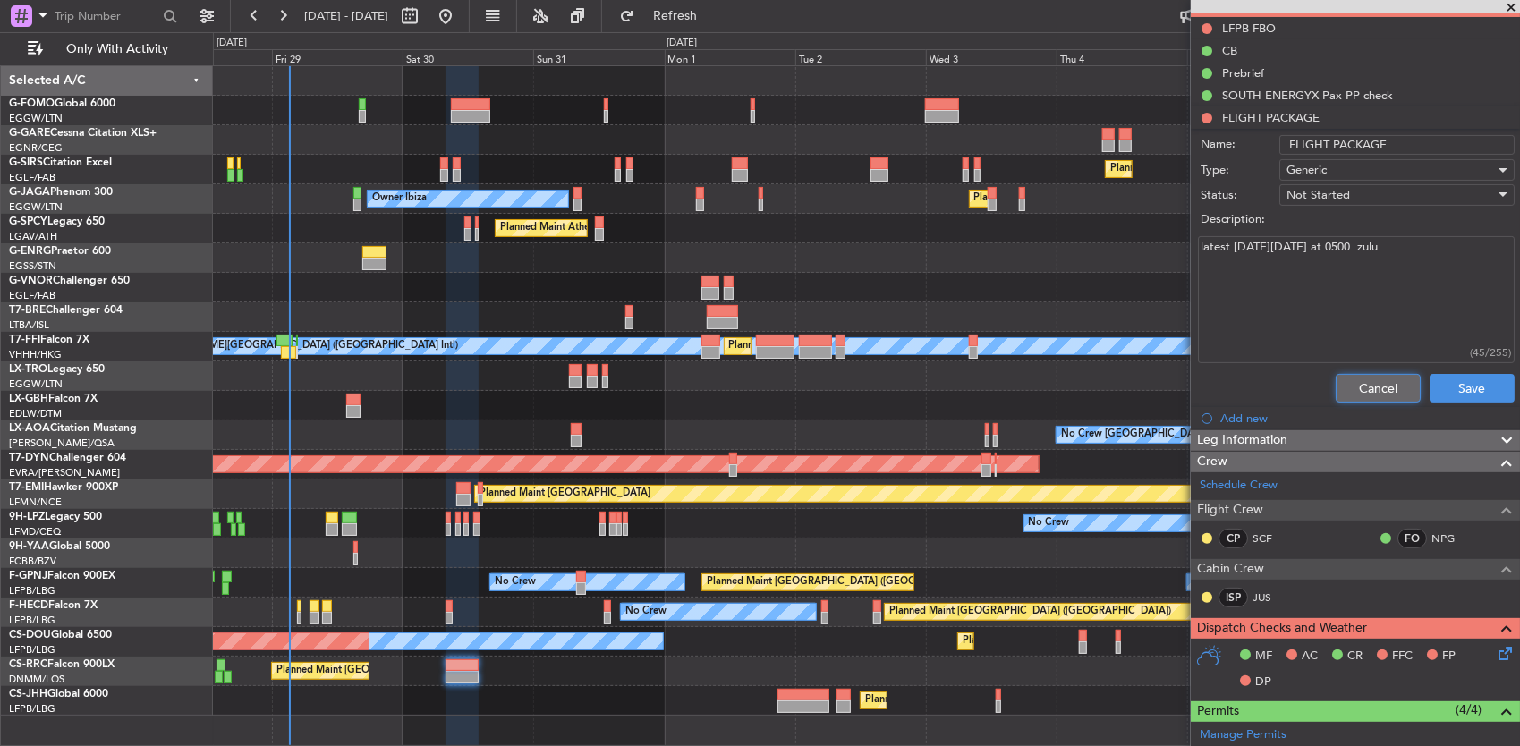
click at [1355, 379] on button "Cancel" at bounding box center [1378, 388] width 85 height 29
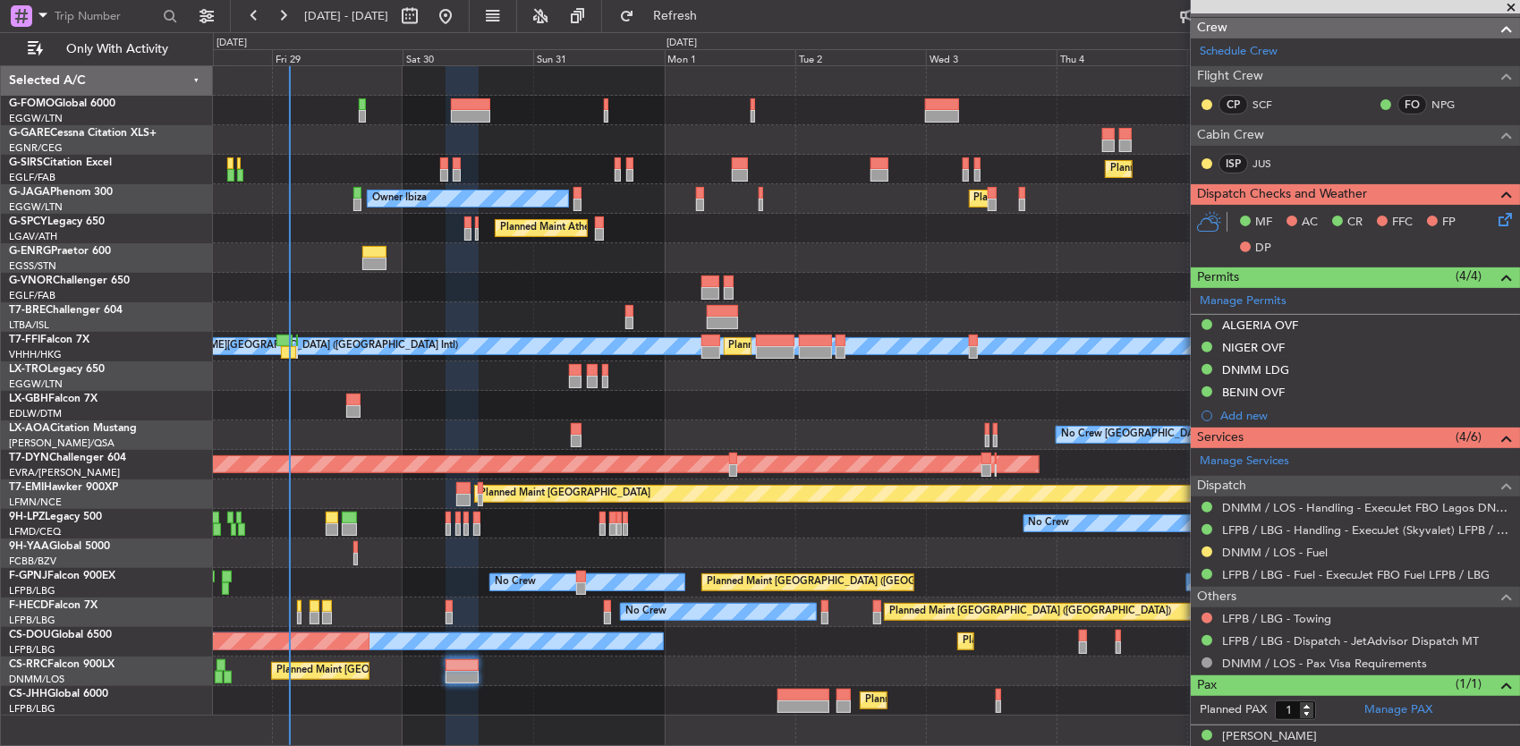
scroll to position [349, 0]
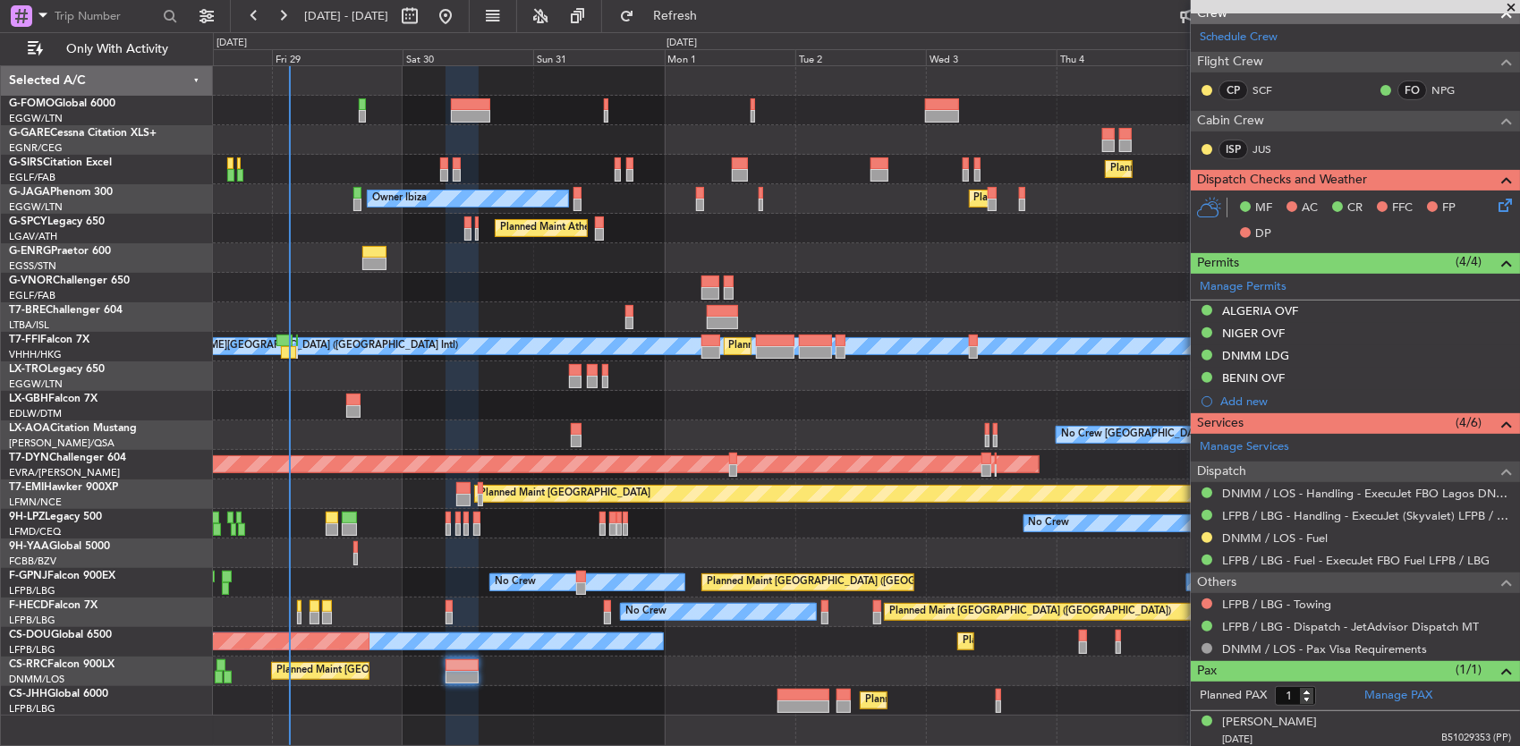
click at [770, 698] on div "Planned Maint London (Luton) Planned Maint Paris (Le Bourget)" at bounding box center [866, 701] width 1307 height 30
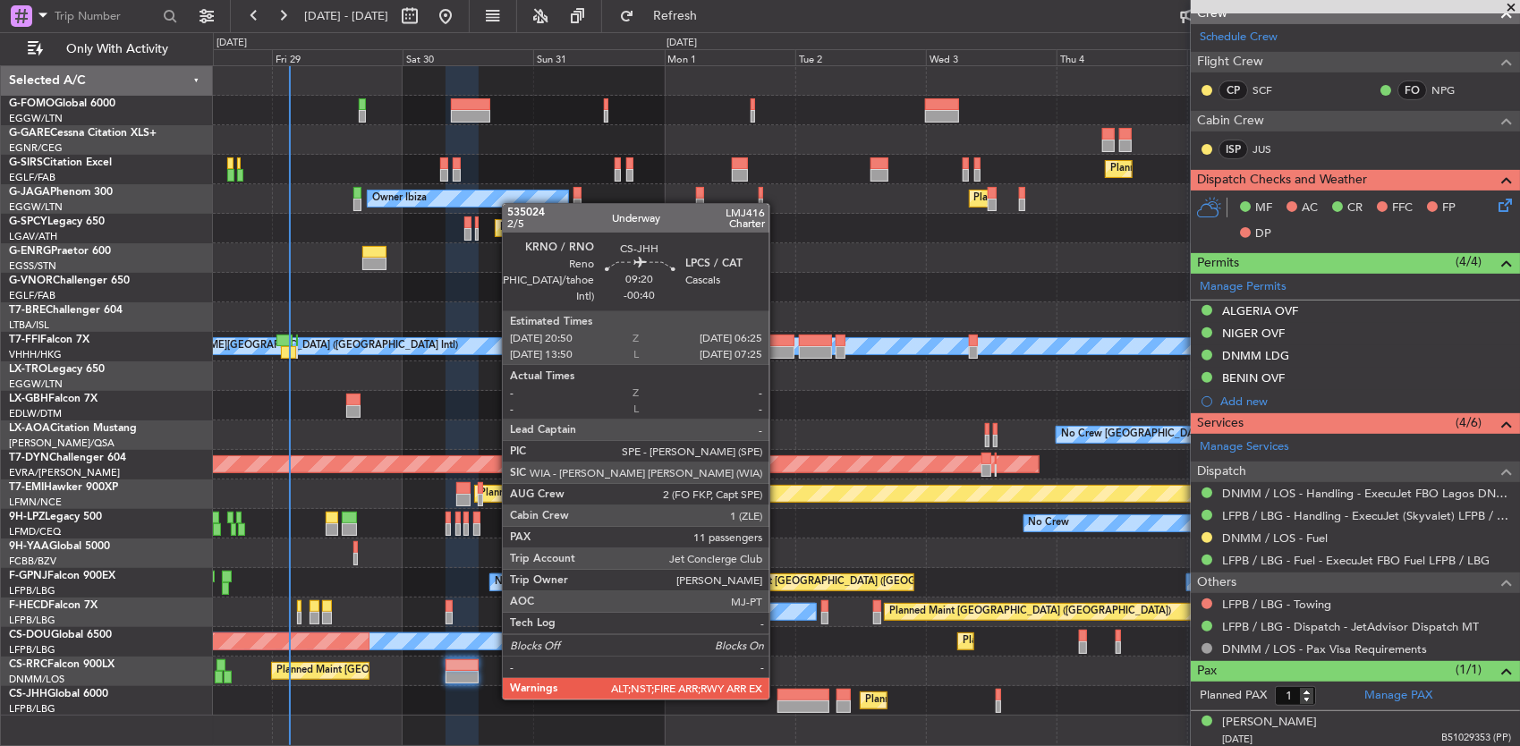
click at [789, 693] on div at bounding box center [803, 695] width 53 height 13
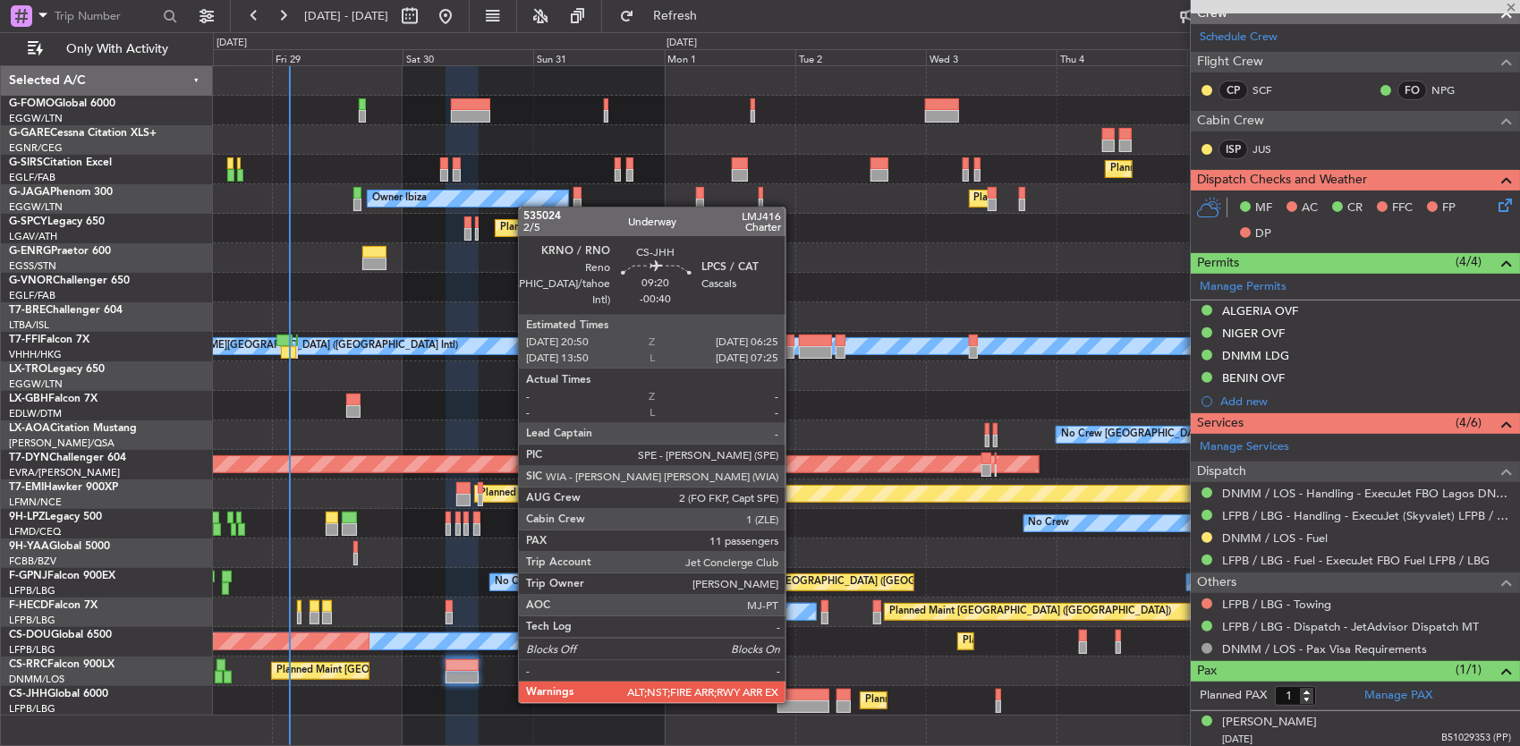
type input "-00:40"
type input "11"
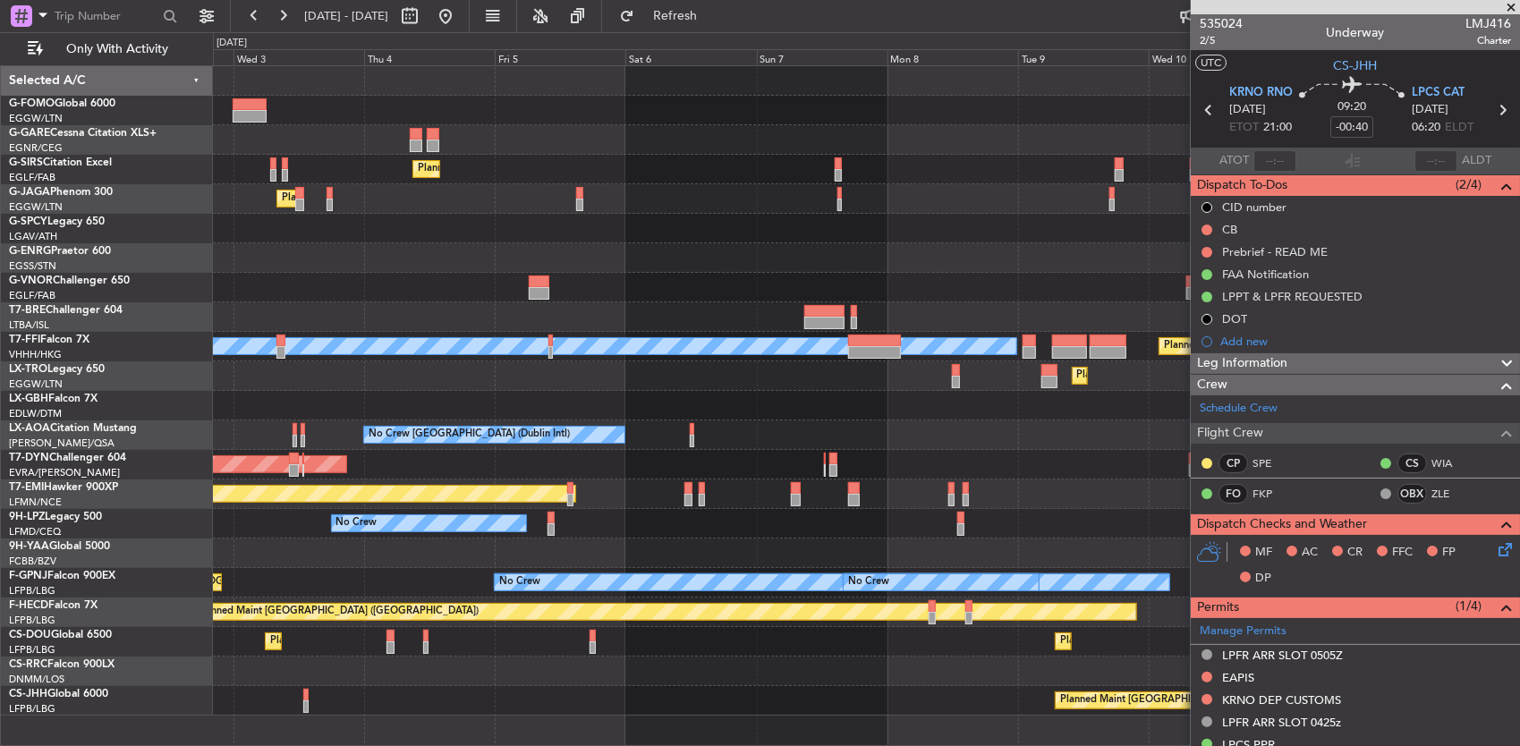
click at [394, 686] on div "Planned Maint Paris (Le Bourget) Planned Maint London (Luton)" at bounding box center [866, 701] width 1307 height 30
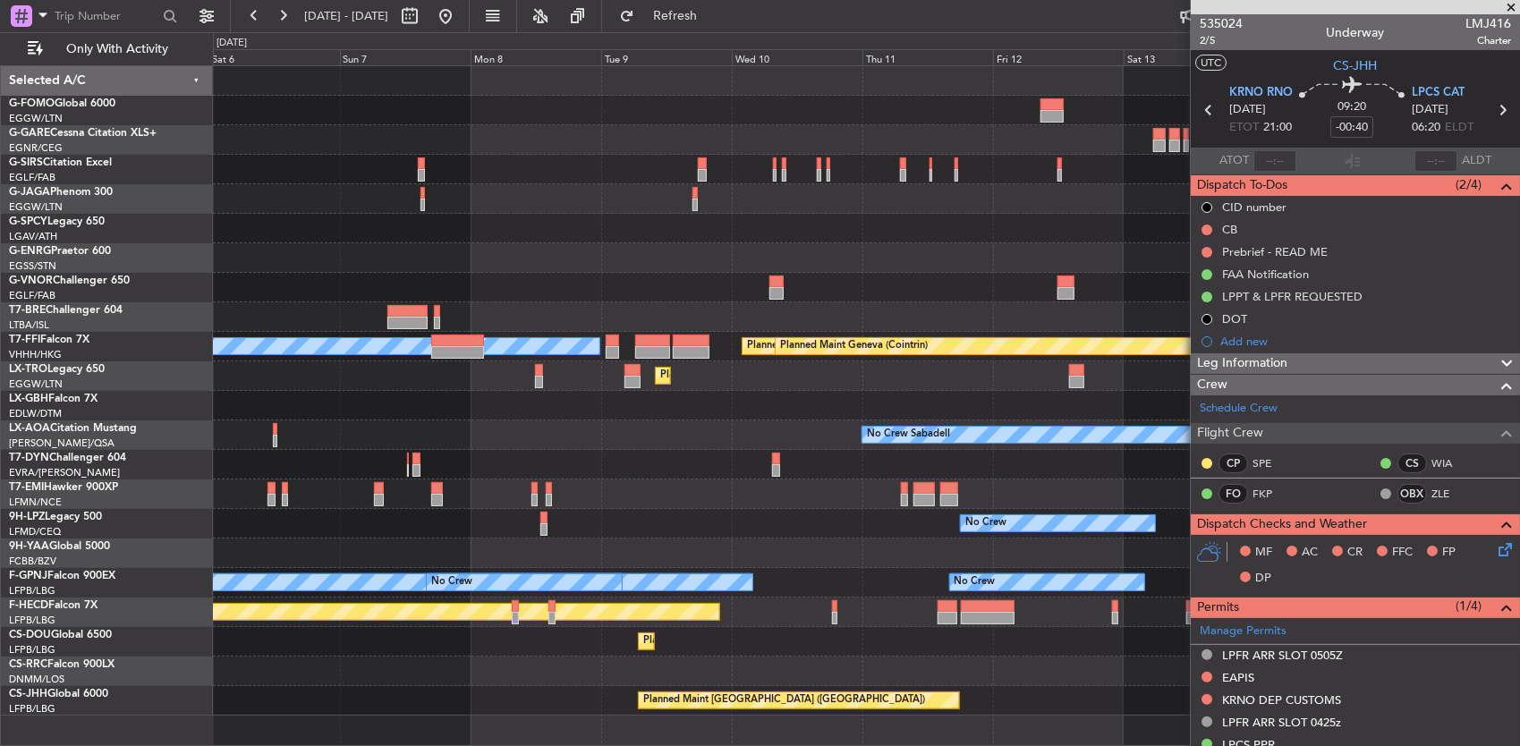
click at [286, 660] on div at bounding box center [866, 672] width 1307 height 30
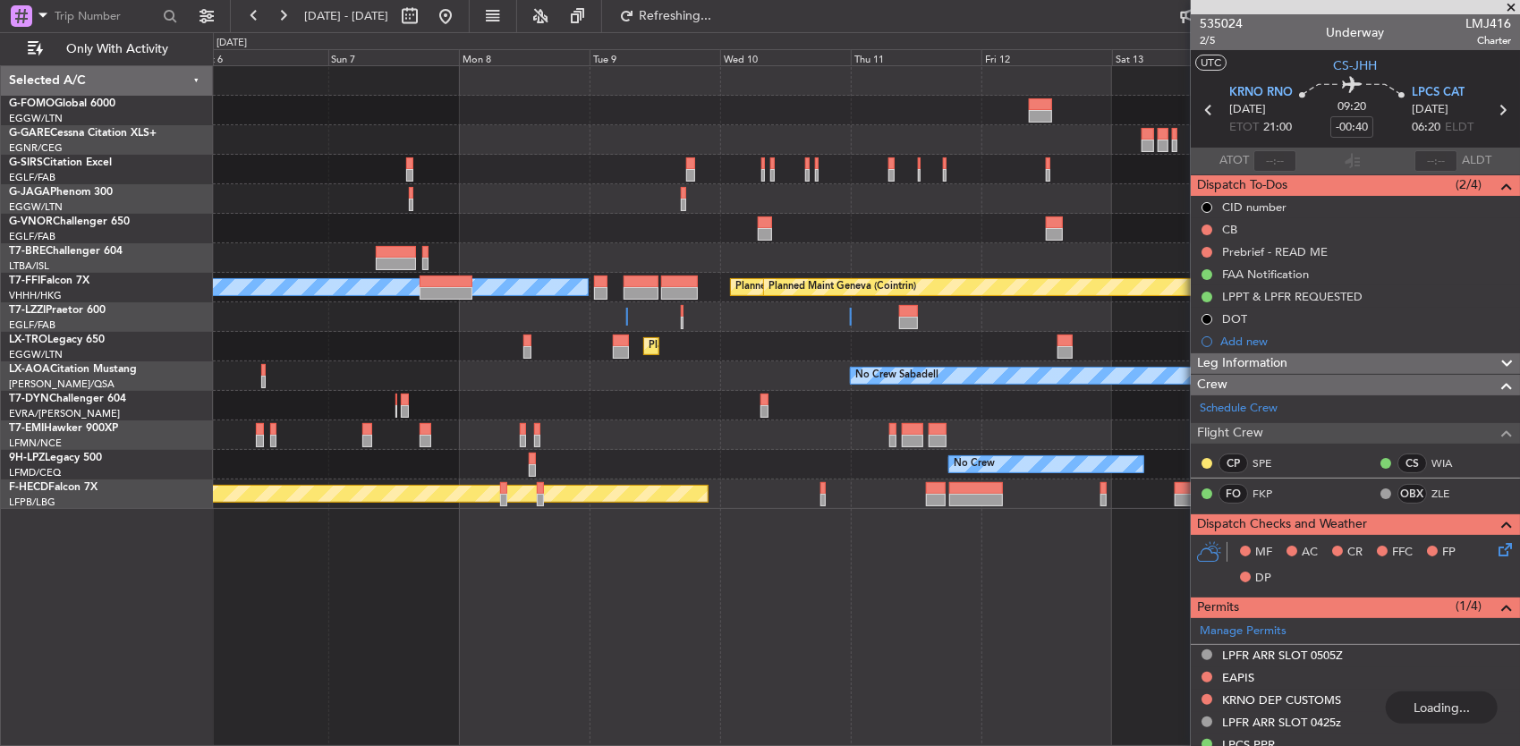
click at [1264, 630] on fb-app "06 Sep 2025 - 16 Sep 2025 Refreshing... Quick Links Only With Activity Planned …" at bounding box center [760, 379] width 1520 height 733
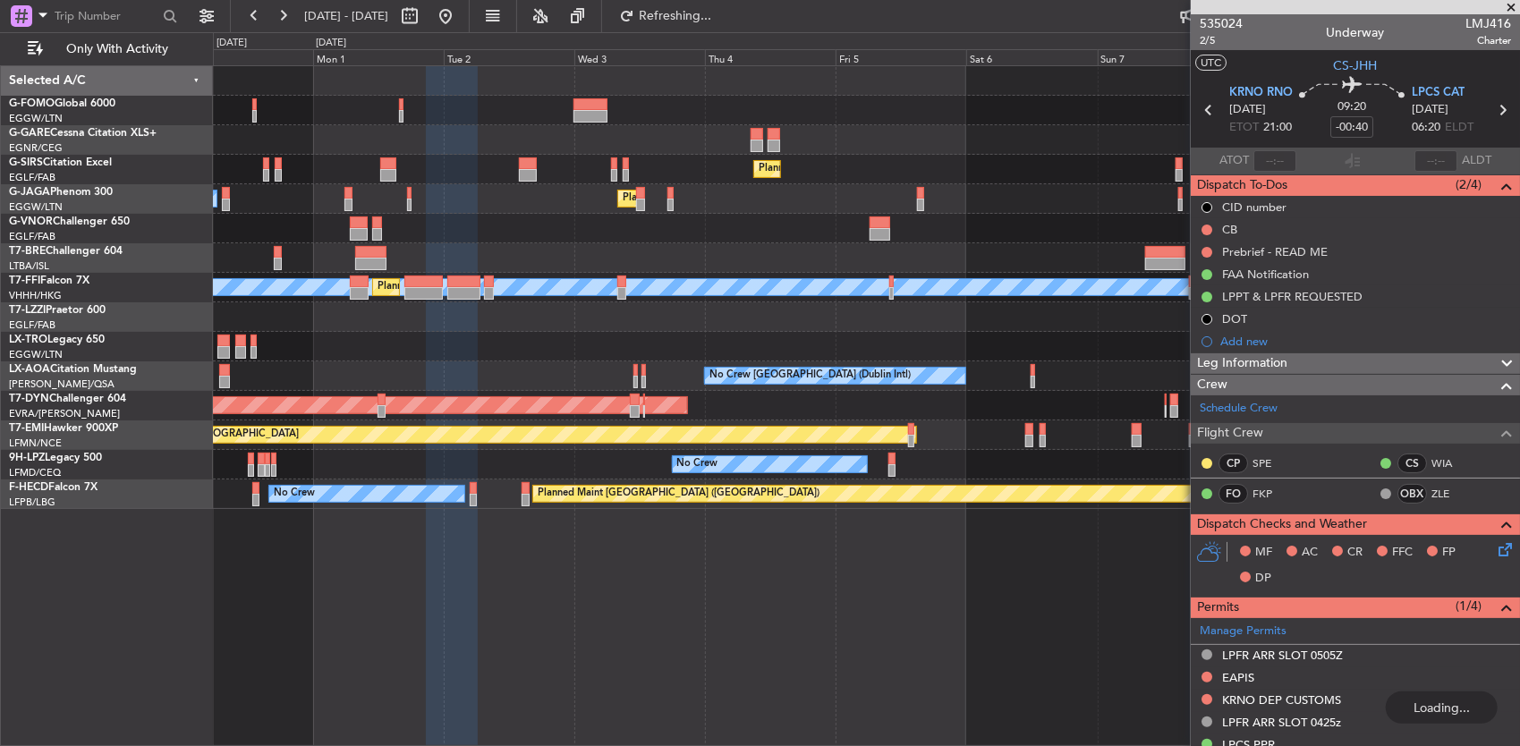
click at [1073, 637] on div "Planned Maint London (Farnborough) Planned Maint London (Luton) Owner Ibiza MEL…" at bounding box center [867, 406] width 1308 height 682
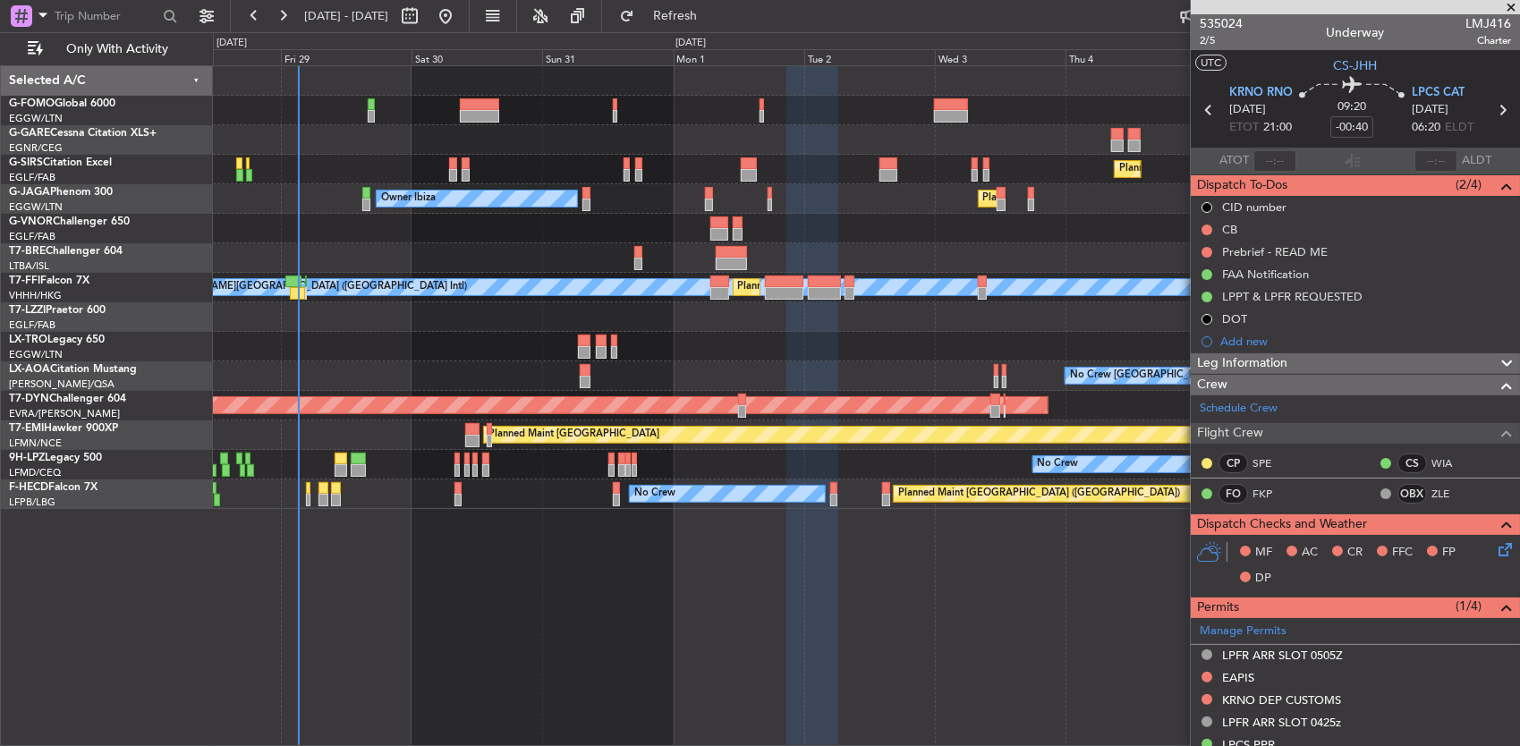
click at [887, 642] on div "Planned Maint London (Farnborough) Owner Ibiza Planned Maint London (Luton) MEL…" at bounding box center [867, 406] width 1308 height 682
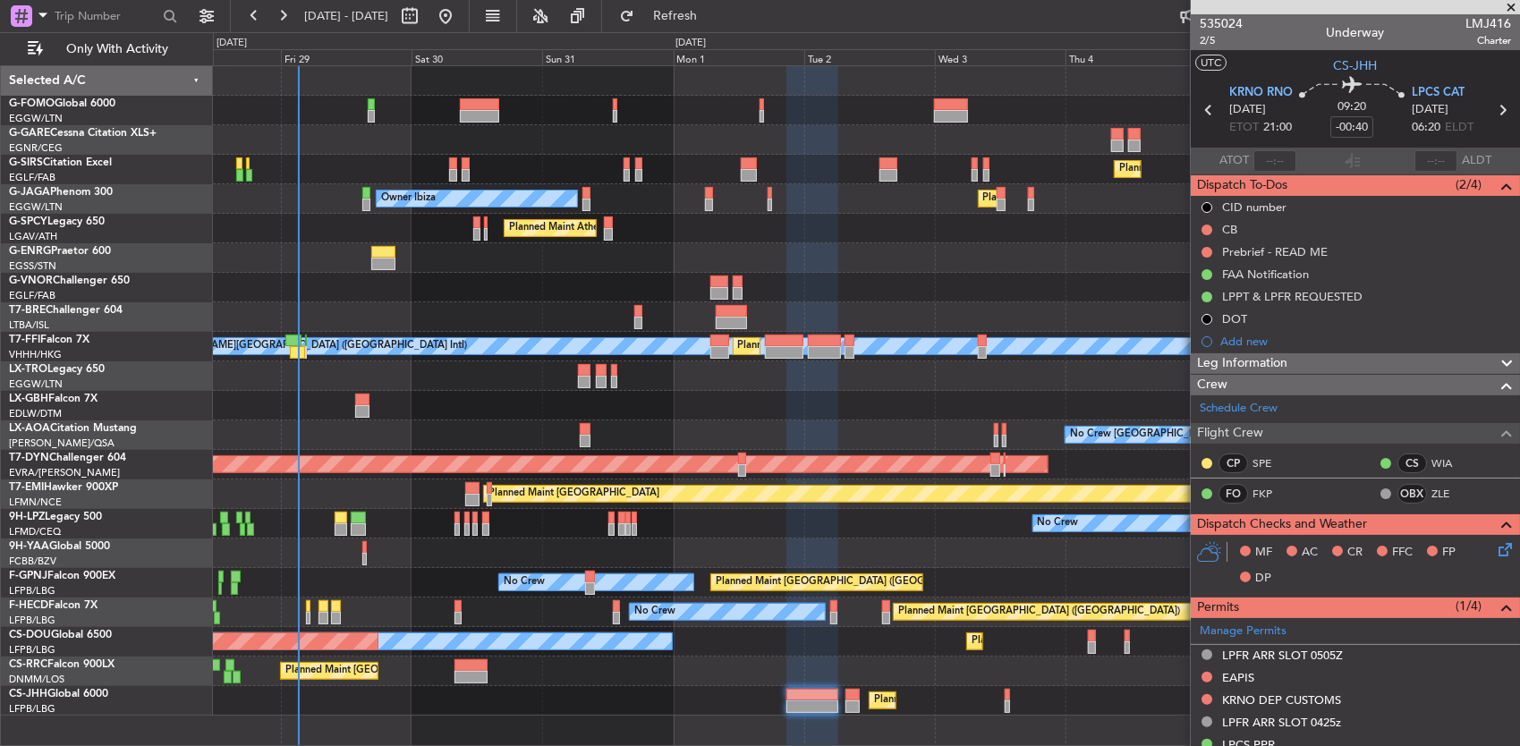
click at [341, 122] on div at bounding box center [866, 111] width 1307 height 30
